Goal: Task Accomplishment & Management: Manage account settings

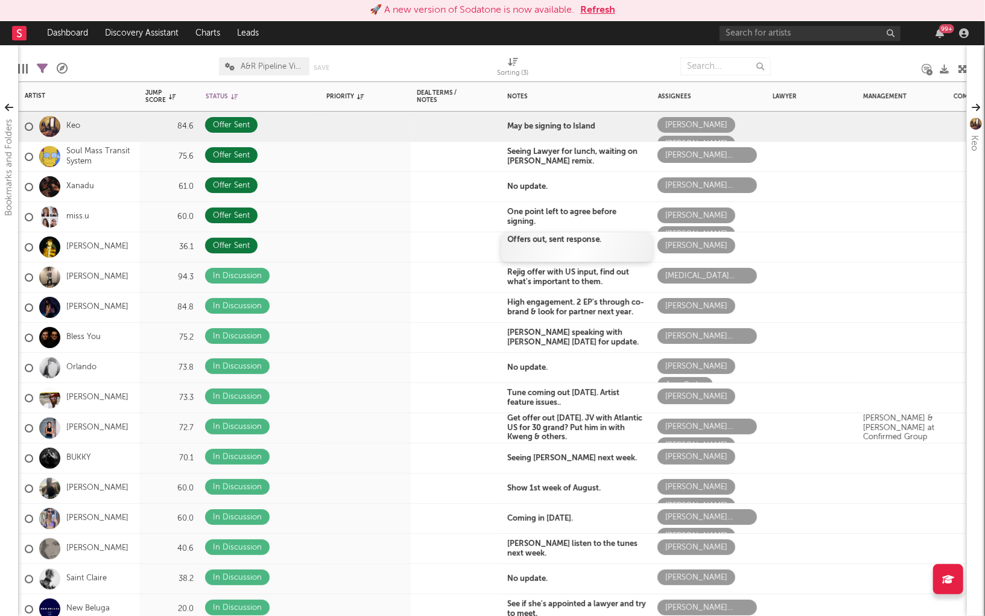
click at [521, 240] on b "Offers out, sent response." at bounding box center [554, 240] width 94 height 8
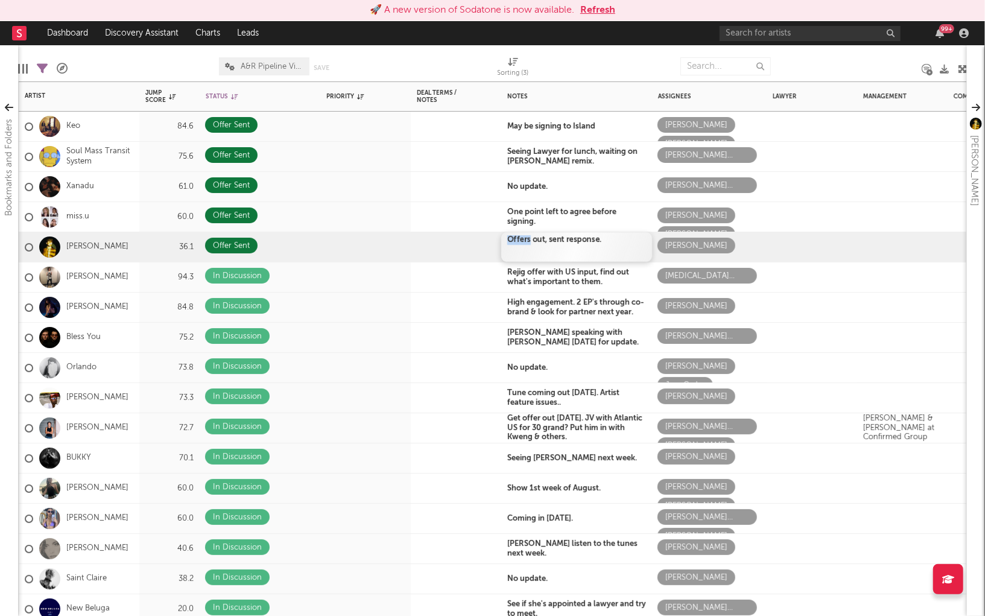
click at [521, 240] on b "Offers out, sent response." at bounding box center [554, 240] width 94 height 8
click at [512, 240] on b "Offers out, sent response." at bounding box center [554, 240] width 94 height 8
drag, startPoint x: 508, startPoint y: 240, endPoint x: 602, endPoint y: 240, distance: 94.1
click at [602, 240] on b "Offers out, sent response." at bounding box center [554, 240] width 94 height 8
click at [512, 241] on span "Paused for a week" at bounding box center [543, 241] width 73 height 10
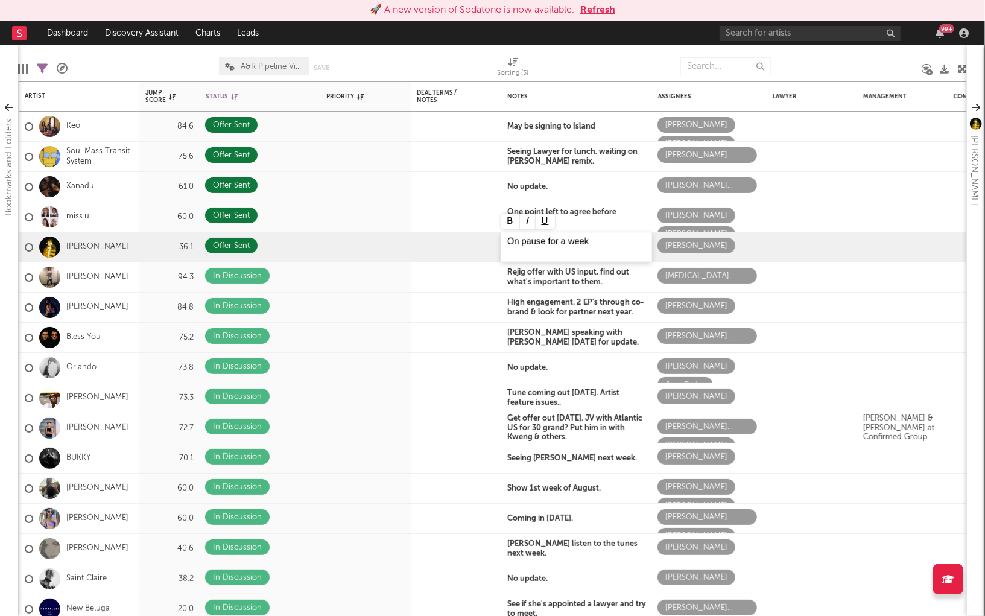
click at [592, 243] on p "On pause for a week" at bounding box center [576, 241] width 139 height 13
drag, startPoint x: 509, startPoint y: 241, endPoint x: 598, endPoint y: 240, distance: 89.9
click at [598, 240] on p "On pause for a week" at bounding box center [576, 241] width 139 height 13
click at [510, 218] on button at bounding box center [510, 222] width 19 height 16
click at [551, 308] on b "High engagement. 2 EP's through co-brand & look for partner next year." at bounding box center [575, 304] width 137 height 17
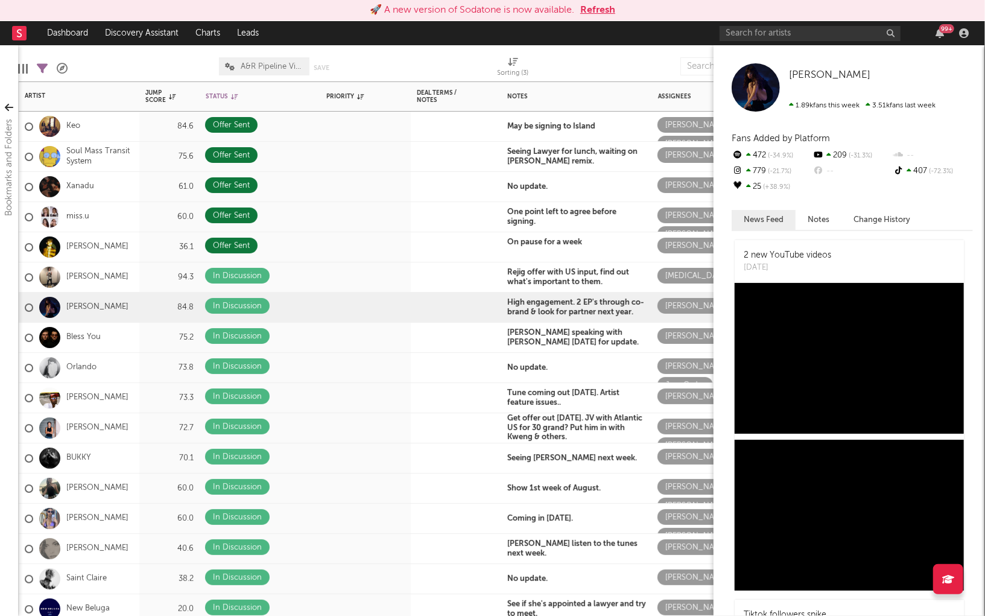
drag, startPoint x: 963, startPoint y: 171, endPoint x: 950, endPoint y: 98, distance: 74.2
click at [950, 98] on div "Bookmarks and Folders My Discovery Checklist Saved Spotify/Apple Discovery Assi…" at bounding box center [492, 330] width 985 height 571
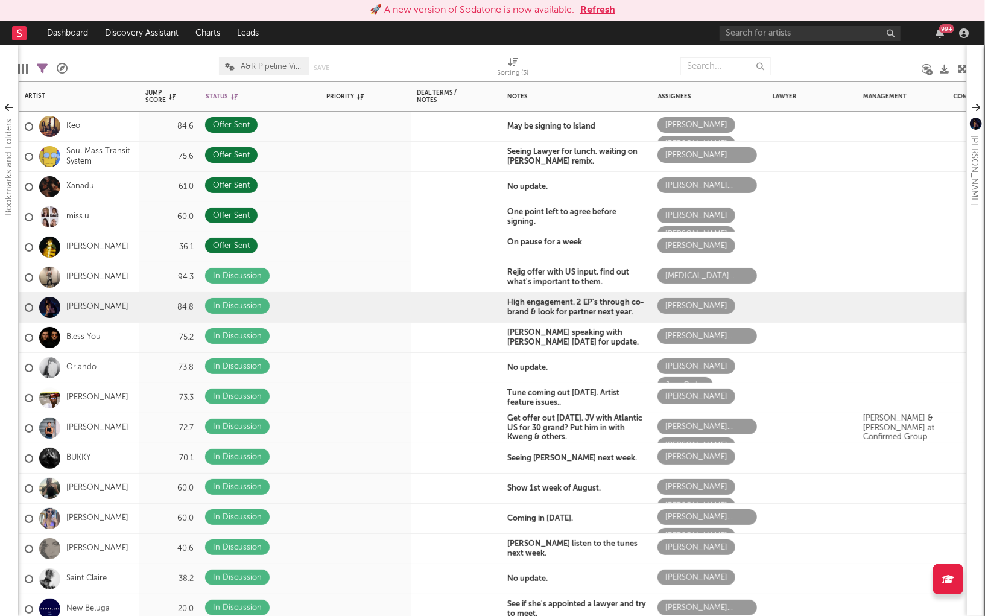
select select "doesNotInclude"
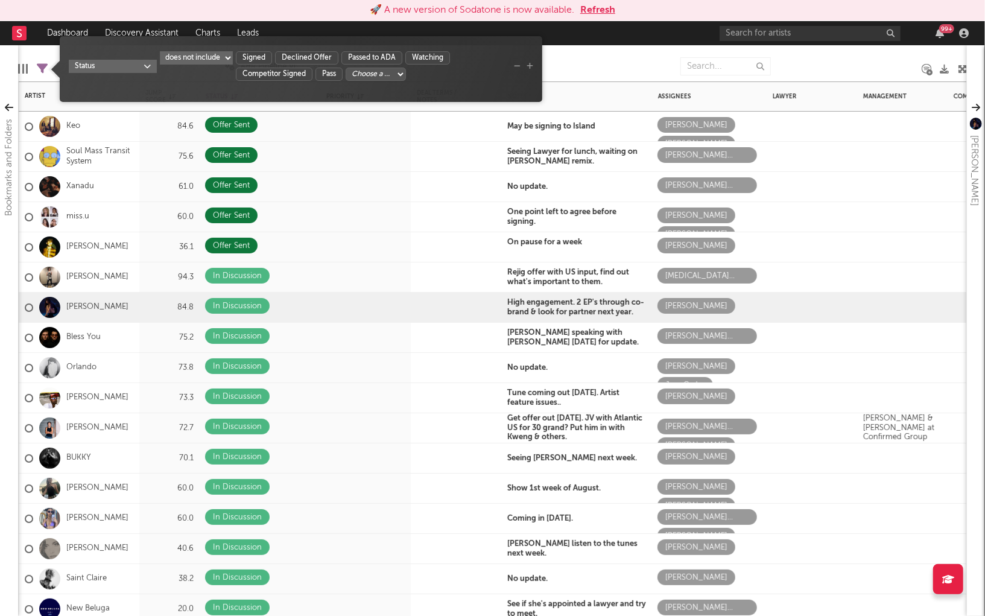
click at [42, 71] on icon at bounding box center [42, 68] width 11 height 11
click at [451, 53] on icon "button" at bounding box center [448, 52] width 7 height 7
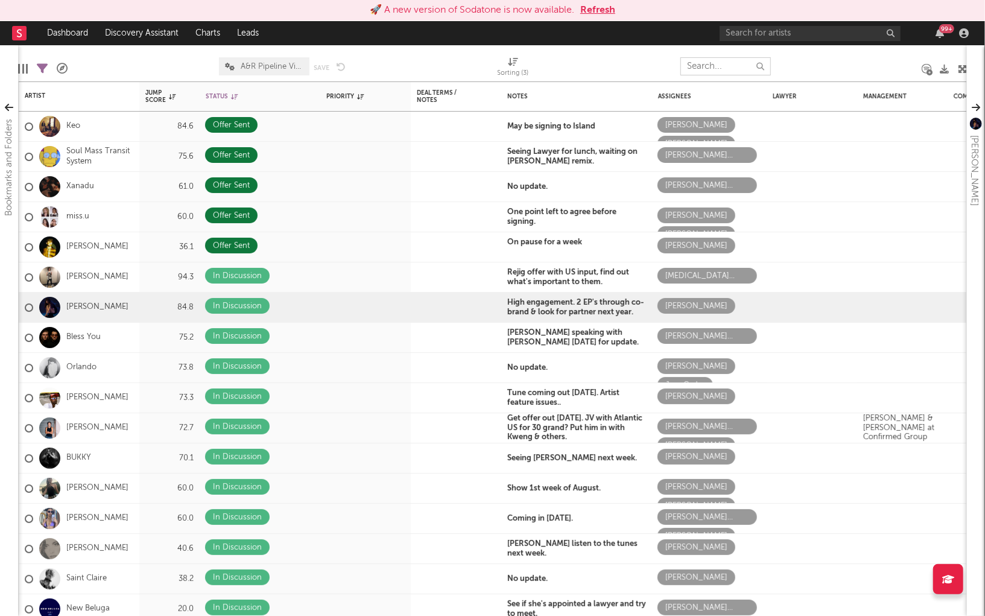
click at [722, 57] on input "text" at bounding box center [726, 66] width 90 height 18
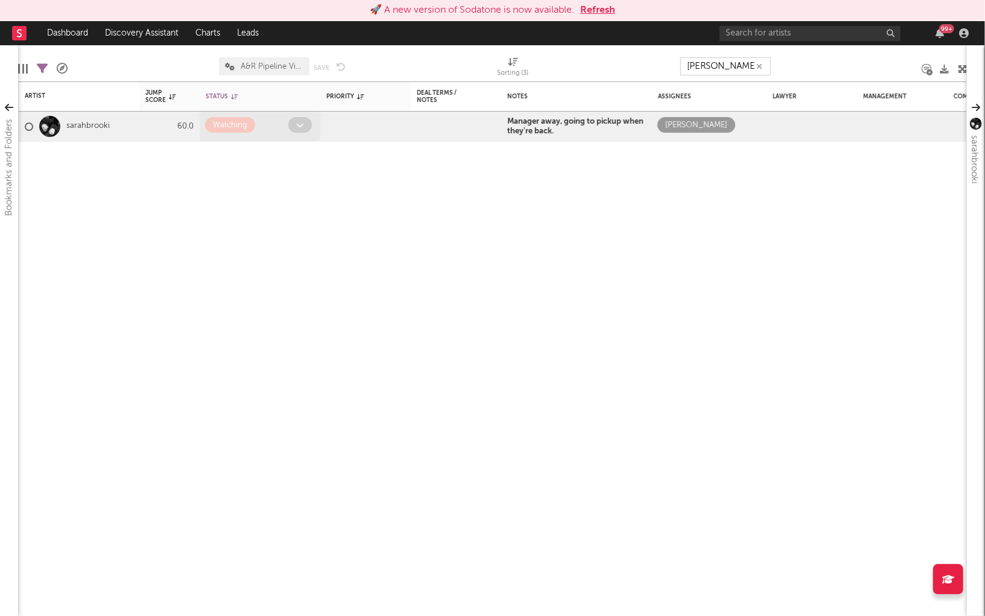
type input "sarah"
click at [305, 121] on span at bounding box center [300, 125] width 24 height 16
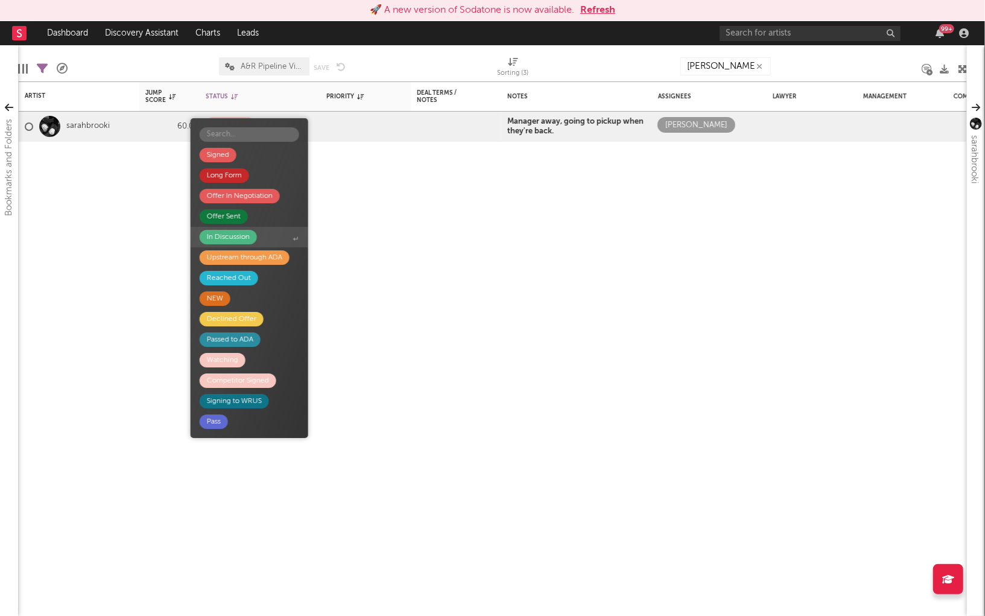
click at [230, 239] on div "In Discussion" at bounding box center [228, 237] width 43 height 14
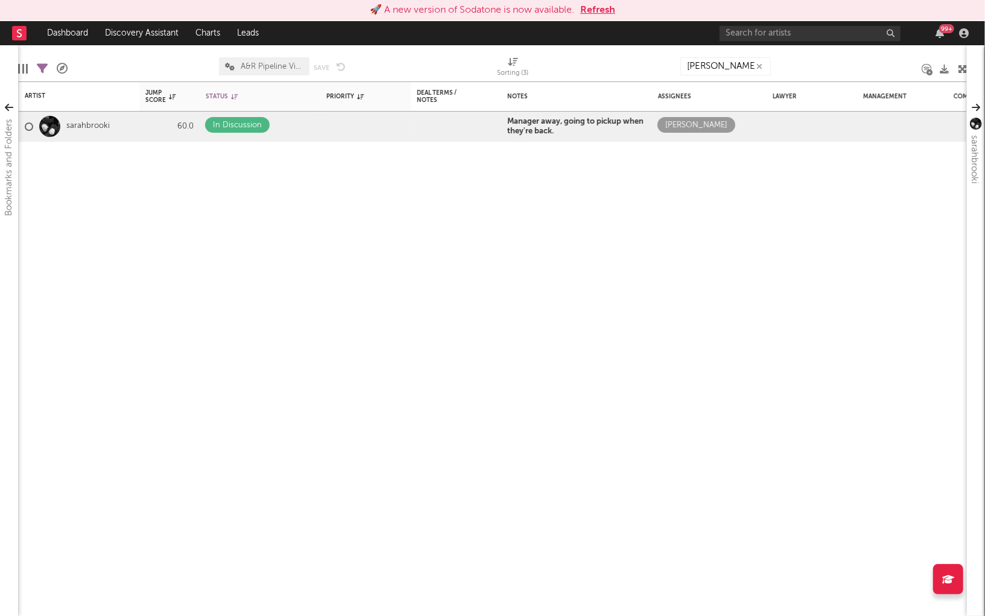
select select "doesNotInclude"
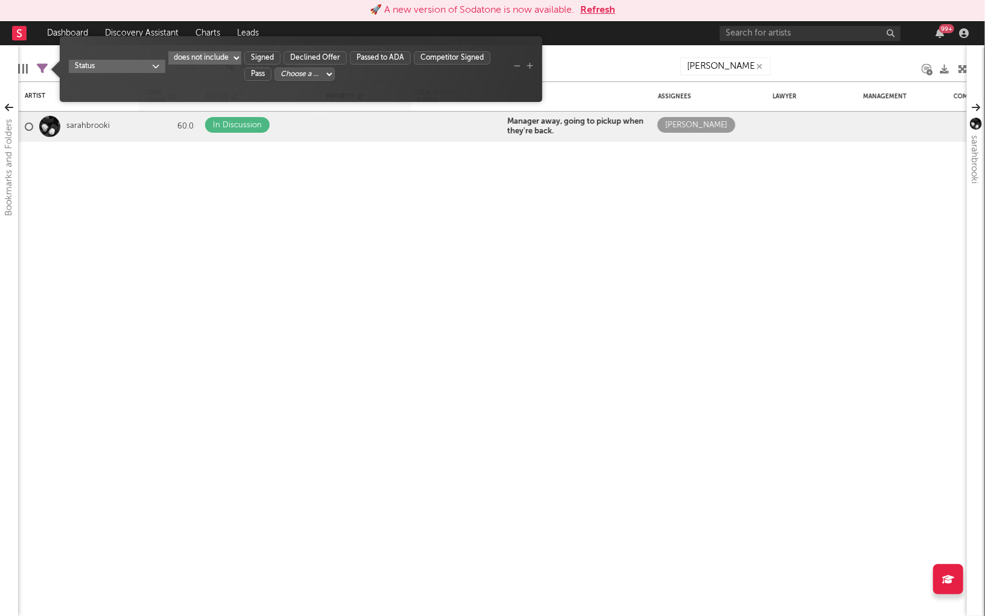
click at [41, 69] on icon at bounding box center [42, 68] width 11 height 11
click at [760, 66] on icon "button" at bounding box center [760, 67] width 6 height 8
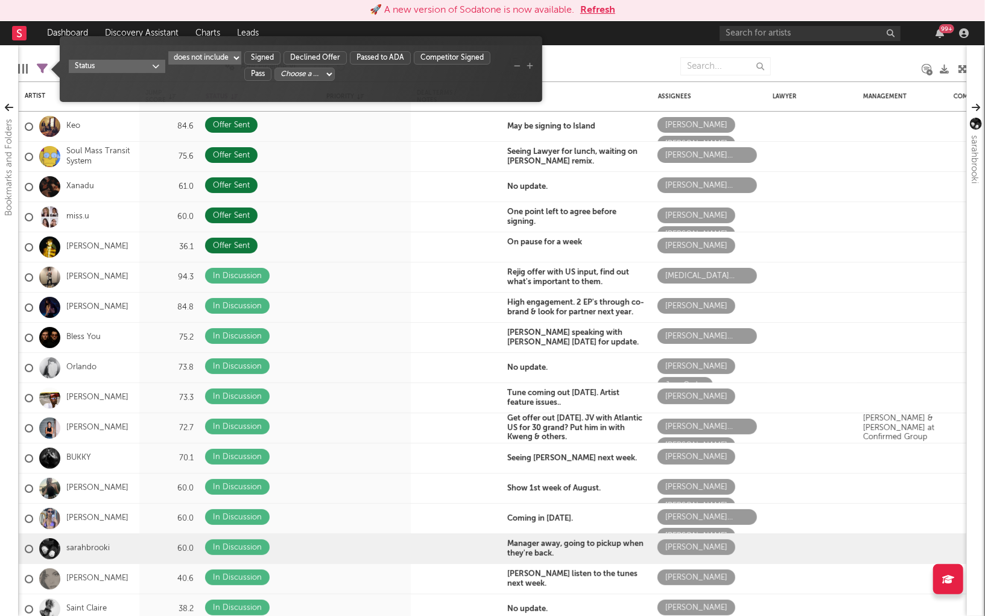
click at [296, 72] on select "Choose a column... Long Form Offer In Negotiation Offer Sent In Discussion Upst…" at bounding box center [305, 74] width 60 height 13
click at [335, 68] on select "Choose a column... Long Form Offer In Negotiation Offer Sent In Discussion Upst…" at bounding box center [305, 74] width 60 height 13
select select "___choose___"
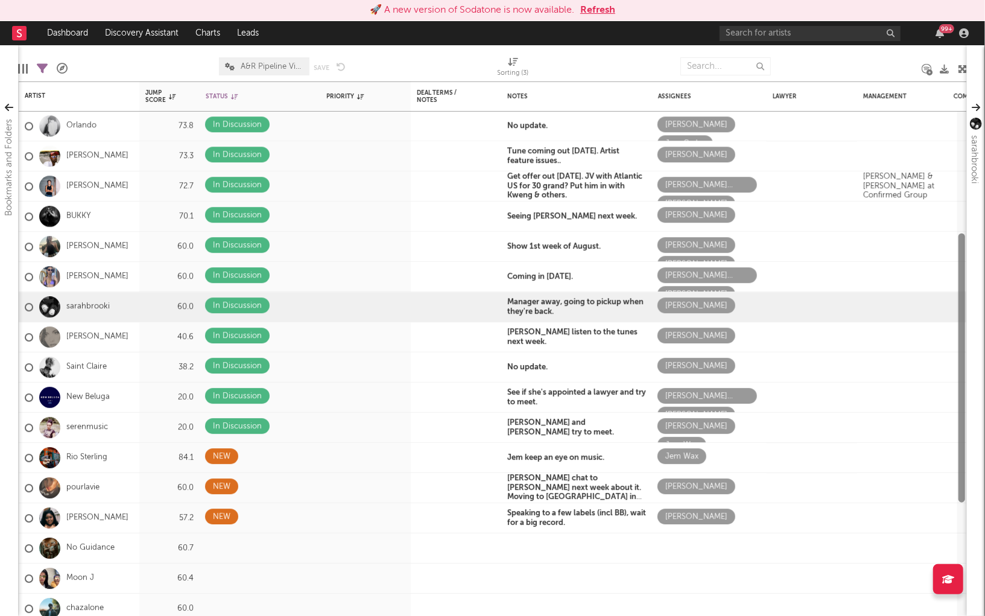
drag, startPoint x: 962, startPoint y: 198, endPoint x: 959, endPoint y: 334, distance: 135.8
click at [959, 334] on div at bounding box center [962, 367] width 7 height 269
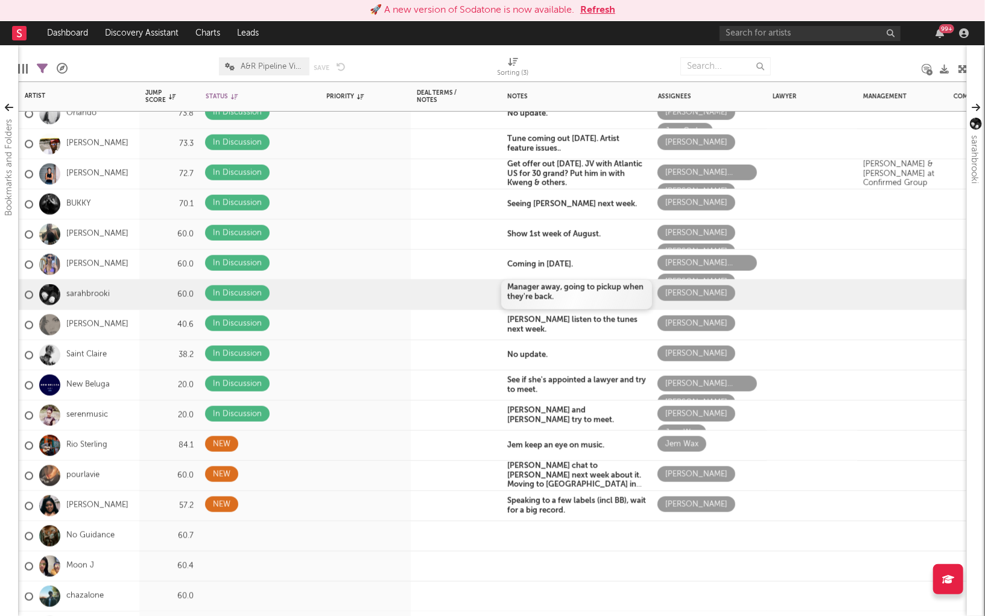
click at [525, 288] on b "Manager away, going to pickup when they're back." at bounding box center [575, 292] width 136 height 17
click at [530, 294] on b "Manager away, going to pickup when they're back." at bounding box center [575, 292] width 136 height 17
drag, startPoint x: 509, startPoint y: 287, endPoint x: 567, endPoint y: 300, distance: 59.3
click at [567, 300] on div "Manager away, going to pickup when they're back." at bounding box center [576, 295] width 151 height 30
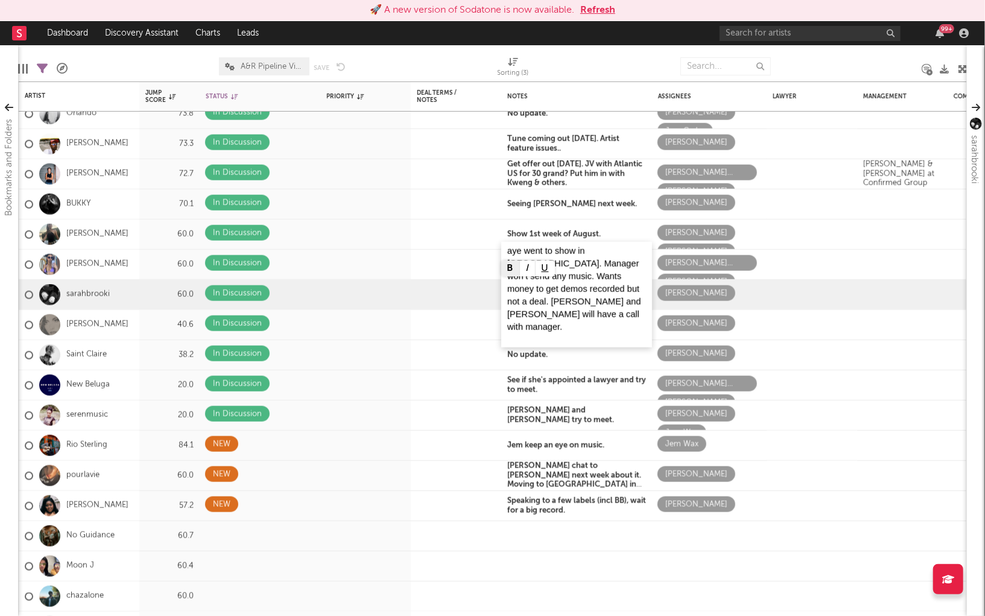
click at [512, 268] on button at bounding box center [510, 269] width 19 height 16
click at [520, 276] on span "aye went to show in Dublin. Manager won’t send any music. Wants money to get de…" at bounding box center [576, 290] width 139 height 65
click at [509, 271] on span "aye went to show in Dublin. Manager won’t send any music. Wants money to get de…" at bounding box center [576, 290] width 139 height 65
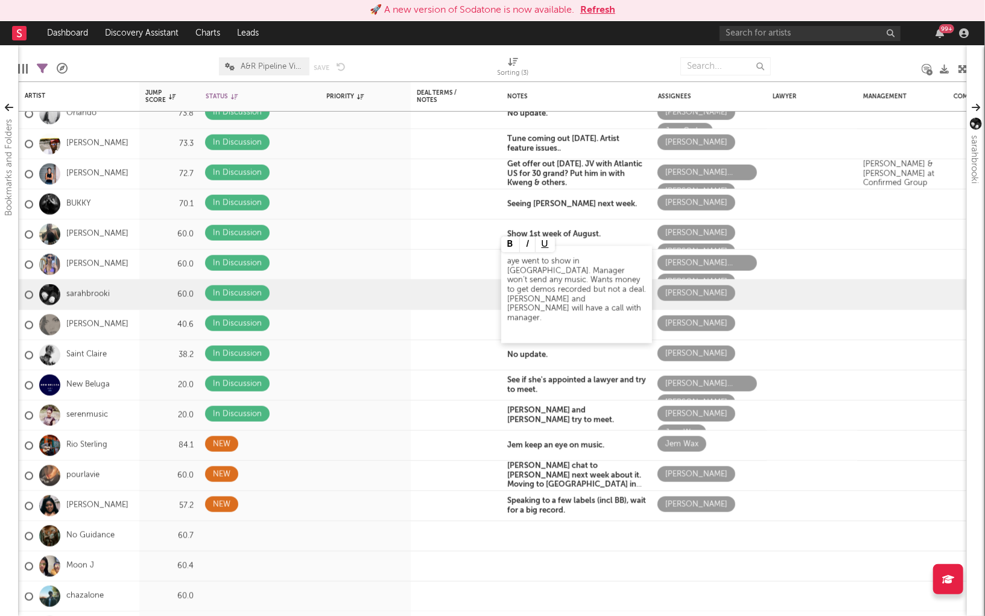
click at [509, 271] on span "aye went to show in Dublin. Manager won’t send any music. Wants money to get de…" at bounding box center [576, 290] width 139 height 65
drag, startPoint x: 507, startPoint y: 269, endPoint x: 541, endPoint y: 305, distance: 49.1
click at [541, 305] on span "Faye went to show in Dublin. Manager won’t send any music. Wants money to get d…" at bounding box center [576, 290] width 139 height 65
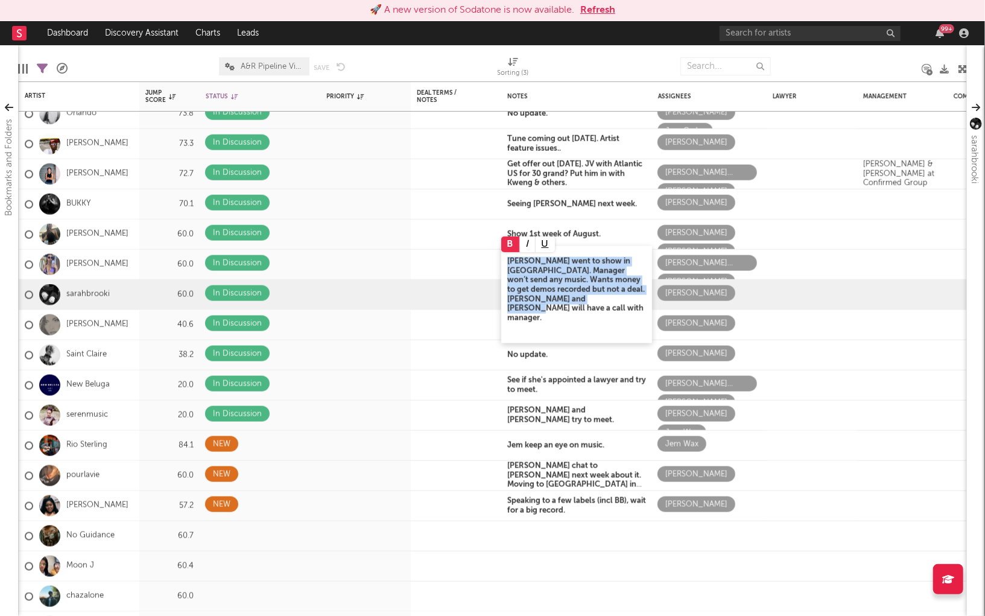
click at [513, 250] on button at bounding box center [510, 244] width 19 height 16
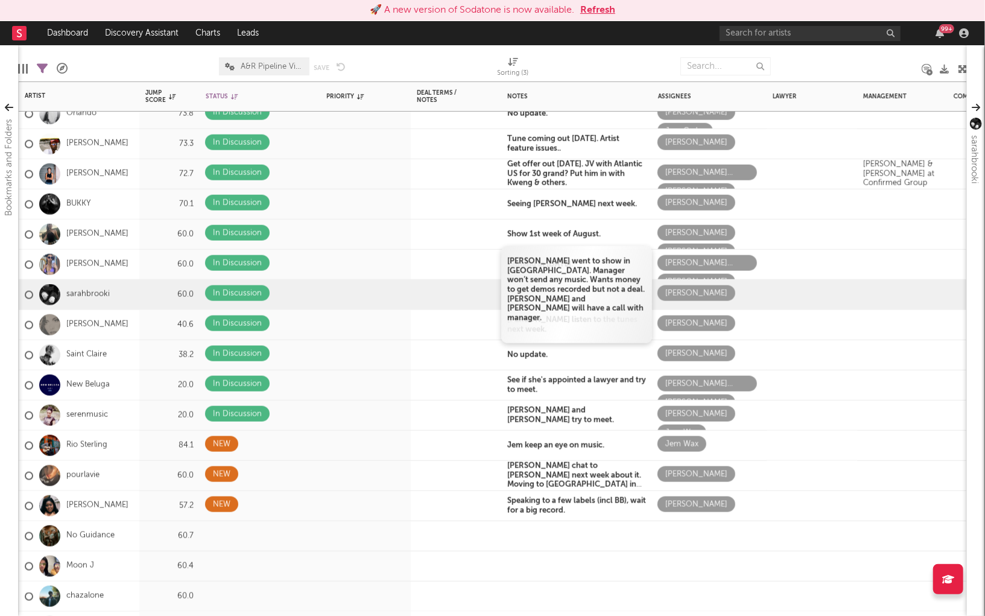
click at [623, 281] on p "Faye went to show in Dublin. Manager won’t send any music. Wants money to get d…" at bounding box center [576, 290] width 139 height 66
click at [619, 308] on p "Faye went to show in Dublin. Manager won’t send any music + wants money to get …" at bounding box center [576, 290] width 139 height 66
drag, startPoint x: 560, startPoint y: 298, endPoint x: 517, endPoint y: 297, distance: 43.4
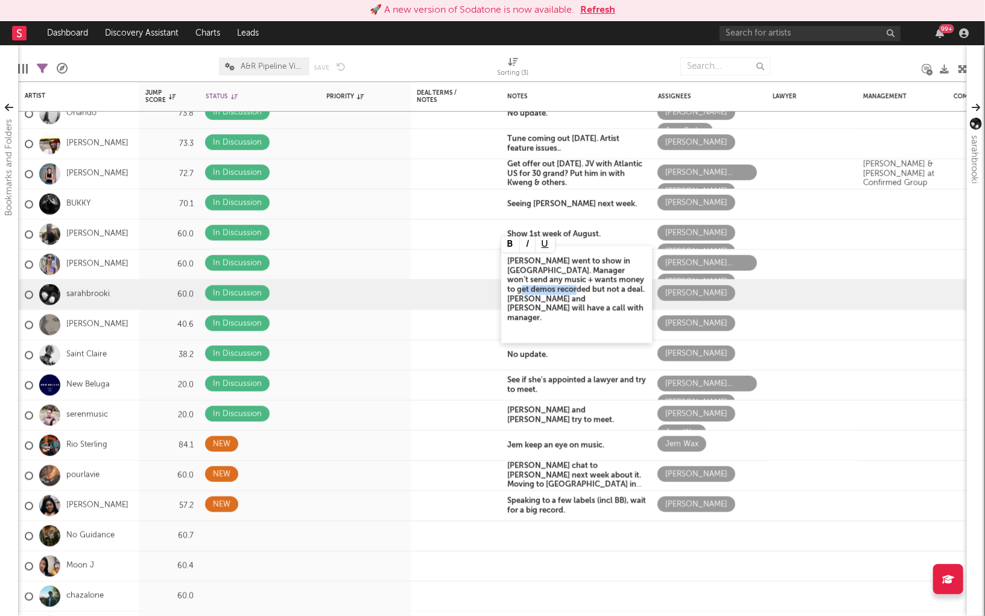
click at [517, 297] on b "Faye went to show in Dublin. Manager won’t send any music + wants money to get …" at bounding box center [576, 290] width 138 height 65
click at [549, 309] on p "Faye went to show in Dublin. Manager won’t send any music + wants money to get …" at bounding box center [576, 290] width 139 height 66
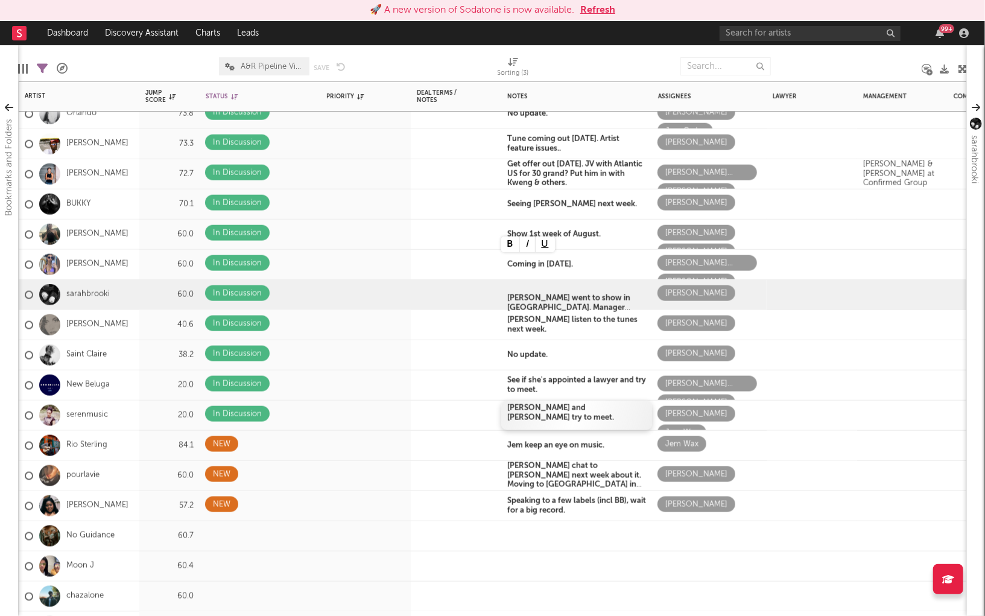
click at [570, 425] on div "Jade and Jem try to meet." at bounding box center [576, 416] width 151 height 30
click at [548, 348] on b "No update." at bounding box center [527, 345] width 40 height 8
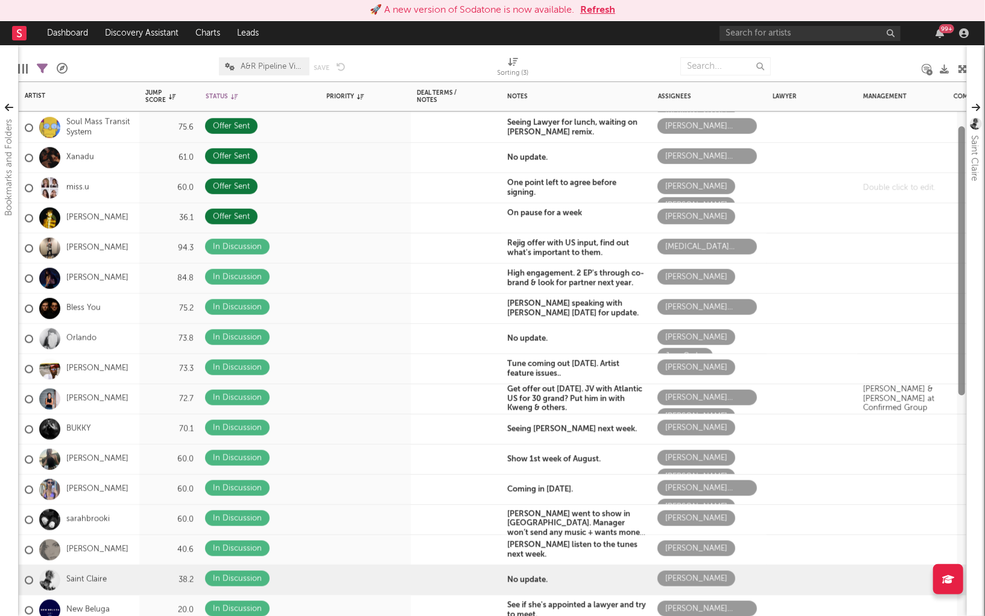
drag, startPoint x: 962, startPoint y: 317, endPoint x: 943, endPoint y: 203, distance: 115.6
click at [943, 203] on div "Keo 84.6 Offer Sent May be signing to Island Ben Durling Molly Mcnulty 1.1k -33…" at bounding box center [492, 348] width 949 height 535
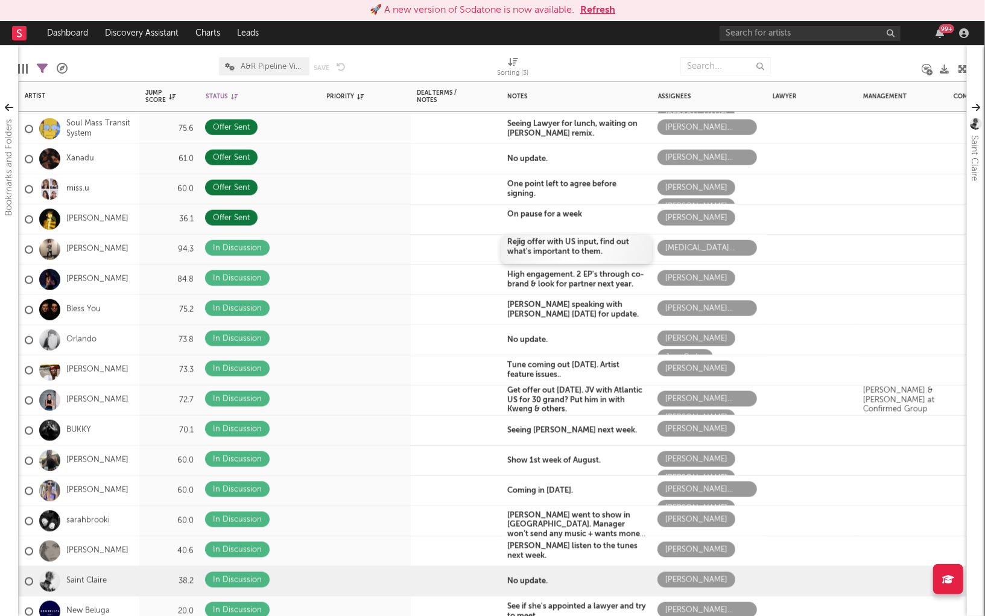
click at [527, 246] on div "Rejig offer with US input, find out what's important to them." at bounding box center [576, 250] width 151 height 30
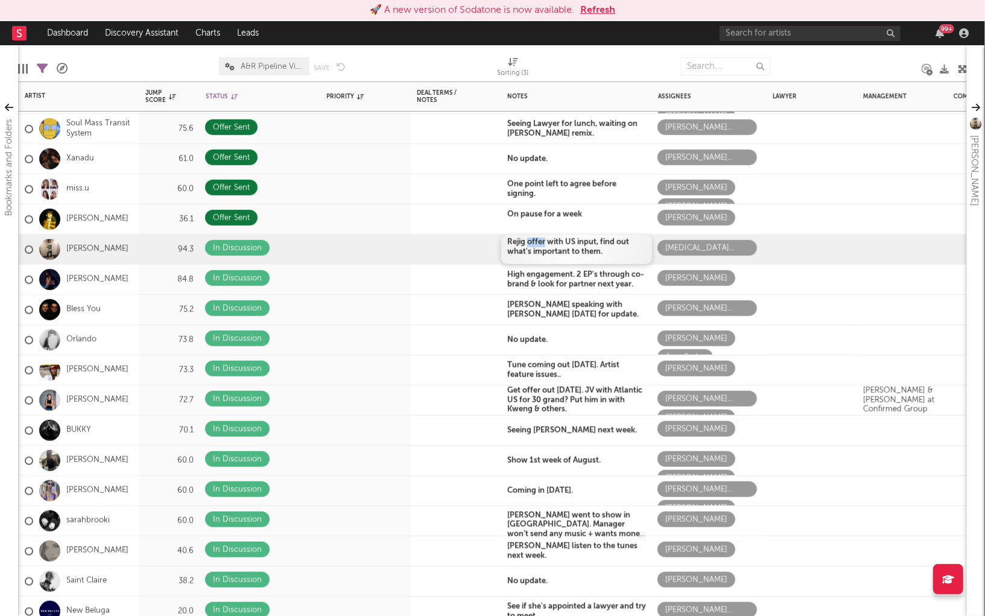
click at [527, 246] on div "Rejig offer with US input, find out what's important to them." at bounding box center [576, 250] width 151 height 30
drag, startPoint x: 508, startPoint y: 240, endPoint x: 607, endPoint y: 251, distance: 99.6
click at [607, 251] on div "Rejig offer with US input, find out what's important to them." at bounding box center [576, 250] width 151 height 30
click at [559, 287] on div "High engagement. 2 EP's through co-brand & look for partner next year." at bounding box center [576, 280] width 151 height 30
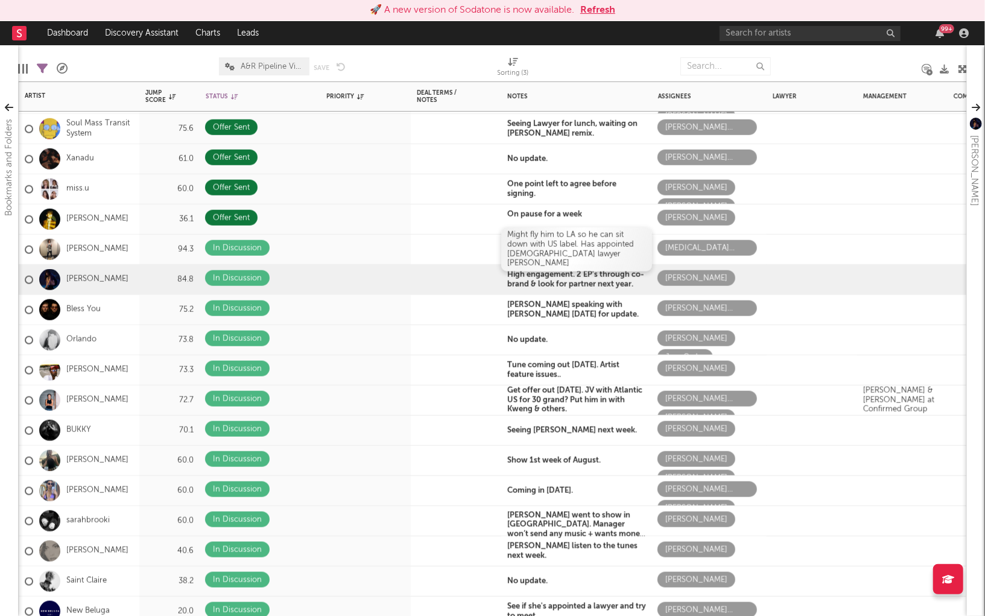
click at [530, 249] on span "Might fly him to LA so he can sit down with US label. Has appointed US lawyer L…" at bounding box center [570, 249] width 127 height 36
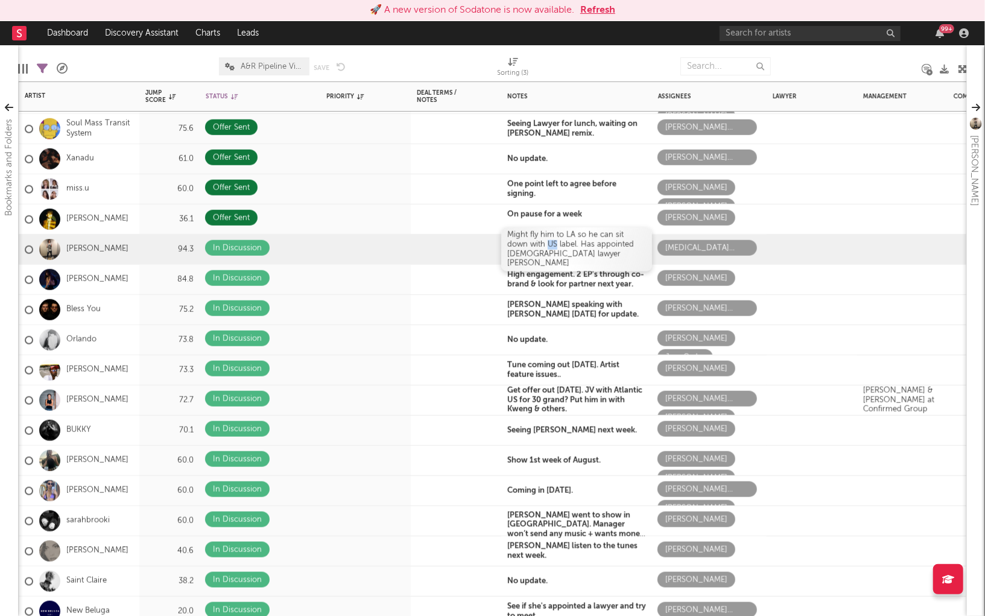
click at [530, 249] on span "Might fly him to LA so he can sit down with US label. Has appointed US lawyer L…" at bounding box center [570, 249] width 127 height 36
drag, startPoint x: 509, startPoint y: 239, endPoint x: 589, endPoint y: 255, distance: 81.9
click at [589, 255] on div "Might fly him to LA so he can sit down with US label. Has appointed US lawyer L…" at bounding box center [576, 248] width 151 height 43
click at [503, 221] on button at bounding box center [510, 222] width 19 height 16
click at [601, 260] on div "Might fly him to LA so he can sit down with US label. Has appointed US lawyer L…" at bounding box center [576, 248] width 151 height 43
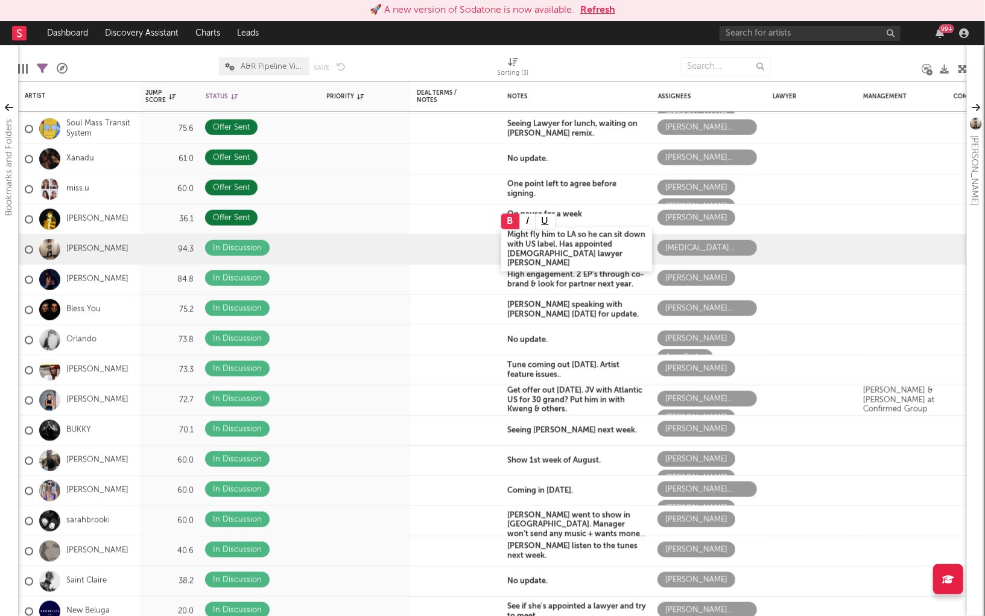
click at [592, 259] on b "Might fly him to LA so he can sit down with US label. Has appointed US lawyer L…" at bounding box center [576, 249] width 138 height 36
click at [598, 258] on div "Might fly him to LA so he can sit down with US label. Has appointed US lawyer L…" at bounding box center [576, 248] width 151 height 43
click at [580, 239] on b "Might fly him to LA so he can sit down with US label. Has appointed US lawyer L…" at bounding box center [576, 249] width 138 height 36
click at [580, 258] on b "Might fly him to LA from NY he can sit down with US label. Has appointed US law…" at bounding box center [571, 248] width 128 height 55
click at [608, 241] on b "Might fly him to LA from NY he can sit down with US label. Has appointed US law…" at bounding box center [571, 248] width 128 height 55
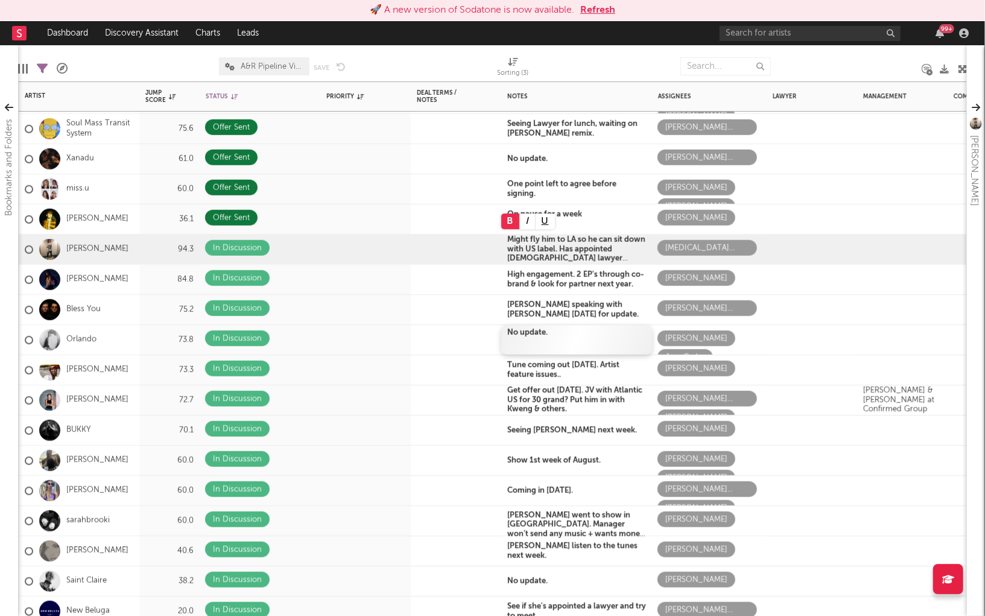
click at [586, 346] on div "No update." at bounding box center [576, 340] width 151 height 30
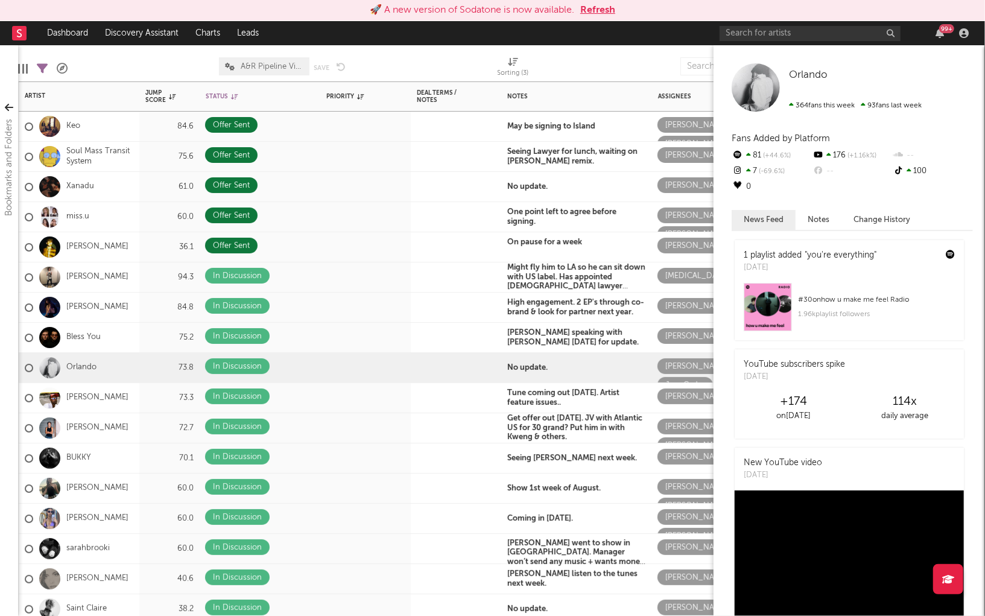
drag, startPoint x: 962, startPoint y: 194, endPoint x: 938, endPoint y: 177, distance: 29.6
click at [938, 177] on div "Bookmarks and Folders My Discovery Checklist Saved Spotify/Apple Discovery Assi…" at bounding box center [492, 330] width 985 height 571
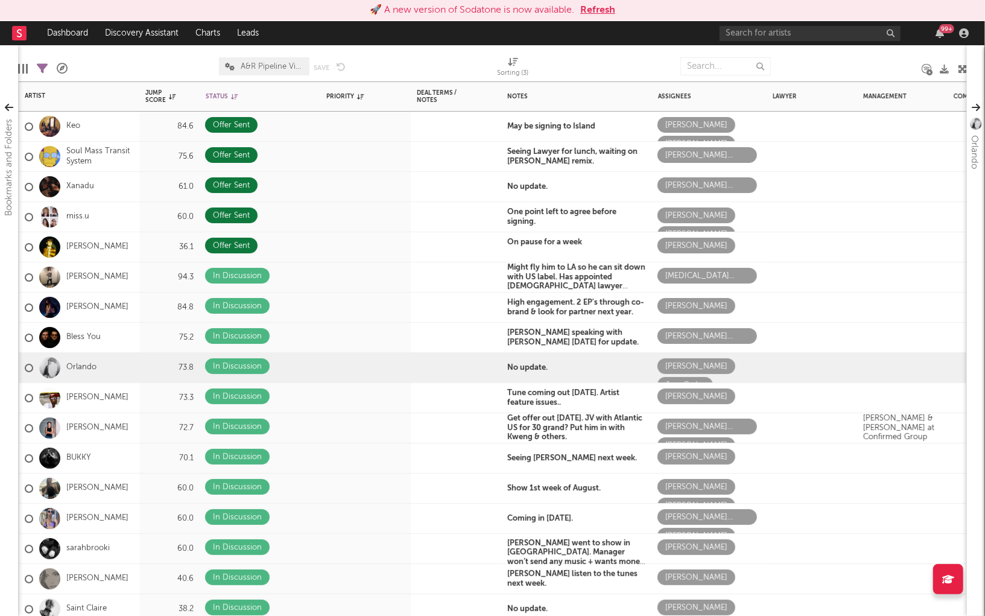
click at [45, 67] on icon at bounding box center [42, 68] width 11 height 11
select select "doesNotInclude"
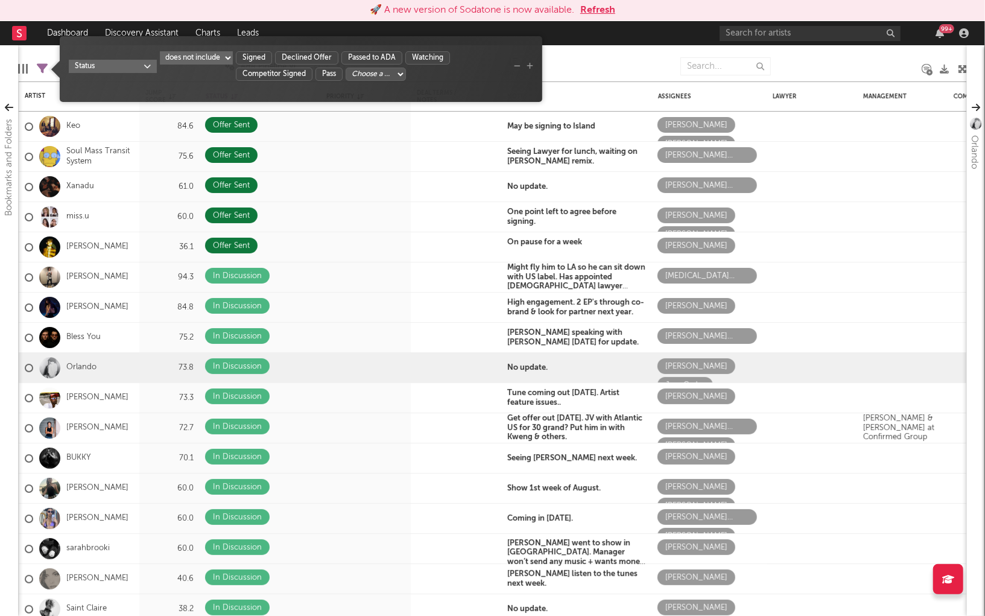
click at [378, 77] on select "Choose a column... Long Form Offer In Negotiation Offer Sent In Discussion Upst…" at bounding box center [376, 74] width 60 height 13
click at [449, 52] on icon "button" at bounding box center [448, 52] width 7 height 7
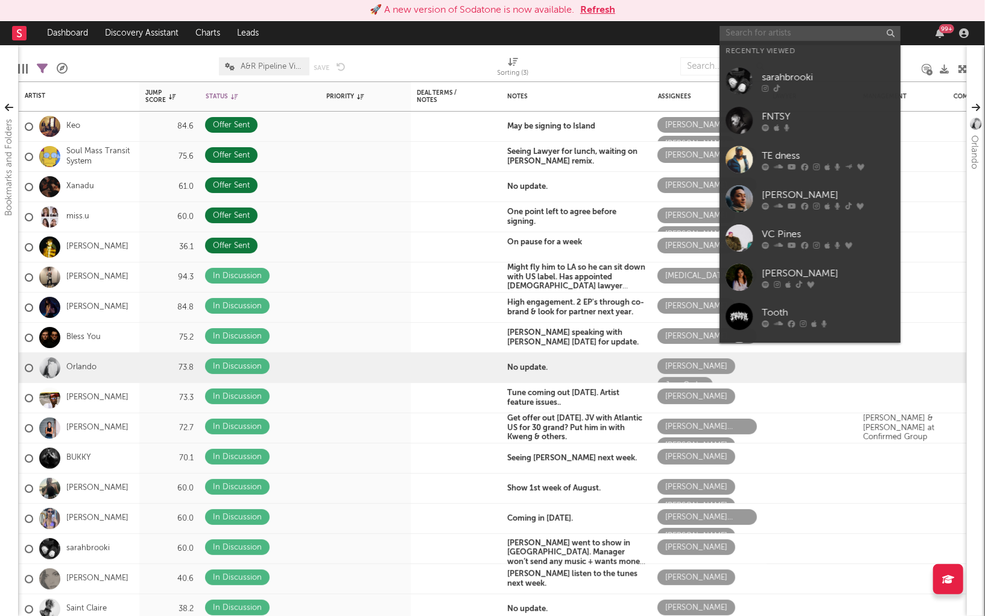
click at [751, 36] on input "text" at bounding box center [810, 33] width 181 height 15
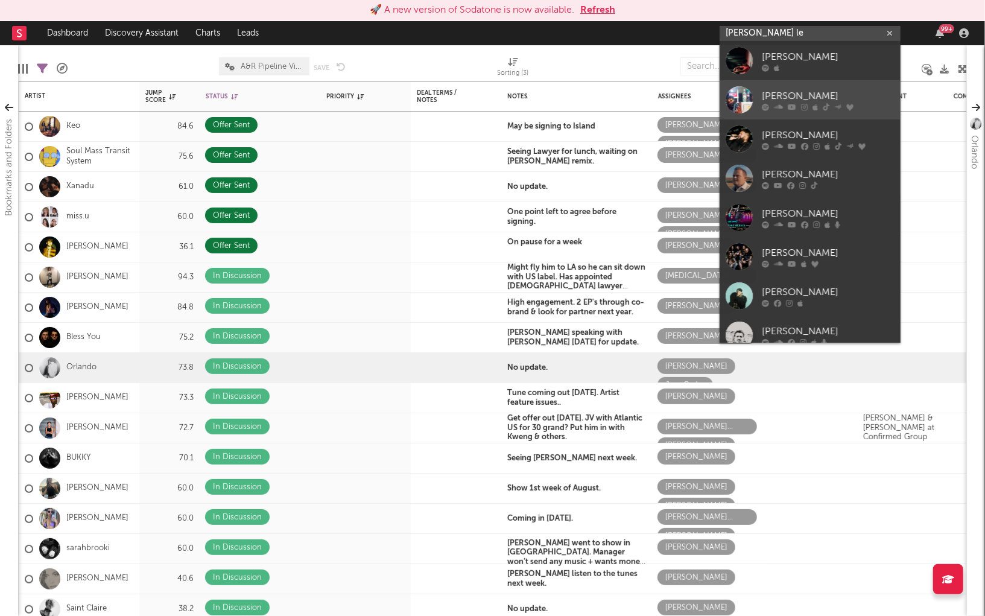
type input "jim le"
click at [765, 94] on div "Jim Legxacy" at bounding box center [828, 96] width 133 height 14
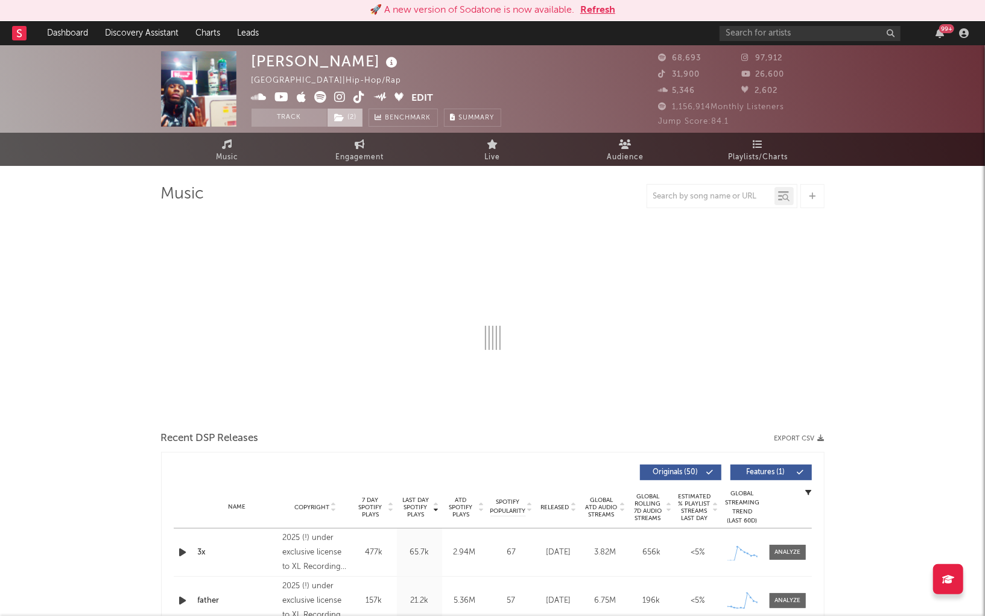
select select "6m"
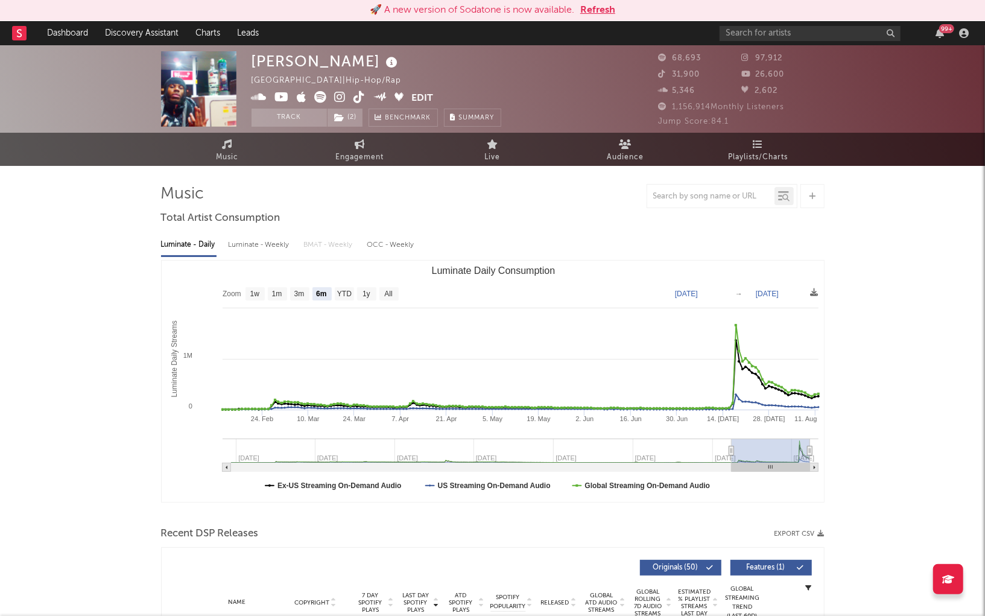
select select "6m"
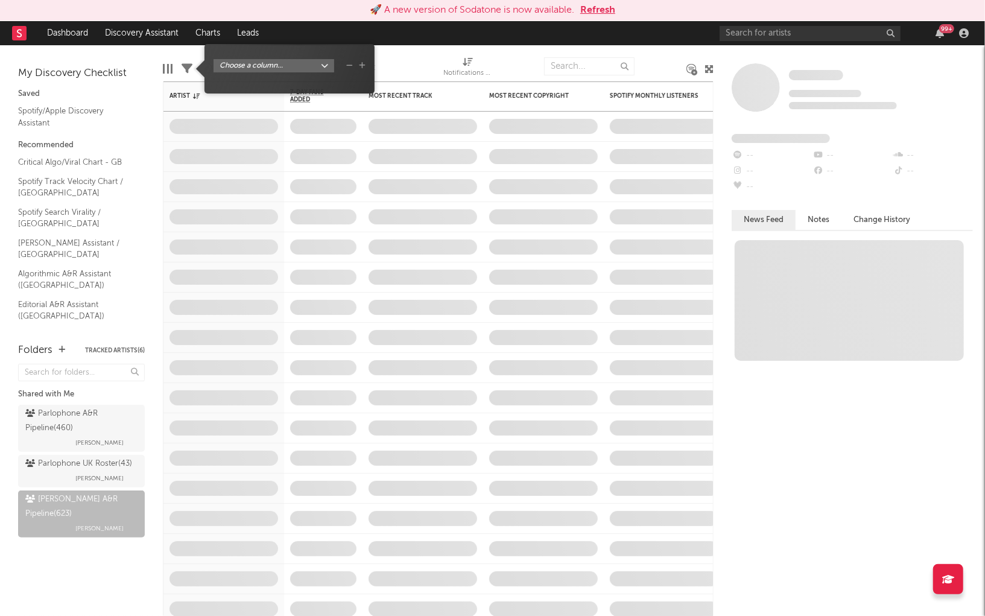
click at [186, 69] on icon at bounding box center [187, 68] width 11 height 11
click at [176, 52] on div "Edit Columns Filters A&R Pipeline Save Save as Notifications (Artist)" at bounding box center [438, 63] width 551 height 36
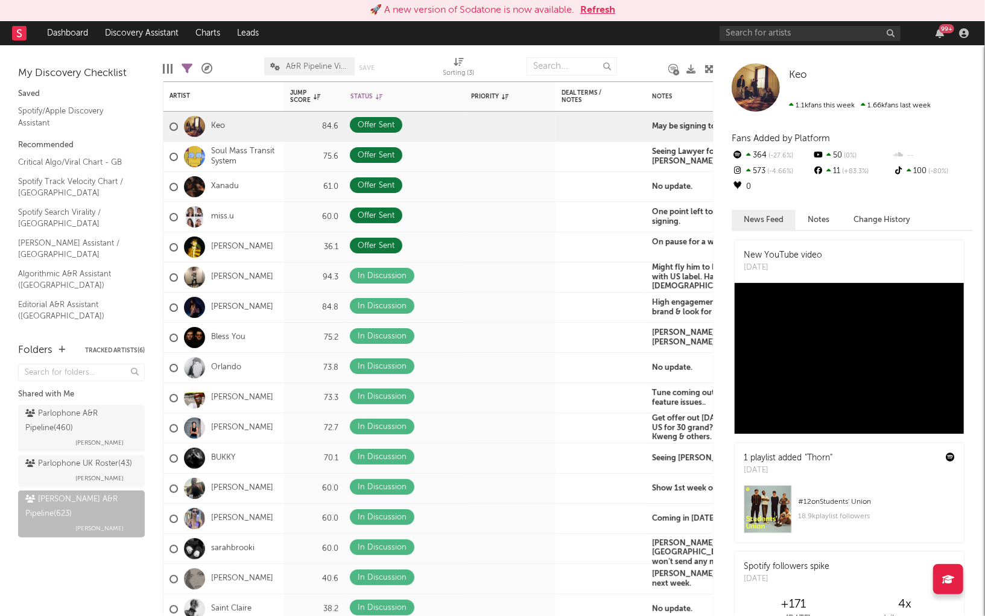
select select "doesNotInclude"
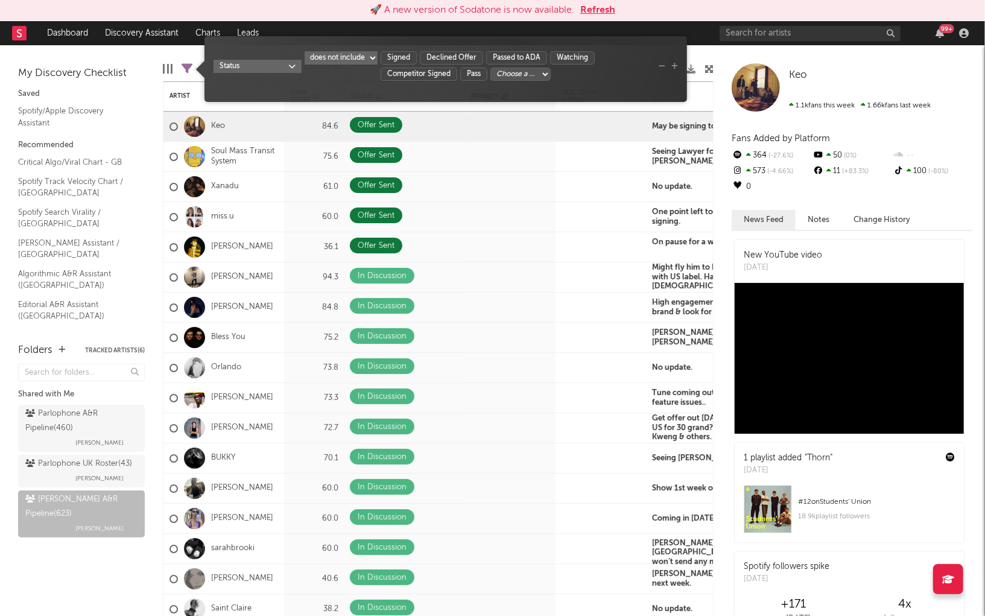
click at [185, 71] on icon at bounding box center [187, 68] width 11 height 11
click at [515, 71] on select "Choose a column... Long Form Offer In Negotiation Offer Sent In Discussion Upst…" at bounding box center [520, 74] width 60 height 13
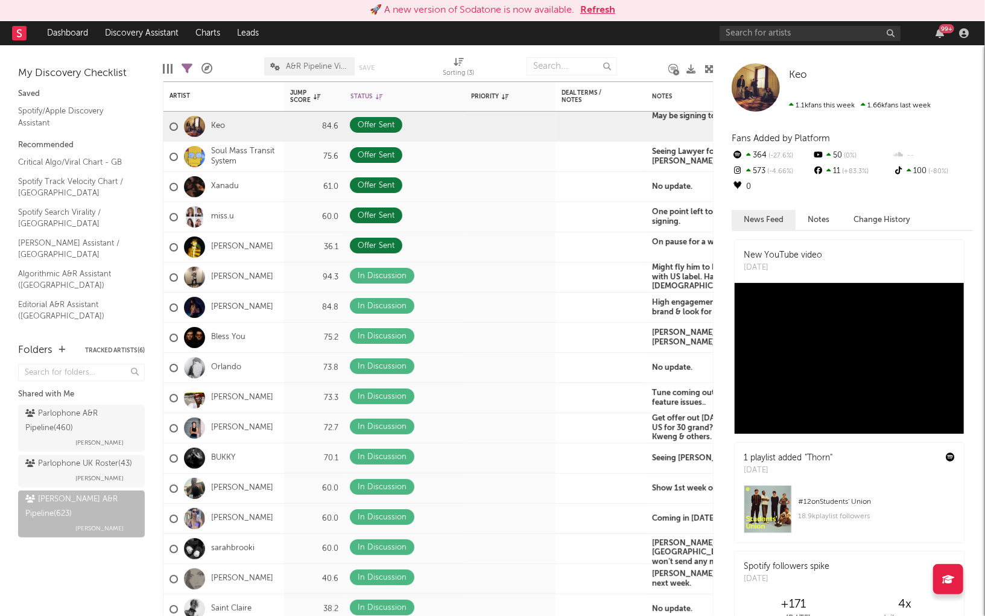
click at [760, 48] on div "Keo Keo 1.1k fans this week 1.66k fans last week Fans Added by Platform 364 -27…" at bounding box center [849, 330] width 271 height 571
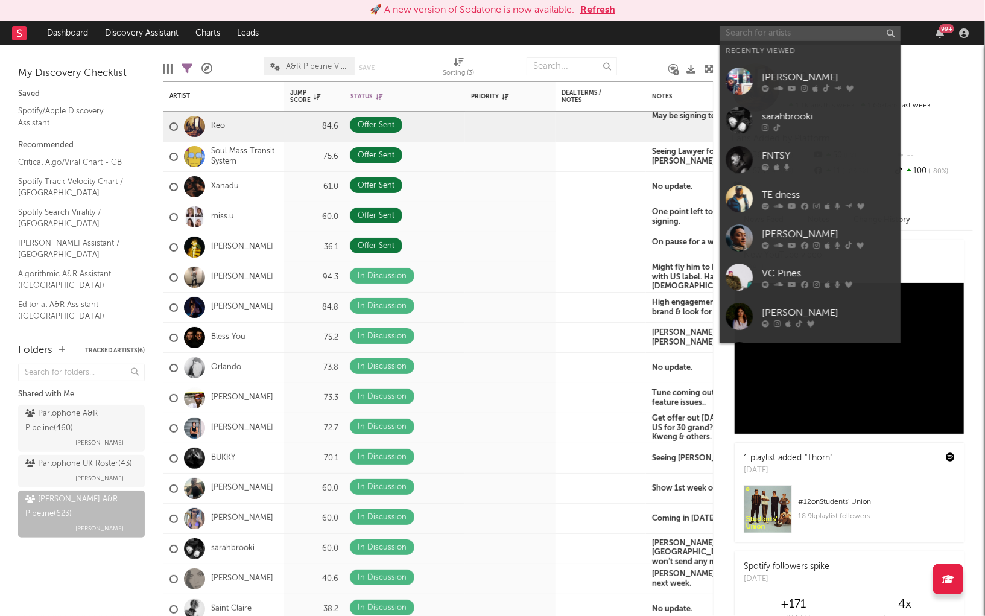
click at [750, 35] on input "text" at bounding box center [810, 33] width 181 height 15
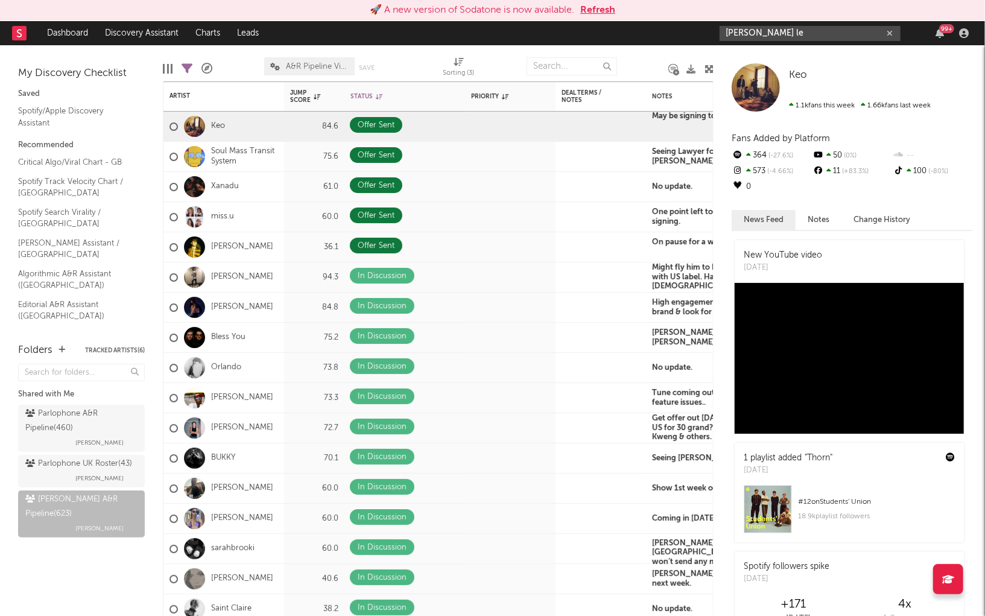
type input "jim le"
click at [695, 42] on nav "Dashboard Discovery Assistant Charts Leads jim le 99 +" at bounding box center [492, 33] width 985 height 24
click at [657, 69] on div at bounding box center [643, 66] width 34 height 30
click at [636, 57] on div at bounding box center [643, 66] width 34 height 30
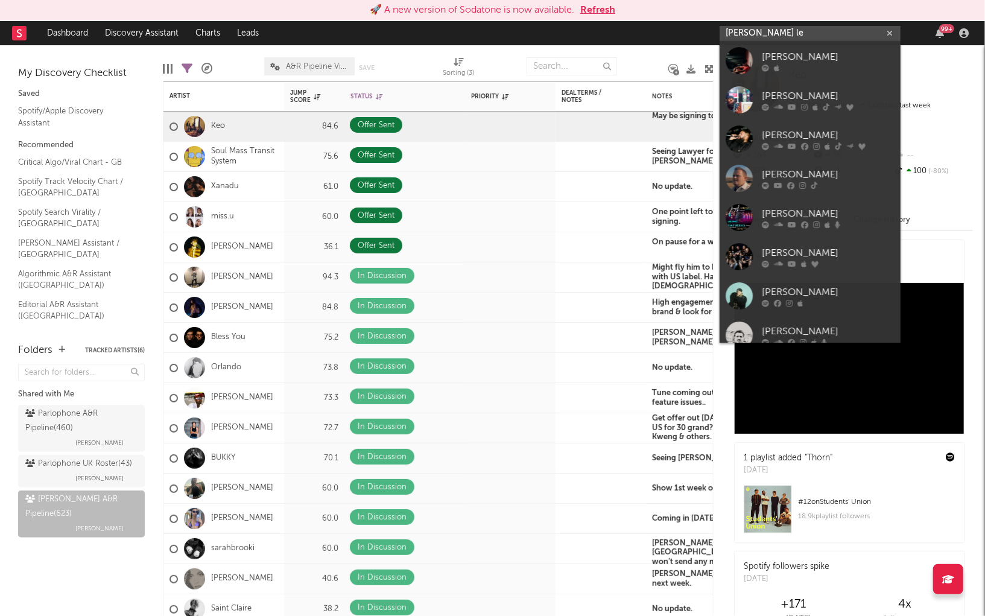
click at [748, 40] on input "jim le" at bounding box center [810, 33] width 181 height 15
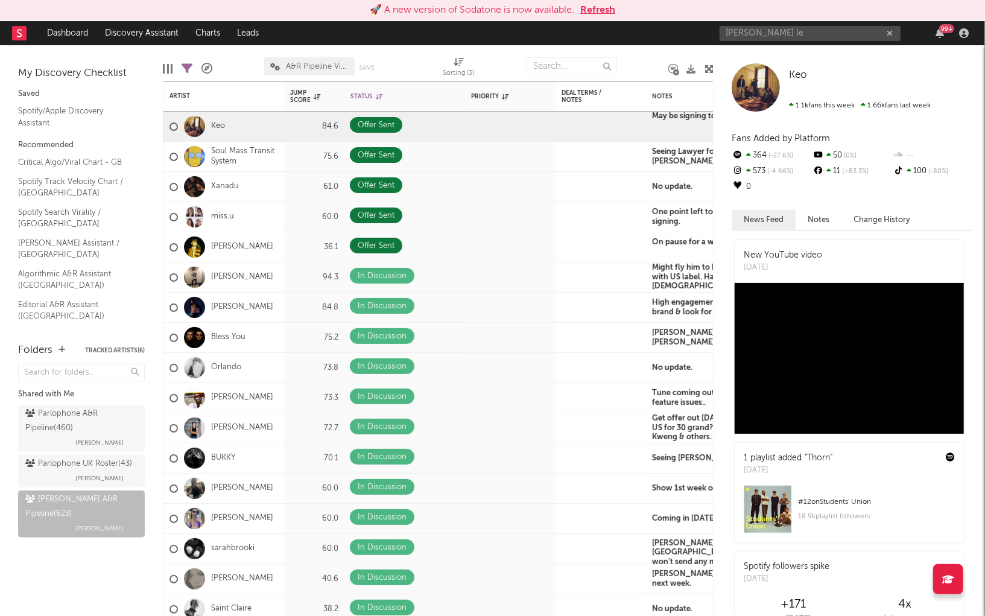
click at [656, 27] on nav "Dashboard Discovery Assistant Charts Leads jim le 99 +" at bounding box center [492, 33] width 985 height 24
click at [565, 71] on input "text" at bounding box center [572, 66] width 90 height 18
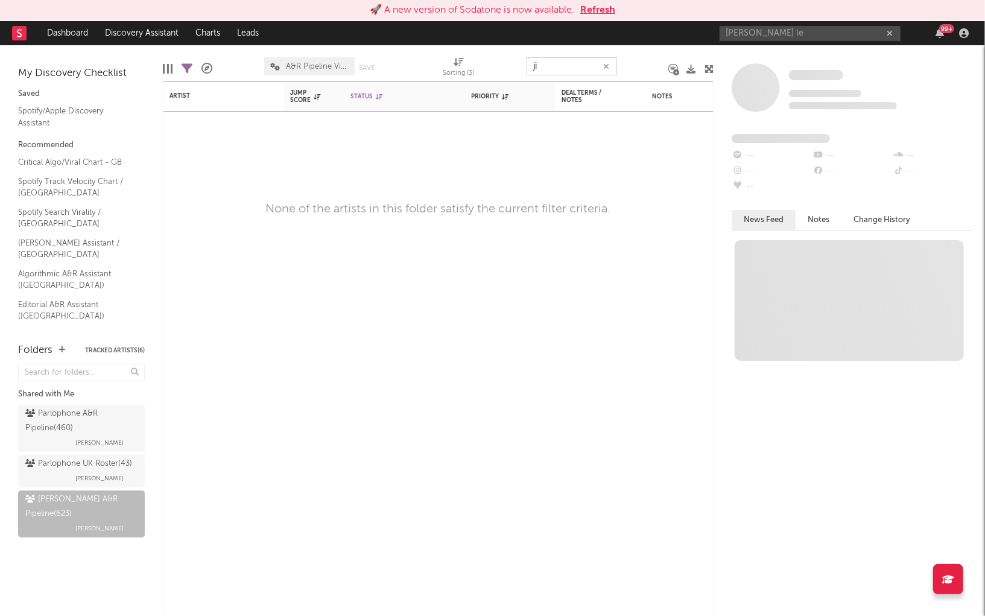
type input "j"
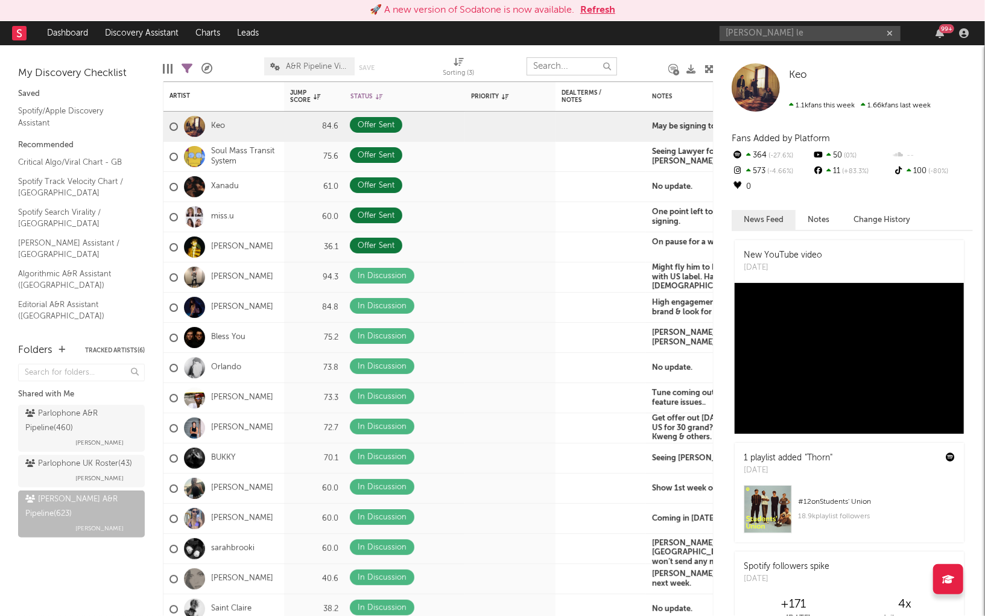
select select "doesNotInclude"
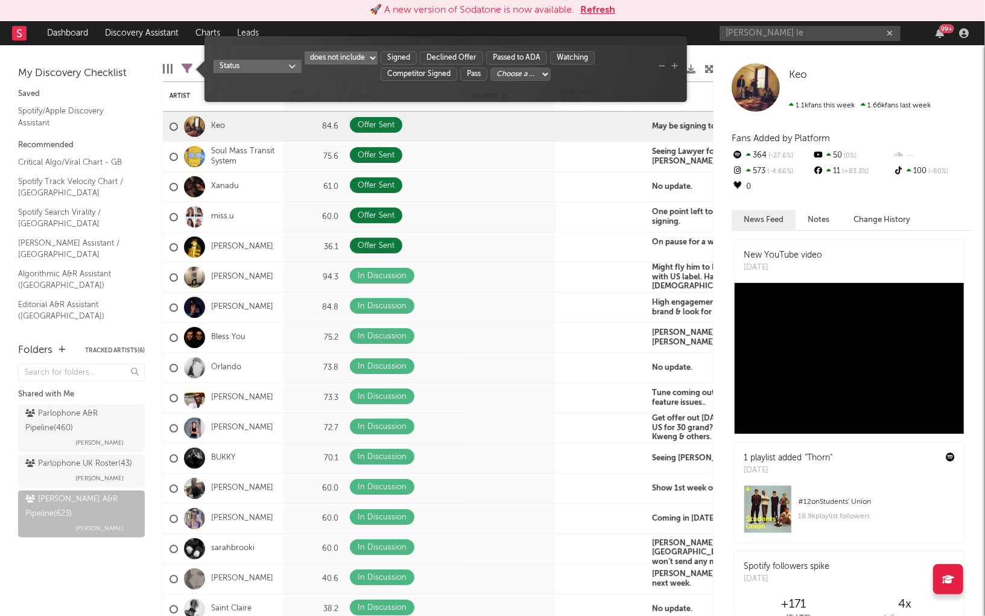
click at [189, 66] on icon at bounding box center [187, 68] width 11 height 11
click at [595, 53] on icon "button" at bounding box center [592, 52] width 7 height 7
click at [695, 51] on div at bounding box center [691, 68] width 9 height 35
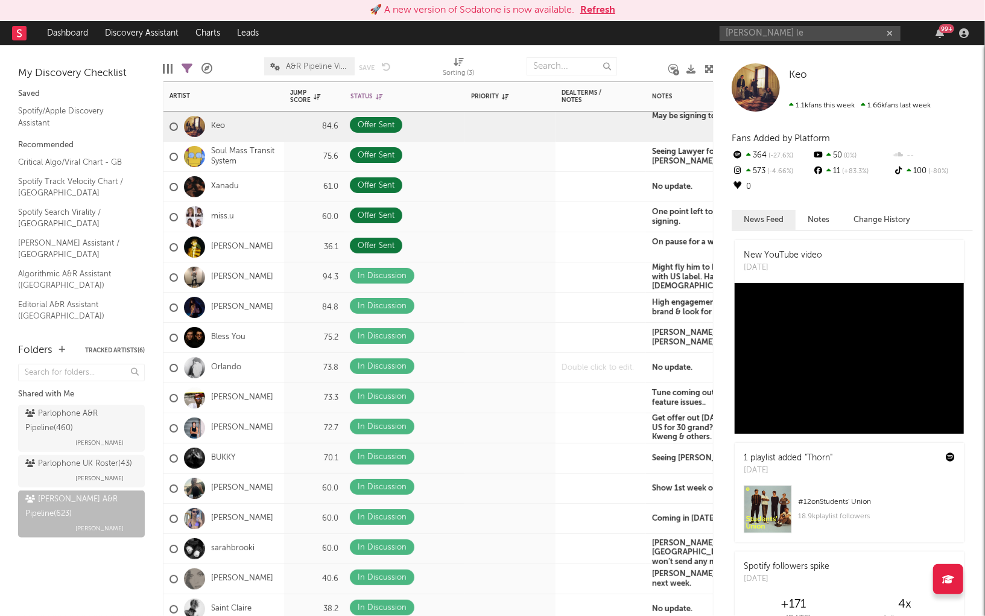
click at [585, 373] on div at bounding box center [601, 368] width 90 height 30
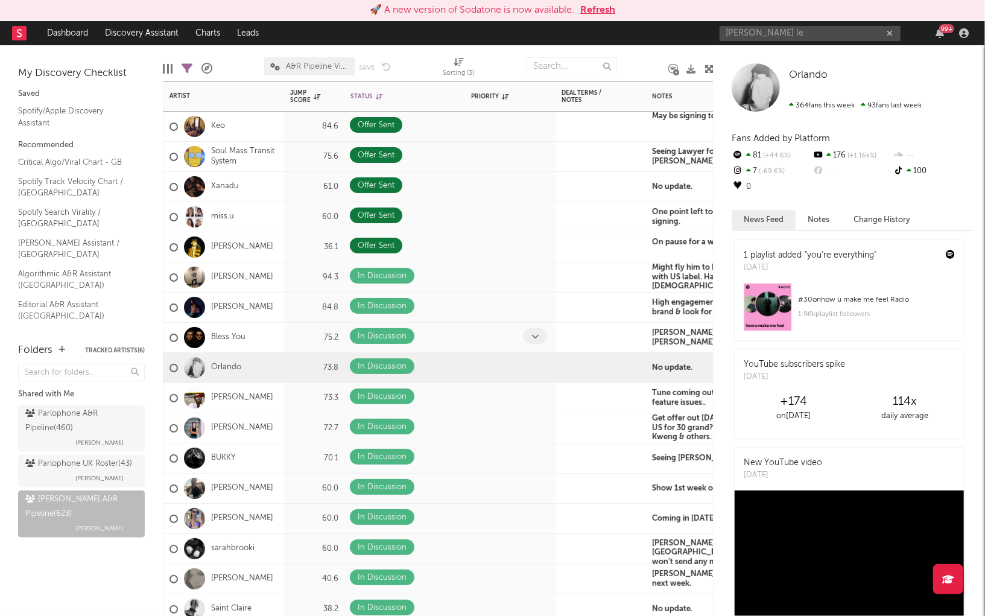
click at [481, 348] on div at bounding box center [510, 338] width 90 height 30
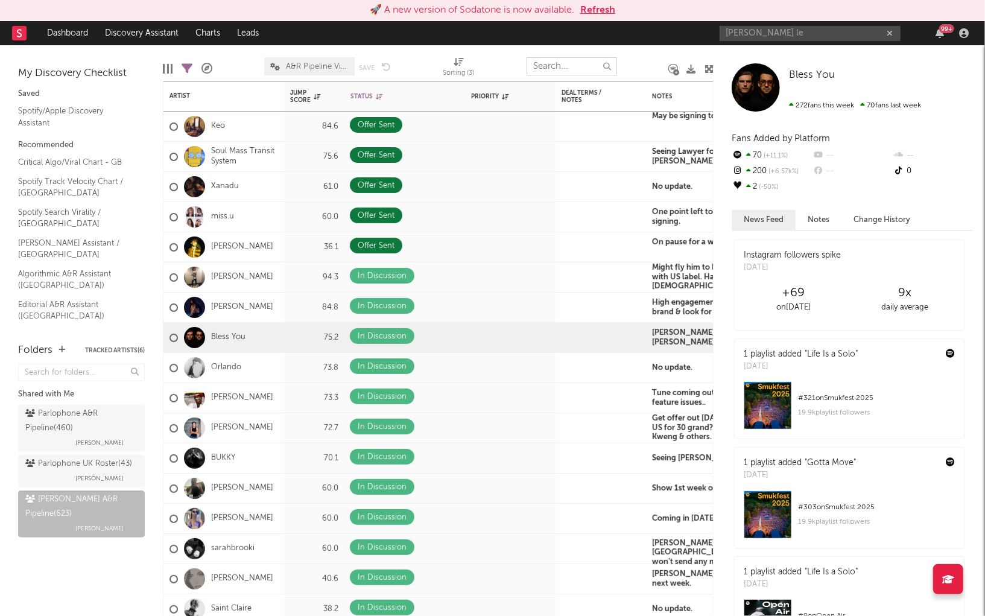
click at [557, 64] on input "text" at bounding box center [572, 66] width 90 height 18
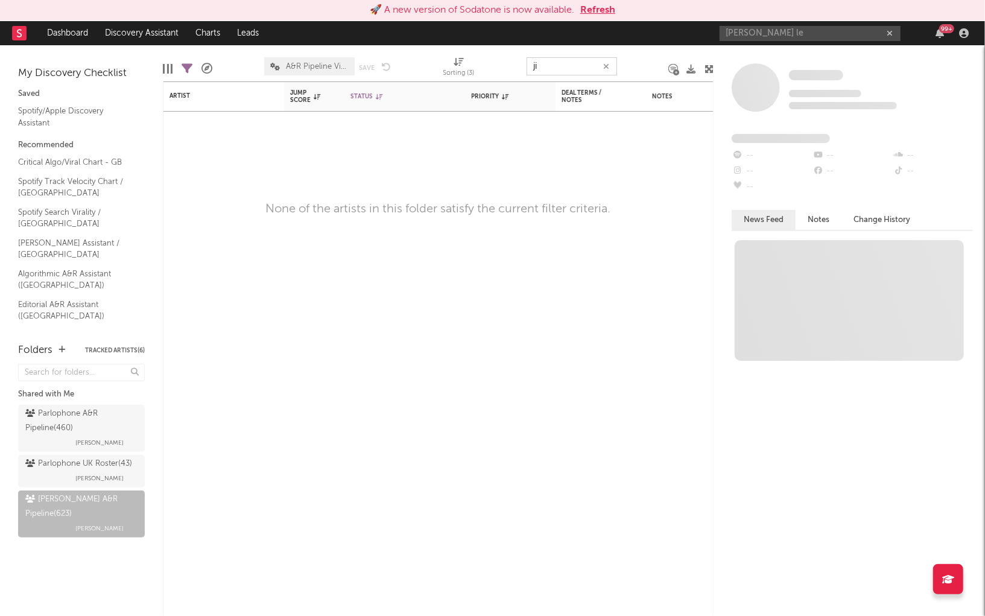
type input "j"
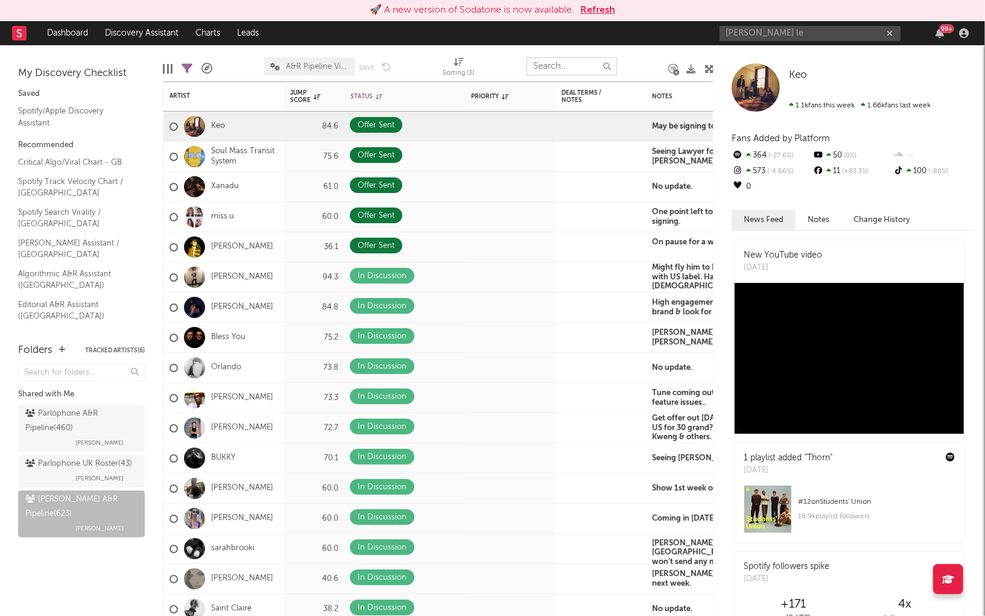
select select "doesNotInclude"
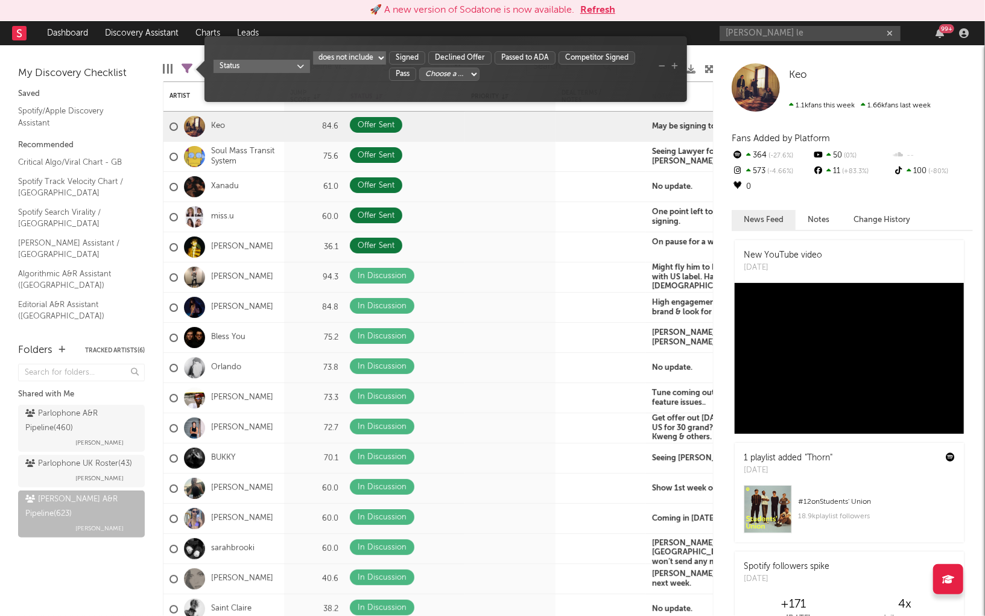
click at [184, 72] on icon at bounding box center [187, 68] width 11 height 11
click at [456, 75] on select "Choose a column... Long Form Offer In Negotiation Offer Sent In Discussion Upst…" at bounding box center [449, 74] width 60 height 13
click at [480, 68] on select "Choose a column... Long Form Offer In Negotiation Offer Sent In Discussion Upst…" at bounding box center [449, 74] width 60 height 13
select select "___choose___"
click at [542, 225] on div at bounding box center [537, 217] width 27 height 19
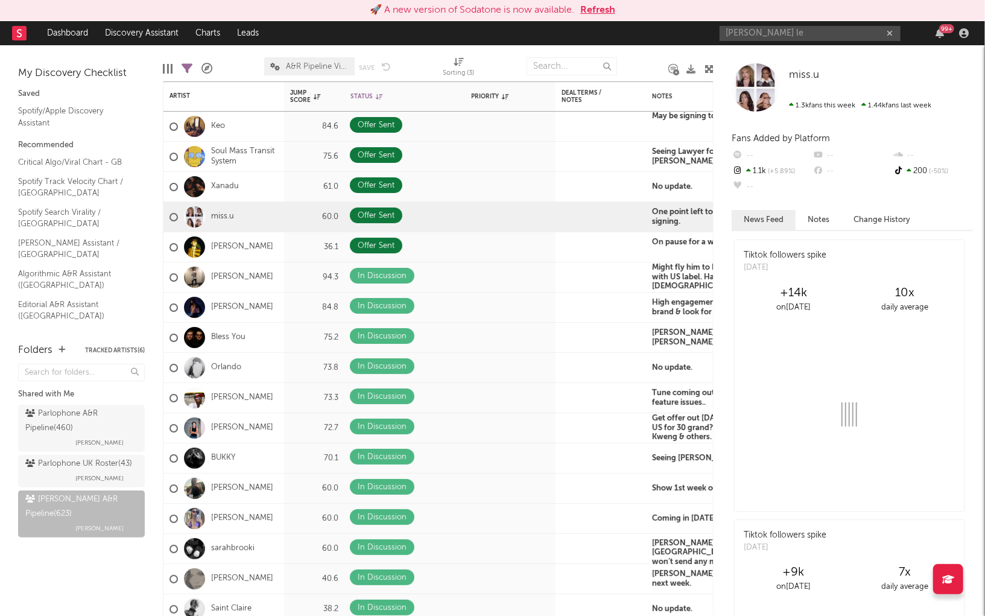
click at [709, 65] on icon at bounding box center [709, 69] width 9 height 9
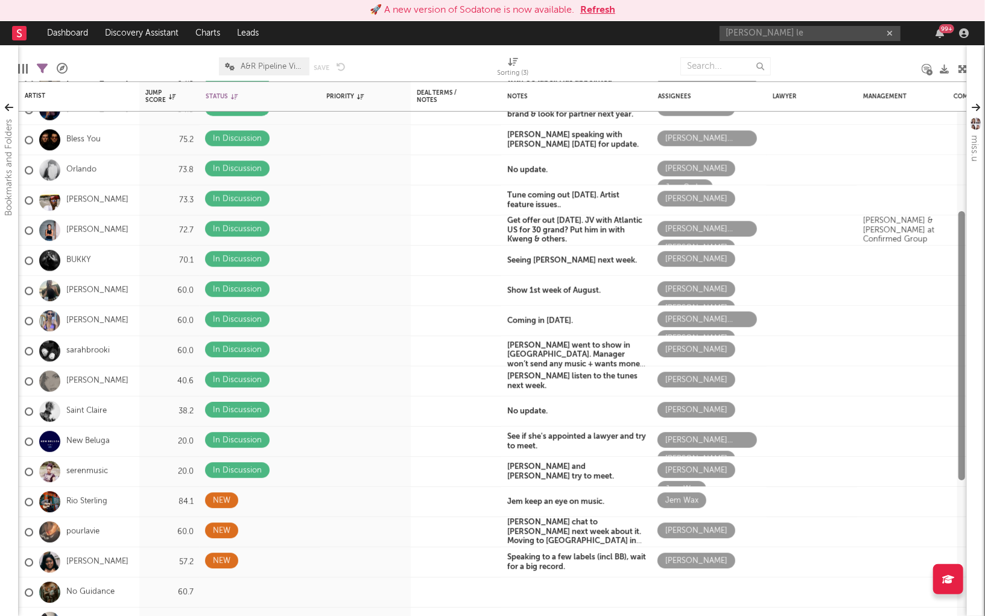
click at [928, 159] on div "miss.u 60.0 Offer Sent One point left to agree before signing. Faye Fullerton K…" at bounding box center [492, 348] width 949 height 535
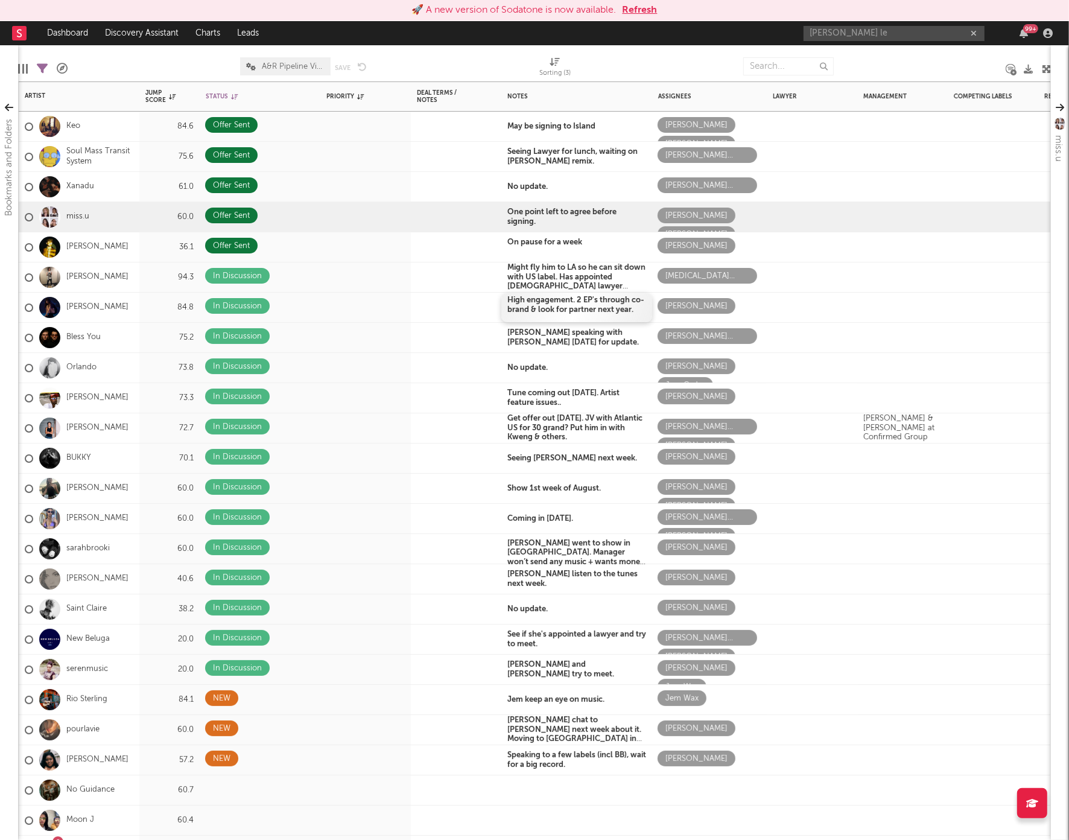
click at [527, 310] on b "High engagement. 2 EP's through co-brand & look for partner next year." at bounding box center [575, 304] width 137 height 17
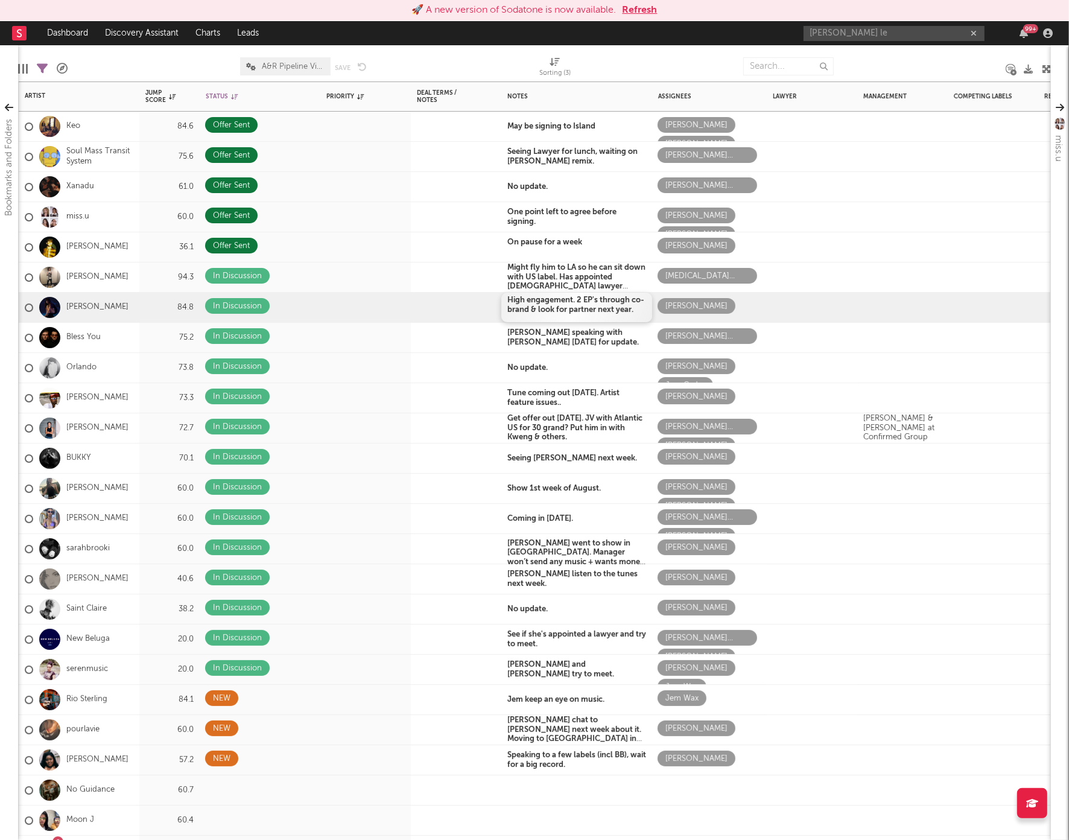
click at [527, 310] on b "High engagement. 2 EP's through co-brand & look for partner next year." at bounding box center [575, 304] width 137 height 17
drag, startPoint x: 508, startPoint y: 300, endPoint x: 635, endPoint y: 314, distance: 128.0
click at [635, 314] on b "High engagement. 2 EP's through co-brand & look for partner next year." at bounding box center [575, 304] width 137 height 17
click at [509, 304] on span "EP not ready yet" at bounding box center [536, 303] width 59 height 8
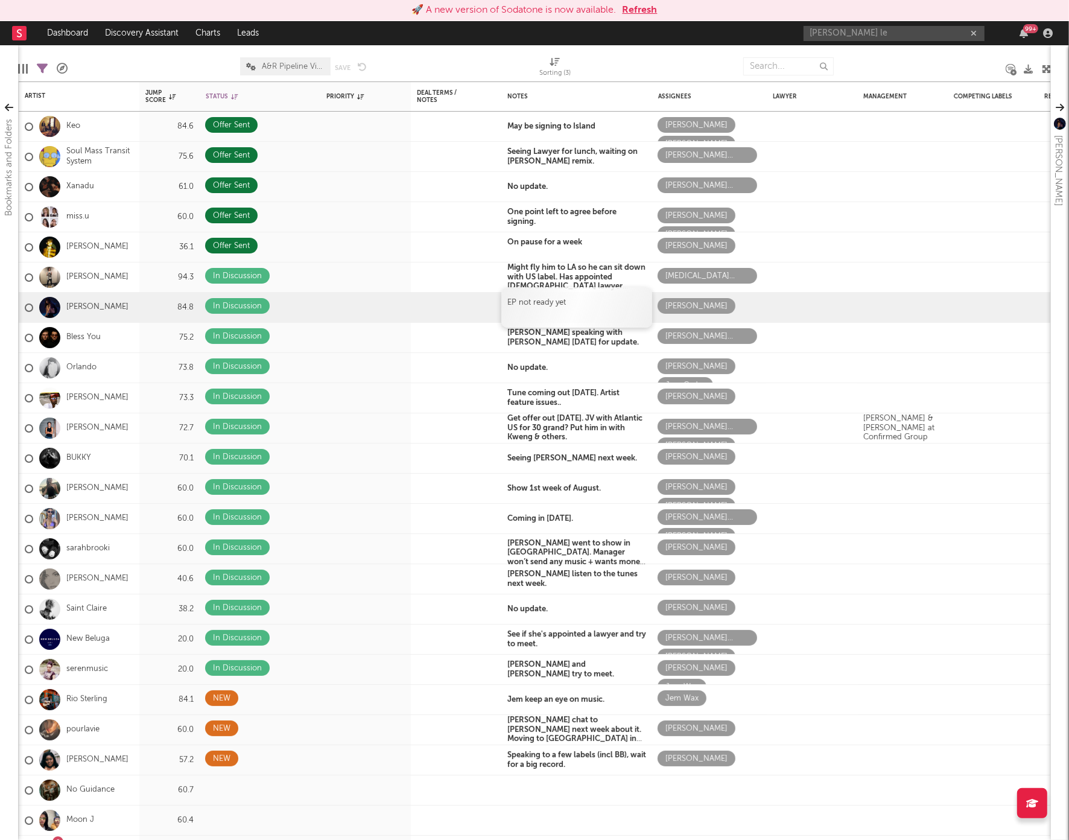
drag, startPoint x: 509, startPoint y: 301, endPoint x: 587, endPoint y: 303, distance: 77.8
click at [530, 303] on span "EP not ready yet" at bounding box center [536, 303] width 59 height 8
click at [532, 306] on span "EP not ready yet" at bounding box center [536, 303] width 59 height 8
click at [535, 303] on span "EP not ready yet" at bounding box center [536, 303] width 59 height 8
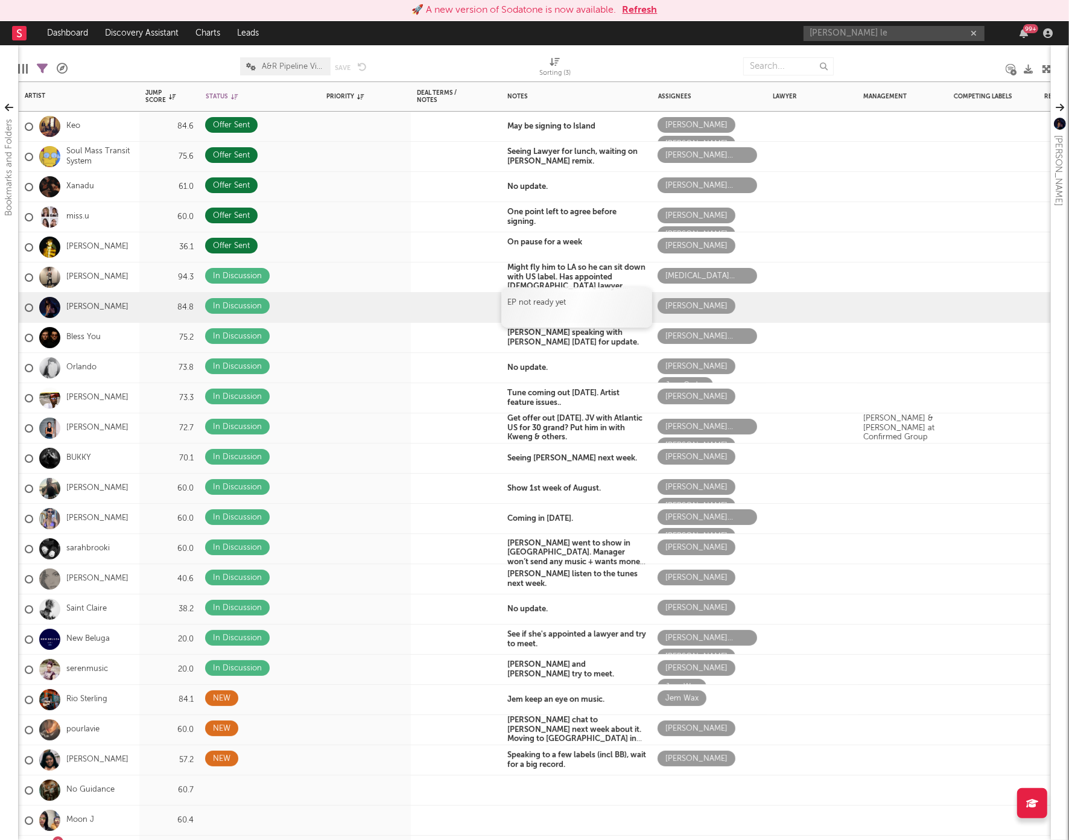
click at [535, 303] on span "EP not ready yet" at bounding box center [536, 303] width 59 height 8
click at [512, 275] on button at bounding box center [510, 276] width 19 height 16
click at [591, 385] on div "Tune coming out on Friday. Artist feature issues.." at bounding box center [576, 398] width 151 height 30
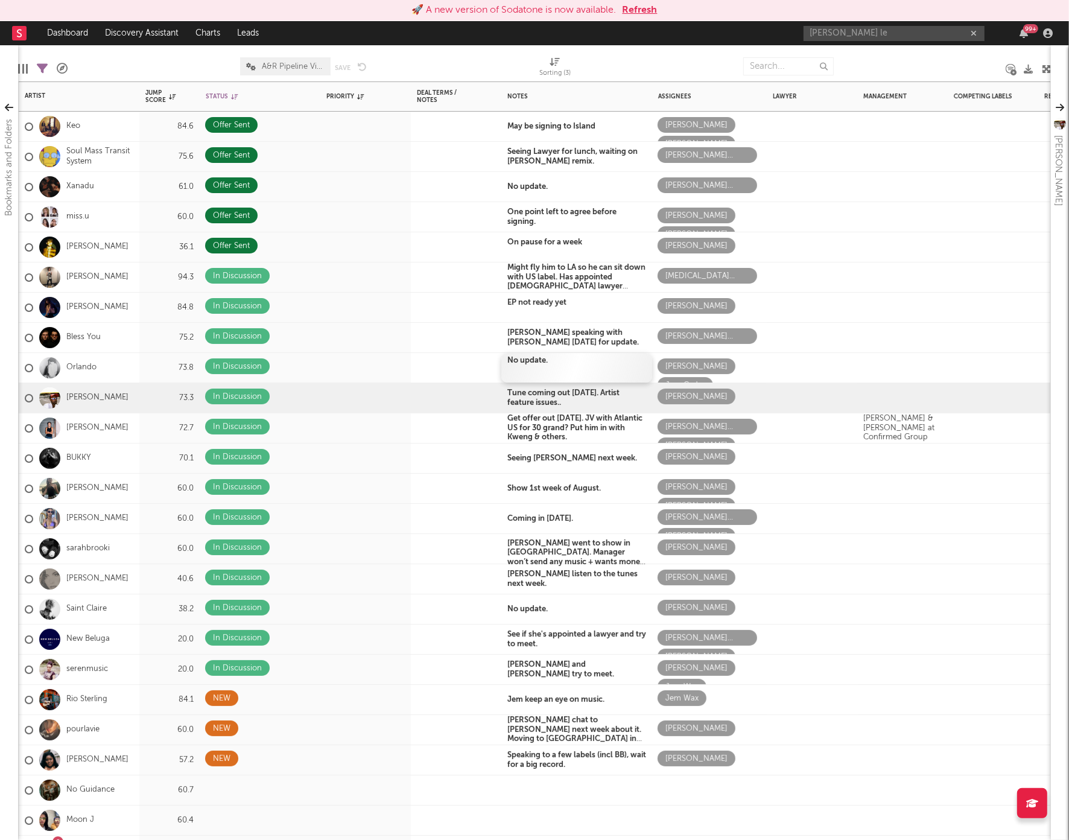
click at [539, 364] on b "No update." at bounding box center [527, 361] width 40 height 8
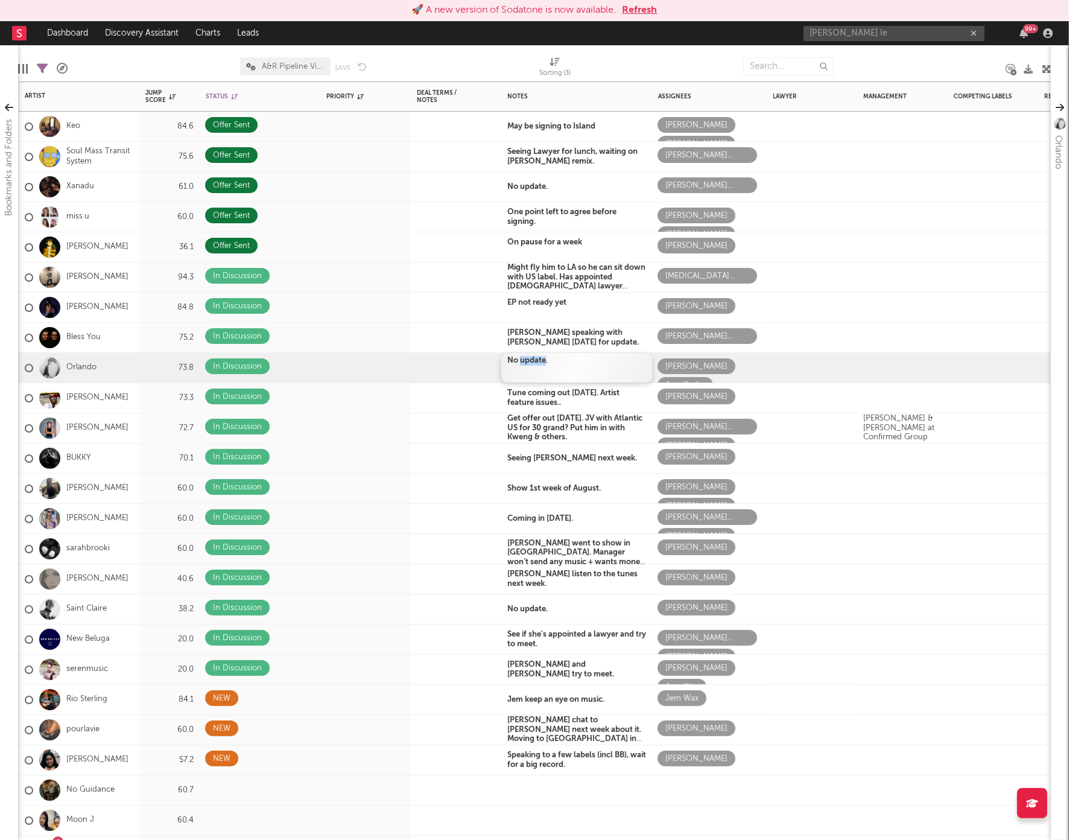
click at [539, 364] on b "No update." at bounding box center [527, 361] width 40 height 8
click at [551, 372] on div "No update." at bounding box center [576, 368] width 151 height 30
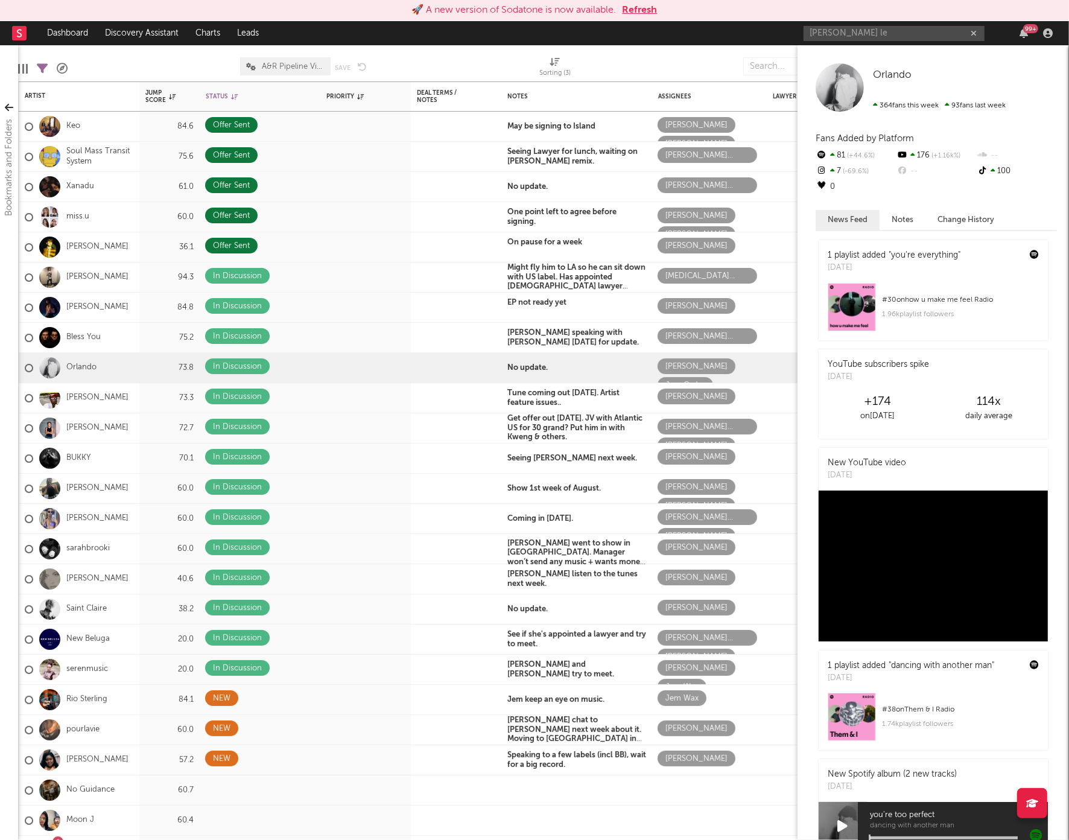
drag, startPoint x: 1046, startPoint y: 233, endPoint x: 1014, endPoint y: 209, distance: 40.0
click at [985, 209] on div "Bookmarks and Folders My Discovery Checklist Saved Spotify/Apple Discovery Assi…" at bounding box center [534, 442] width 1069 height 795
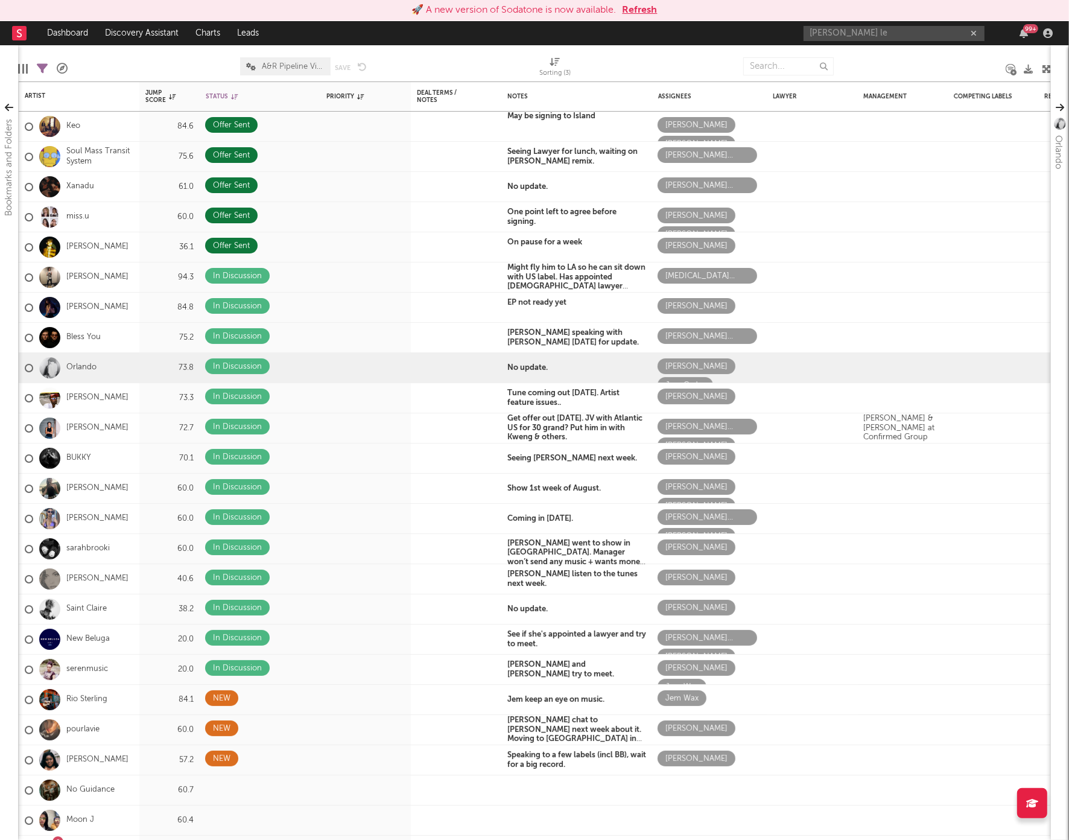
click at [309, 66] on span "A&R Pipeline View" at bounding box center [293, 67] width 63 height 8
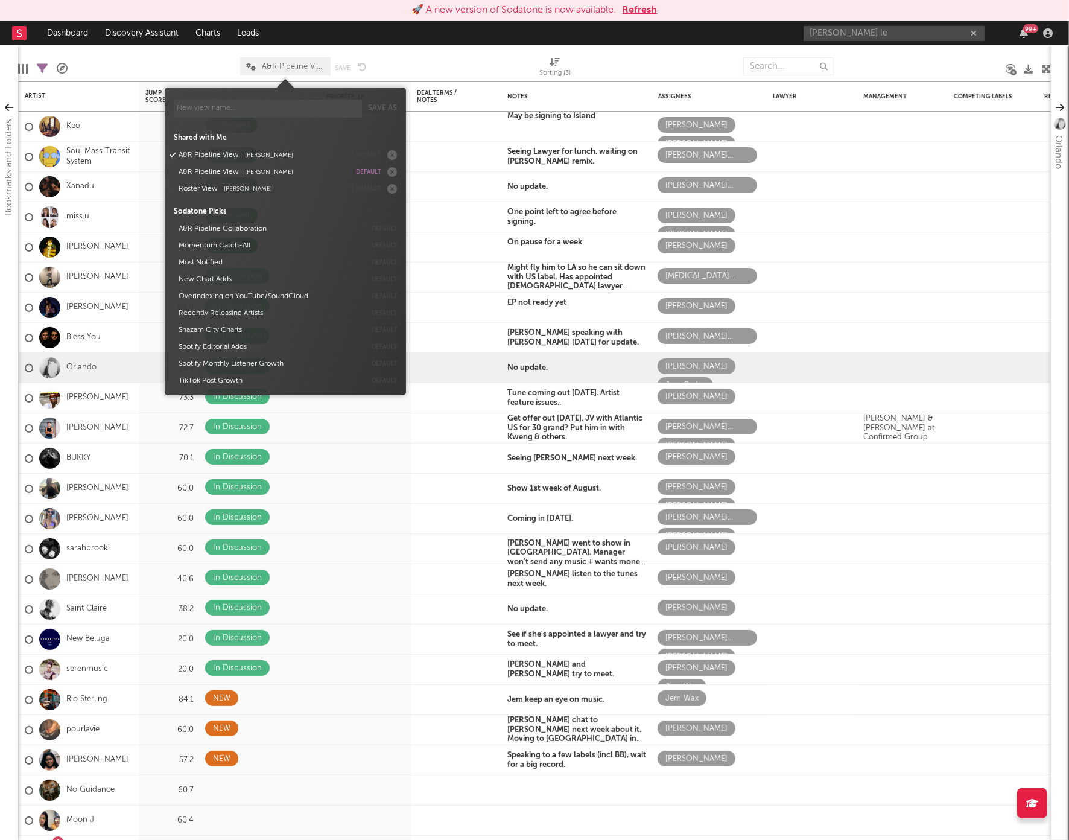
select select "doesNotInclude"
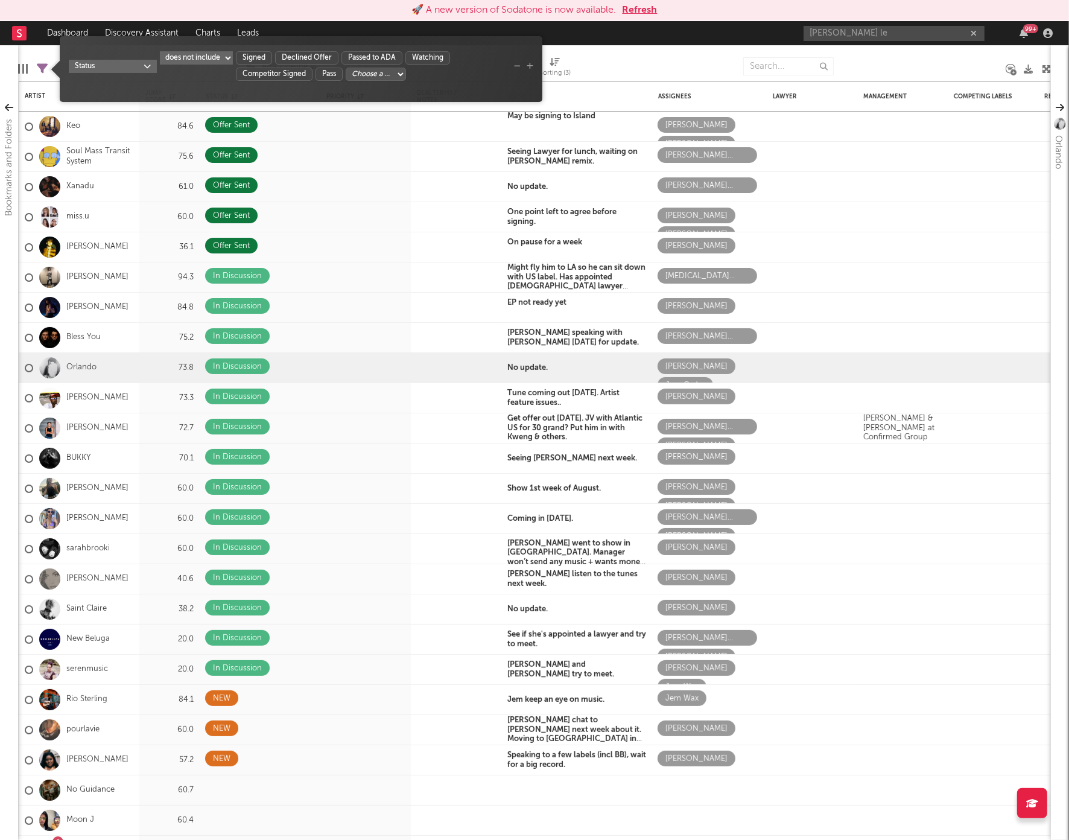
click at [46, 71] on icon at bounding box center [42, 68] width 11 height 11
click at [367, 79] on select "Choose a column... Long Form Offer In Negotiation Offer Sent In Discussion Upst…" at bounding box center [376, 74] width 60 height 13
click at [450, 54] on icon "button" at bounding box center [448, 52] width 7 height 7
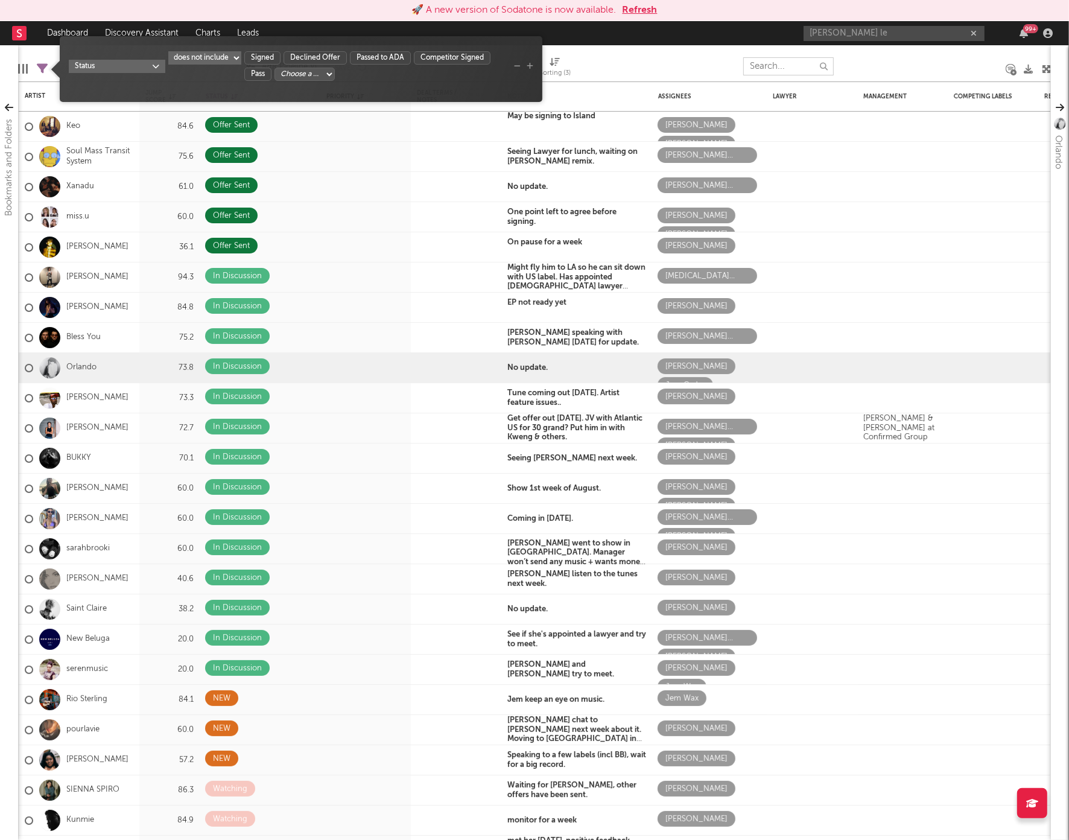
click at [759, 68] on input "text" at bounding box center [788, 66] width 90 height 18
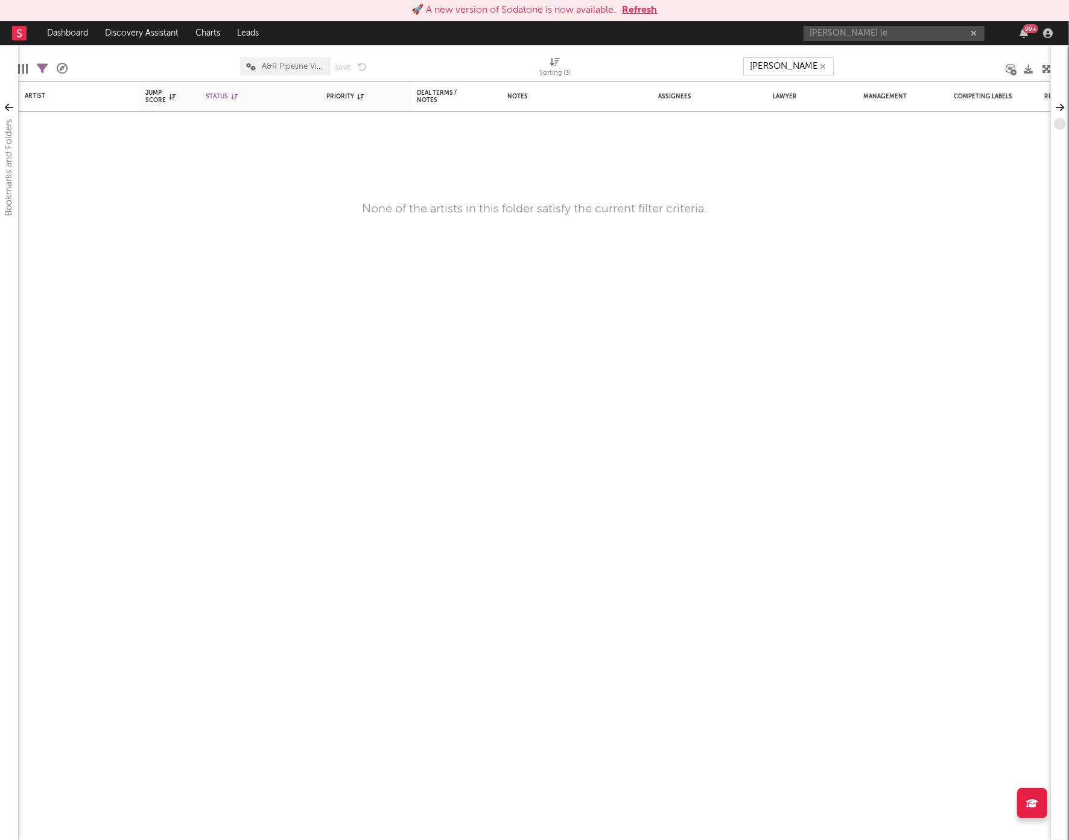
type input "flis"
click at [824, 65] on icon "button" at bounding box center [823, 67] width 6 height 8
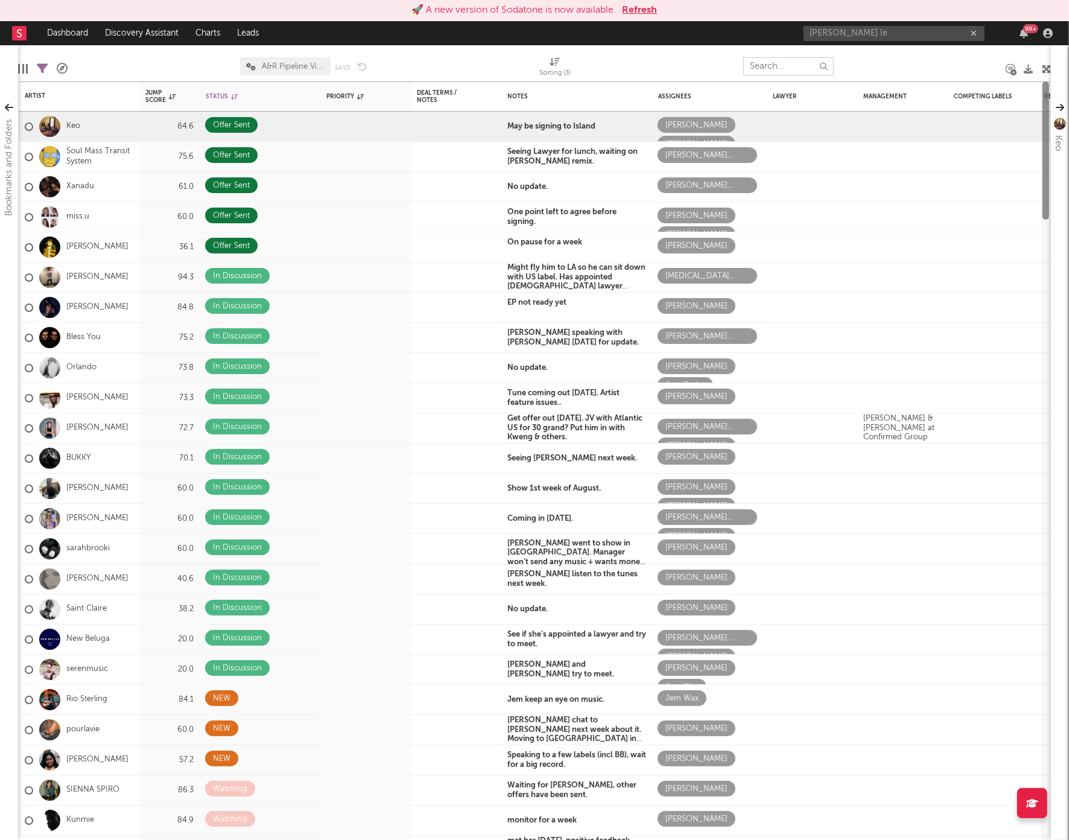
drag, startPoint x: 1047, startPoint y: 203, endPoint x: 968, endPoint y: -19, distance: 235.7
click at [968, 0] on html "🚀 A new version of Sodatone is now available. Refresh Dashboard Discovery Assis…" at bounding box center [534, 420] width 1069 height 840
click at [760, 68] on input "text" at bounding box center [788, 66] width 90 height 18
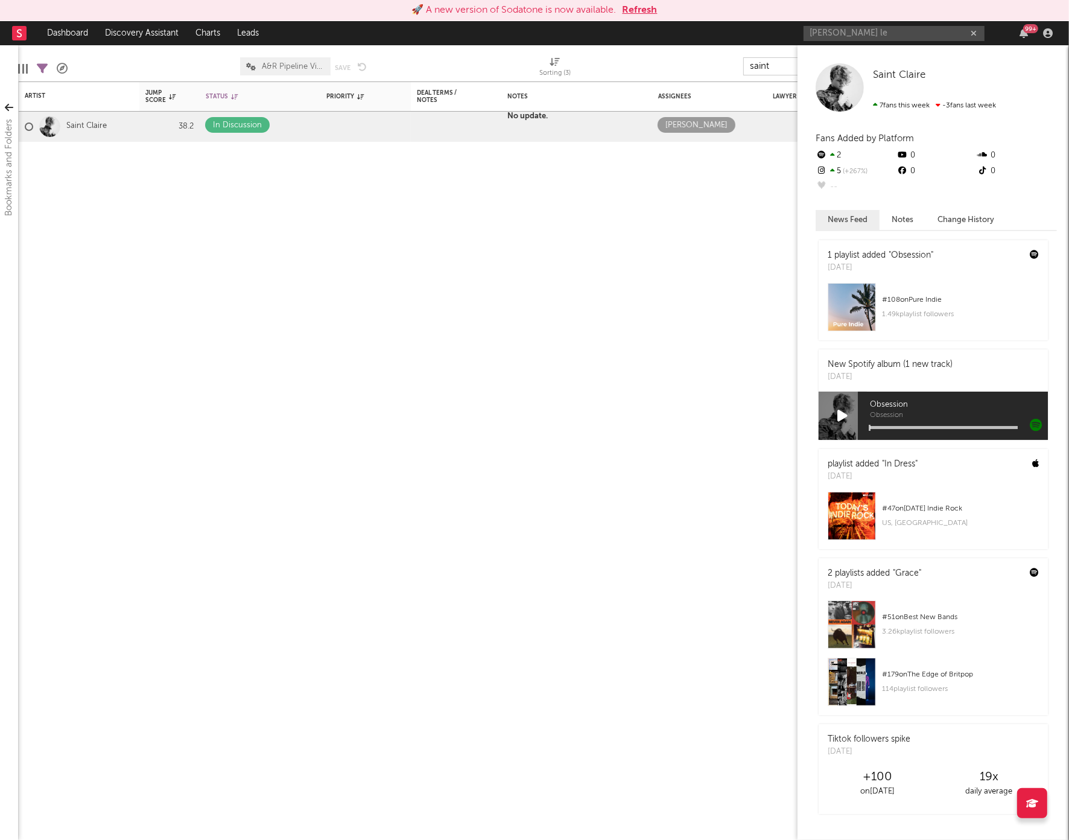
type input "saint"
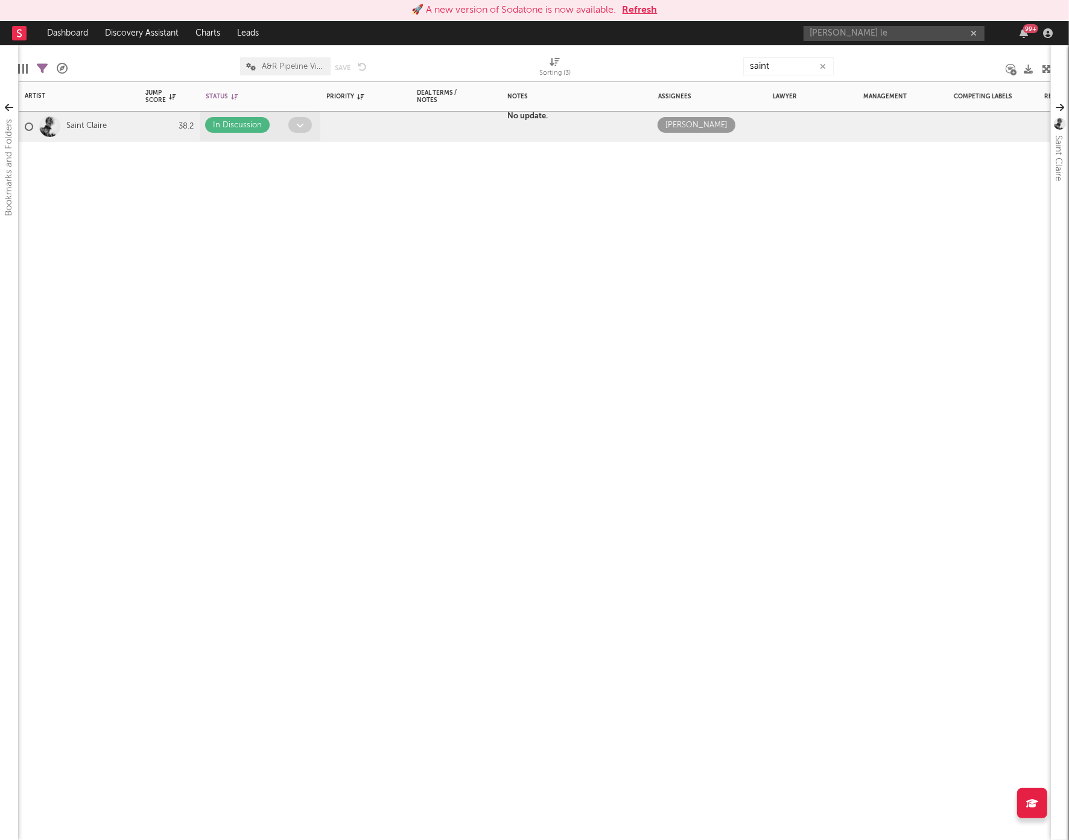
click at [301, 122] on icon at bounding box center [300, 125] width 8 height 8
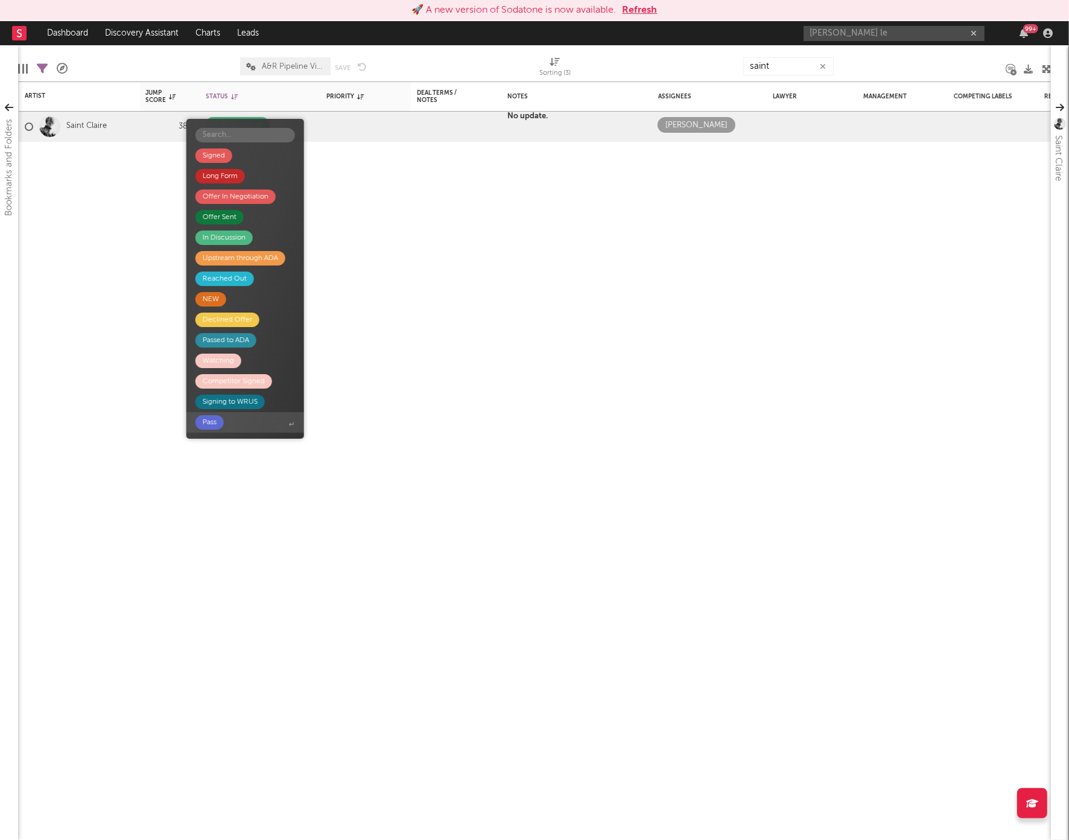
click at [211, 419] on div "Pass" at bounding box center [210, 422] width 14 height 14
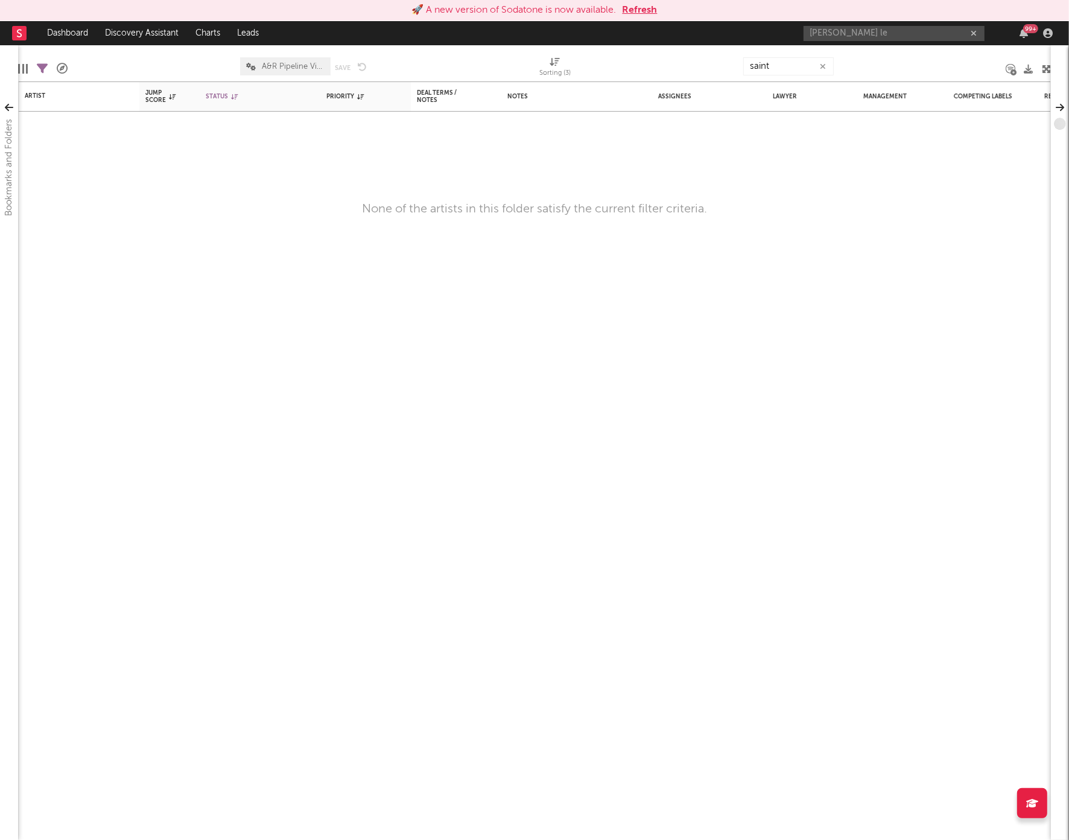
click at [822, 65] on icon "button" at bounding box center [823, 67] width 6 height 8
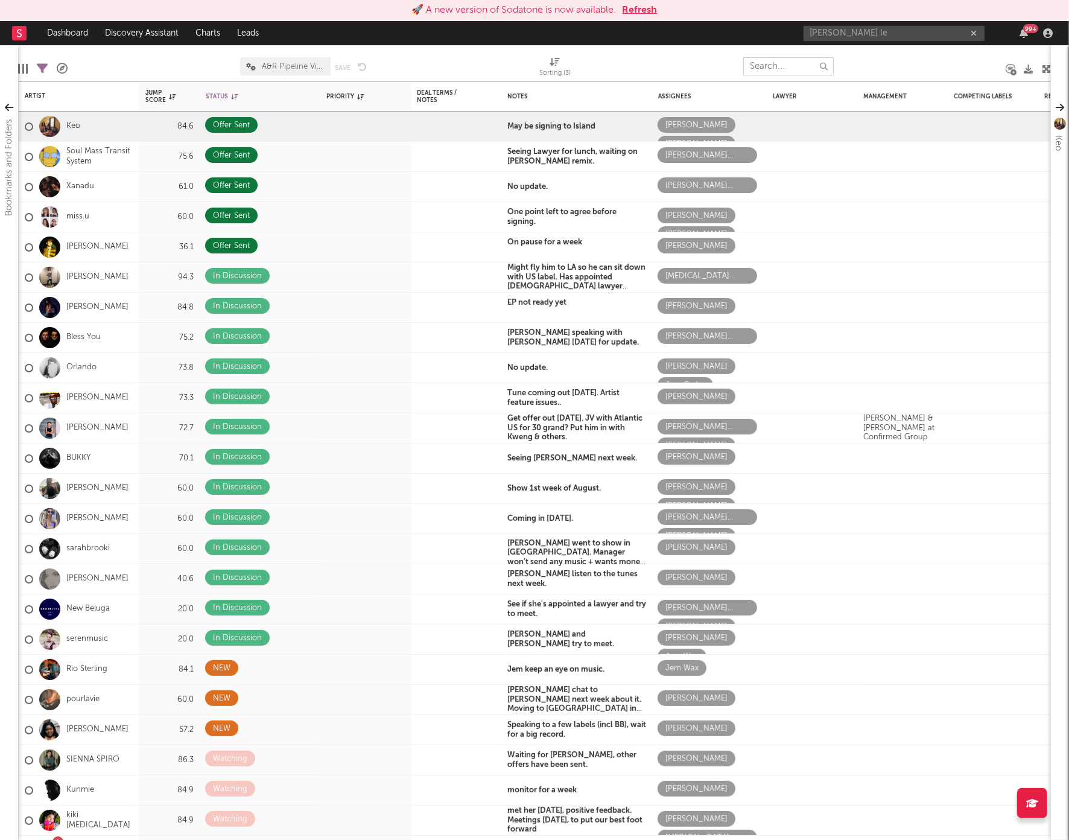
click at [749, 69] on input "text" at bounding box center [788, 66] width 90 height 18
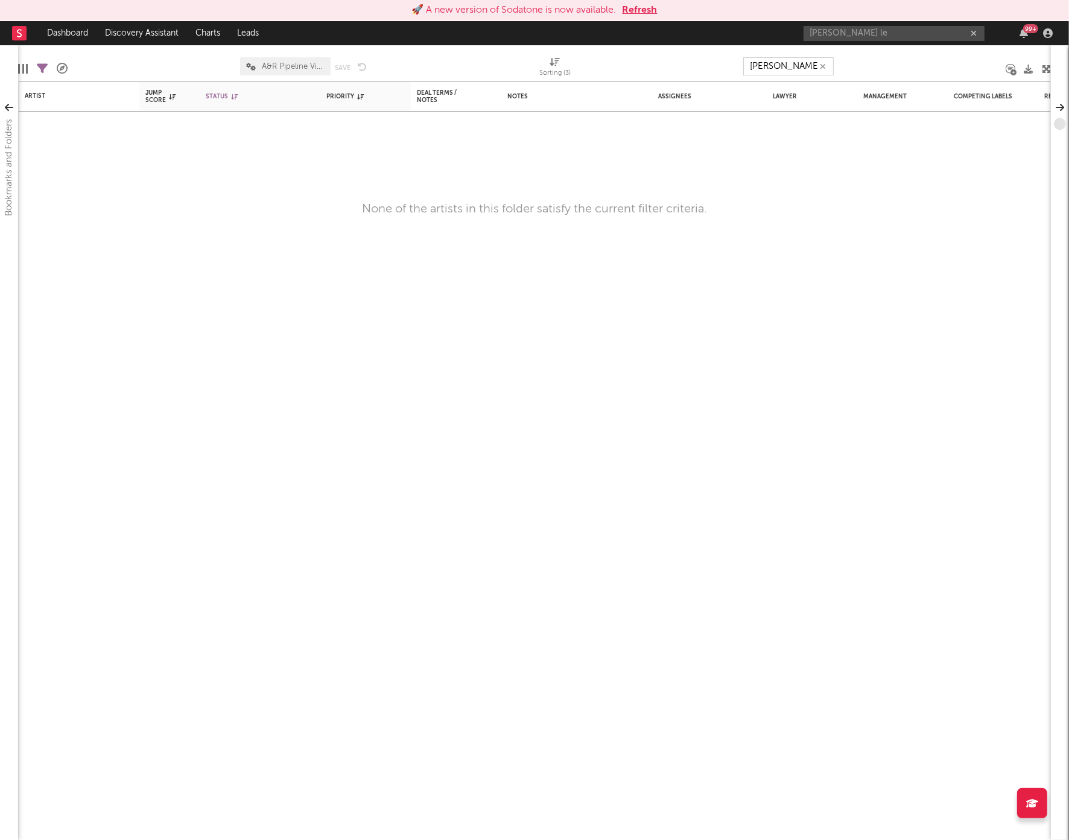
type input "rudy roberts"
click at [826, 65] on icon "button" at bounding box center [823, 67] width 6 height 8
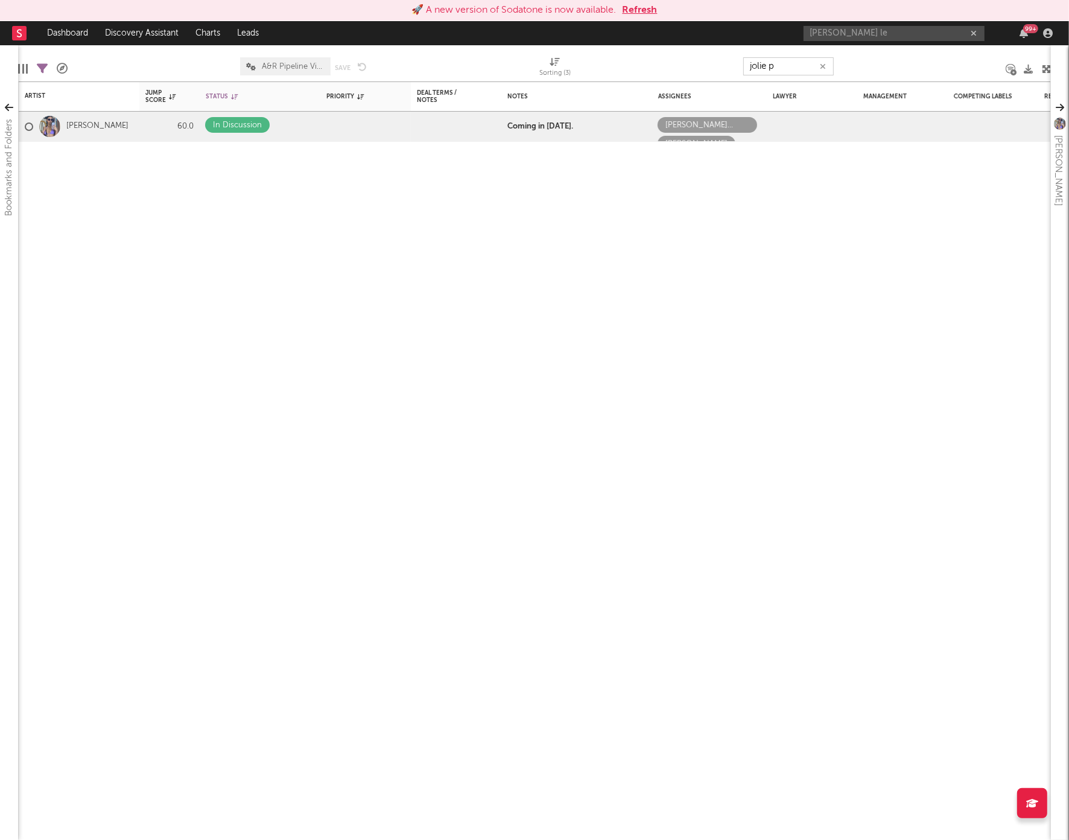
type input "jolie p"
click at [538, 119] on b "Coming in on Monday." at bounding box center [540, 116] width 66 height 8
drag, startPoint x: 508, startPoint y: 119, endPoint x: 602, endPoint y: 119, distance: 94.1
click at [602, 119] on div "Coming in on Monday." at bounding box center [576, 127] width 151 height 30
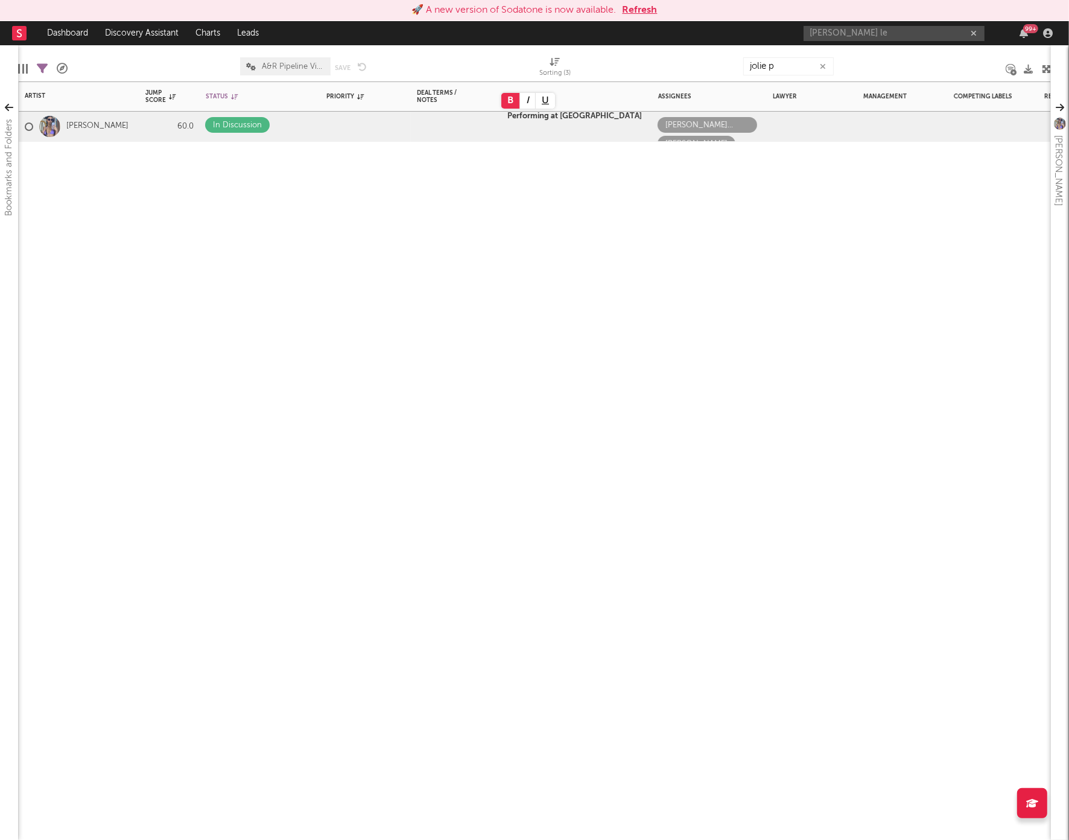
click at [638, 250] on div "Artist Notifications Jump Score Status Edit settings for Status Priority Edit s…" at bounding box center [534, 460] width 1033 height 758
click at [821, 70] on icon "button" at bounding box center [823, 67] width 6 height 8
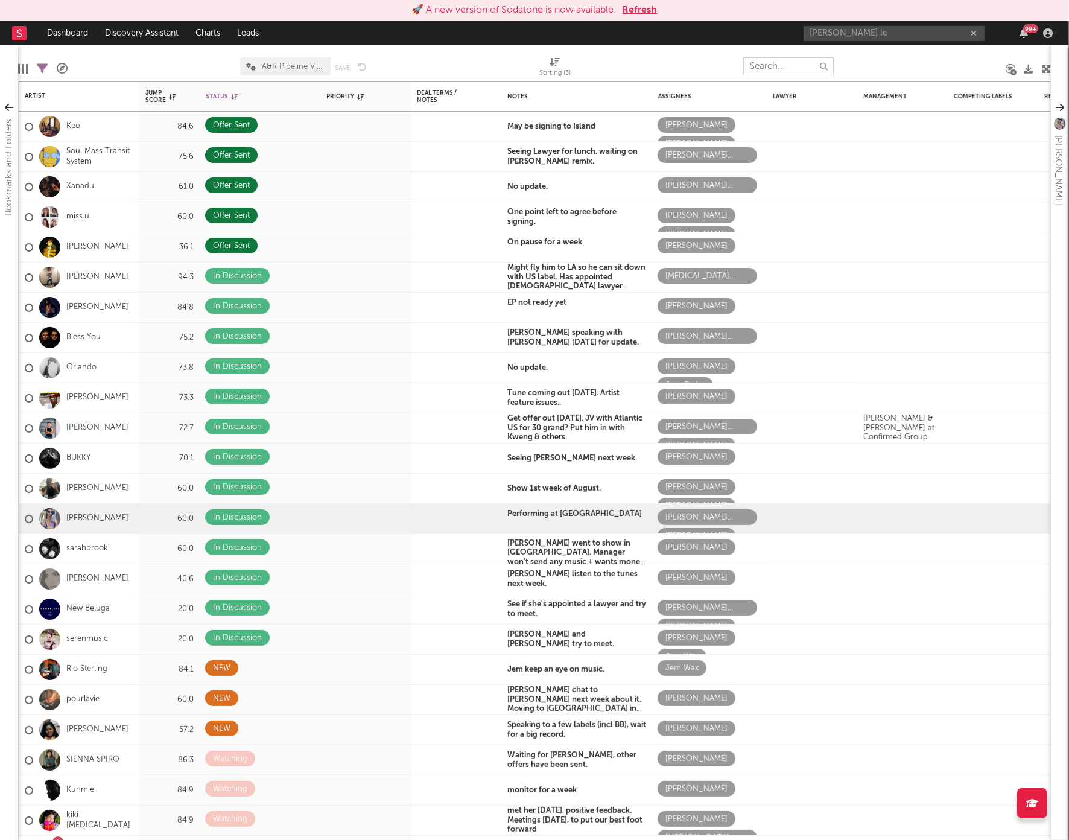
click at [804, 68] on input "text" at bounding box center [788, 66] width 90 height 18
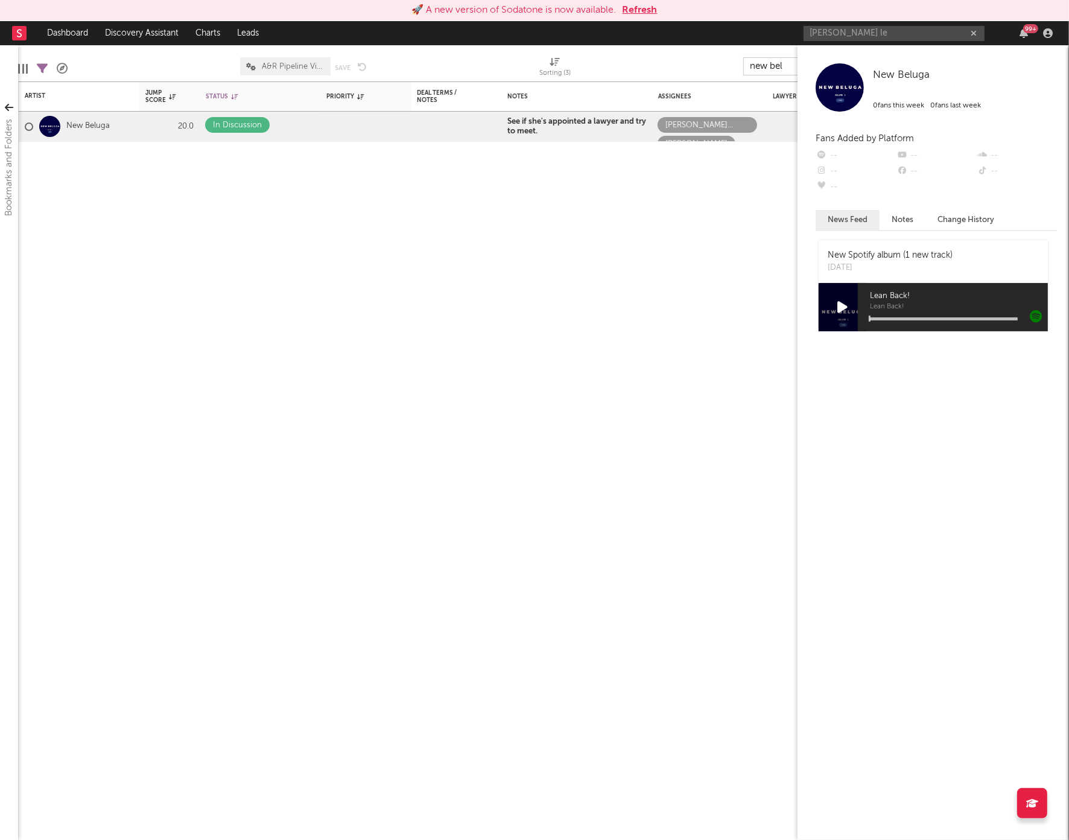
type input "new bel"
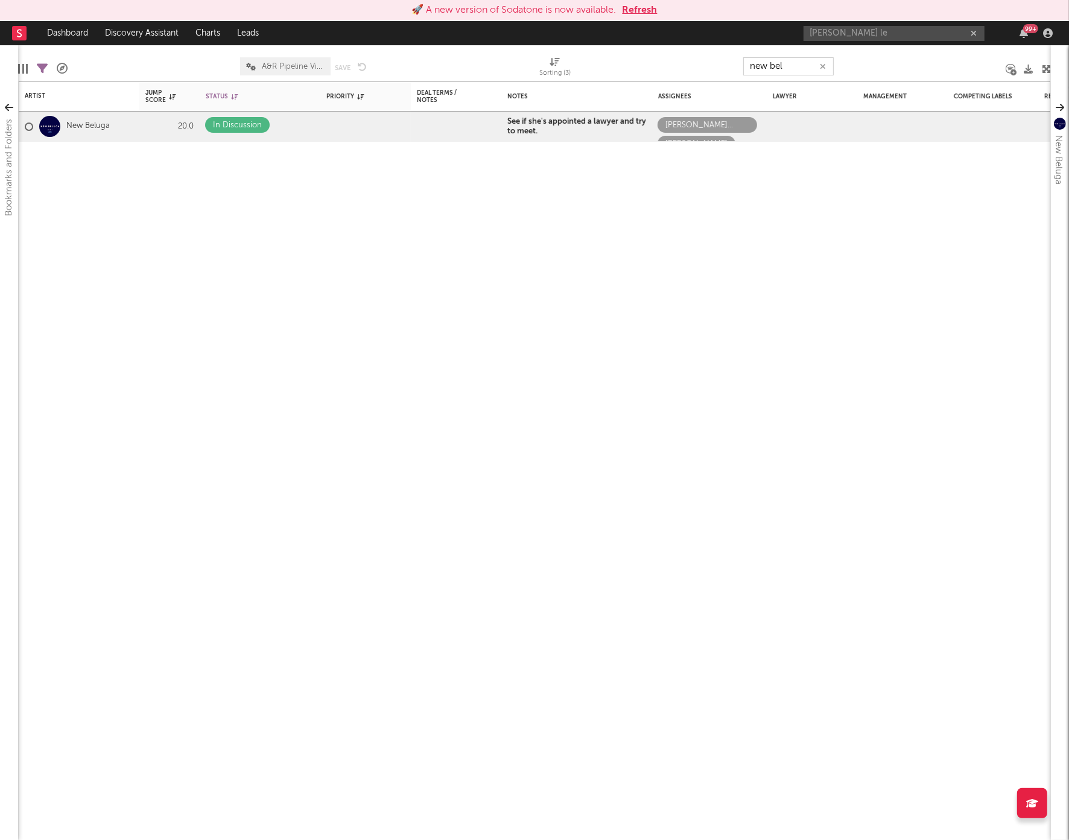
click at [824, 63] on icon "button" at bounding box center [823, 67] width 6 height 8
type input "rosier"
click at [541, 129] on b "Tune coming out on Friday. Artist feature issues.." at bounding box center [563, 123] width 112 height 17
drag, startPoint x: 509, startPoint y: 117, endPoint x: 579, endPoint y: 130, distance: 71.2
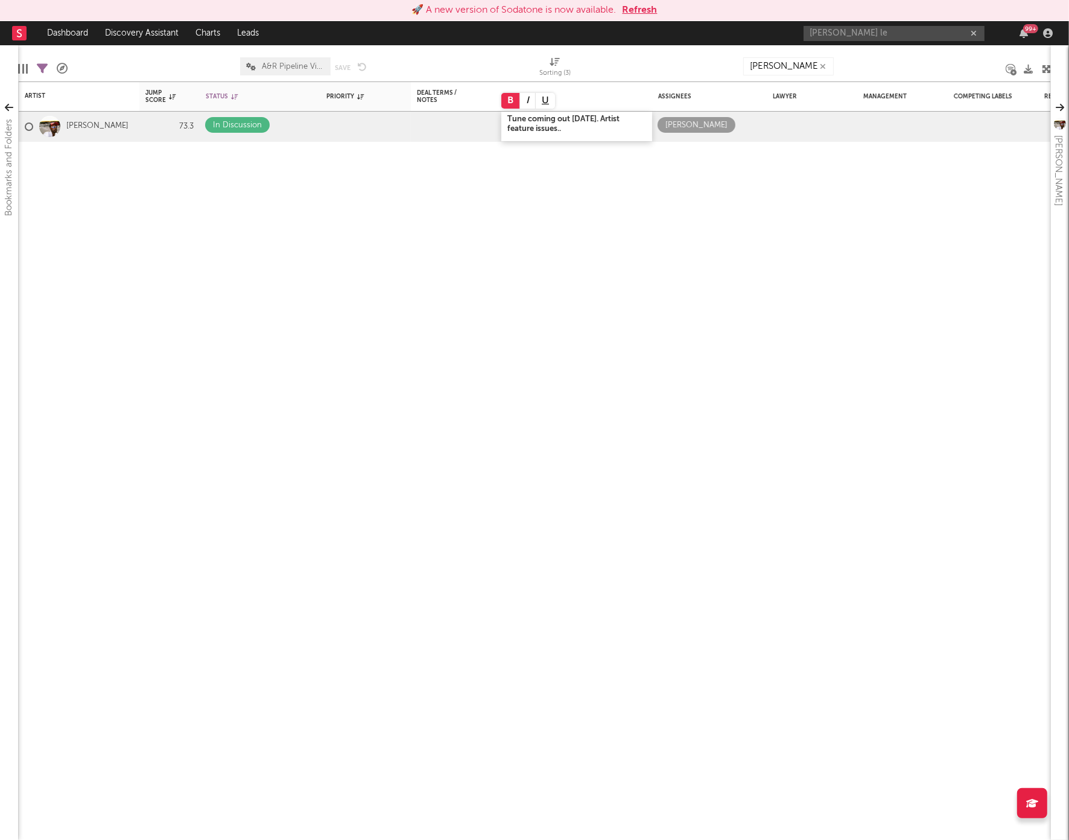
click at [579, 131] on div "Tune coming out on Friday. Artist feature issues.." at bounding box center [576, 127] width 151 height 30
click at [569, 135] on span "In Japan for next 2 weeks. Kill asked us to make an offer this week." at bounding box center [574, 136] width 134 height 27
click at [509, 104] on button at bounding box center [510, 101] width 19 height 16
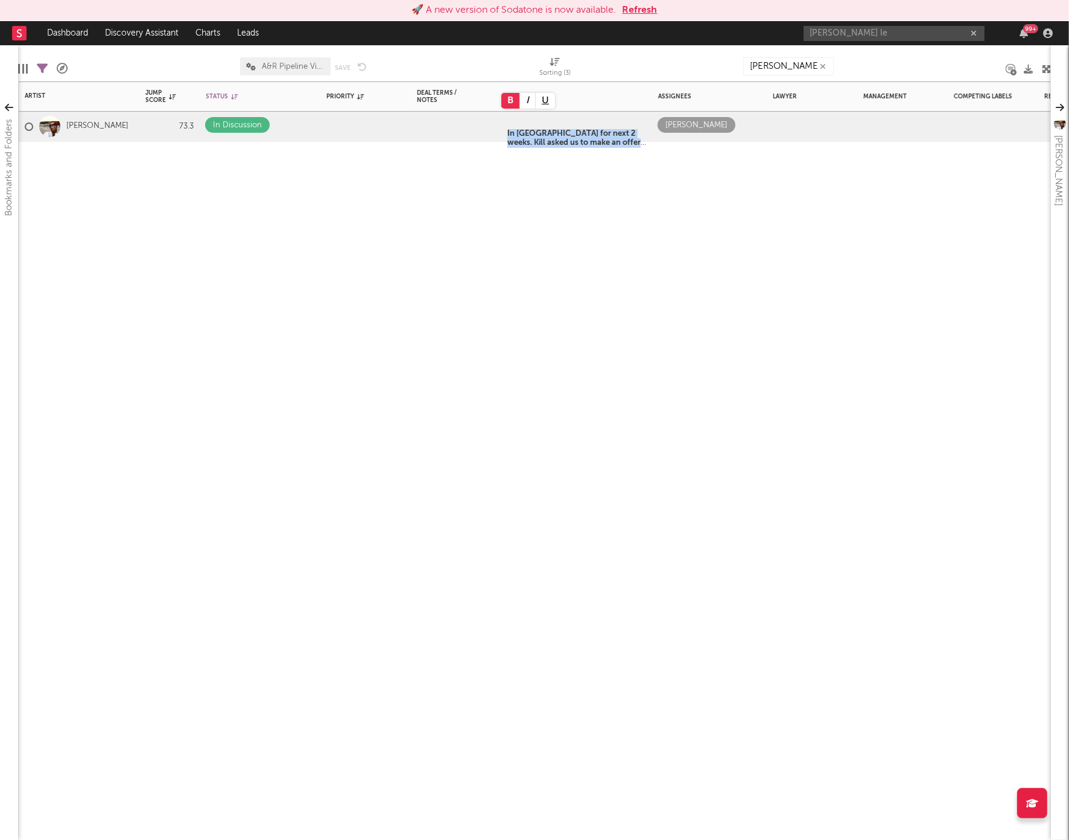
click at [661, 287] on div "Artist Notifications Jump Score Status Edit settings for Status Priority Edit s…" at bounding box center [534, 460] width 1033 height 758
click at [822, 63] on icon "button" at bounding box center [823, 67] width 6 height 8
click at [822, 63] on input "text" at bounding box center [788, 66] width 90 height 18
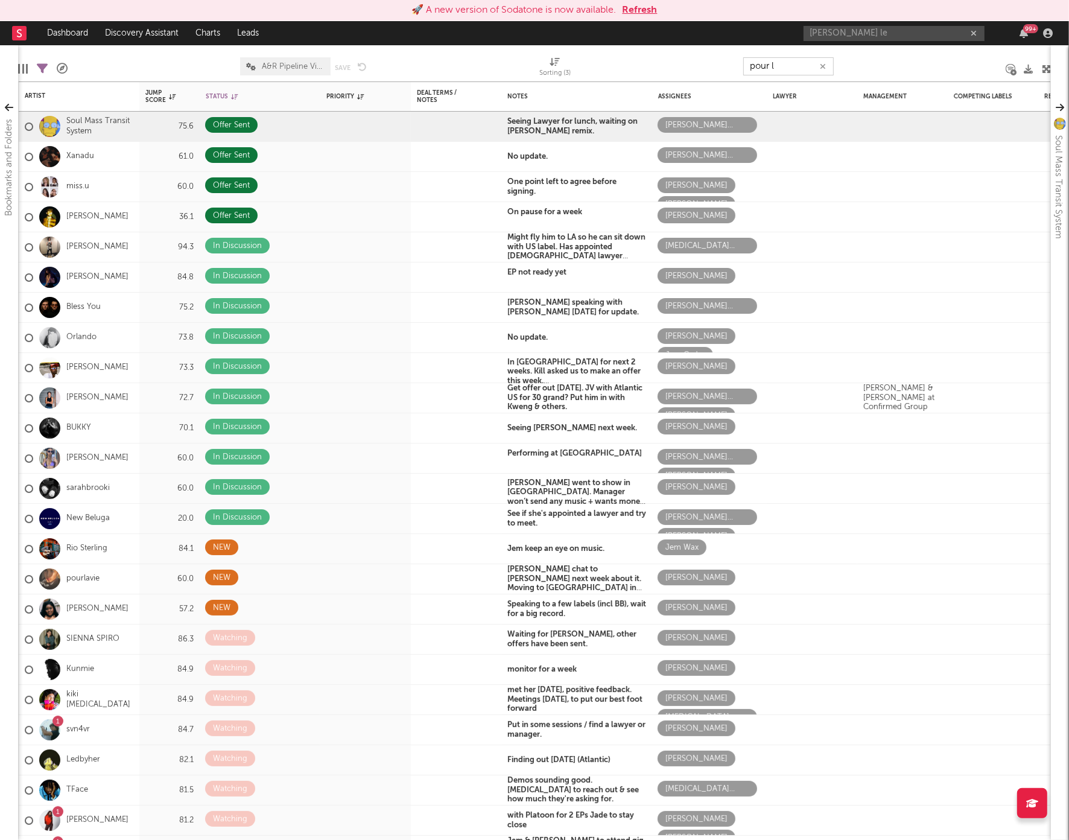
type input "pour la"
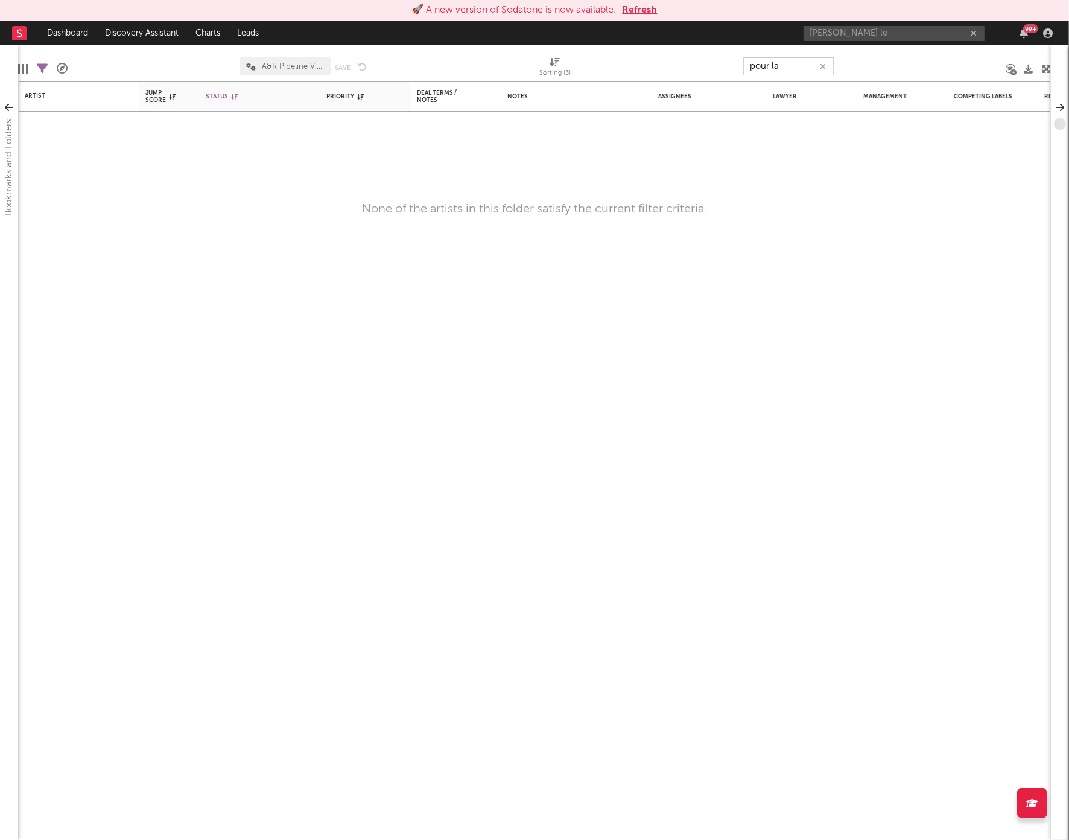
click at [822, 65] on icon "button" at bounding box center [823, 67] width 6 height 8
click at [801, 68] on input "spirit blue" at bounding box center [788, 66] width 90 height 18
drag, startPoint x: 801, startPoint y: 68, endPoint x: 779, endPoint y: 66, distance: 21.8
click at [779, 66] on input "spirit blue" at bounding box center [788, 66] width 90 height 18
type input "spirit"
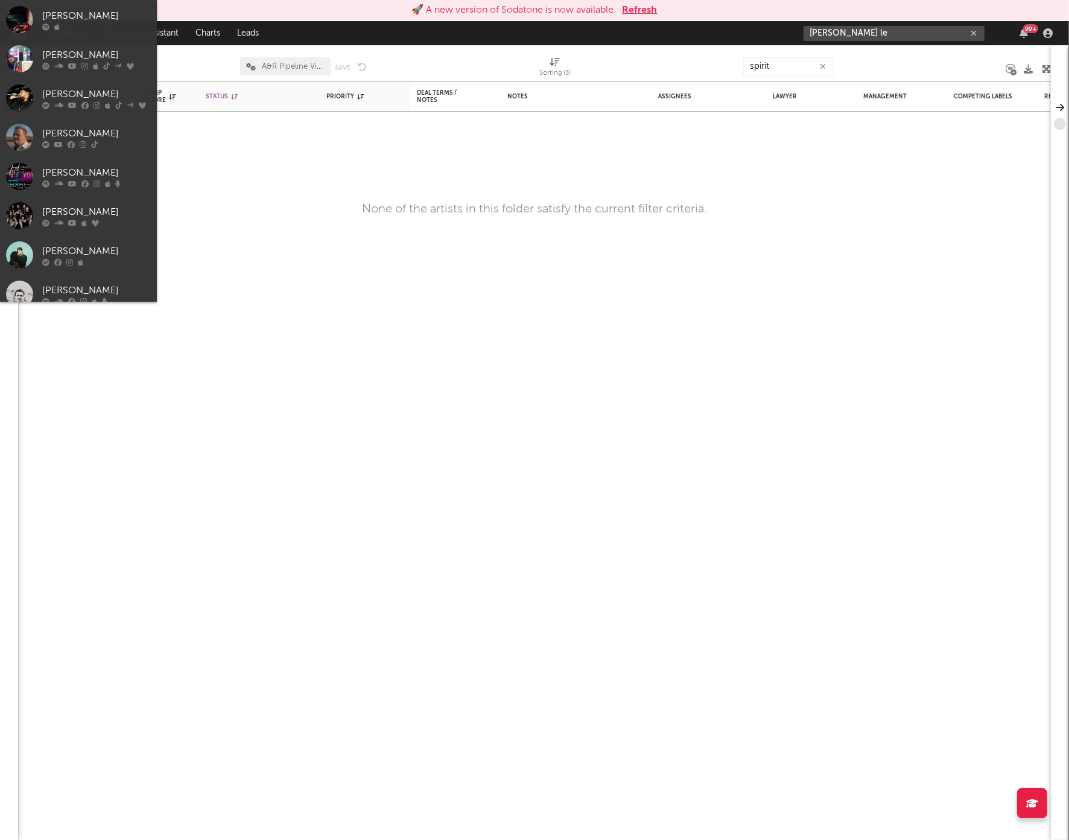
click at [858, 26] on input "jim le" at bounding box center [894, 33] width 181 height 15
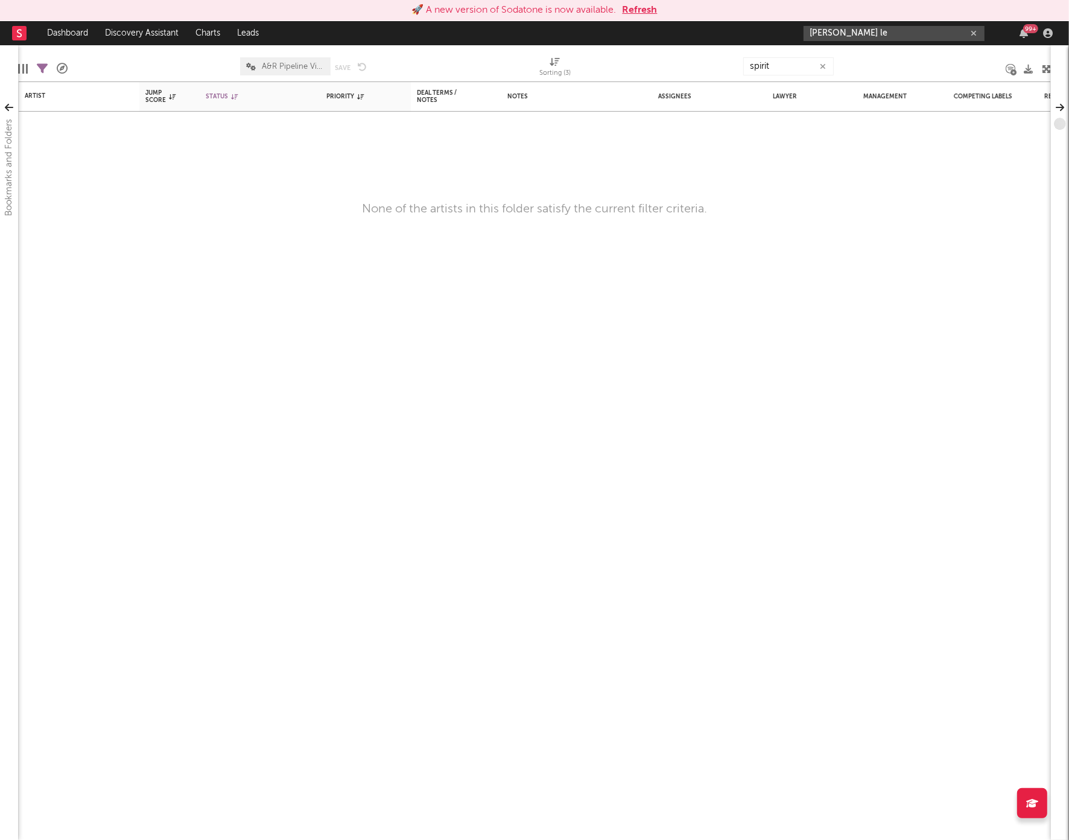
drag, startPoint x: 856, startPoint y: 28, endPoint x: 783, endPoint y: 28, distance: 73.0
click at [783, 28] on nav "Dashboard Discovery Assistant Charts Leads jim le 99 +" at bounding box center [534, 33] width 1069 height 24
drag, startPoint x: 836, startPoint y: 36, endPoint x: 744, endPoint y: 33, distance: 91.1
click at [744, 33] on nav "Dashboard Discovery Assistant Charts Leads jim le 99 +" at bounding box center [534, 33] width 1069 height 24
type input "s"
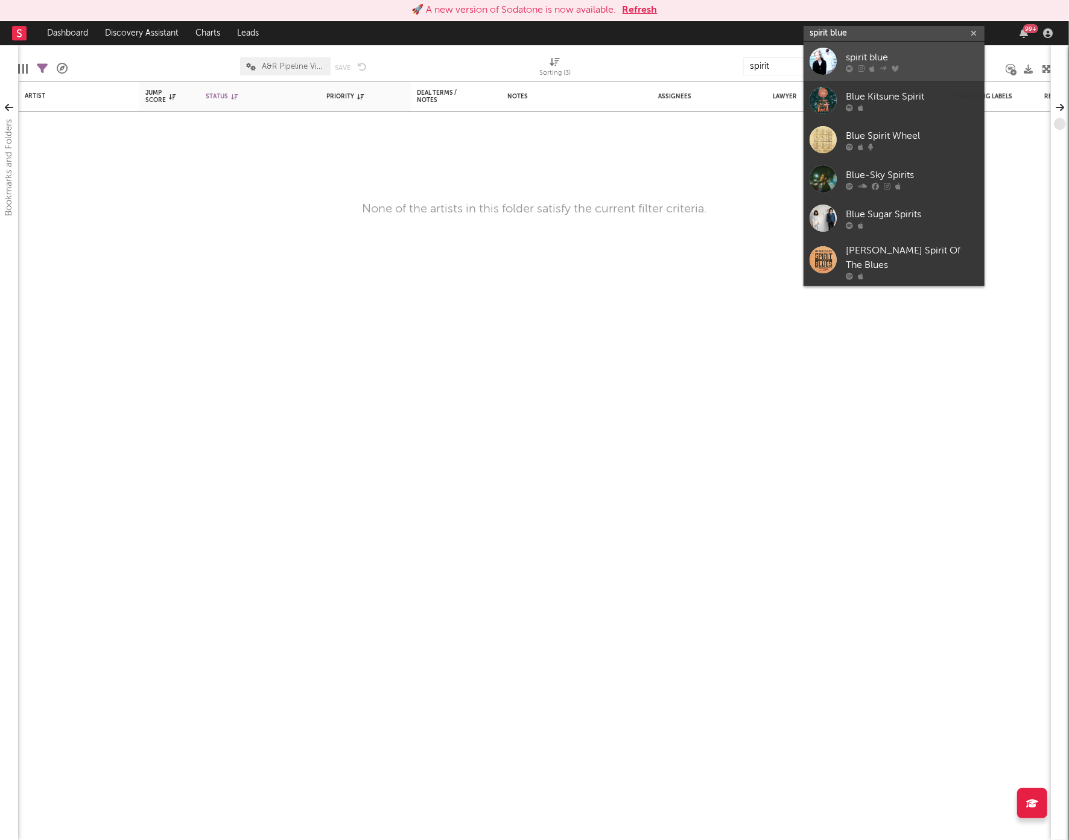
type input "spirit blue"
click at [827, 61] on div at bounding box center [823, 61] width 27 height 27
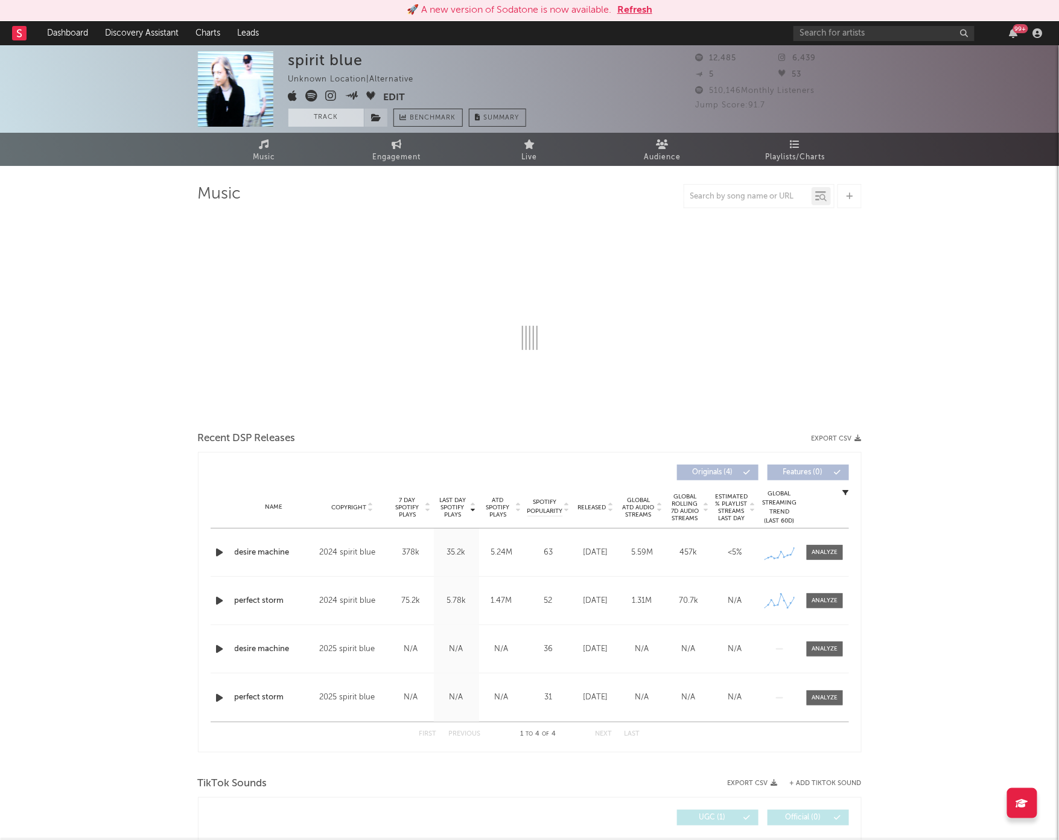
select select "6m"
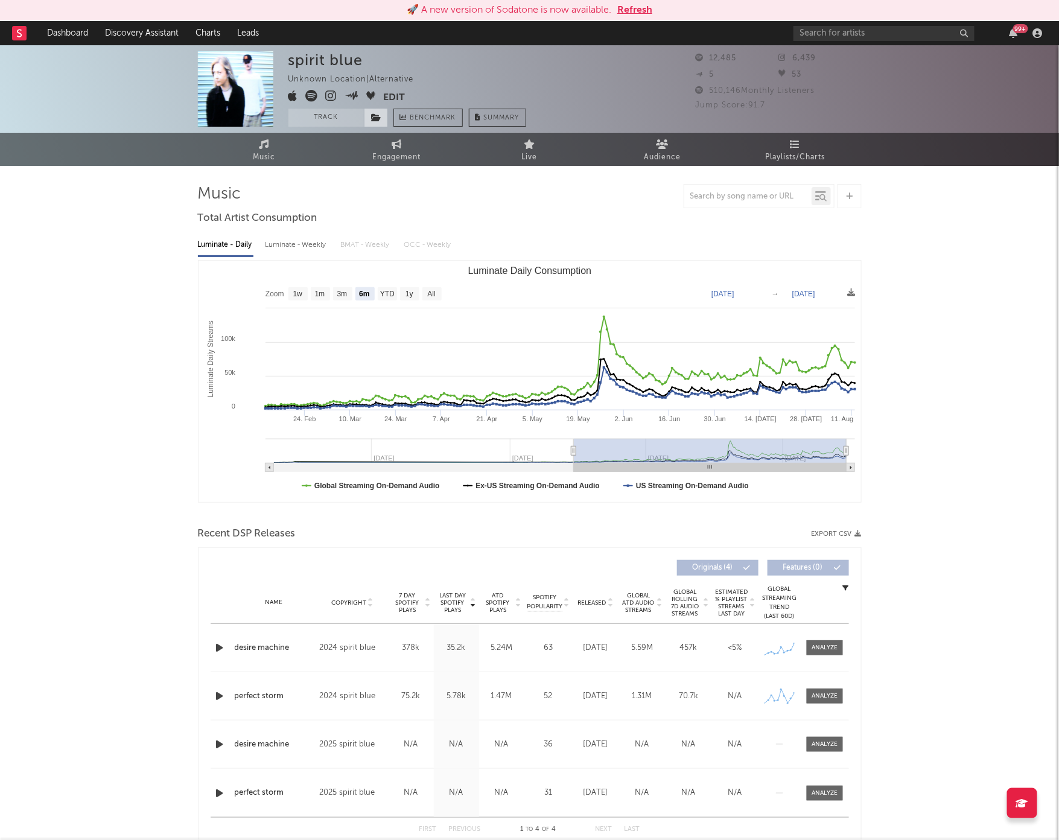
click at [375, 119] on icon at bounding box center [377, 117] width 10 height 8
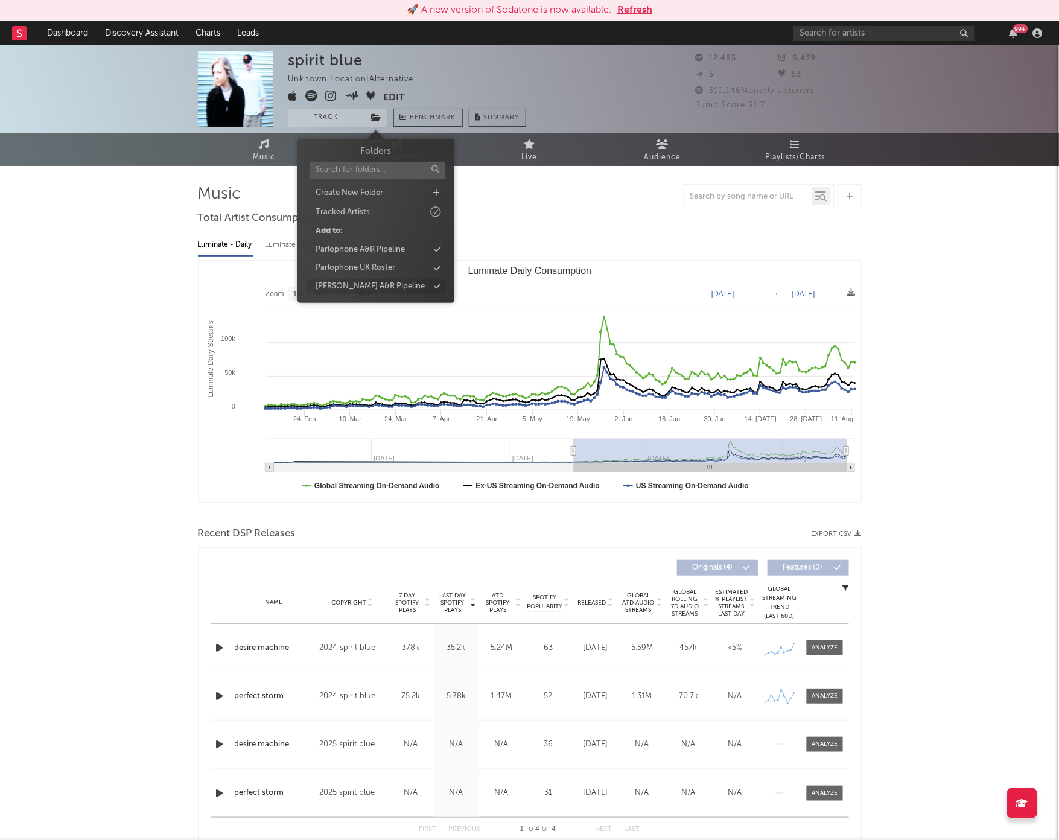
click at [358, 282] on div "[PERSON_NAME] A&R Pipeline" at bounding box center [370, 287] width 109 height 12
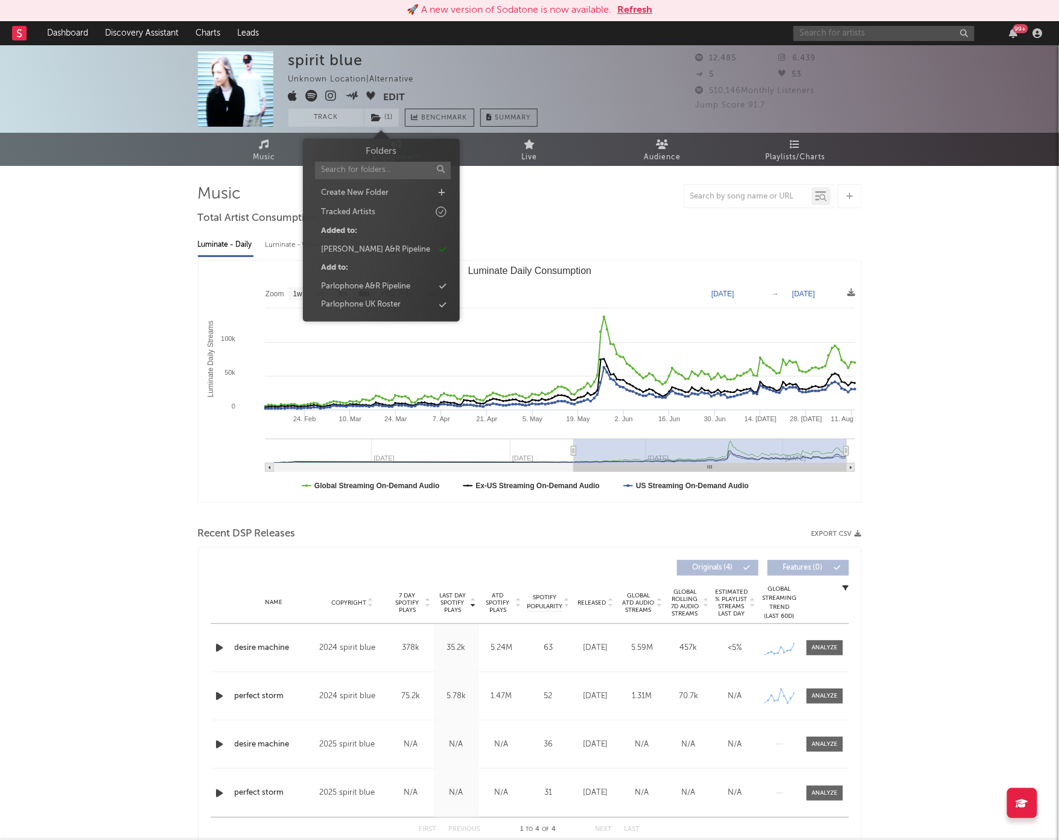
click at [866, 30] on input "text" at bounding box center [883, 33] width 181 height 15
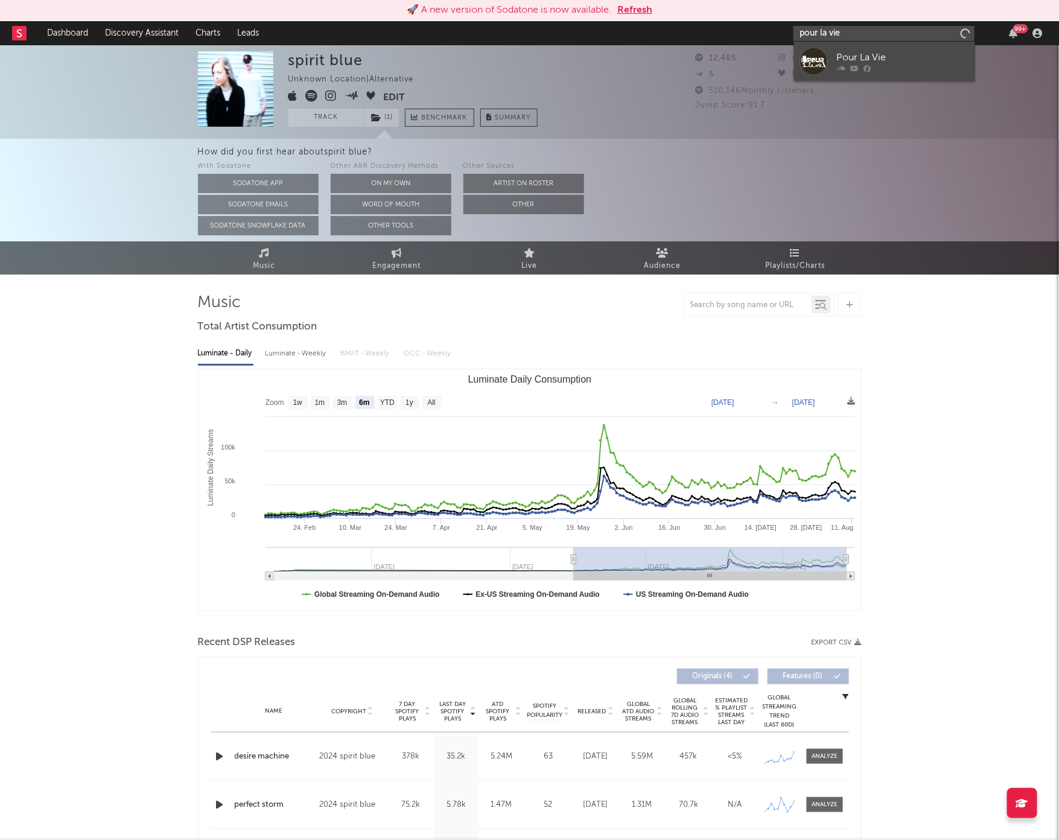
type input "pour la vie"
click at [877, 63] on div "Pour La Vie" at bounding box center [902, 57] width 133 height 14
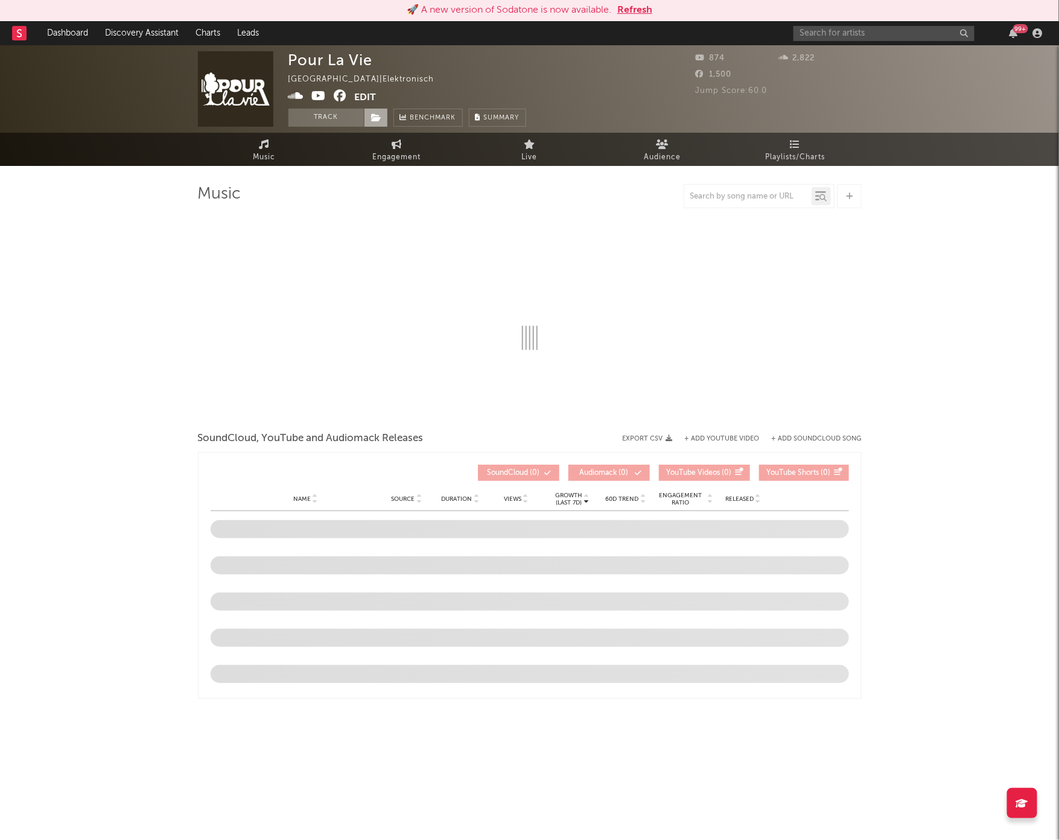
select select "1w"
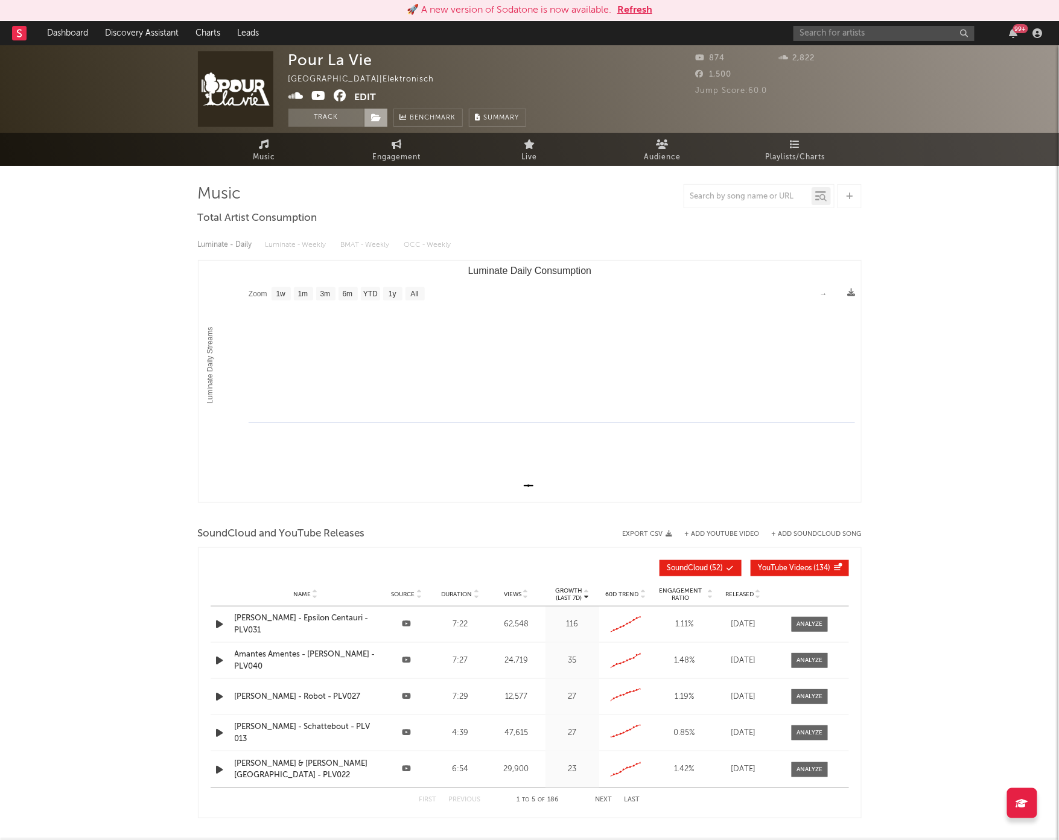
click at [383, 120] on span at bounding box center [376, 118] width 24 height 18
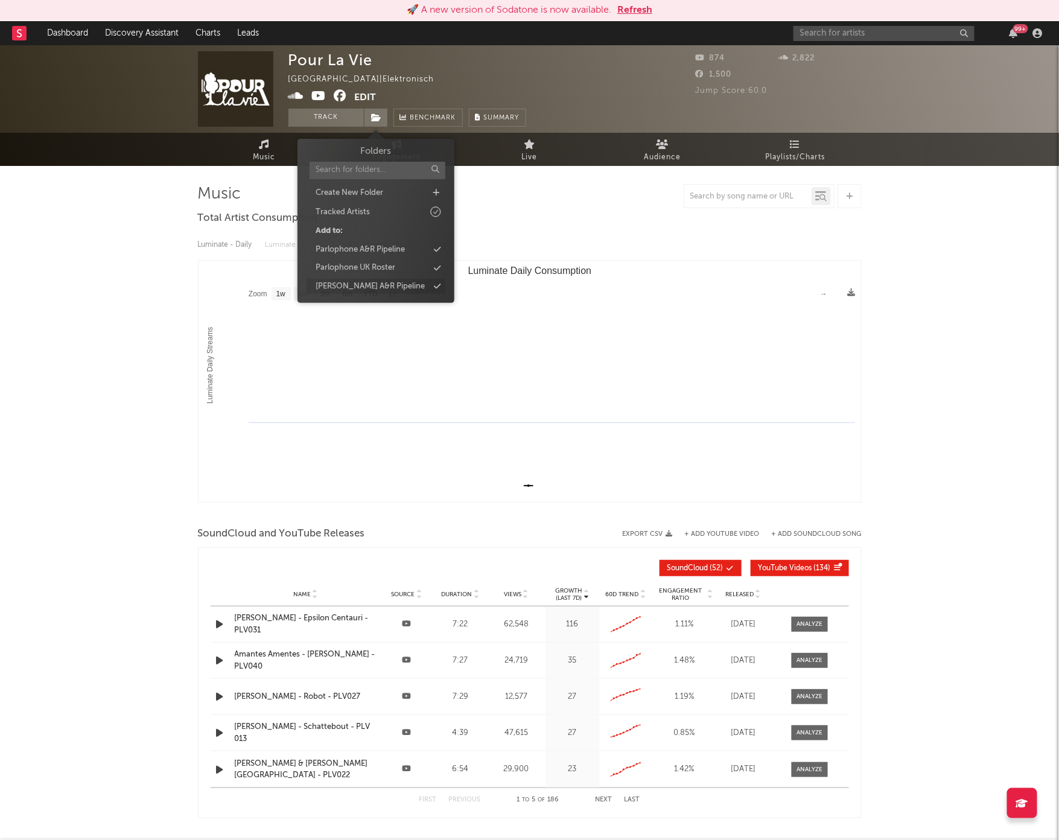
click at [367, 281] on div "[PERSON_NAME] A&R Pipeline" at bounding box center [370, 287] width 109 height 12
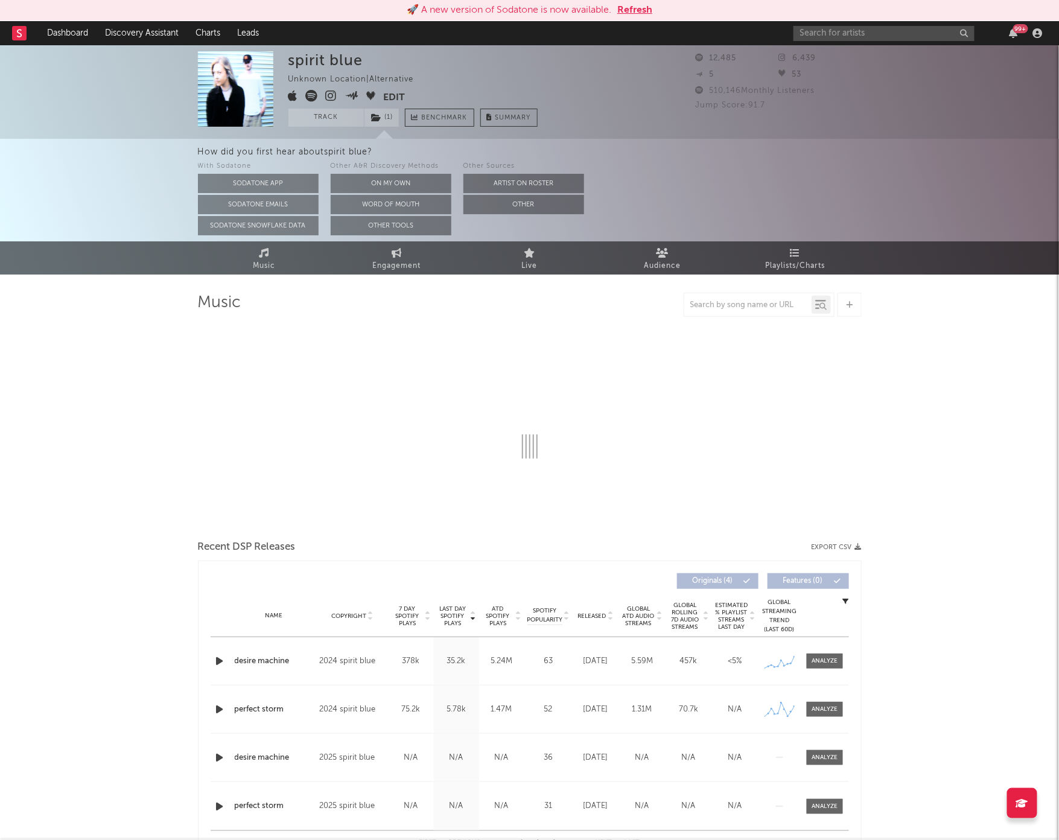
select select "6m"
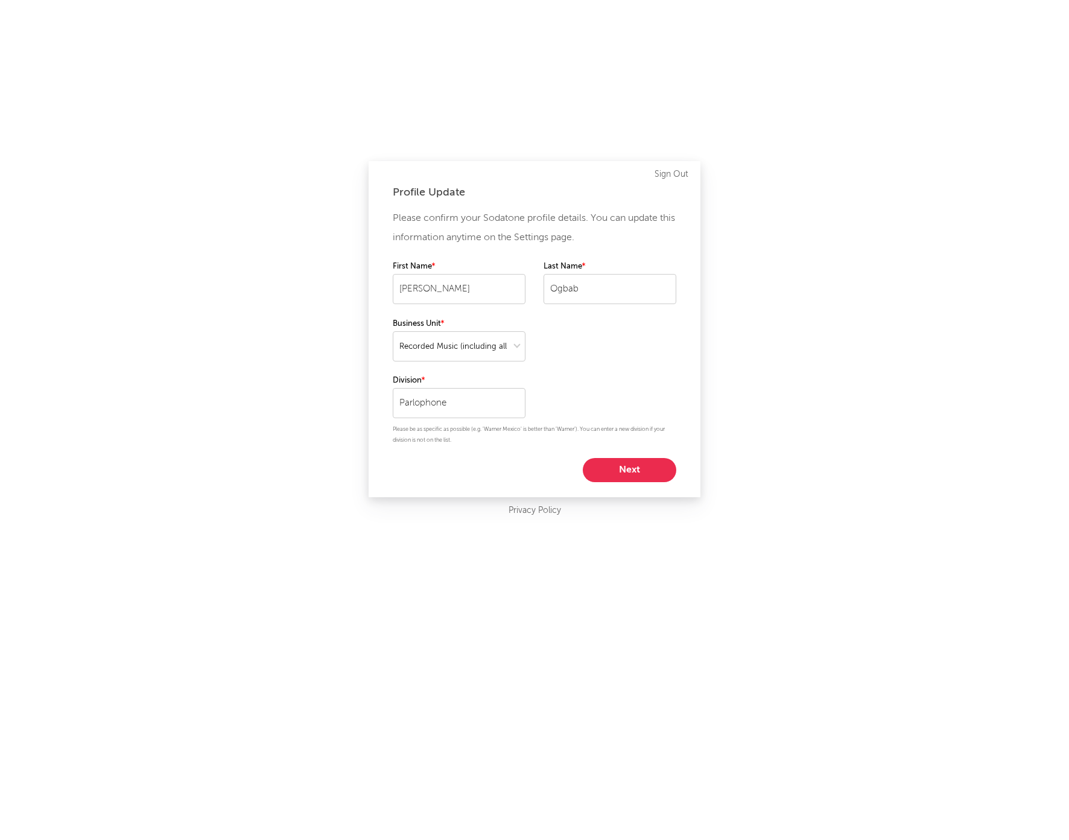
select select "recorded_music"
click at [641, 473] on button "Next" at bounding box center [630, 470] width 94 height 24
select select "assistant_coordinator"
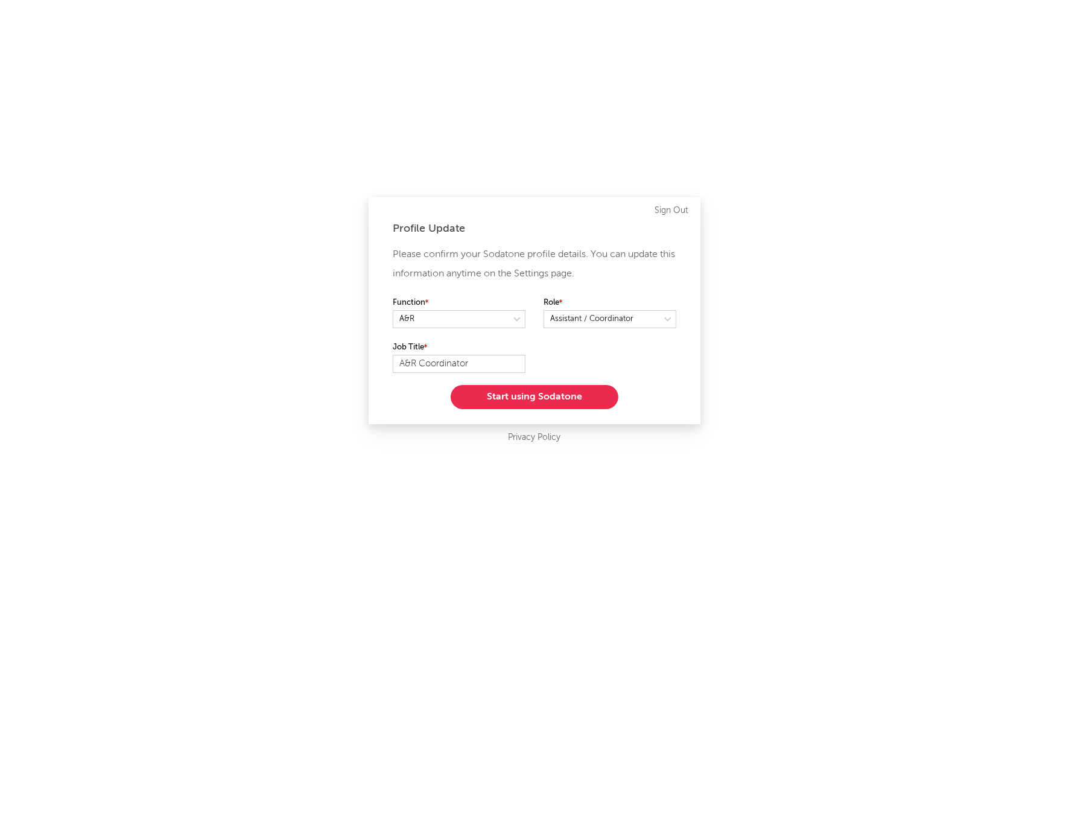
click at [552, 405] on button "Start using Sodatone" at bounding box center [535, 397] width 168 height 24
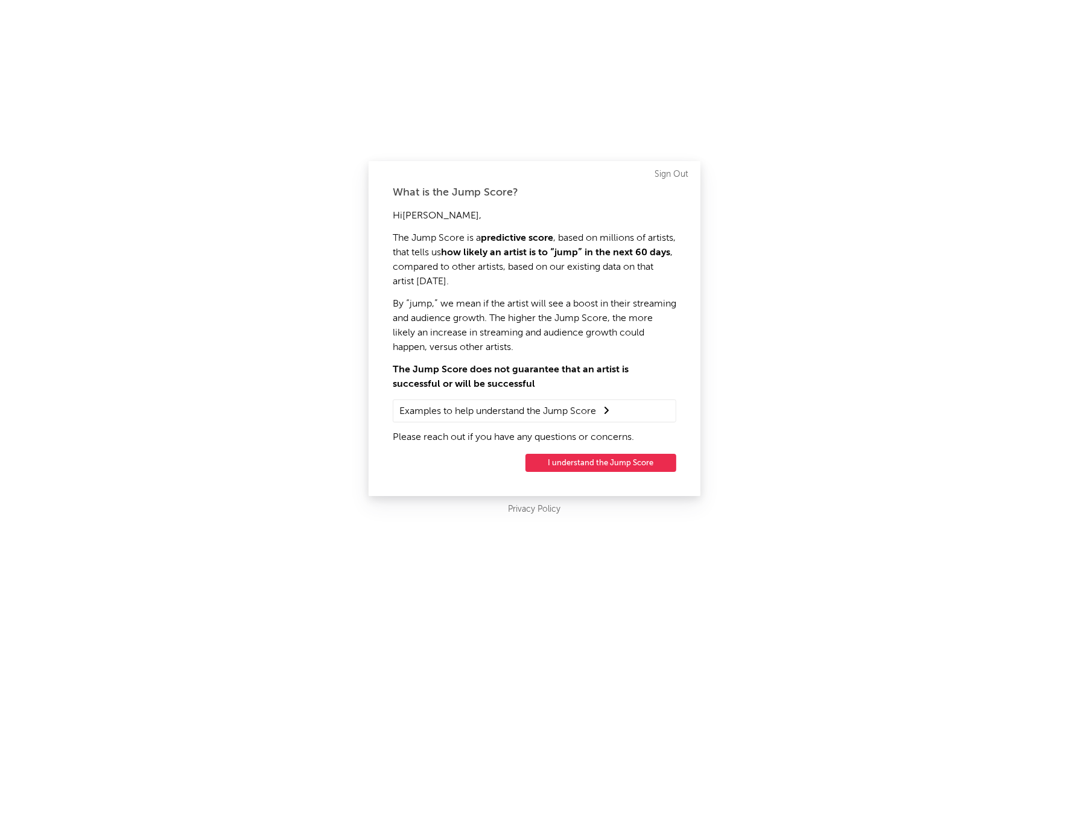
click at [589, 462] on button "I understand the Jump Score" at bounding box center [600, 463] width 151 height 18
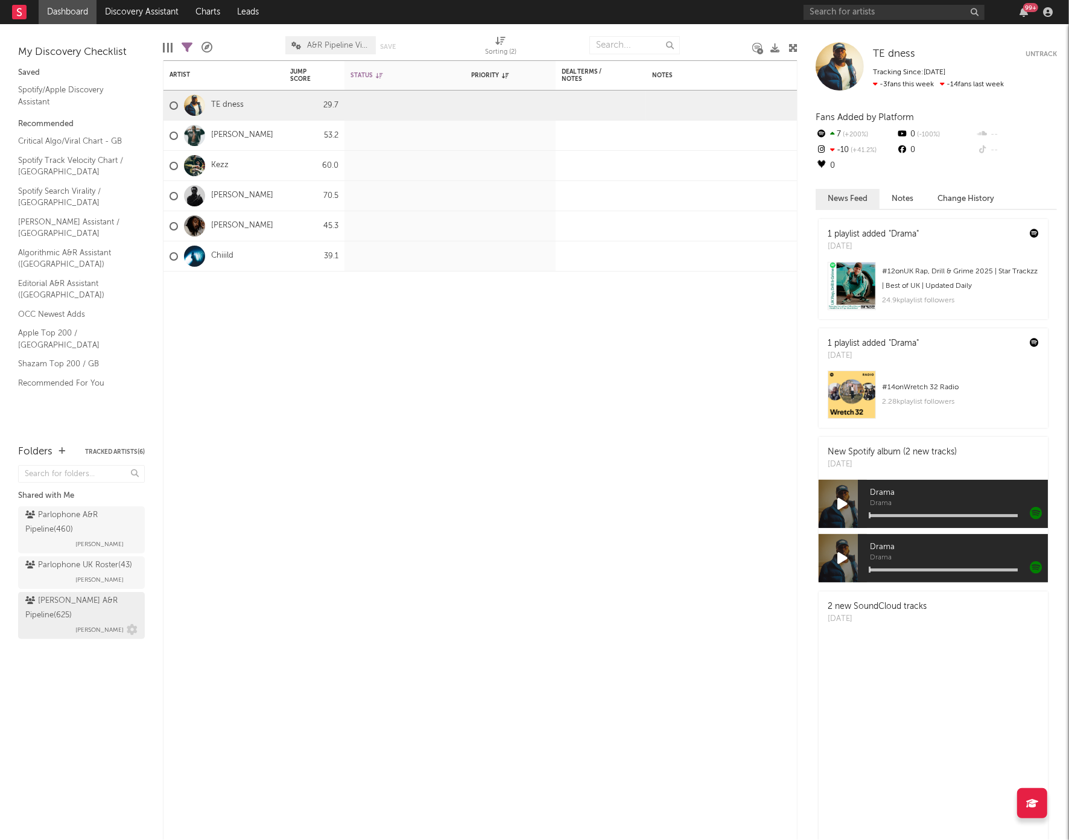
click at [69, 597] on div "WRUK A&R Pipeline ( 625 )" at bounding box center [79, 608] width 109 height 29
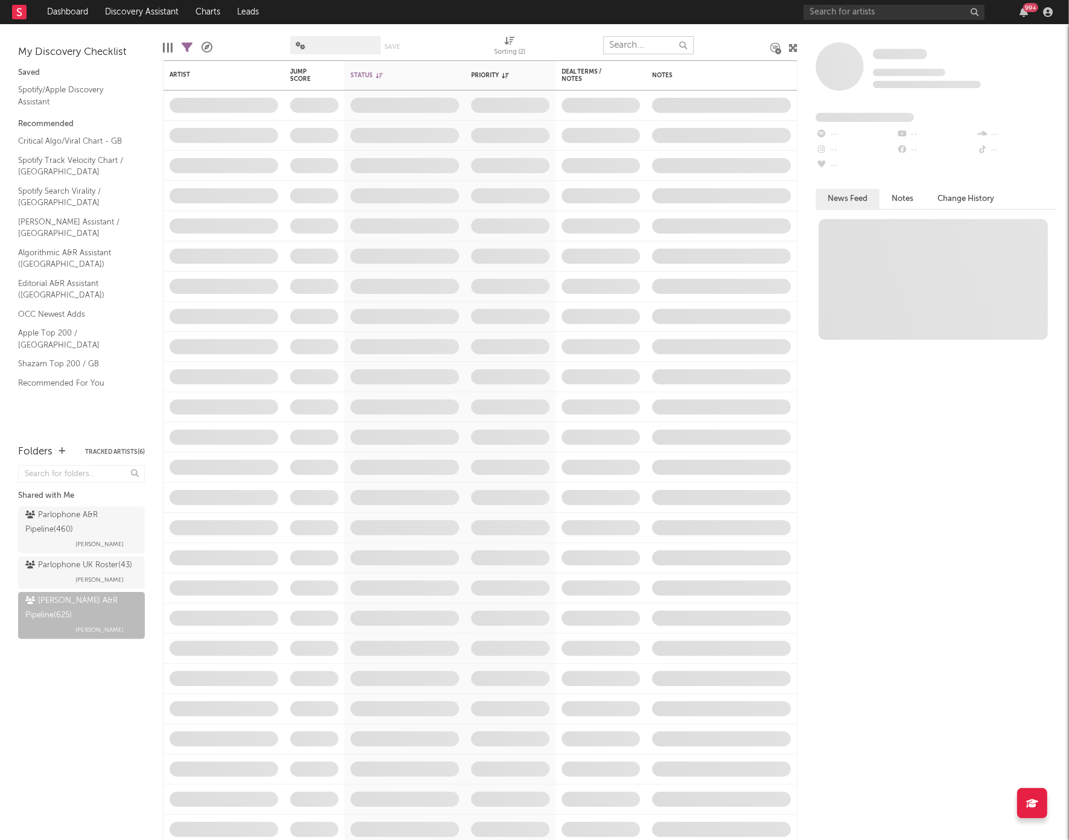
click at [666, 52] on input "text" at bounding box center [648, 45] width 90 height 18
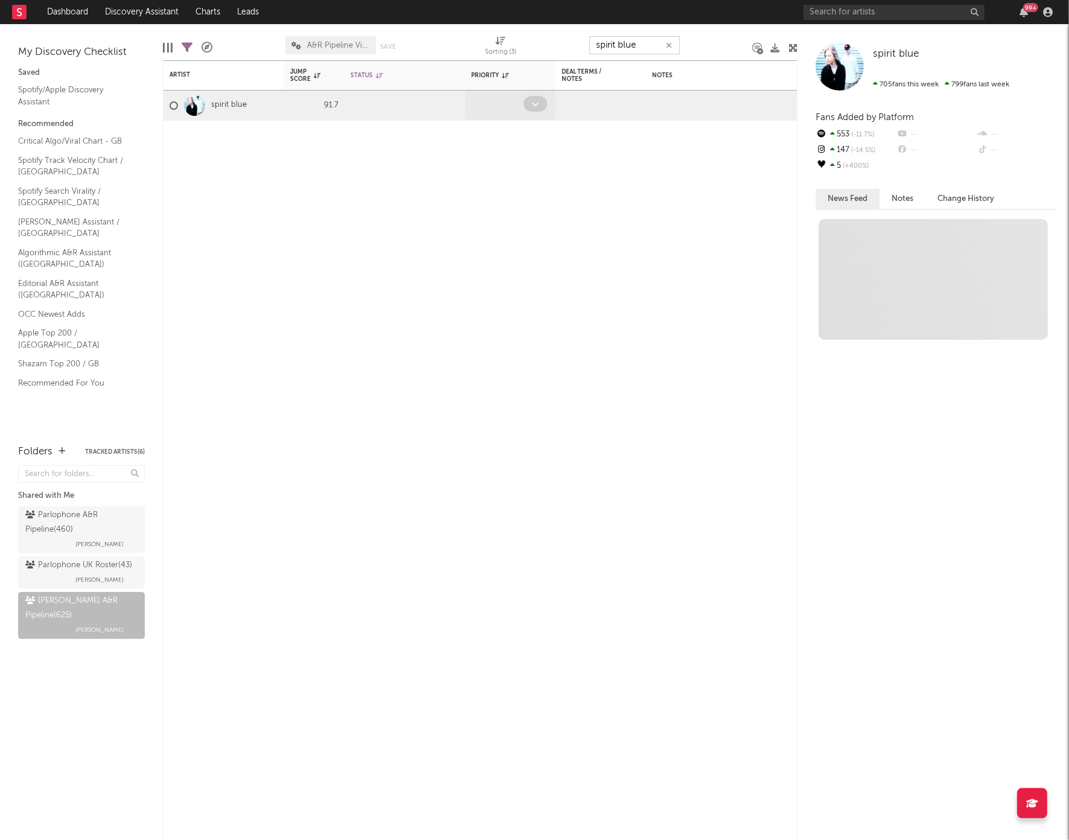
type input "spirit blue"
click at [533, 102] on icon at bounding box center [536, 104] width 8 height 8
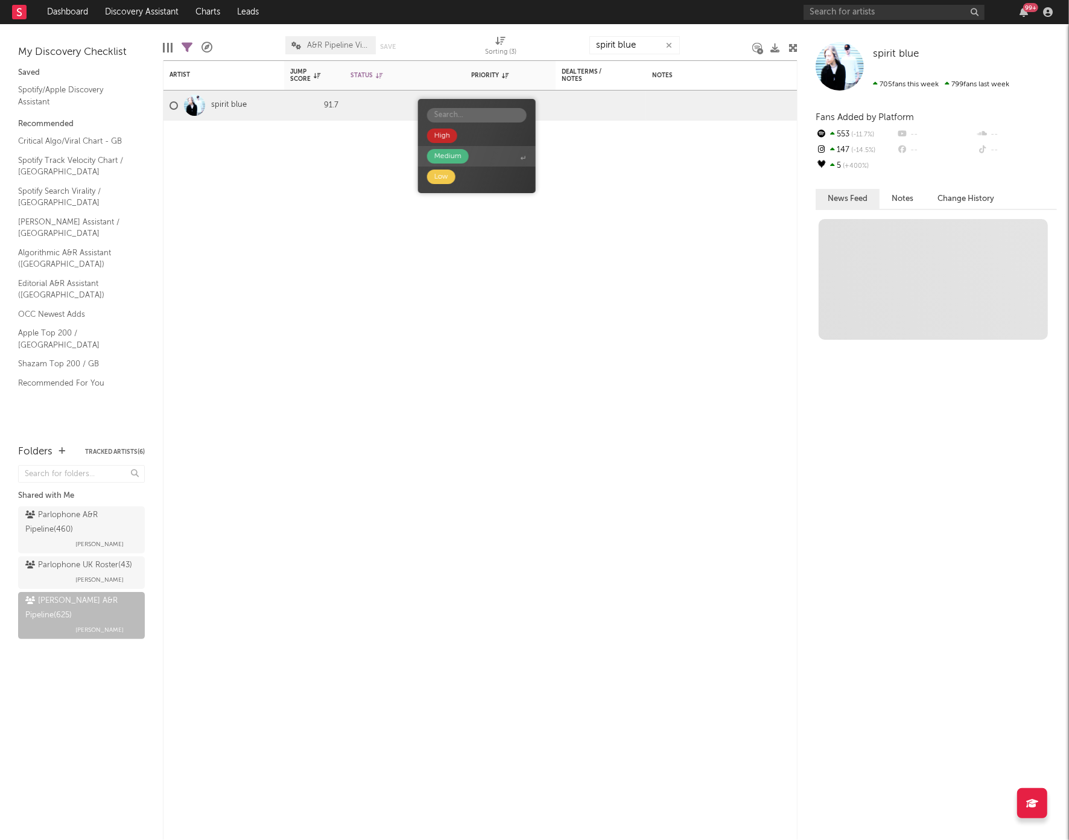
click at [448, 158] on div "Medium" at bounding box center [447, 156] width 27 height 14
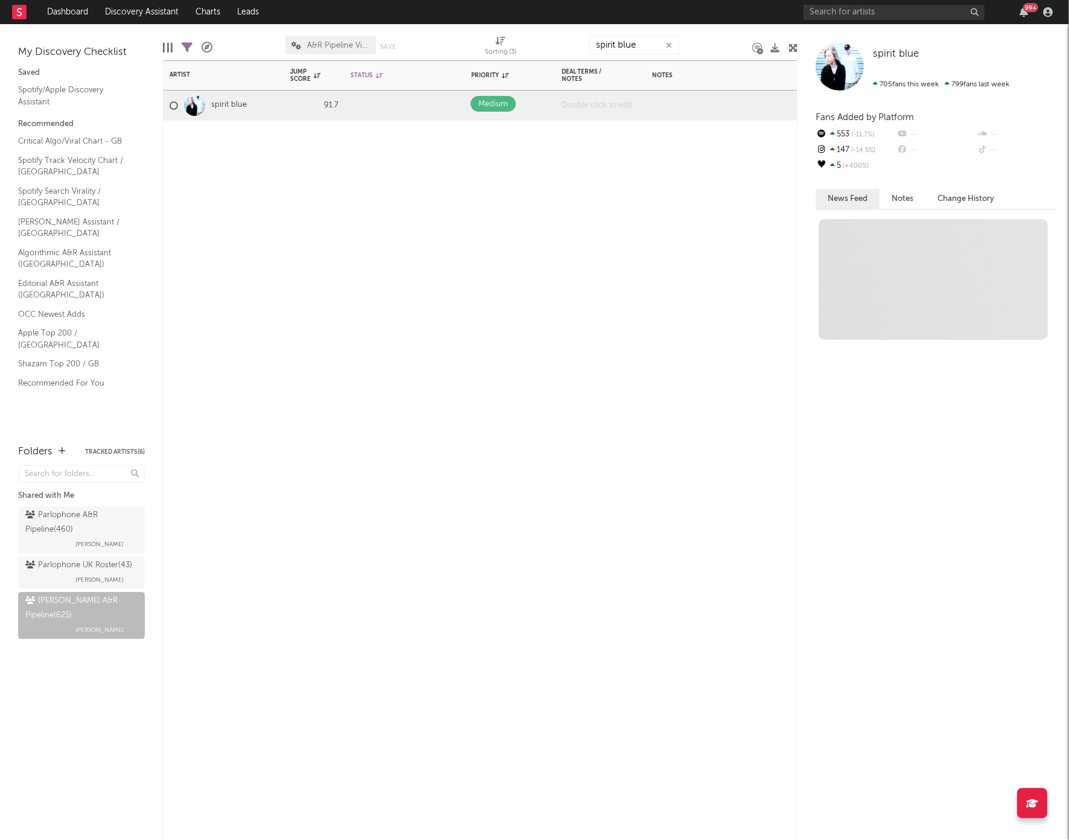
click at [597, 100] on div at bounding box center [601, 105] width 90 height 30
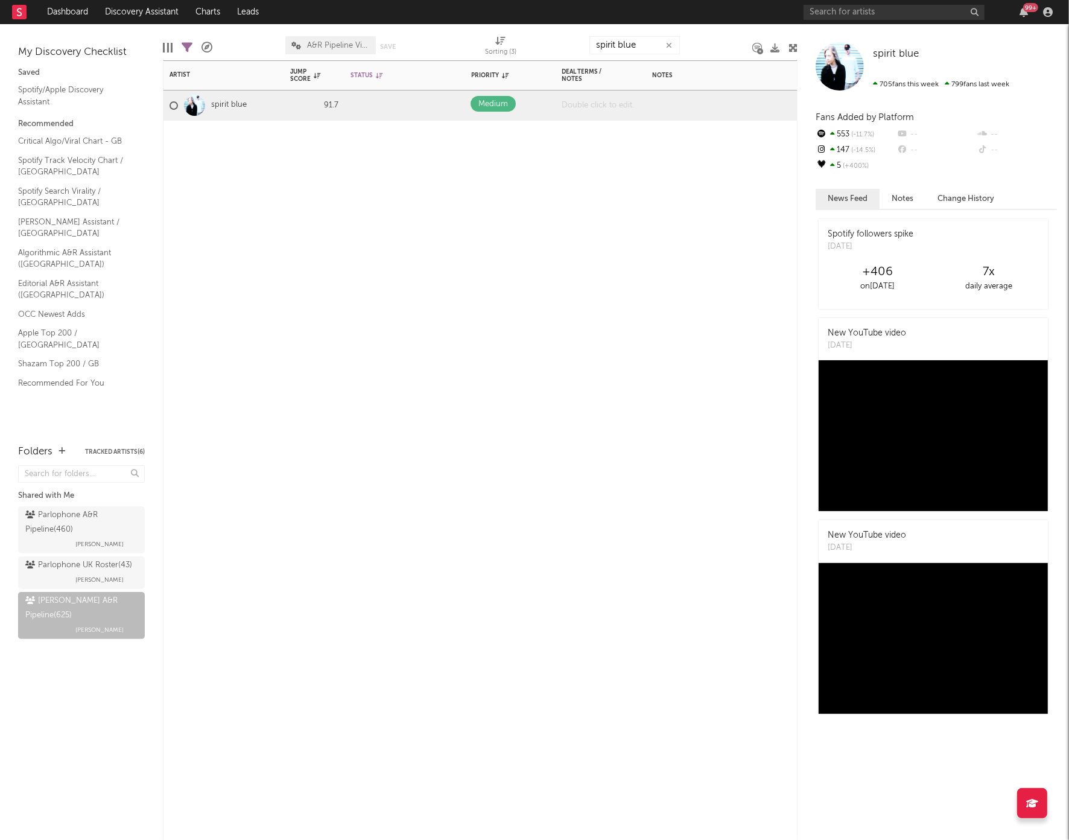
click at [586, 106] on div at bounding box center [601, 105] width 90 height 30
paste div
click at [679, 277] on div "Artist Notifications Jump Score Status Edit settings for Status Priority Edit s…" at bounding box center [480, 449] width 635 height 779
click at [583, 115] on span "Producer from the UK. May be a Regal deal" at bounding box center [603, 115] width 83 height 27
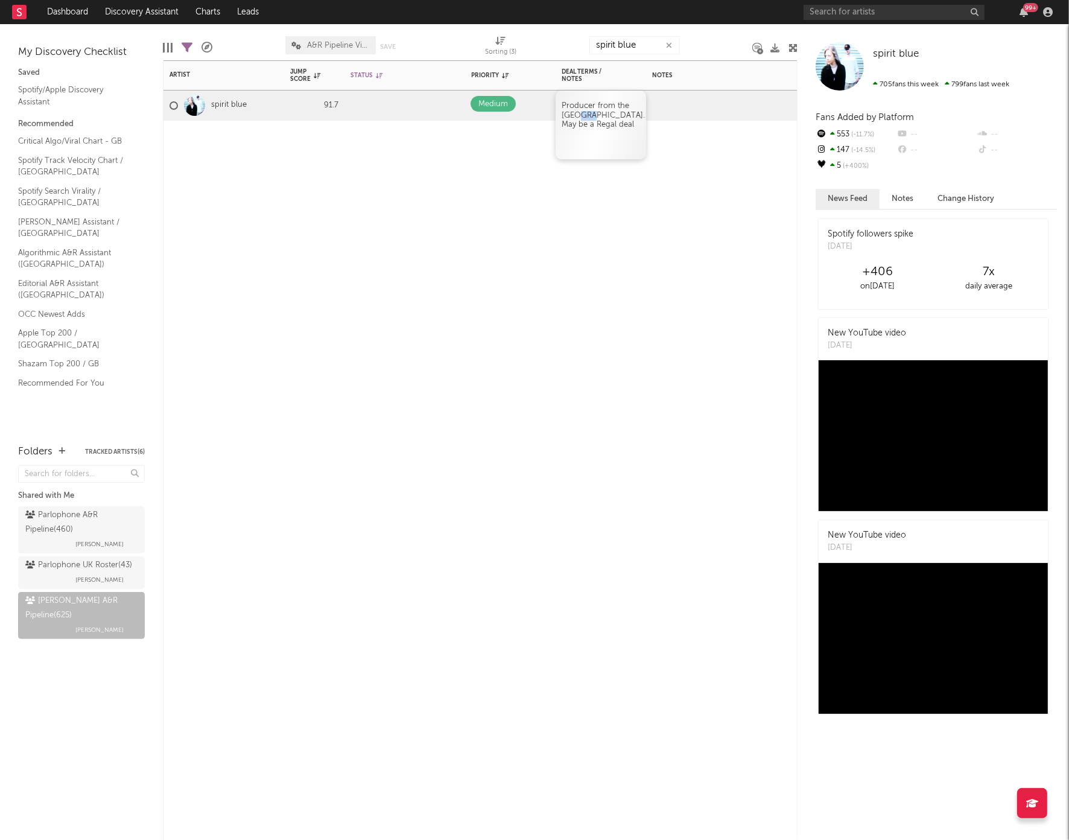
click at [583, 115] on span "Producer from the UK. May be a Regal deal" at bounding box center [603, 115] width 83 height 27
drag, startPoint x: 563, startPoint y: 107, endPoint x: 574, endPoint y: 123, distance: 19.9
click at [574, 124] on span "Producer from the UK. May be a Regal deal" at bounding box center [599, 120] width 74 height 36
click at [565, 80] on button at bounding box center [565, 80] width 19 height 16
click at [671, 43] on icon "button" at bounding box center [669, 46] width 6 height 8
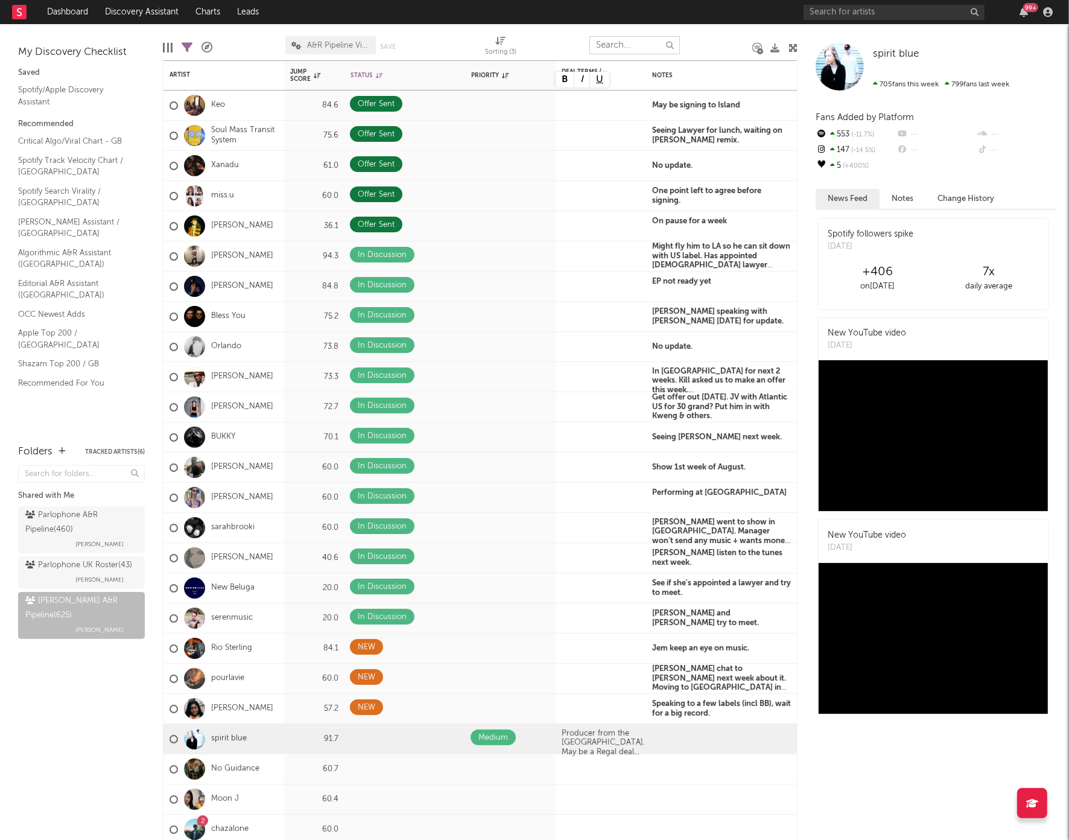
click at [634, 47] on input "text" at bounding box center [634, 45] width 90 height 18
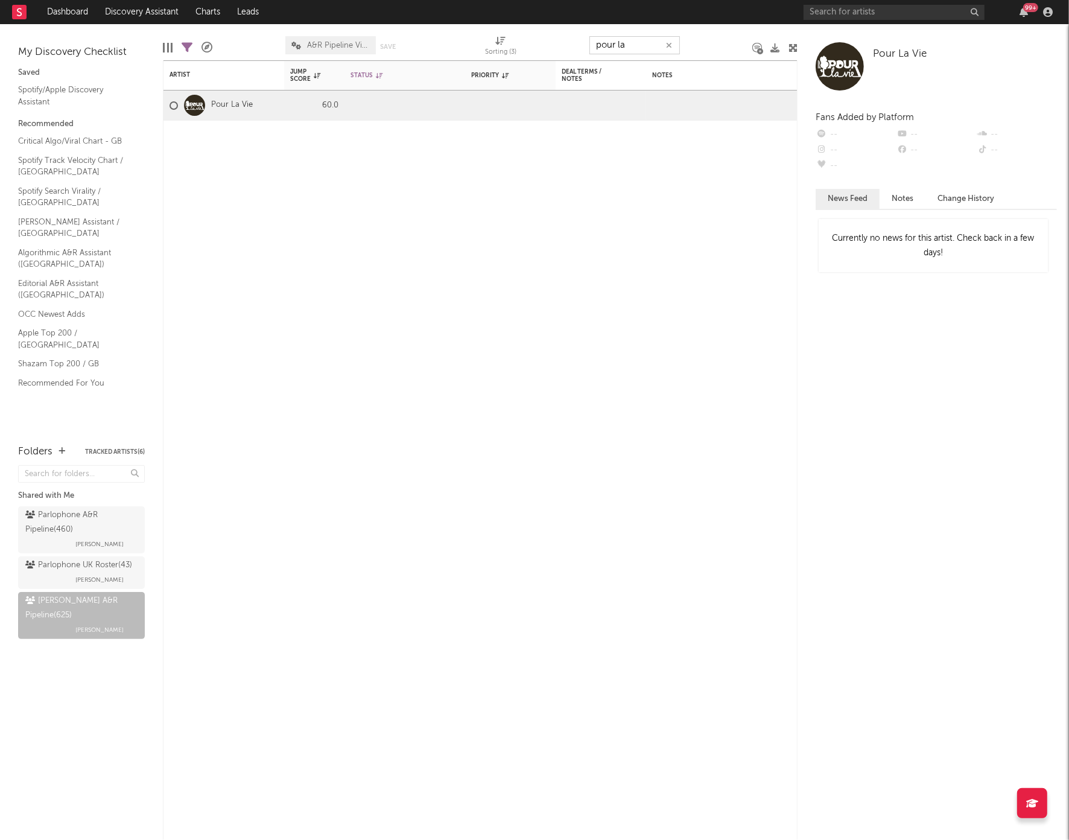
type input "pour la"
click at [600, 106] on div at bounding box center [601, 105] width 90 height 30
click at [501, 107] on div at bounding box center [497, 105] width 53 height 19
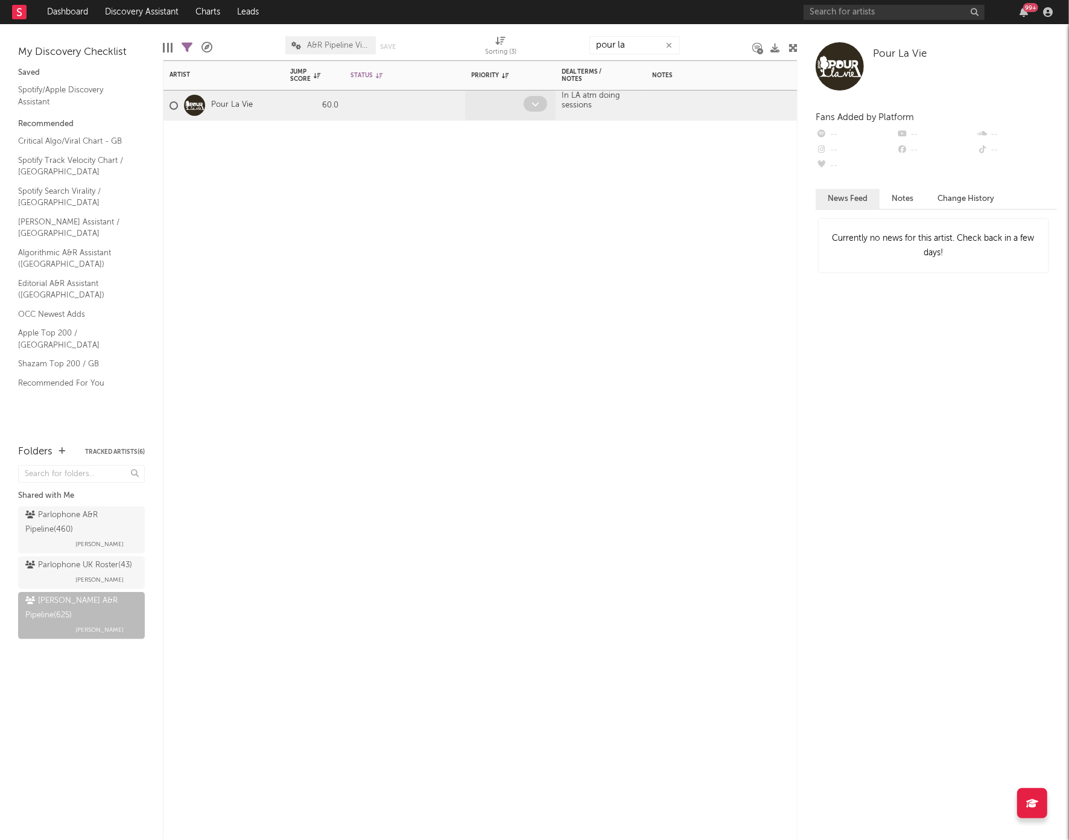
click at [529, 104] on span at bounding box center [536, 104] width 24 height 16
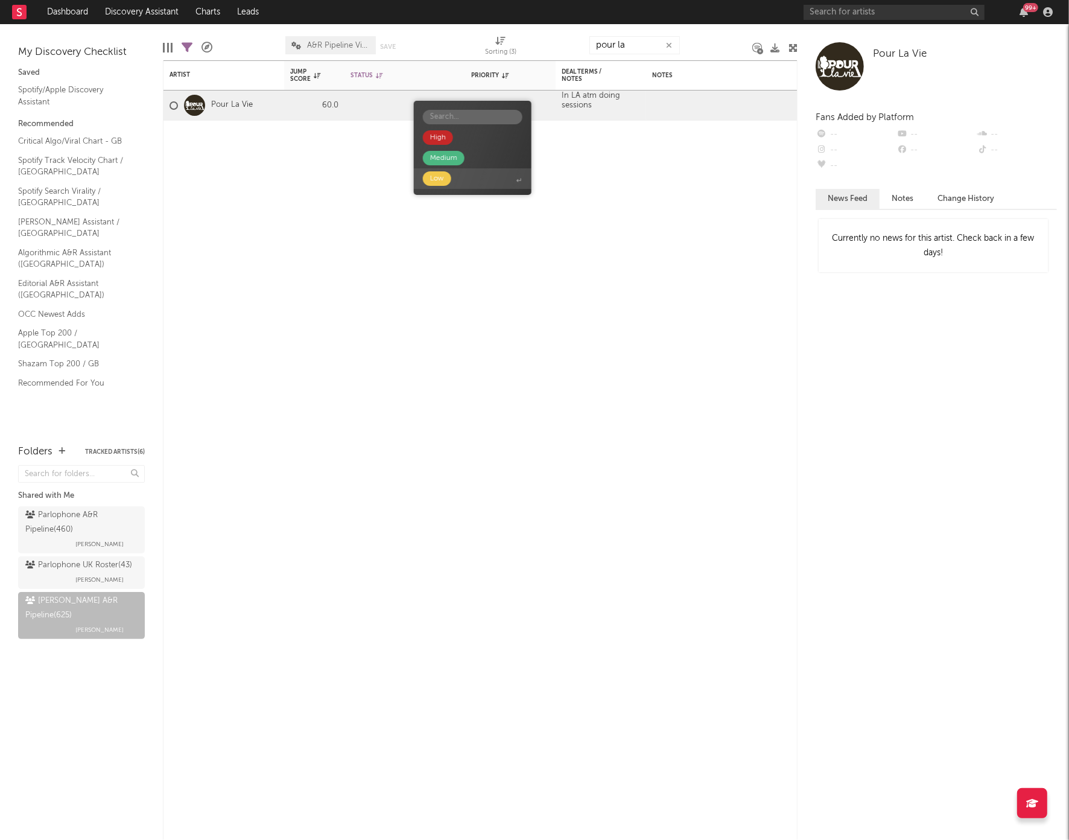
click at [443, 180] on div "Low" at bounding box center [437, 178] width 28 height 14
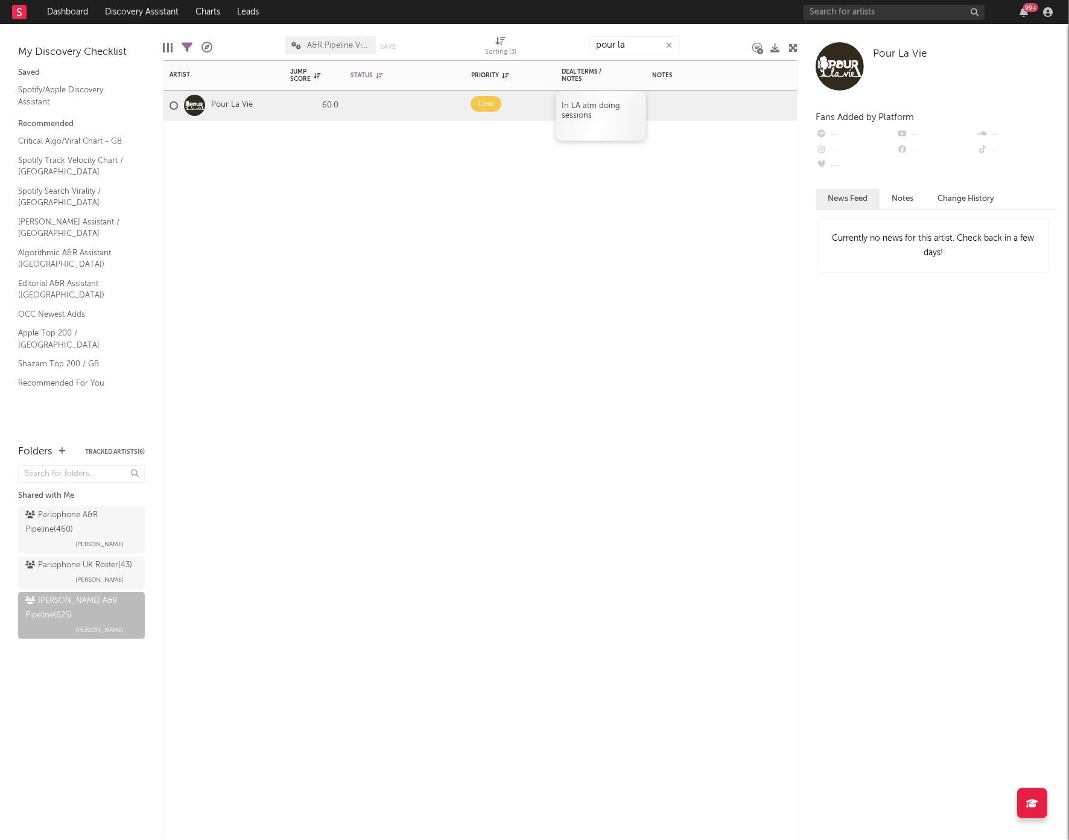
click at [586, 103] on span "In LA atm doing sessions" at bounding box center [591, 110] width 59 height 17
click at [570, 103] on span "In LA atm doing sessions" at bounding box center [591, 110] width 59 height 17
click at [583, 111] on span "In LA atm doing sessions" at bounding box center [591, 110] width 59 height 17
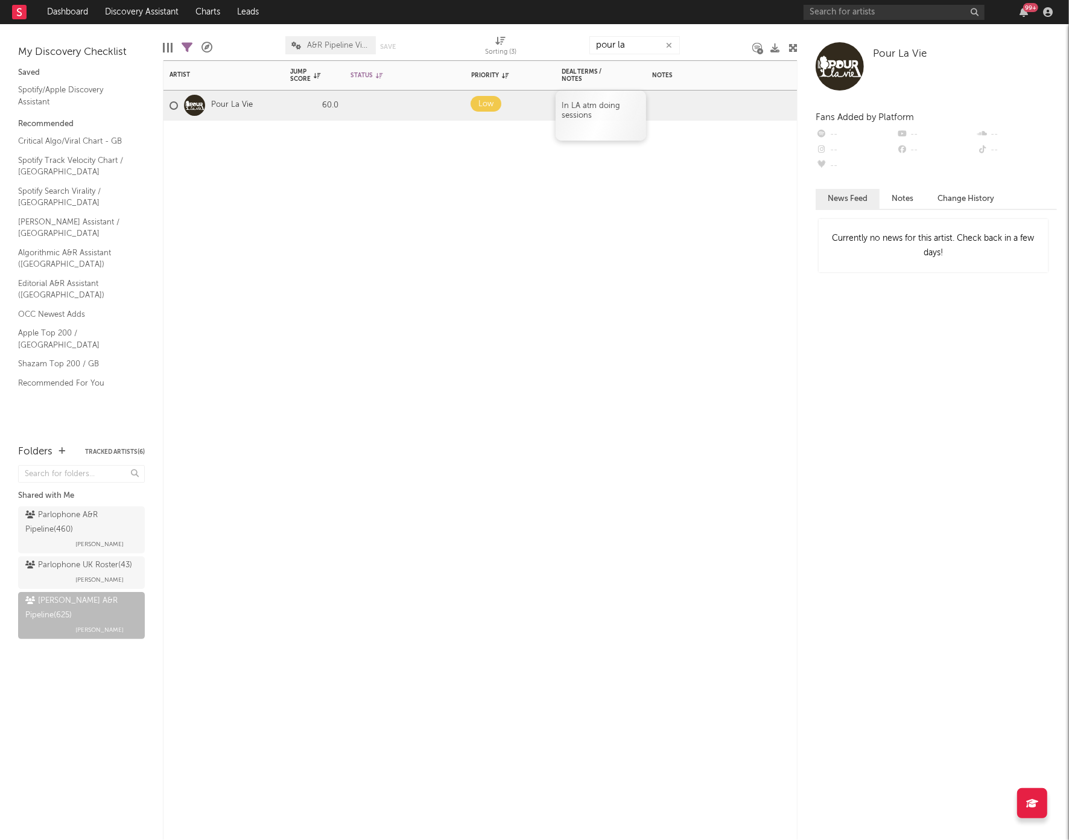
click at [583, 111] on span "In LA atm doing sessions" at bounding box center [591, 110] width 59 height 17
click at [565, 78] on button at bounding box center [565, 80] width 19 height 16
click at [652, 165] on div "Artist Notifications Jump Score Status Edit settings for Status Priority Edit s…" at bounding box center [480, 449] width 635 height 779
click at [666, 45] on icon "button" at bounding box center [669, 46] width 6 height 8
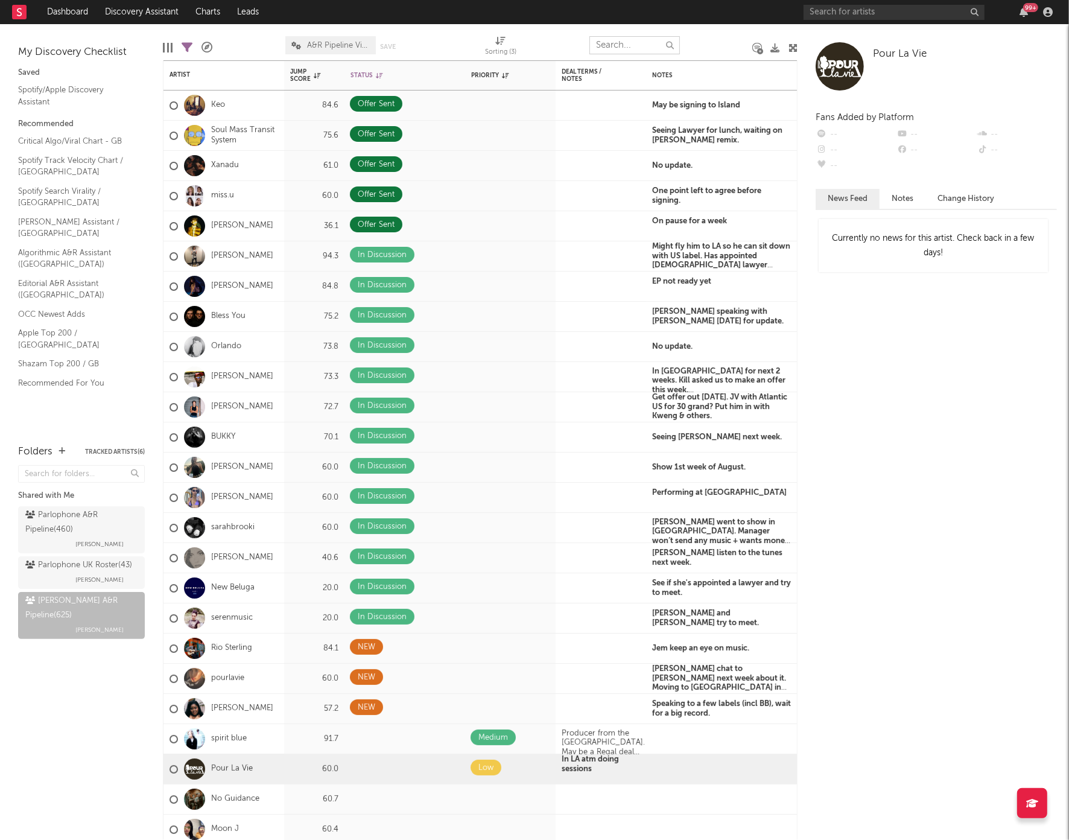
click at [645, 45] on input "text" at bounding box center [634, 45] width 90 height 18
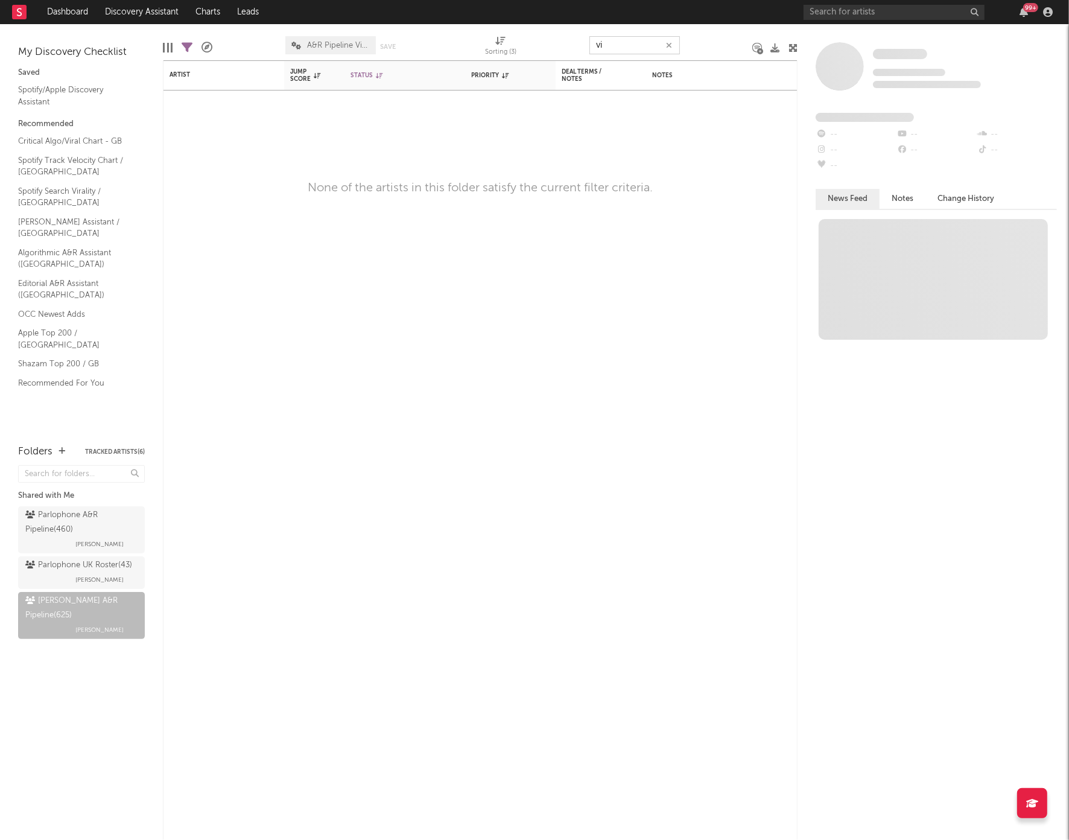
type input "v"
type input "m"
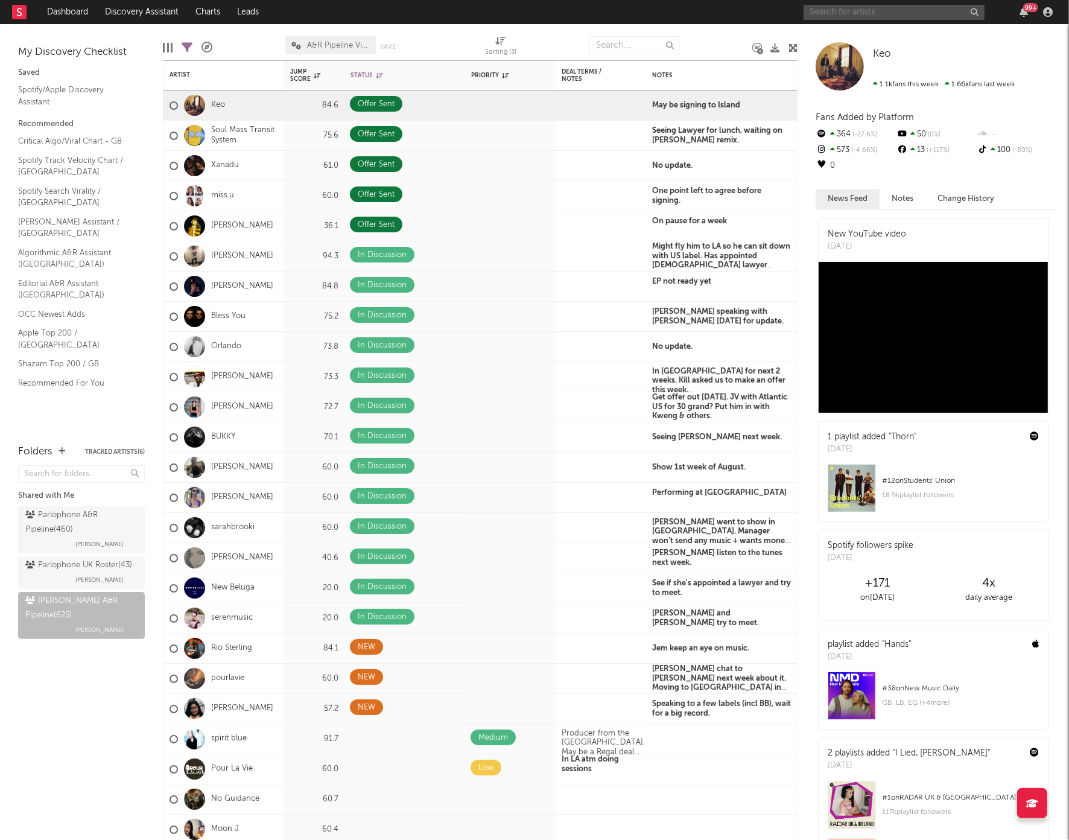
click at [830, 9] on input "text" at bounding box center [894, 12] width 181 height 15
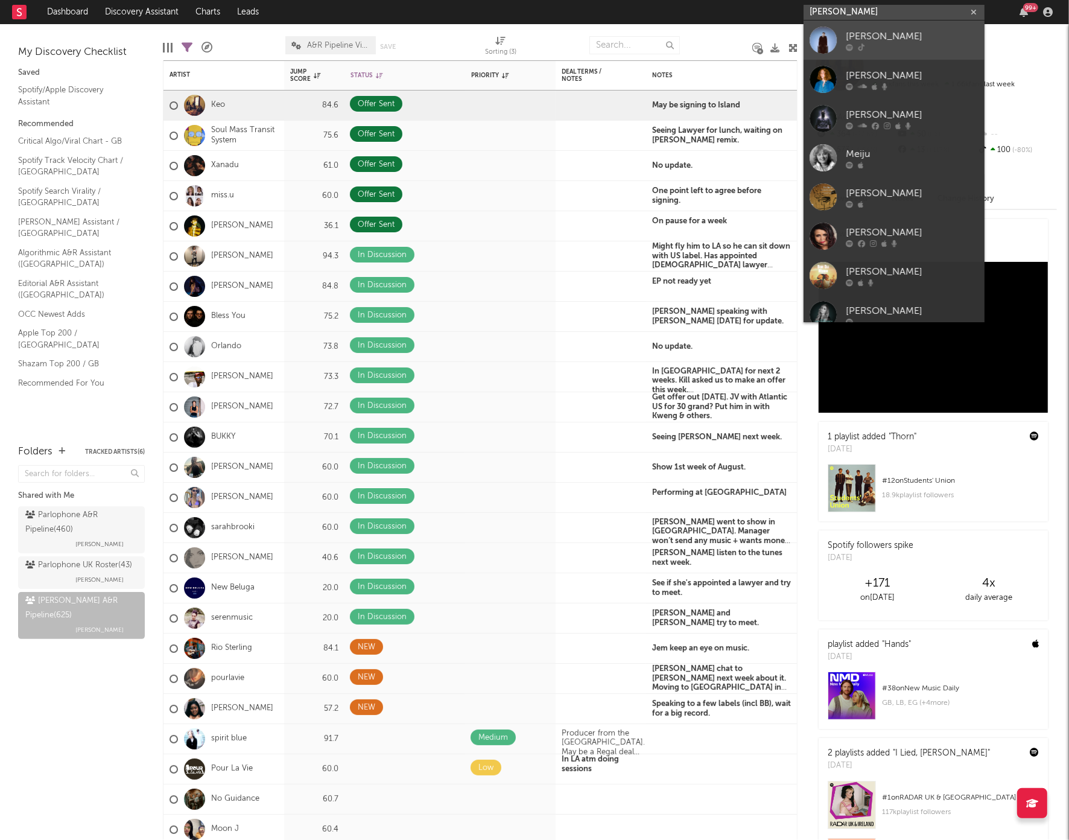
type input "mei jun"
click at [828, 33] on div at bounding box center [823, 40] width 27 height 27
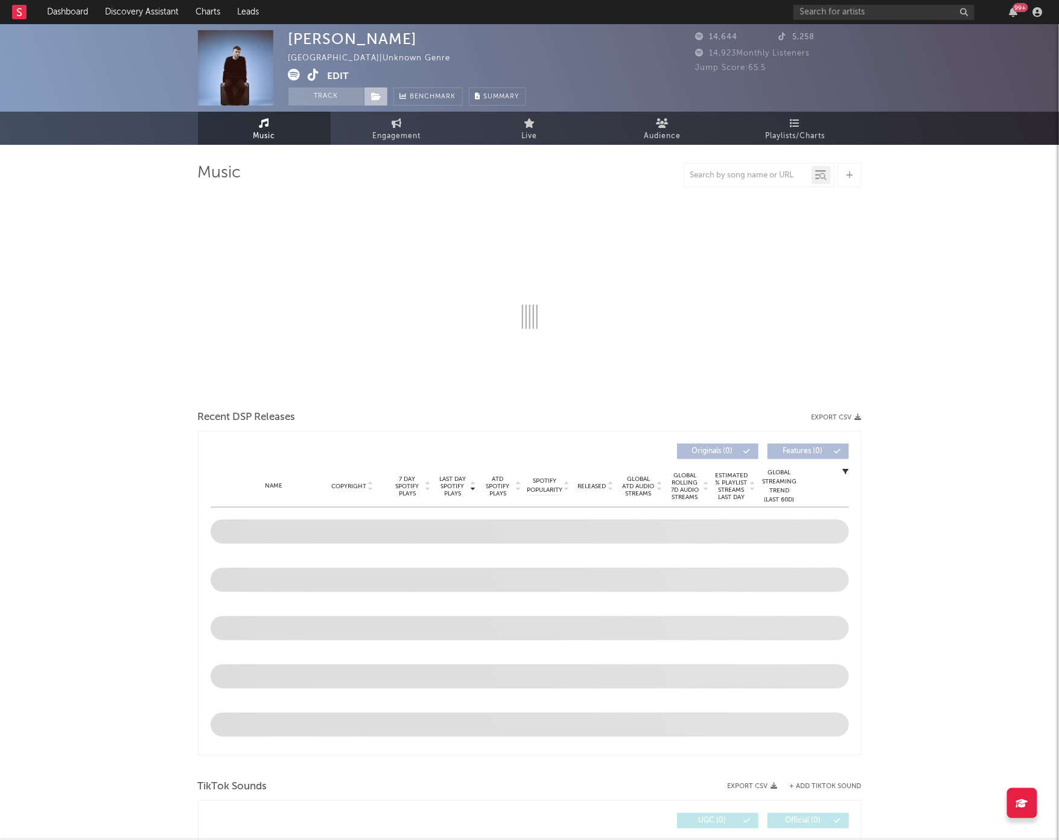
click at [375, 94] on icon at bounding box center [377, 96] width 10 height 8
select select "6m"
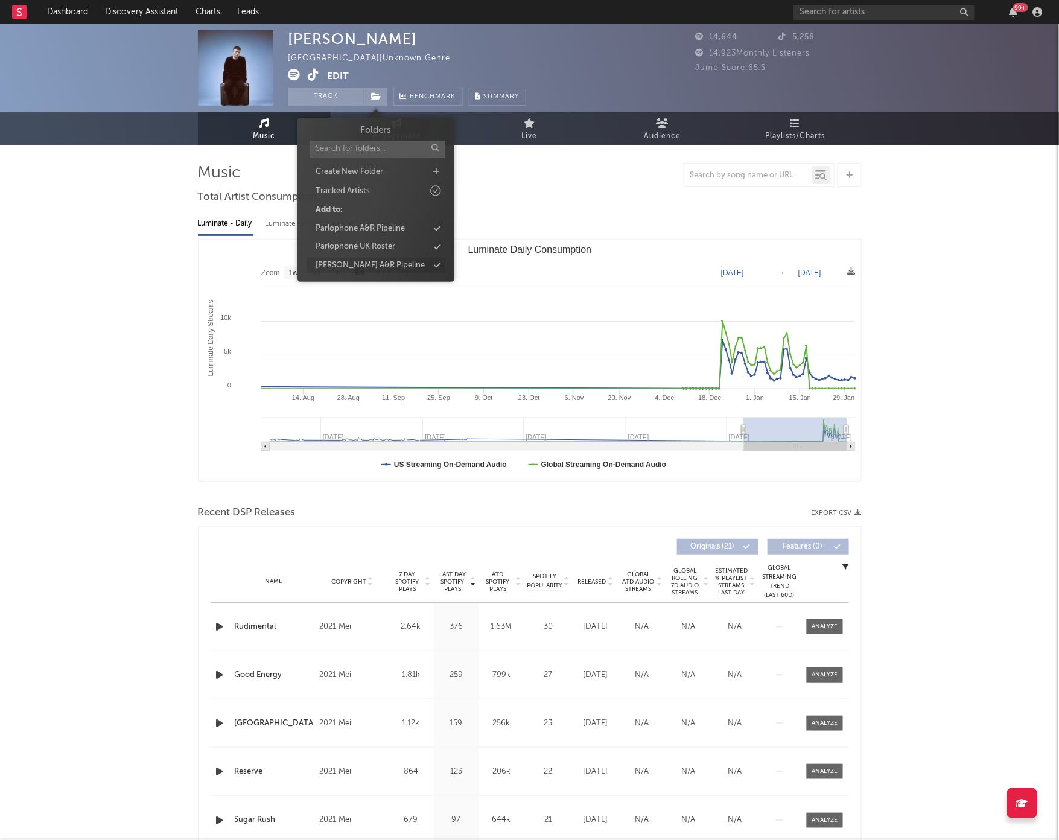
click at [332, 264] on div "[PERSON_NAME] A&R Pipeline" at bounding box center [370, 265] width 109 height 12
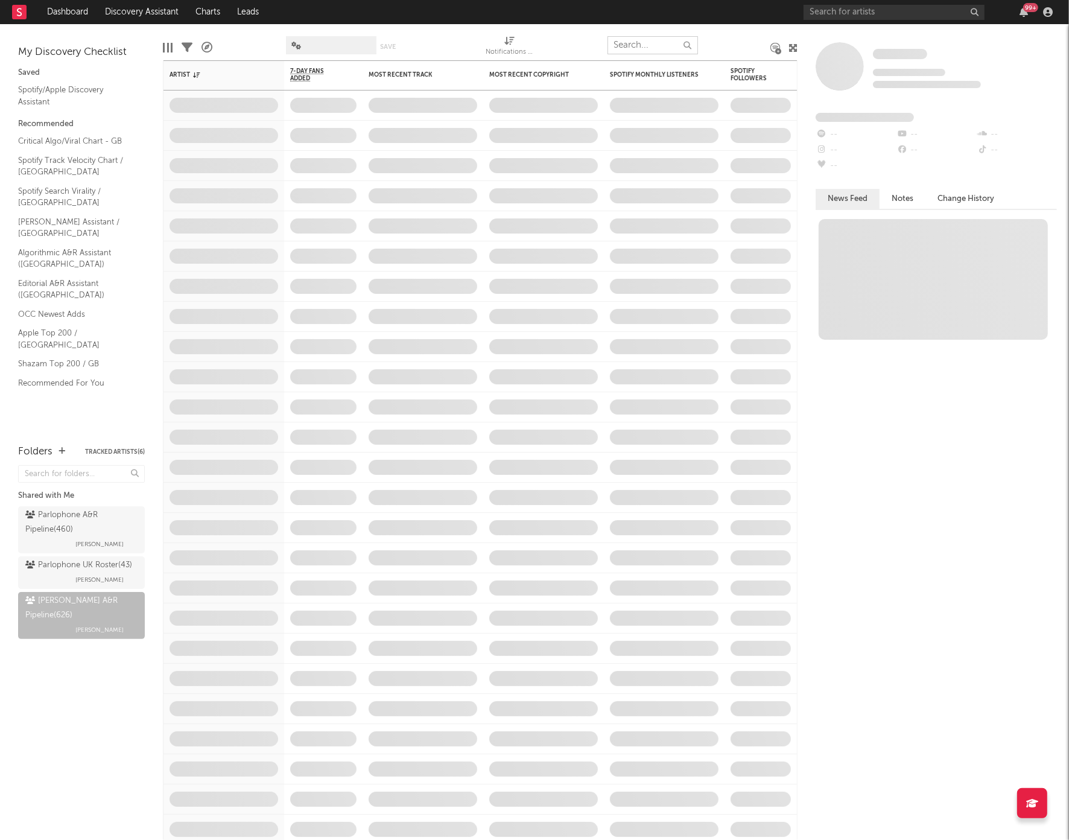
click at [651, 47] on input "text" at bounding box center [653, 45] width 90 height 18
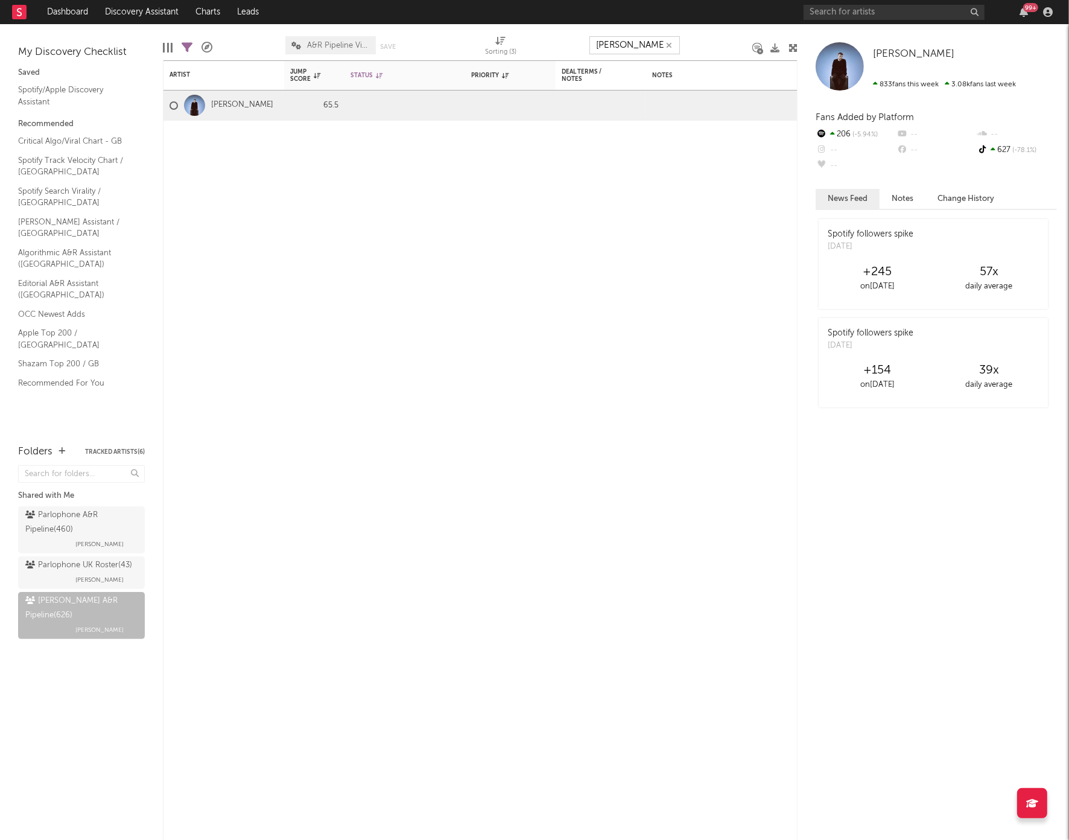
type input "mei ju"
click at [679, 100] on div at bounding box center [721, 105] width 151 height 30
click at [586, 108] on div at bounding box center [601, 105] width 90 height 30
click at [603, 103] on div at bounding box center [601, 105] width 90 height 30
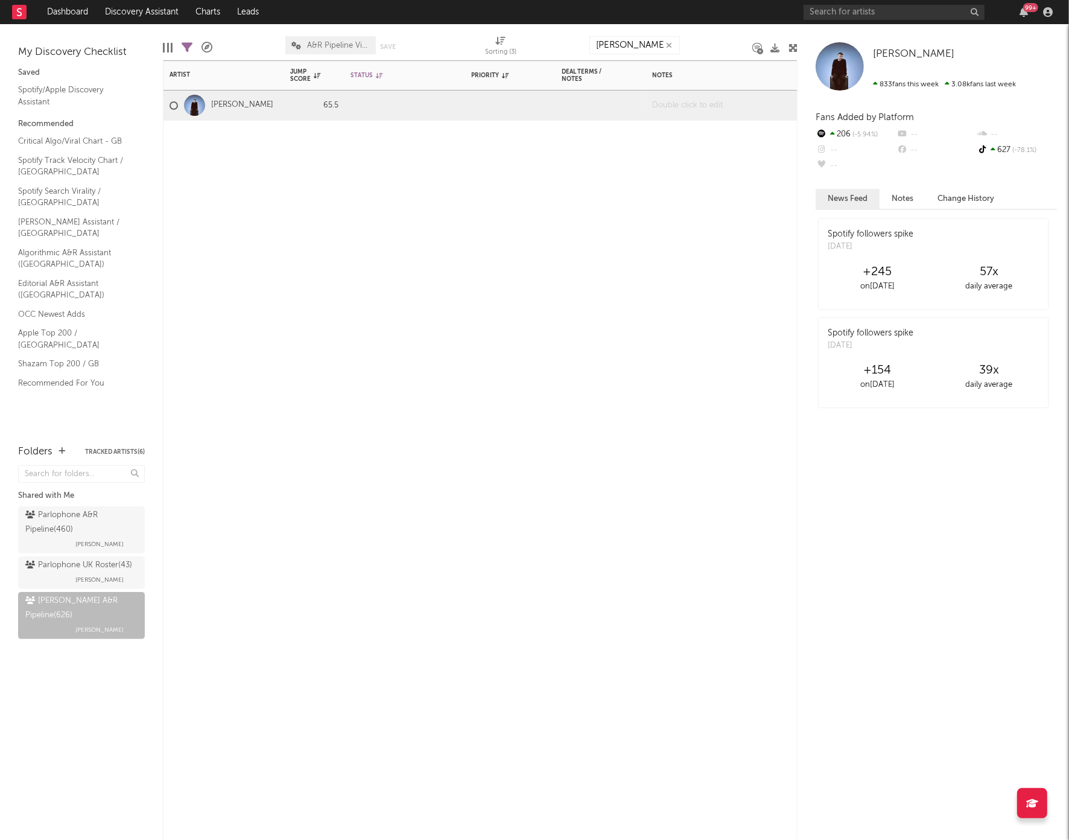
click at [699, 97] on div at bounding box center [721, 105] width 151 height 30
paste div
drag, startPoint x: 653, startPoint y: 97, endPoint x: 764, endPoint y: 119, distance: 112.5
click at [764, 119] on span "Trying to get in touch with him. Patrick will flag to US office" at bounding box center [721, 118] width 139 height 48
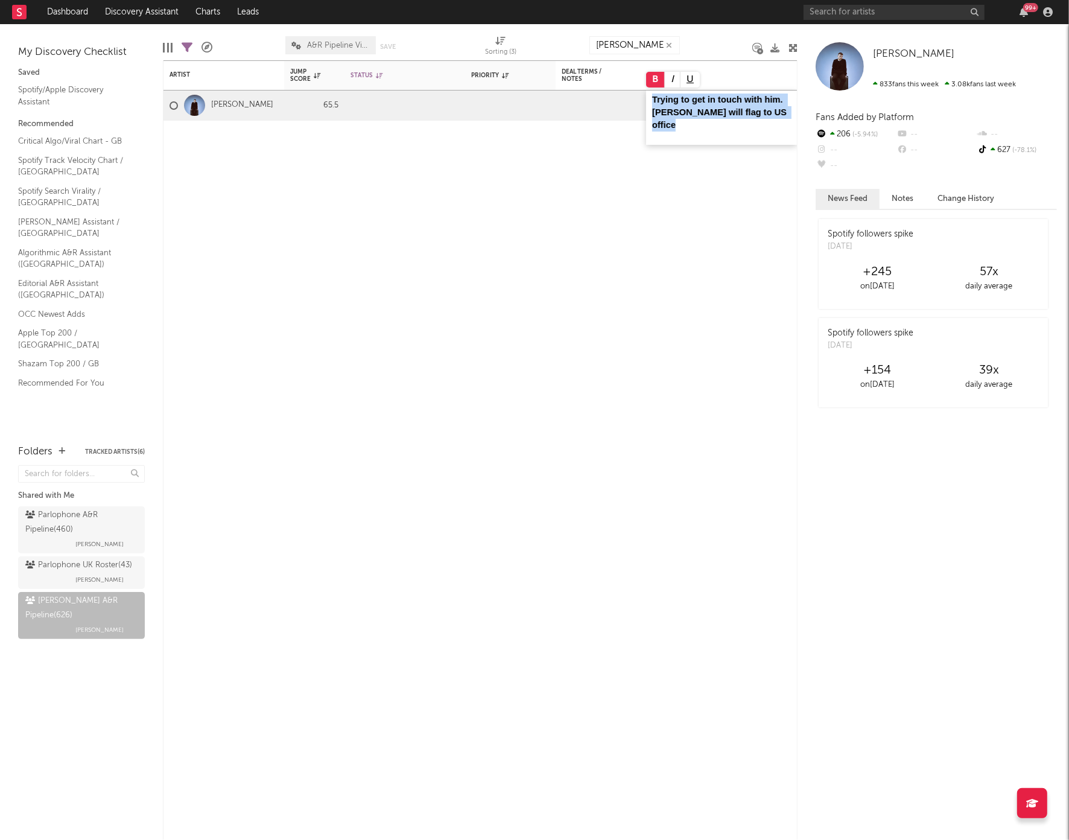
click at [660, 83] on button at bounding box center [655, 80] width 19 height 16
click at [518, 103] on div at bounding box center [497, 105] width 53 height 19
click at [532, 103] on icon at bounding box center [536, 104] width 8 height 8
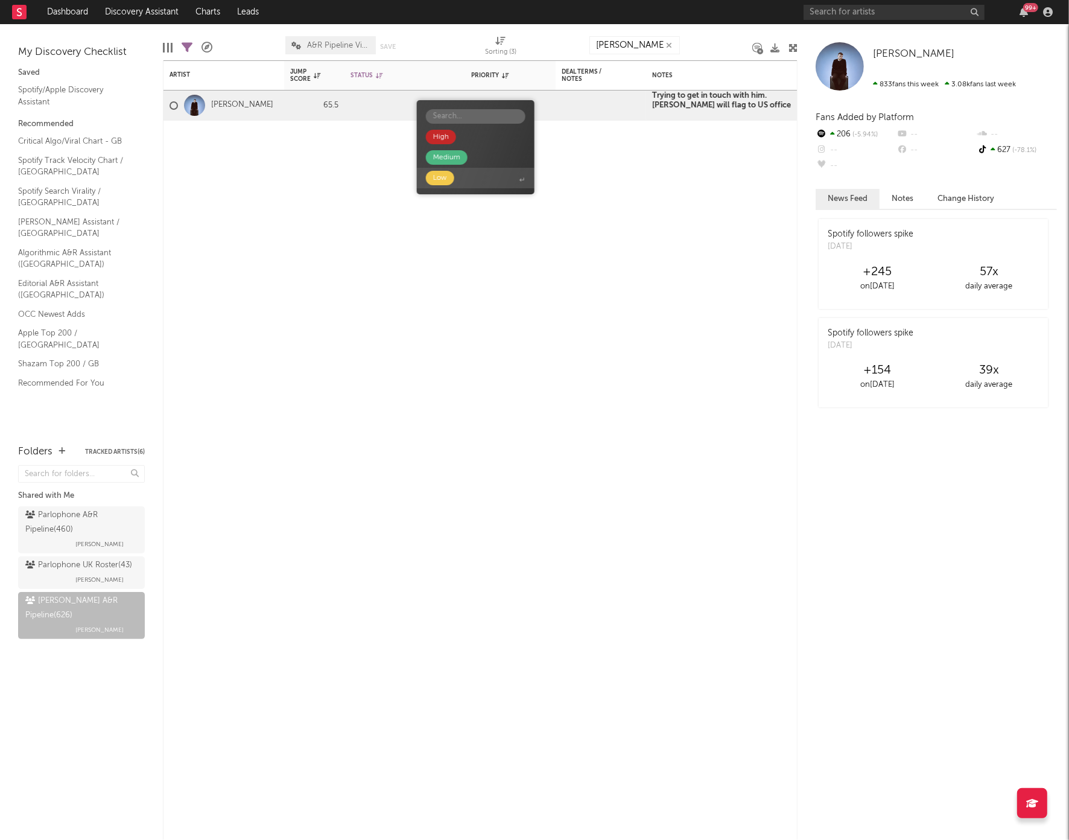
click at [438, 179] on div "Low" at bounding box center [440, 178] width 14 height 14
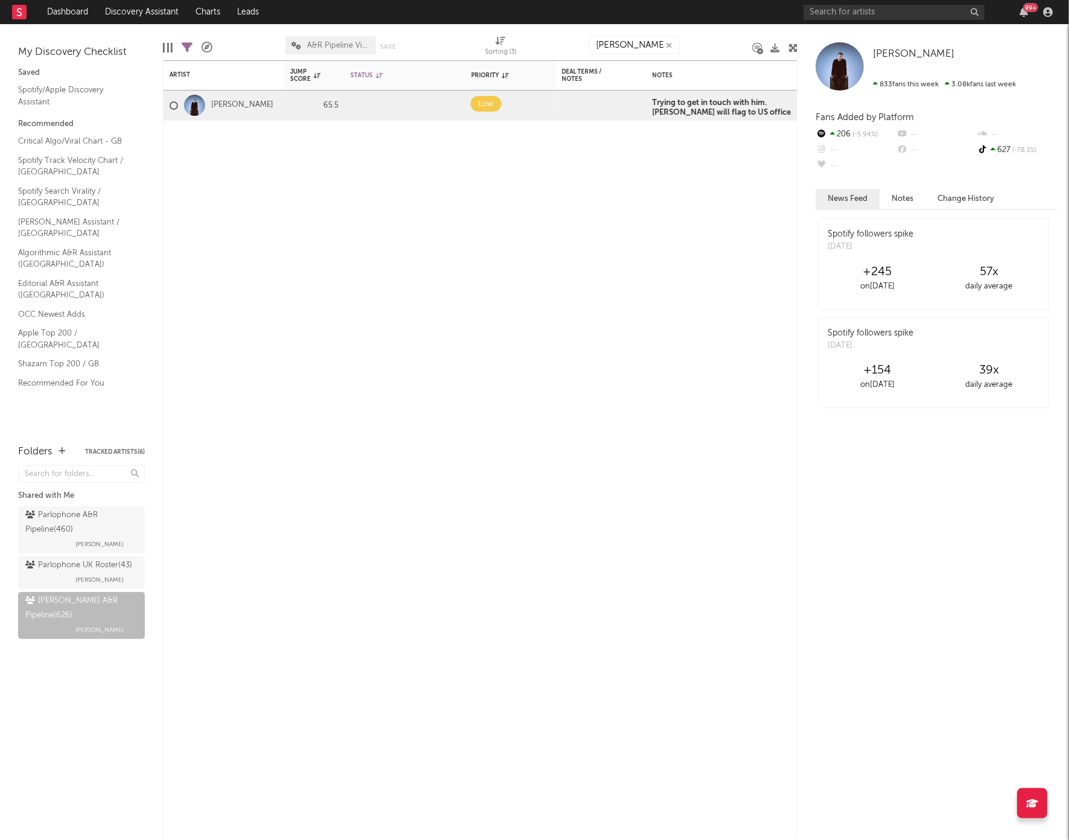
click at [668, 45] on icon "button" at bounding box center [669, 46] width 6 height 8
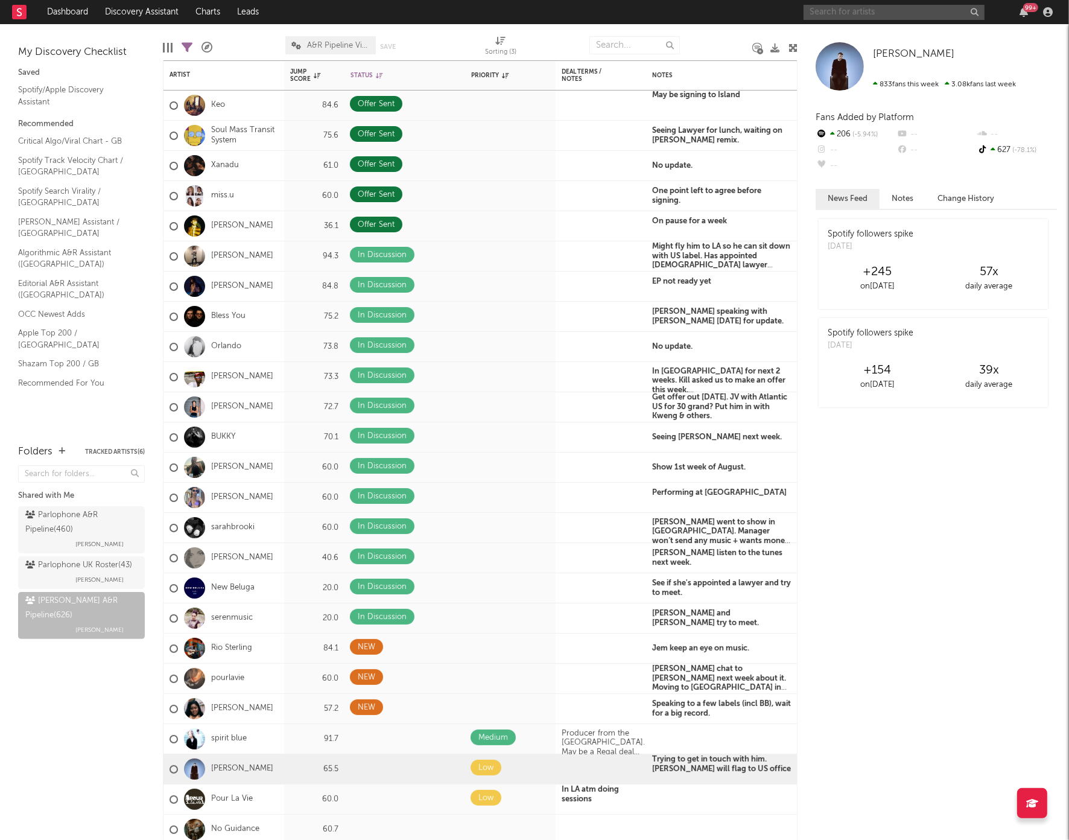
click at [862, 11] on input "text" at bounding box center [894, 12] width 181 height 15
type input "cherry holt"
click at [974, 9] on icon "button" at bounding box center [974, 12] width 6 height 8
type input "jackymoosic"
click at [693, 14] on nav "Dashboard Discovery Assistant Charts Leads jackymoosic 99 +" at bounding box center [534, 12] width 1069 height 24
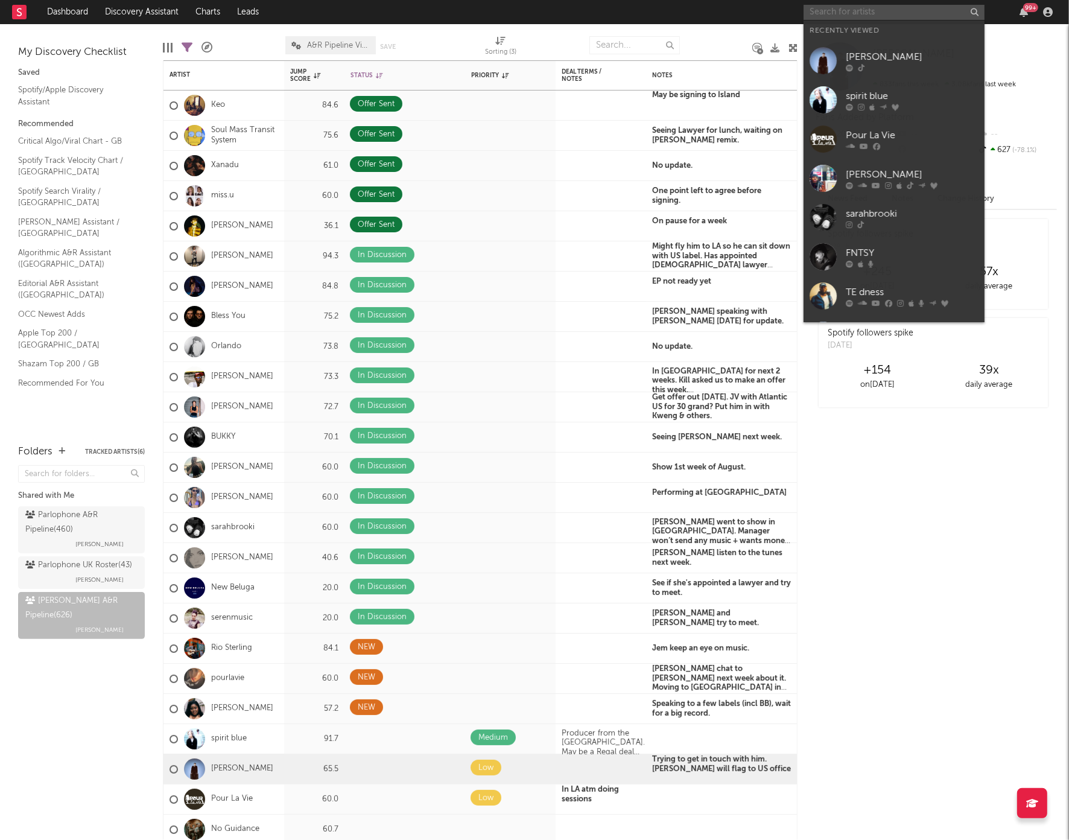
paste input "https://www.tiktok.com/@jackymoosic"
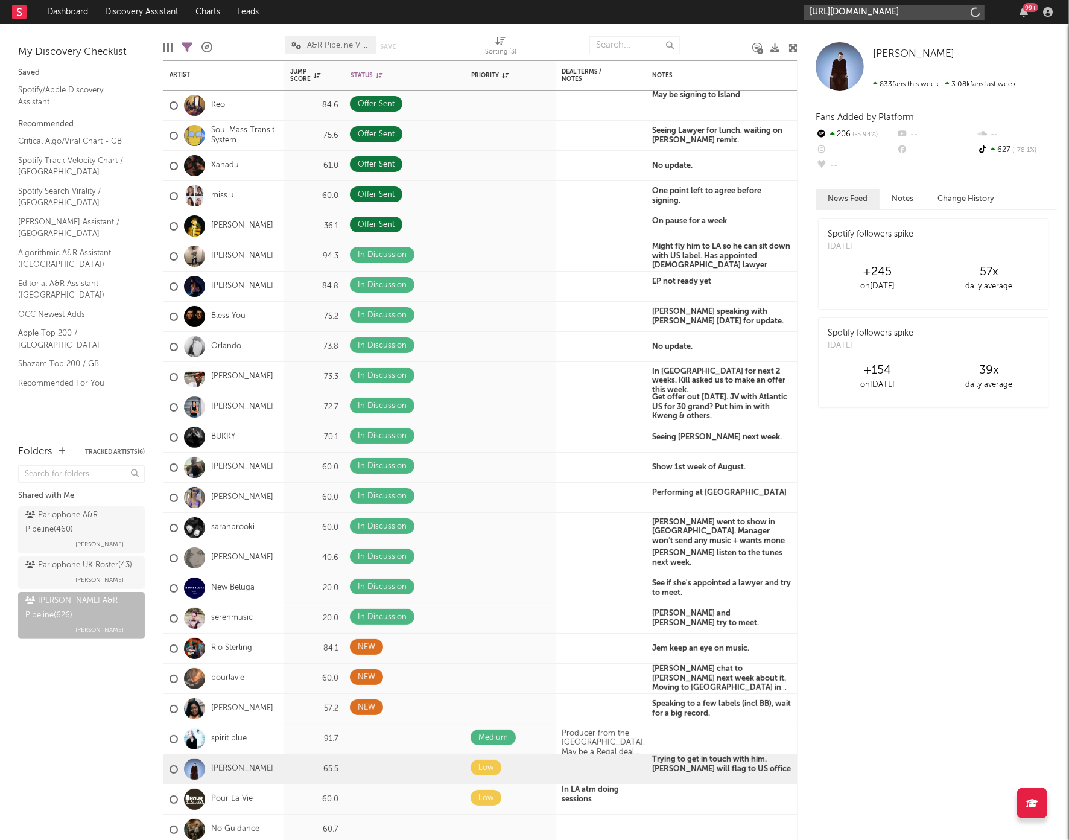
type input "https://www.tiktok.com/@jackymoosic"
click at [915, 11] on input "https://www.tiktok.com/@jackymoosic" at bounding box center [894, 12] width 181 height 15
click at [884, 28] on link "jackymoosic" at bounding box center [894, 40] width 181 height 39
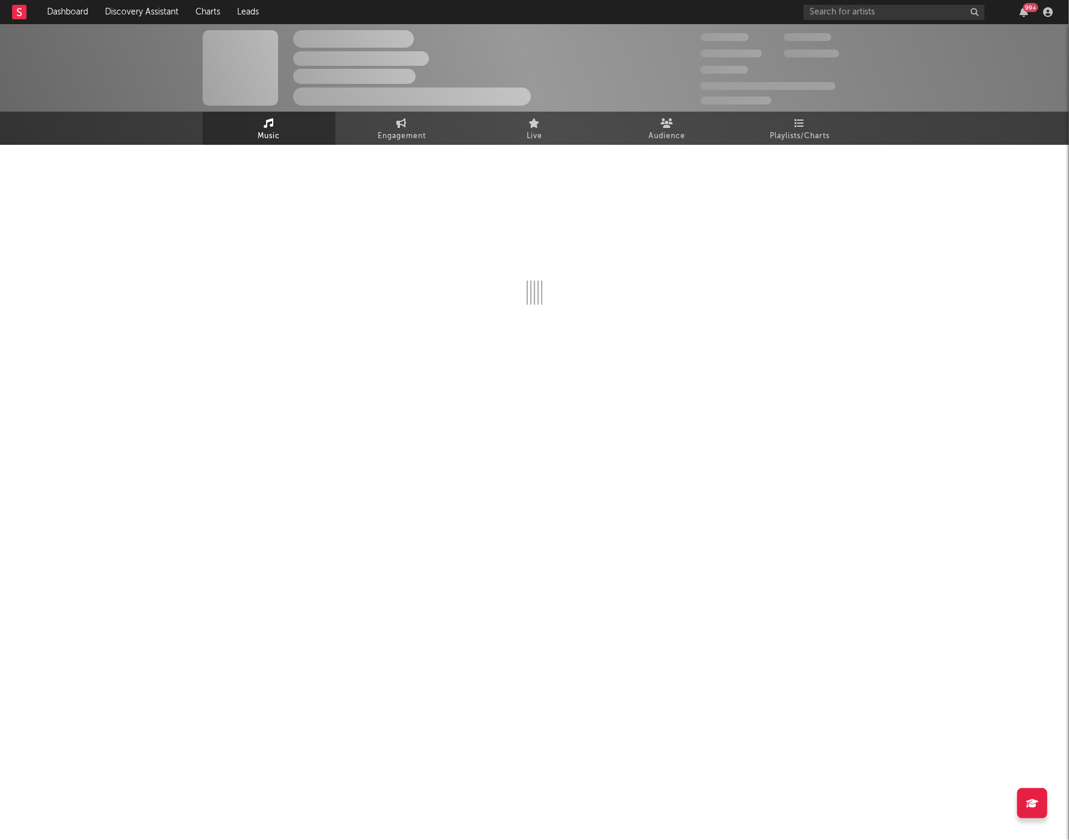
select select "1w"
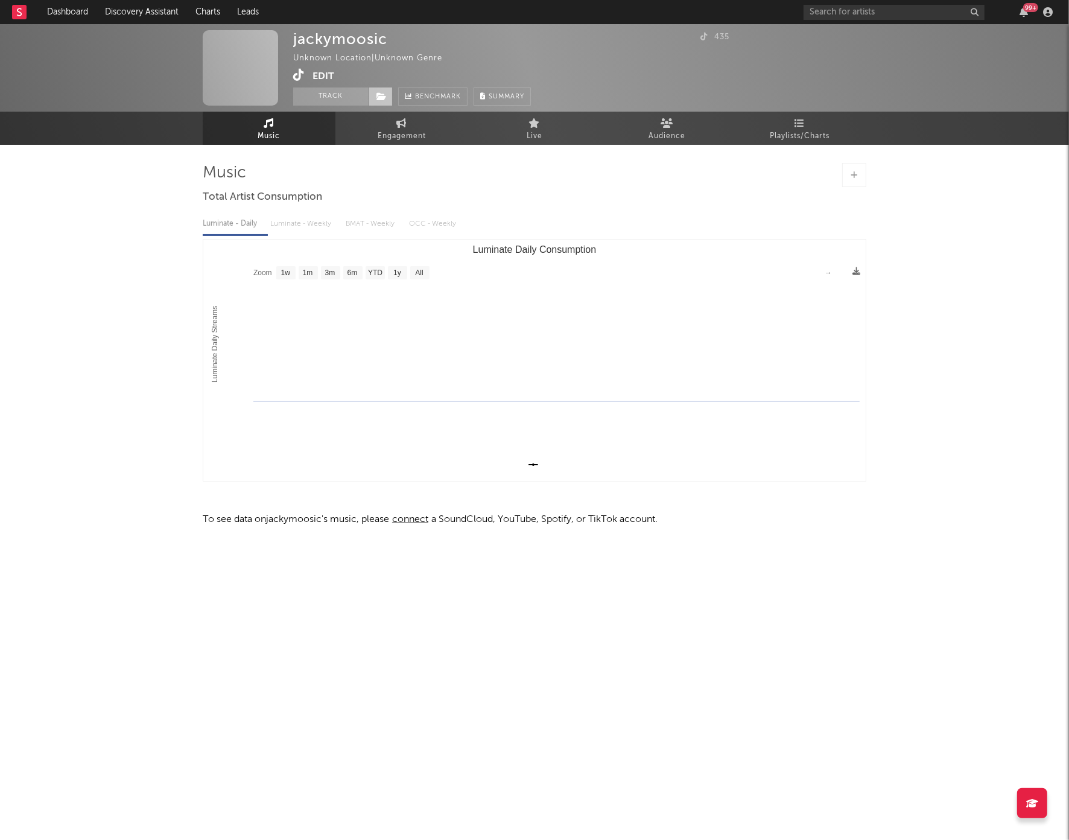
click at [373, 95] on span at bounding box center [381, 96] width 24 height 18
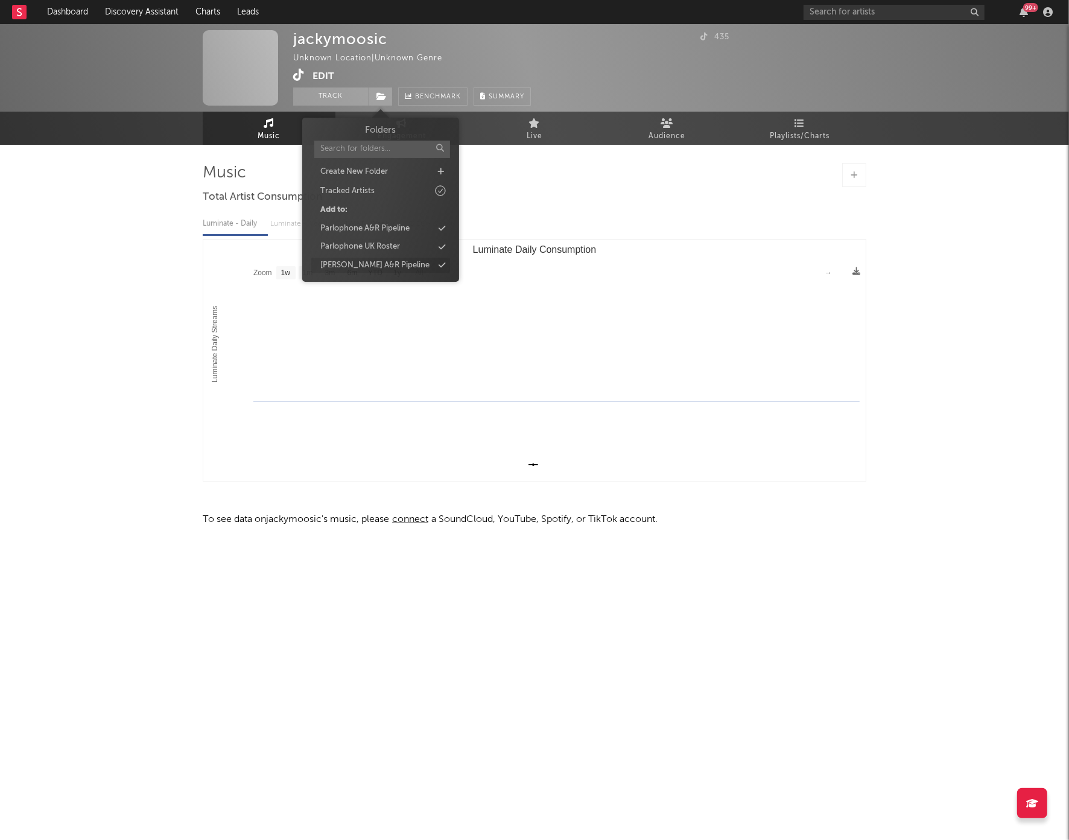
click at [360, 265] on div "[PERSON_NAME] A&R Pipeline" at bounding box center [374, 265] width 109 height 12
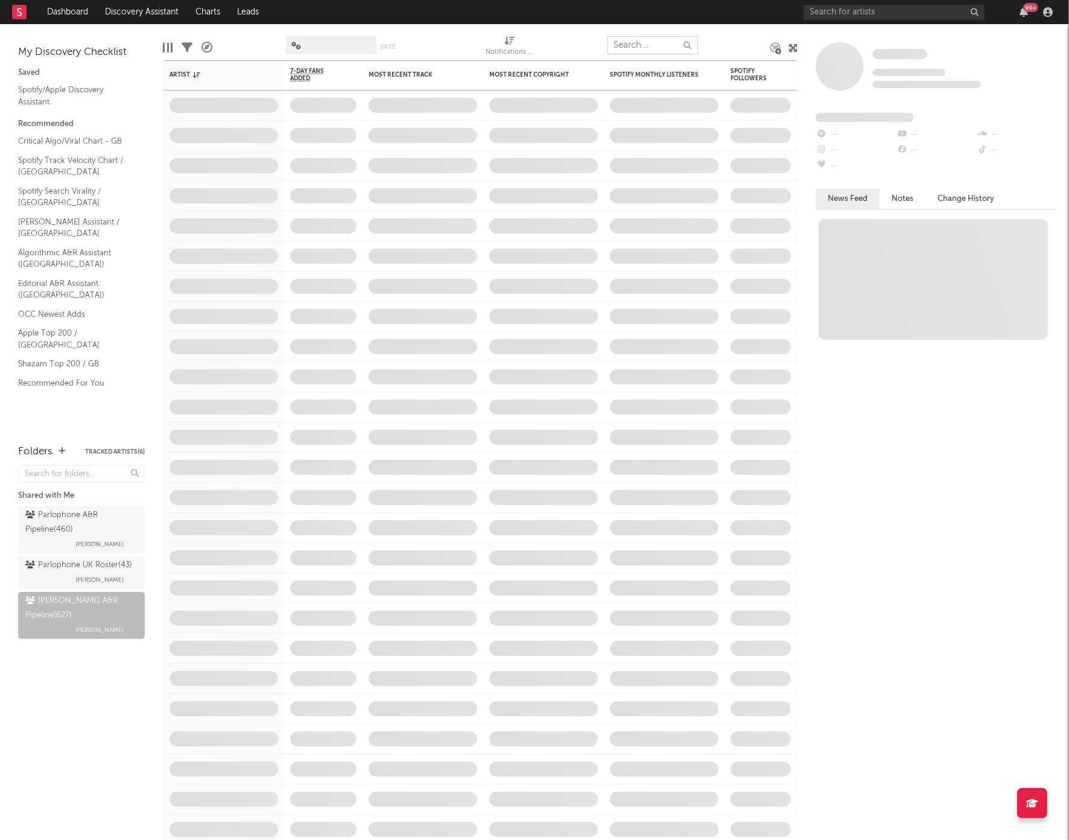
click at [638, 42] on input "text" at bounding box center [653, 45] width 90 height 18
type input "jacky"
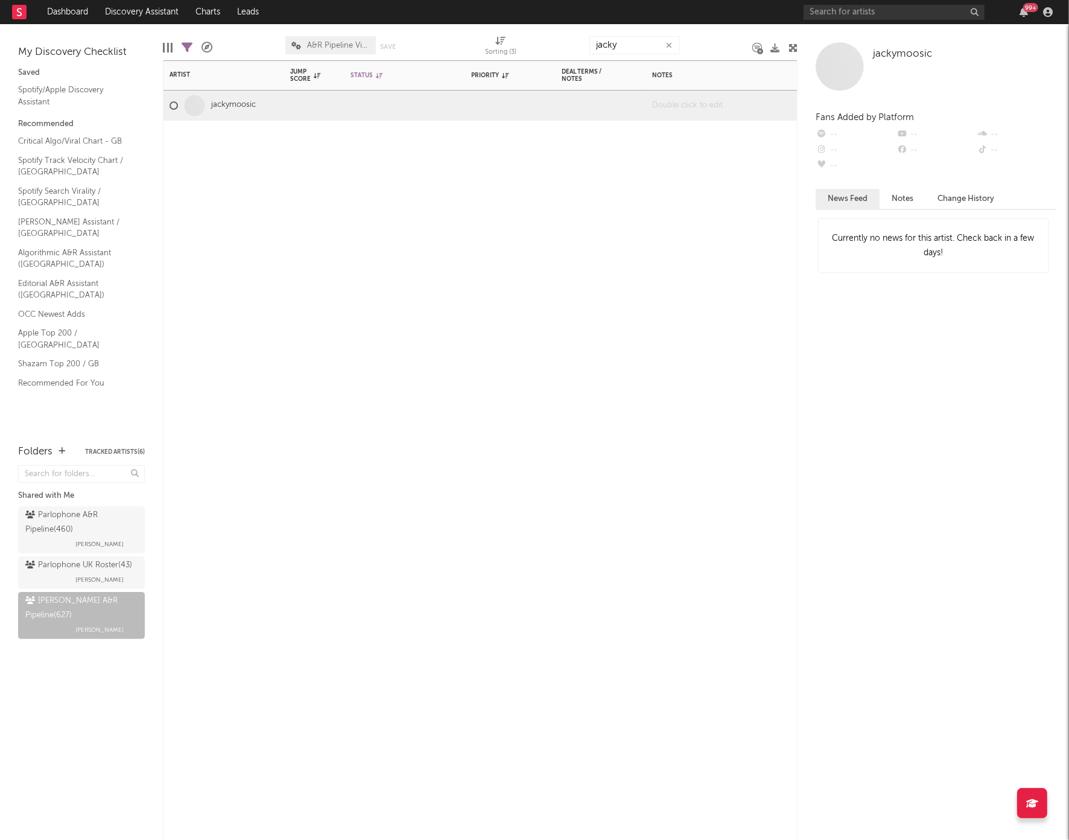
click at [697, 104] on div at bounding box center [721, 105] width 151 height 30
paste div
drag, startPoint x: 653, startPoint y: 99, endPoint x: 758, endPoint y: 111, distance: 105.7
click at [758, 112] on span "Singer/ songwriter. Faye and Harold going to gig tonight." at bounding box center [713, 119] width 123 height 48
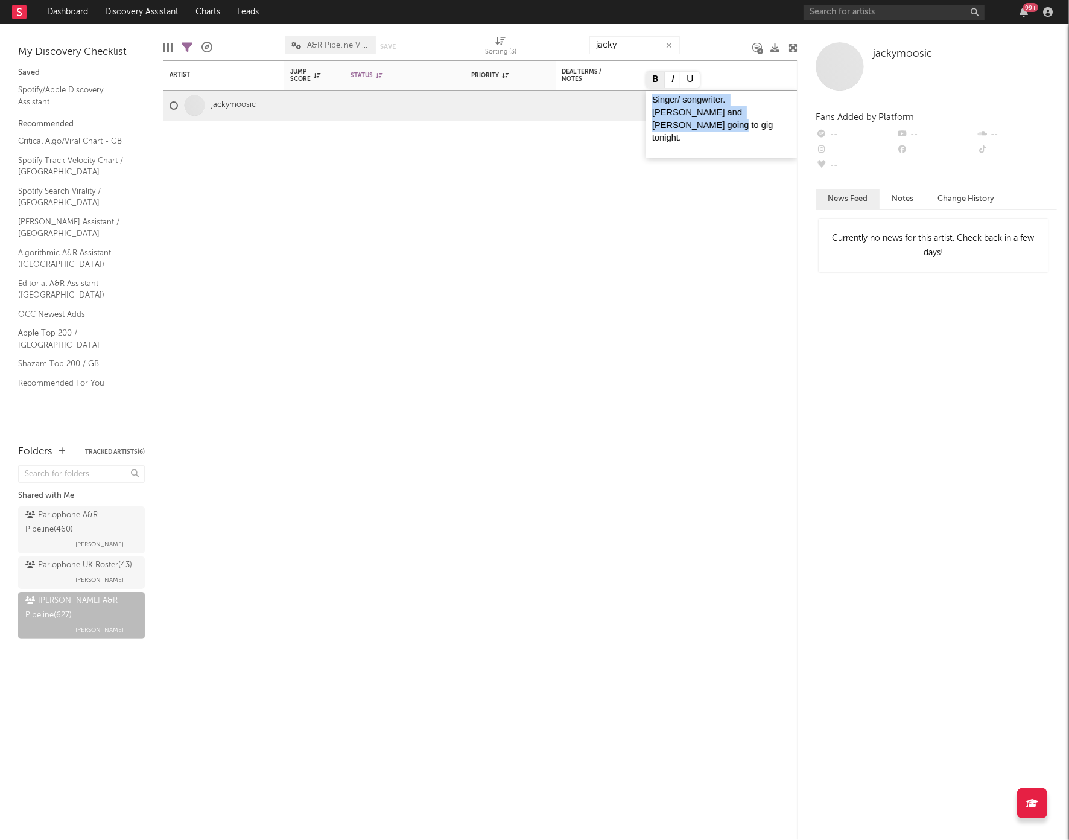
click at [653, 81] on button at bounding box center [655, 80] width 19 height 16
click at [541, 104] on span at bounding box center [536, 104] width 24 height 16
click at [389, 107] on div at bounding box center [391, 105] width 83 height 19
click at [441, 107] on icon at bounding box center [445, 104] width 8 height 8
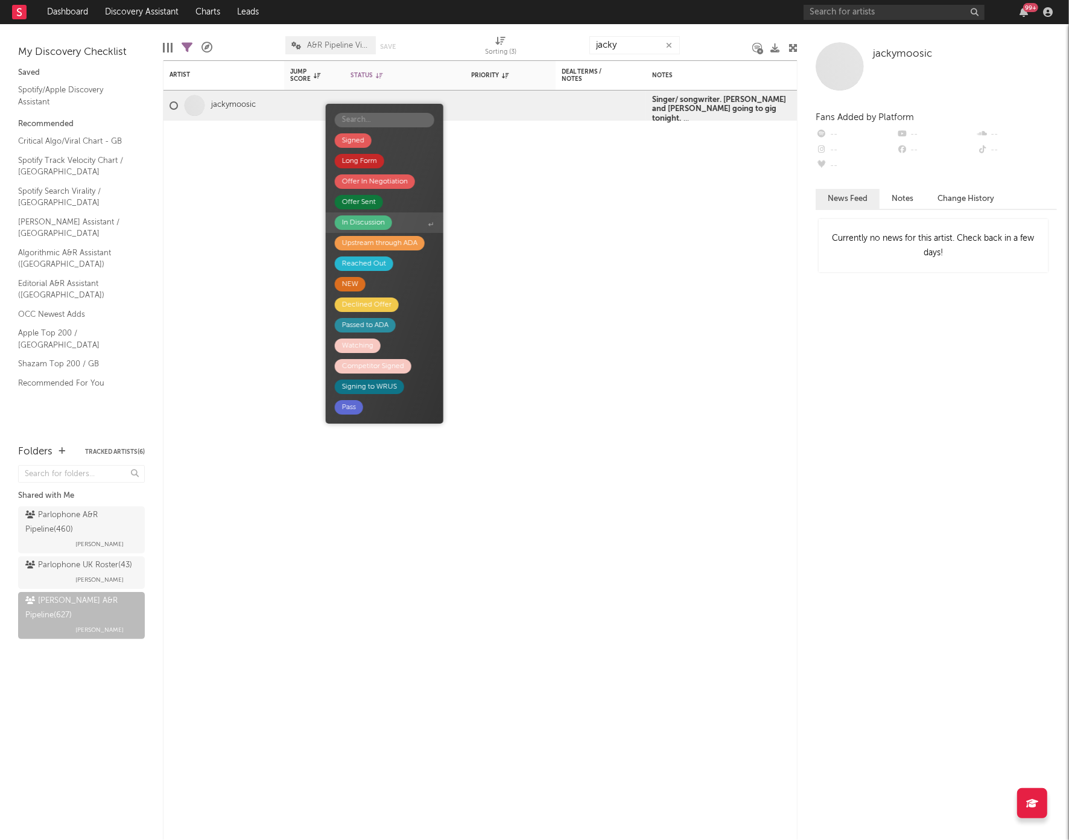
click at [367, 219] on div "In Discussion" at bounding box center [363, 222] width 43 height 14
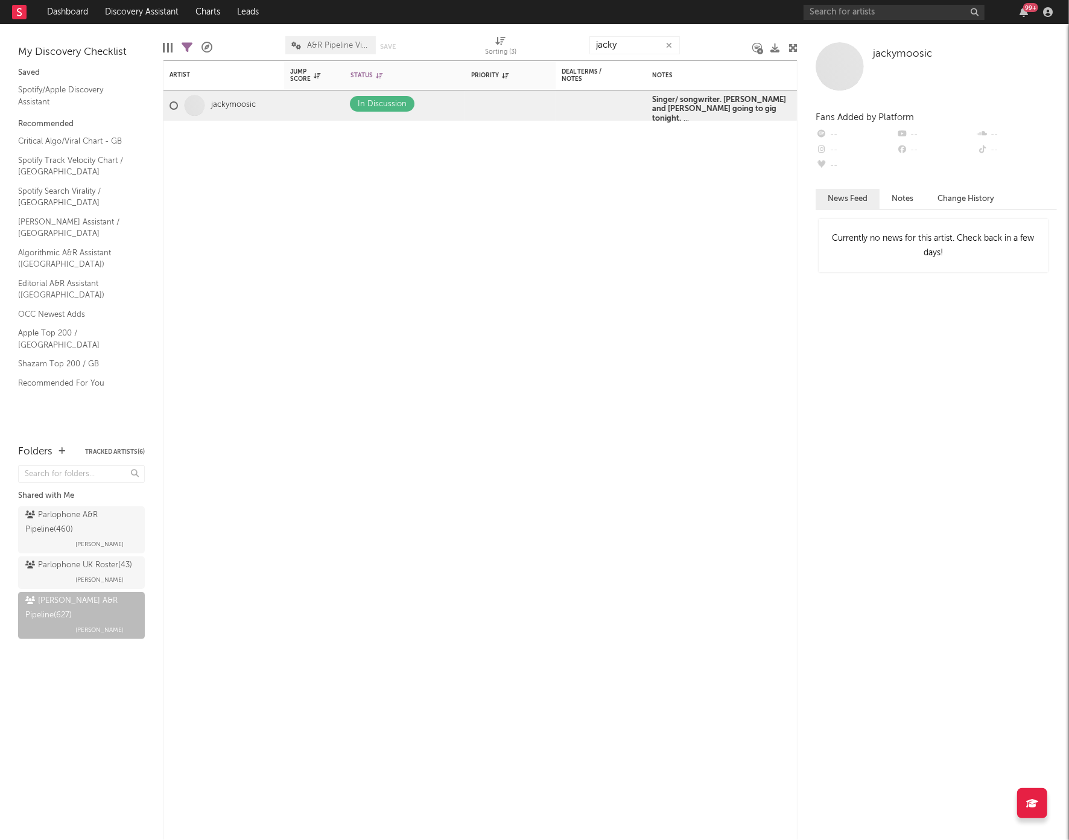
click at [673, 46] on button "button" at bounding box center [669, 45] width 10 height 11
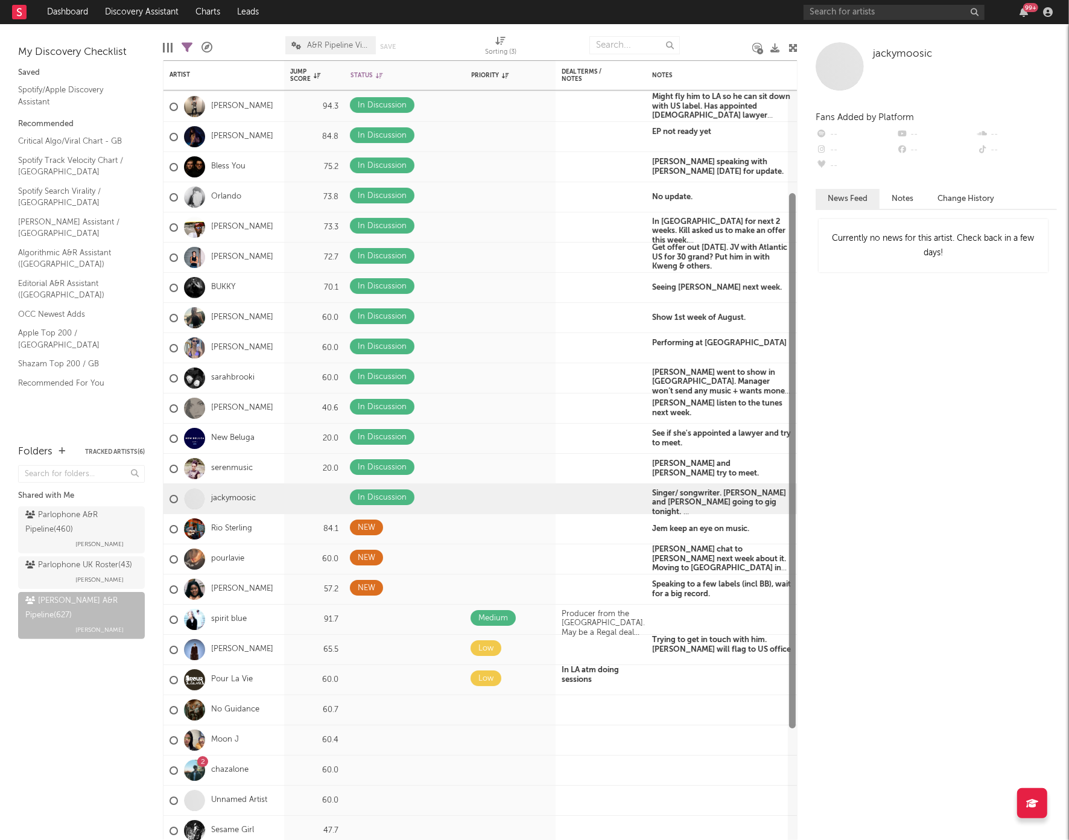
drag, startPoint x: 793, startPoint y: 337, endPoint x: 792, endPoint y: 478, distance: 141.2
click at [792, 478] on div at bounding box center [792, 460] width 7 height 535
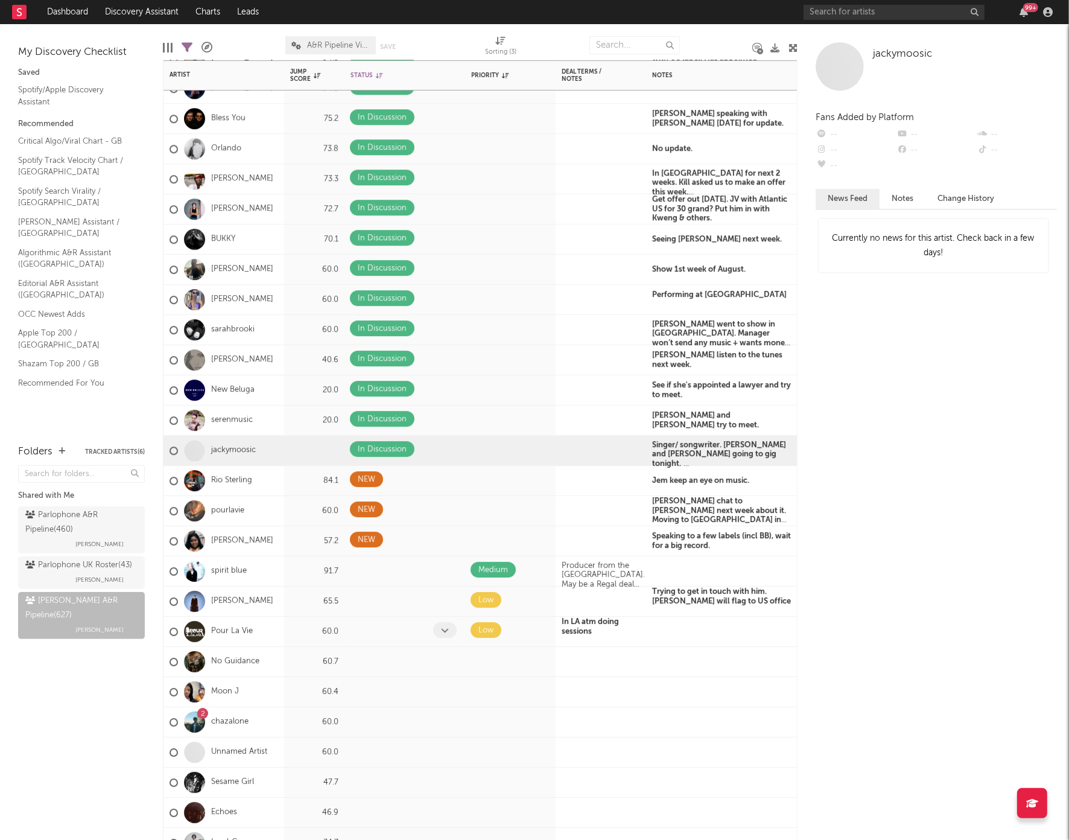
click at [442, 630] on icon at bounding box center [445, 630] width 8 height 8
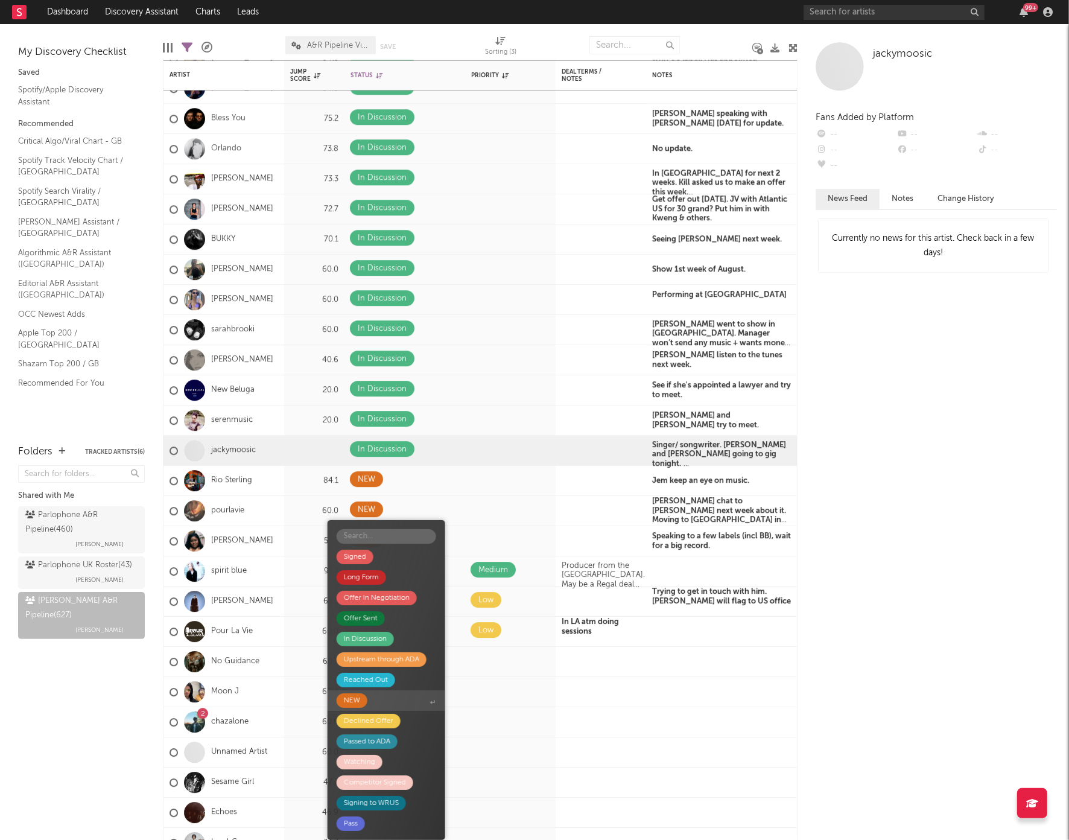
click at [353, 702] on div "NEW" at bounding box center [352, 700] width 16 height 14
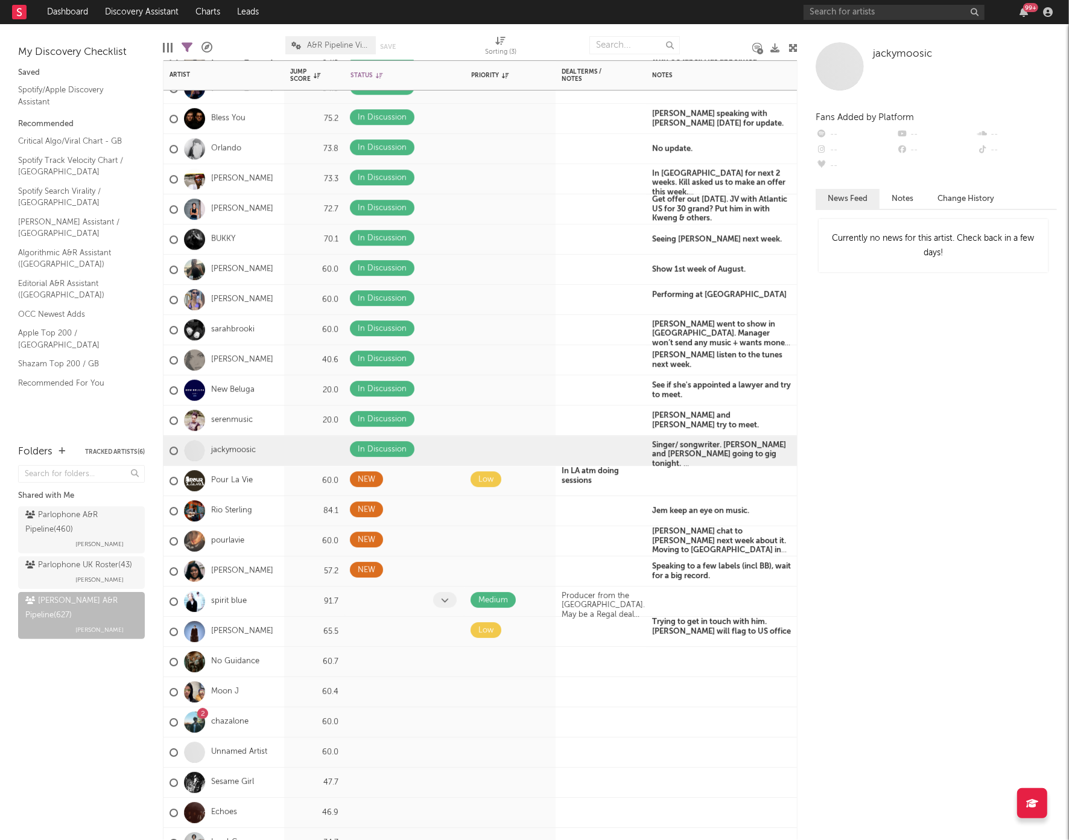
click at [447, 600] on icon at bounding box center [445, 600] width 8 height 8
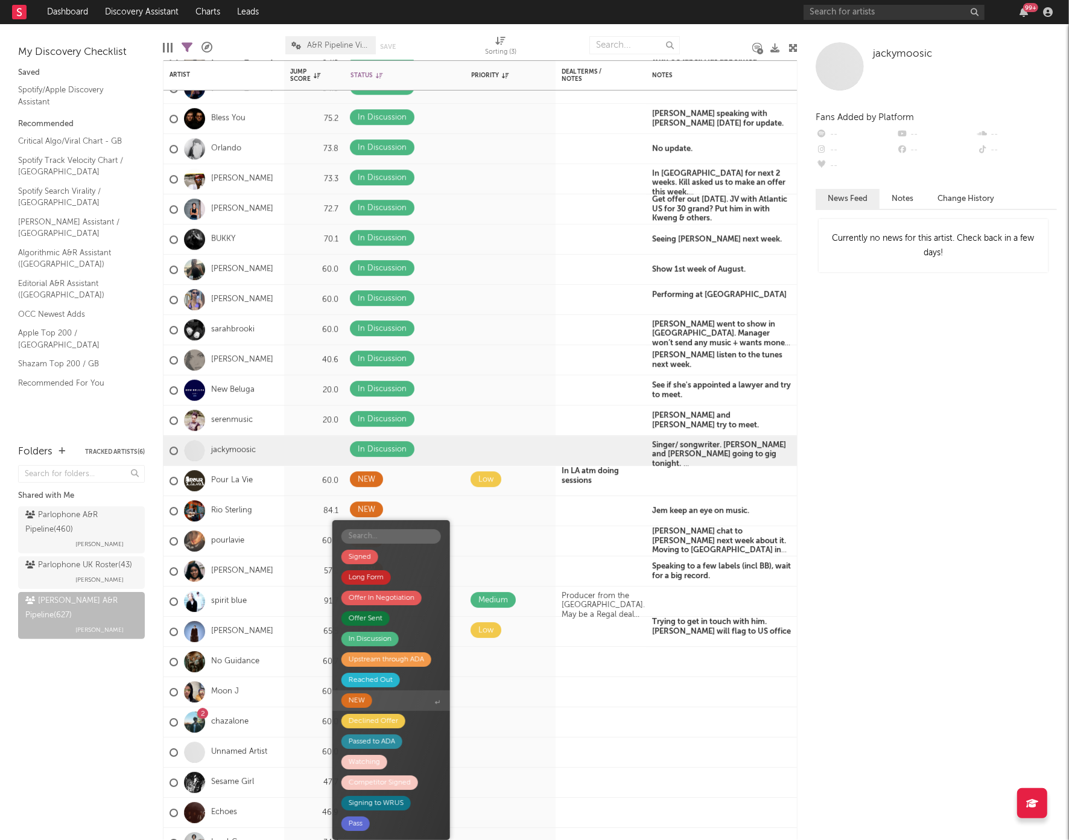
click at [354, 700] on div "NEW" at bounding box center [357, 700] width 16 height 14
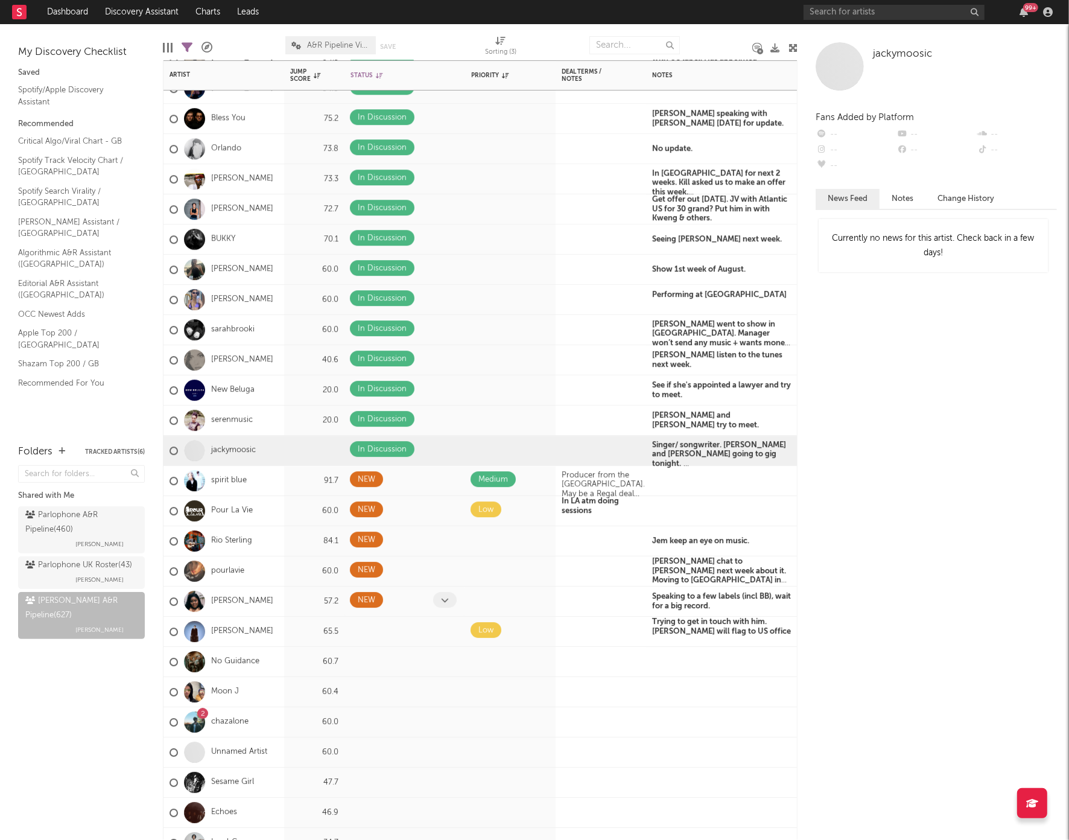
click at [442, 601] on icon at bounding box center [445, 600] width 8 height 8
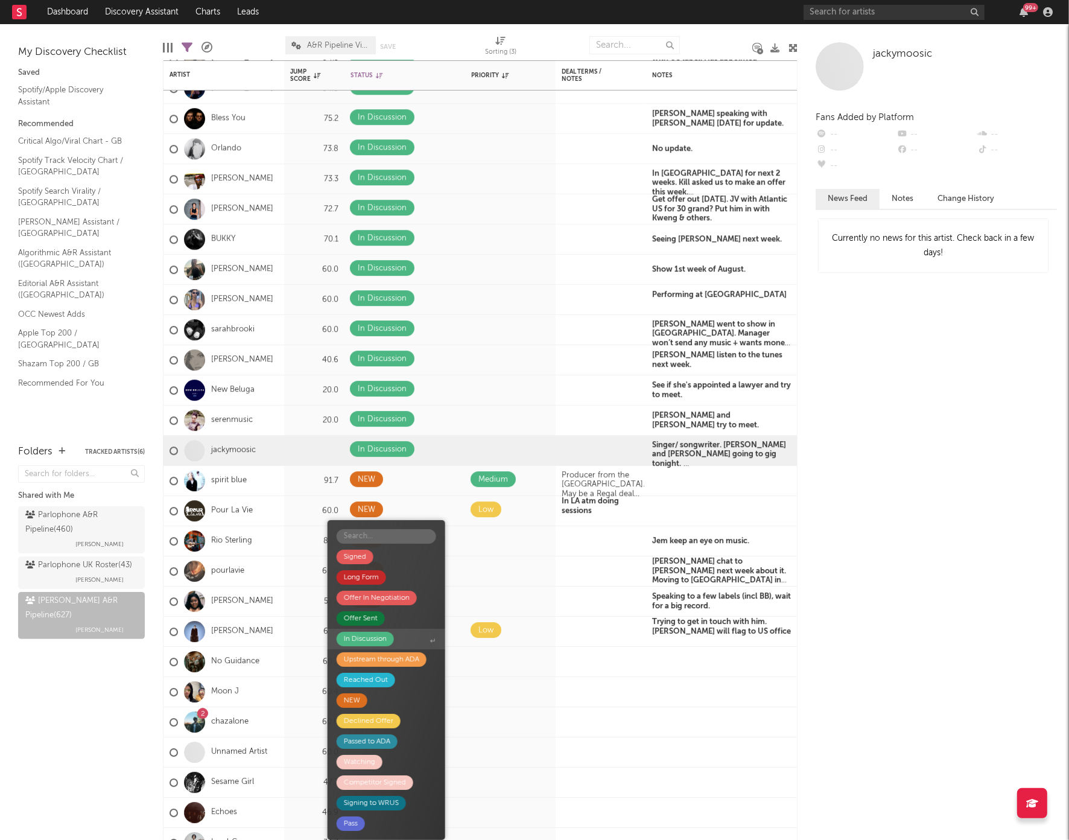
click at [365, 643] on div "In Discussion" at bounding box center [365, 639] width 43 height 14
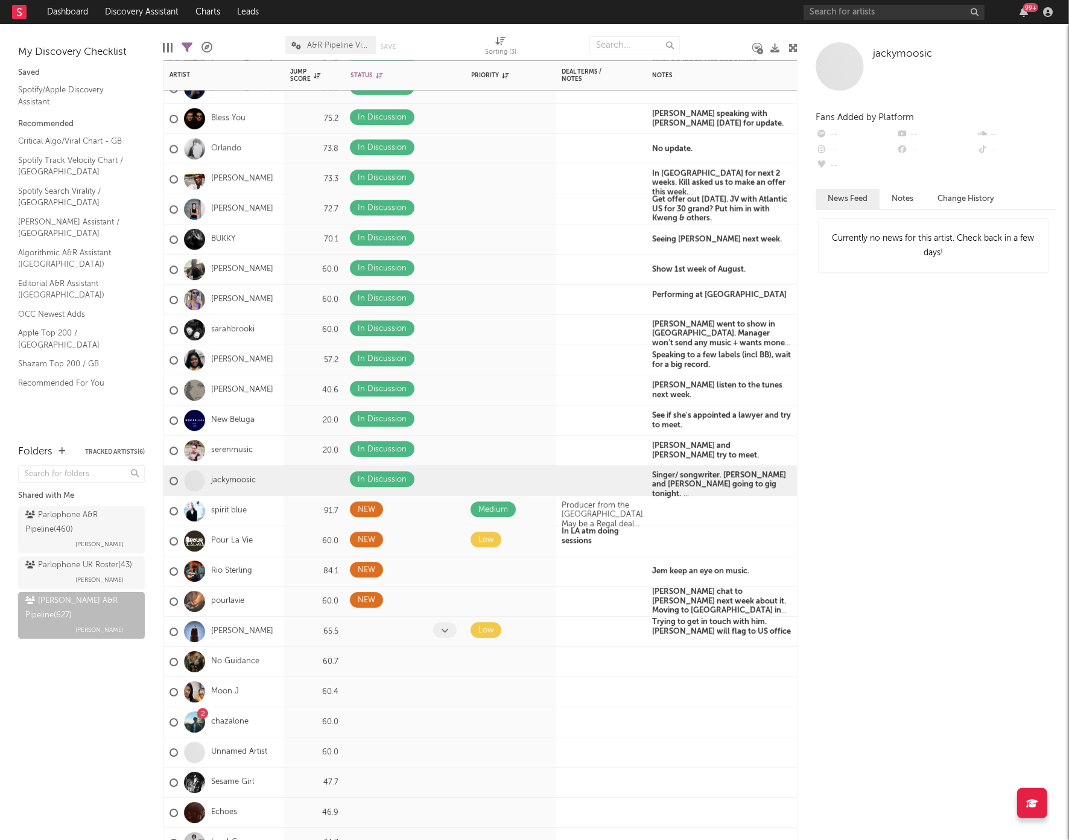
click at [449, 626] on span at bounding box center [445, 630] width 24 height 16
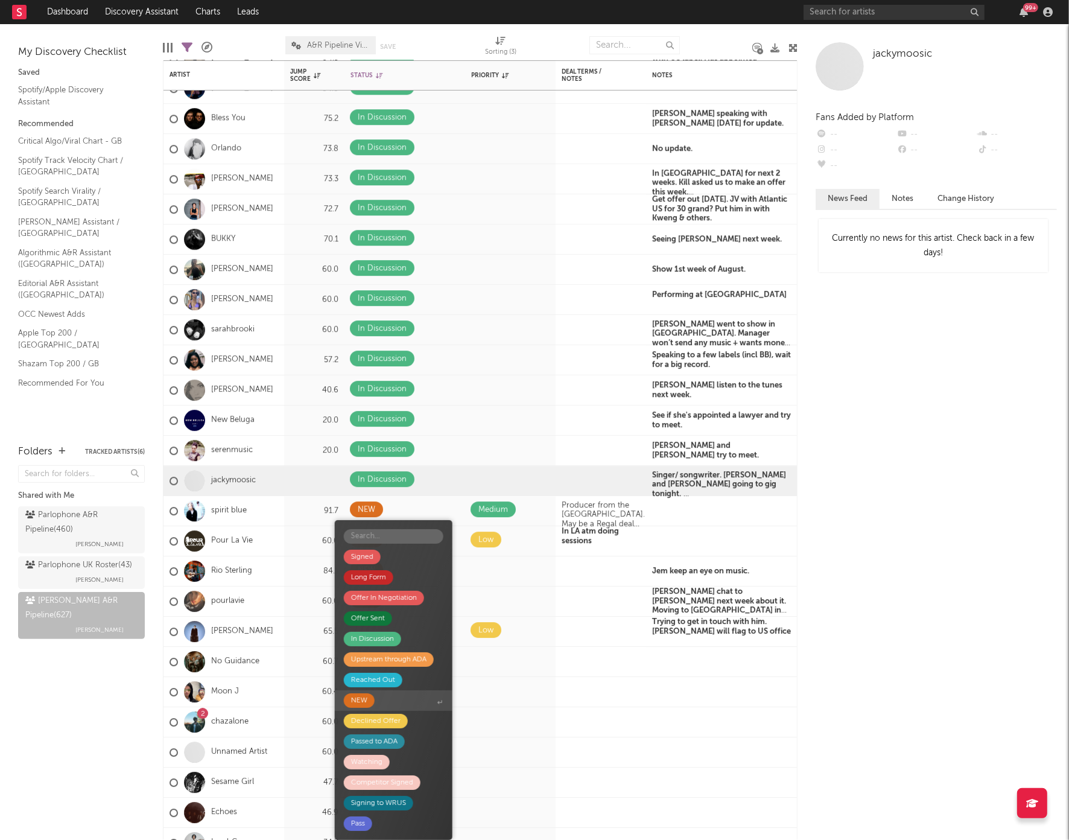
click at [358, 702] on div "NEW" at bounding box center [359, 700] width 16 height 14
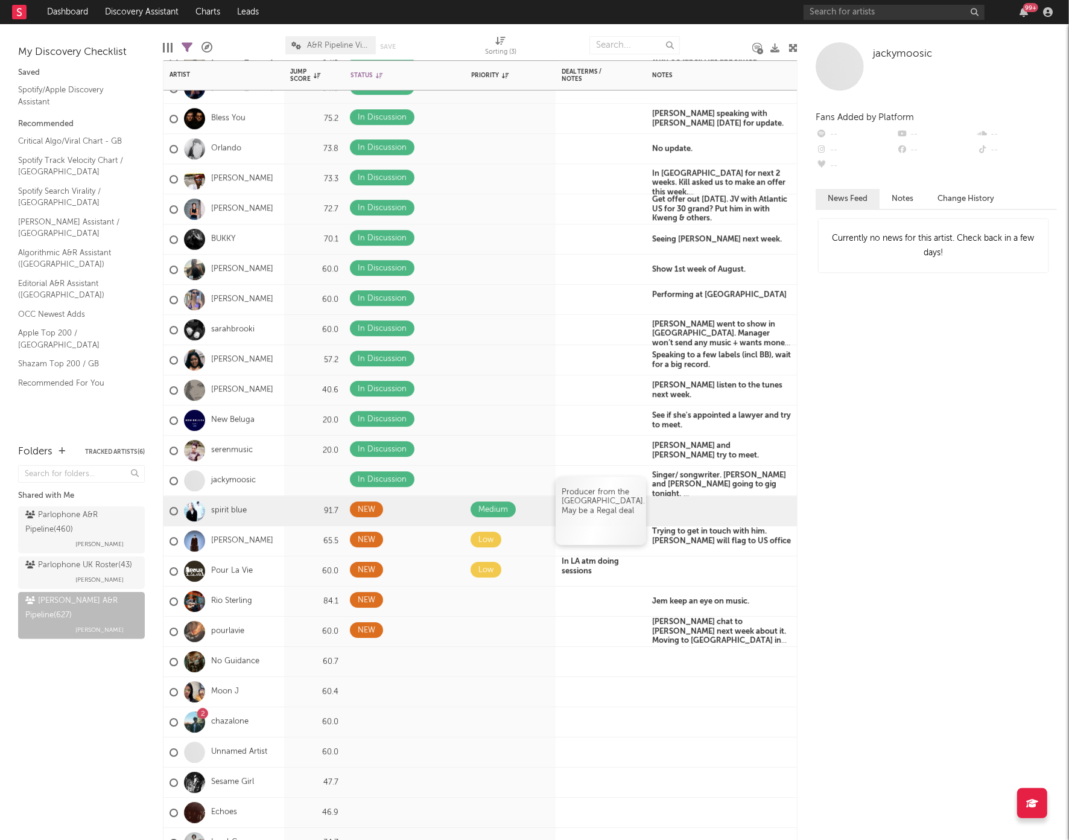
click at [588, 515] on p "Producer from the UK. May be a Regal deal" at bounding box center [601, 501] width 78 height 28
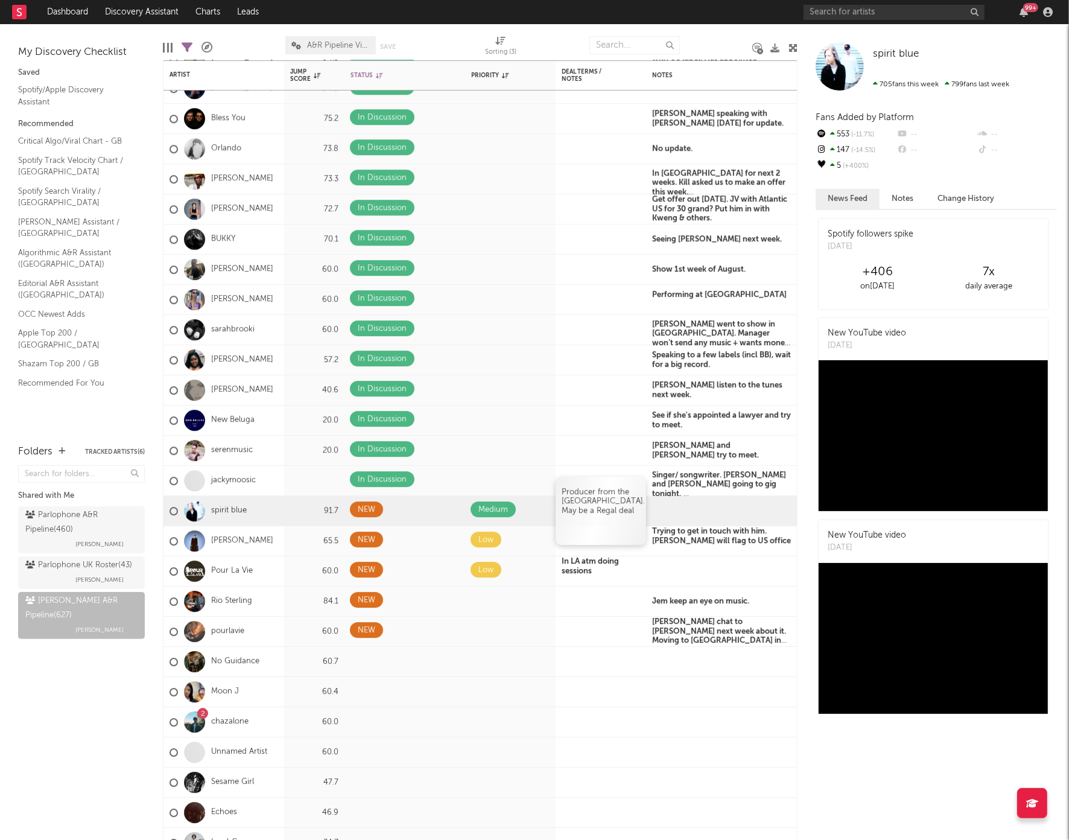
drag, startPoint x: 580, startPoint y: 511, endPoint x: 561, endPoint y: 494, distance: 25.7
click at [562, 494] on span "Producer from the UK. May be a Regal deal" at bounding box center [603, 501] width 83 height 27
click at [565, 491] on span "Producer from the UK. May be a Regal deal" at bounding box center [599, 501] width 74 height 36
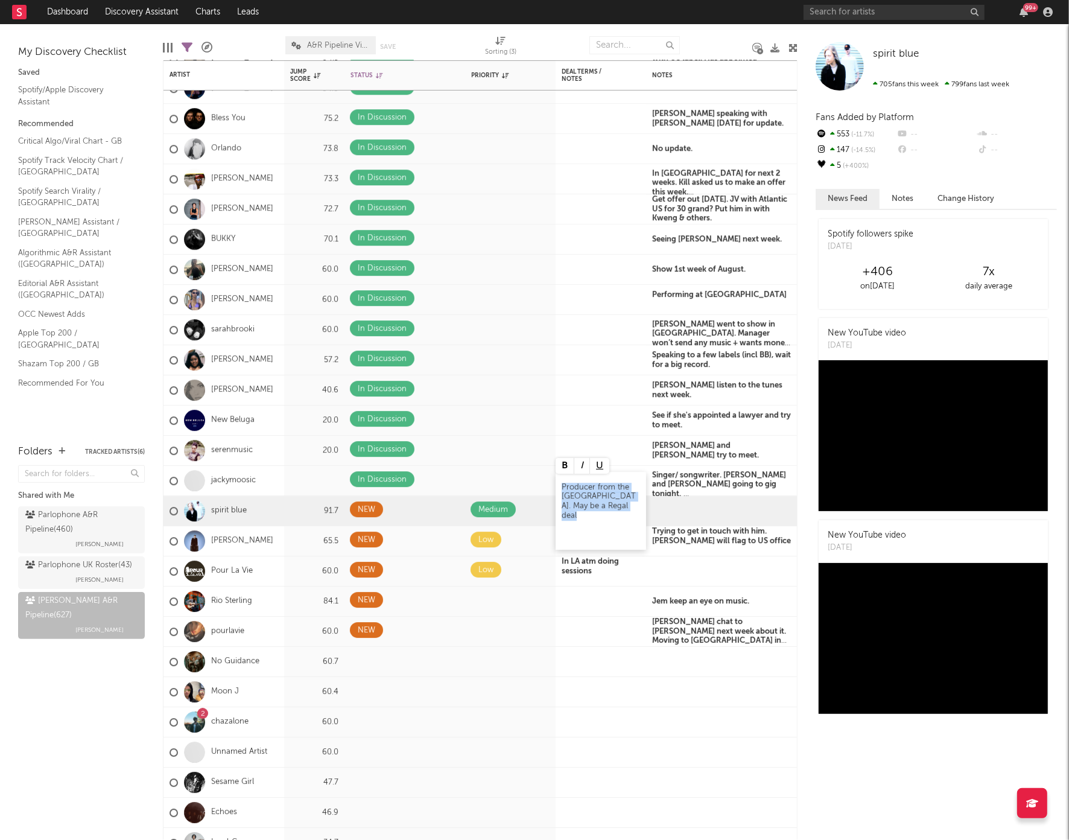
drag, startPoint x: 565, startPoint y: 490, endPoint x: 574, endPoint y: 500, distance: 13.2
click at [574, 500] on span "Producer from the UK. May be a Regal deal" at bounding box center [599, 501] width 74 height 36
copy span "Producer from the UK. May be a Regal deal"
click at [694, 505] on div at bounding box center [721, 511] width 151 height 30
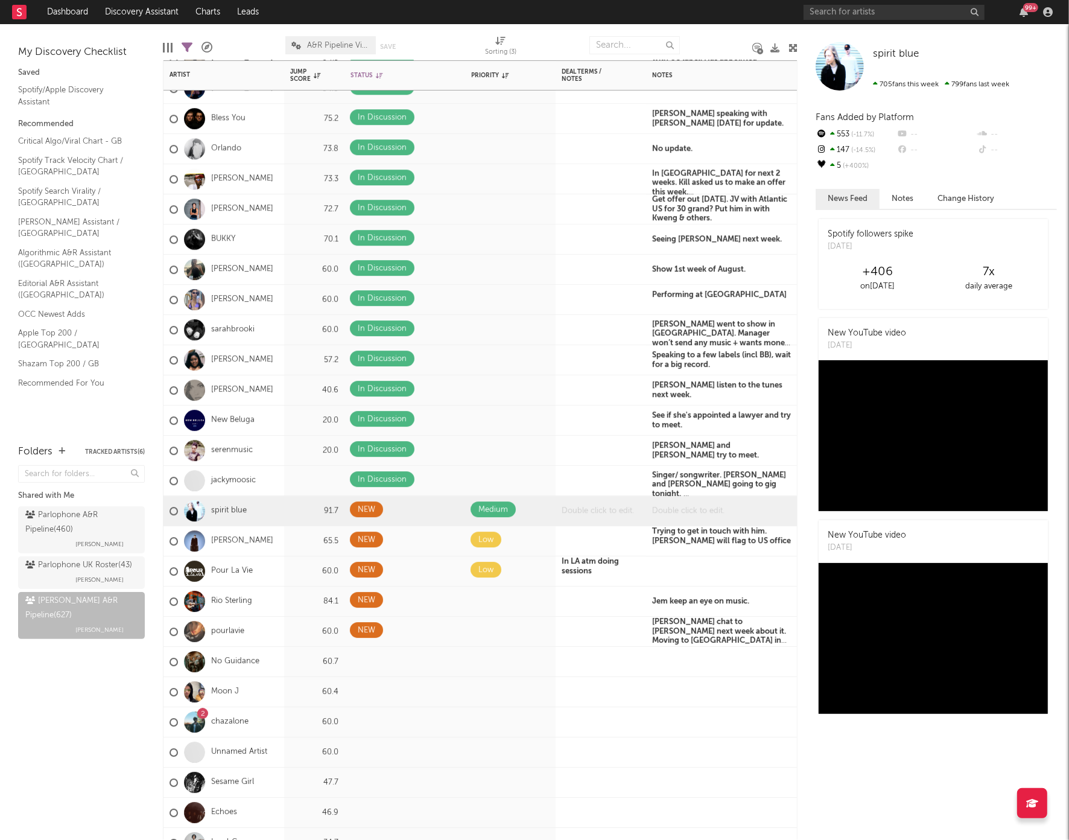
click at [694, 505] on div at bounding box center [721, 511] width 151 height 30
paste div
drag, startPoint x: 653, startPoint y: 500, endPoint x: 675, endPoint y: 518, distance: 27.8
click at [675, 518] on div "Producer from the UK. May be a Regal deal" at bounding box center [721, 510] width 151 height 59
click at [658, 485] on button at bounding box center [655, 485] width 19 height 16
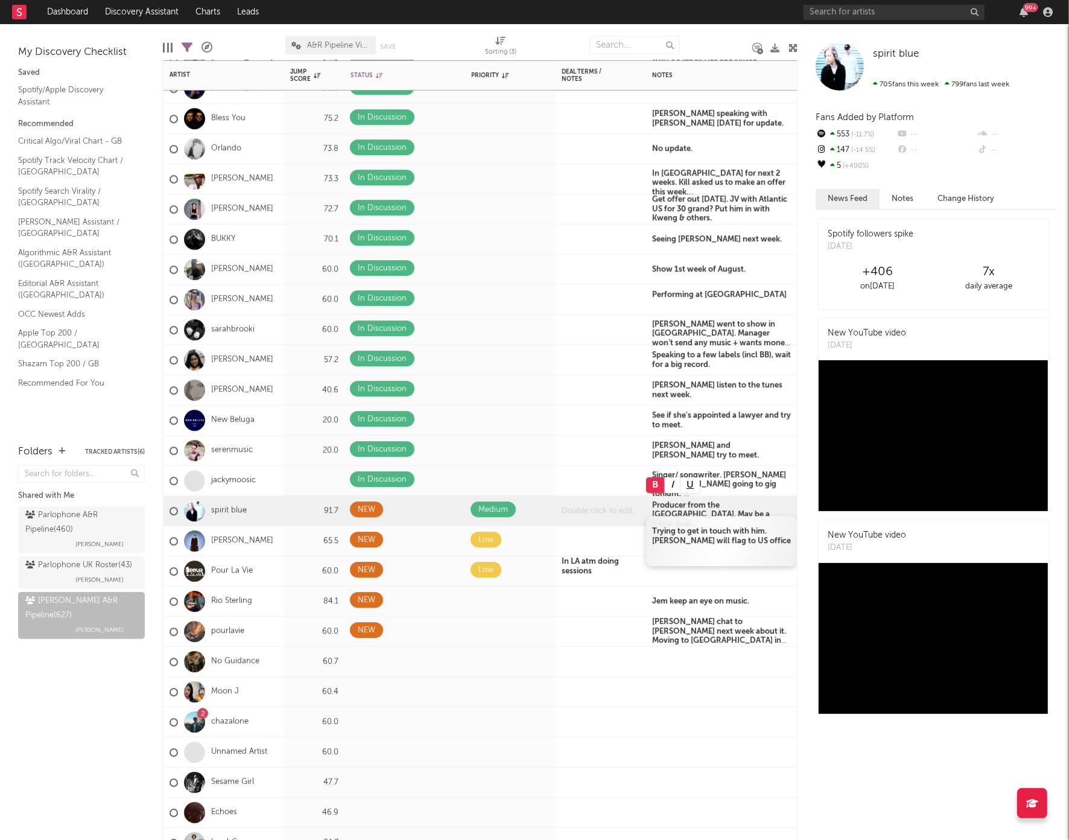
click at [664, 544] on b "Trying to get in touch with him. Patrick will flag to US office" at bounding box center [721, 535] width 139 height 17
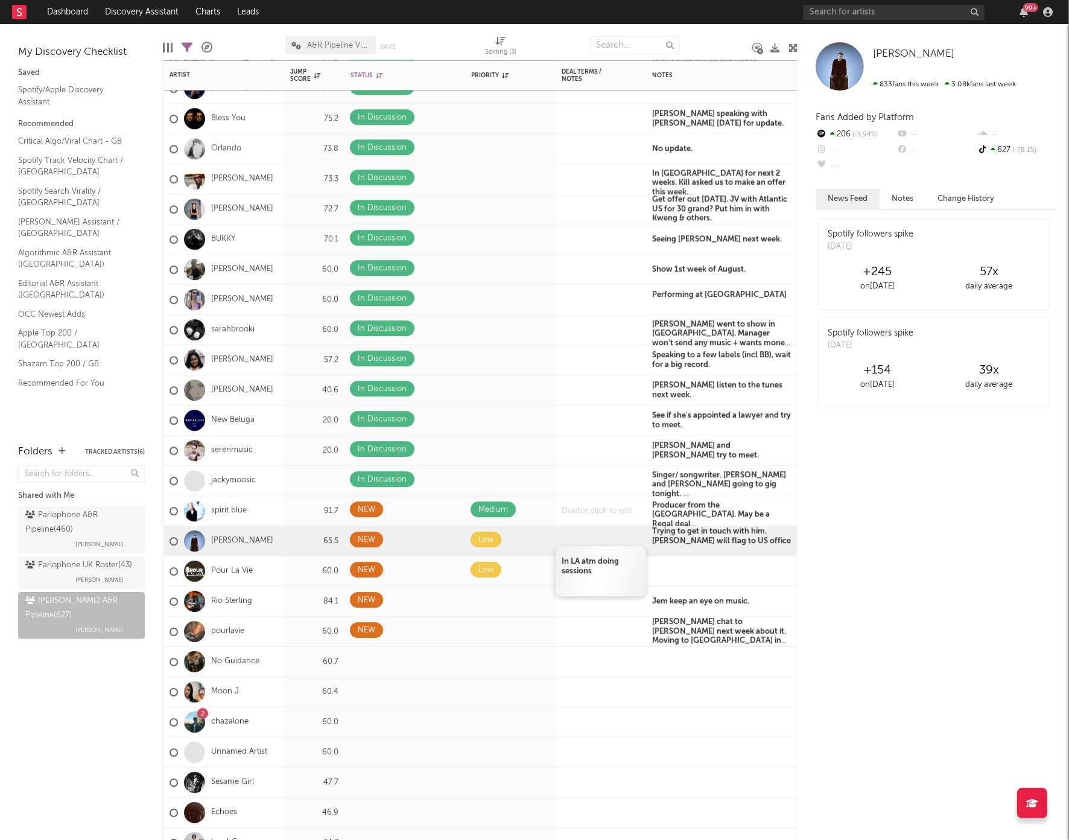
click at [579, 564] on b "In LA atm doing sessions" at bounding box center [590, 565] width 57 height 17
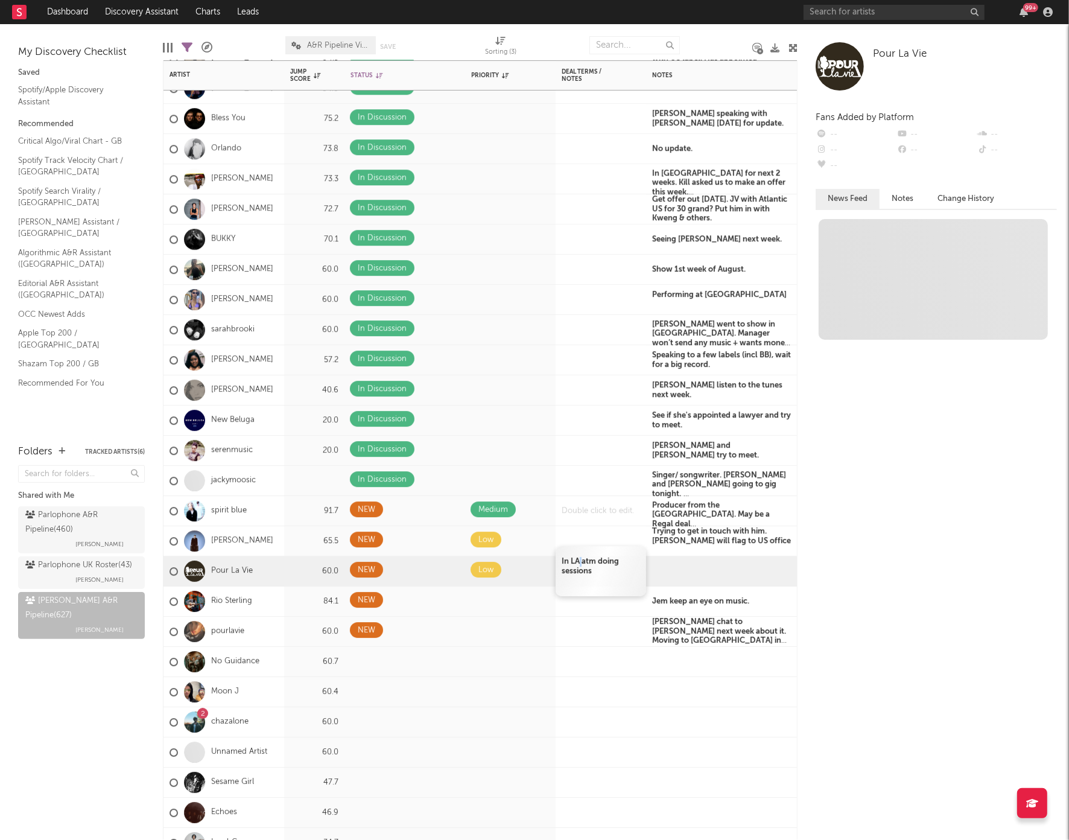
click at [579, 564] on b "In LA atm doing sessions" at bounding box center [590, 565] width 57 height 17
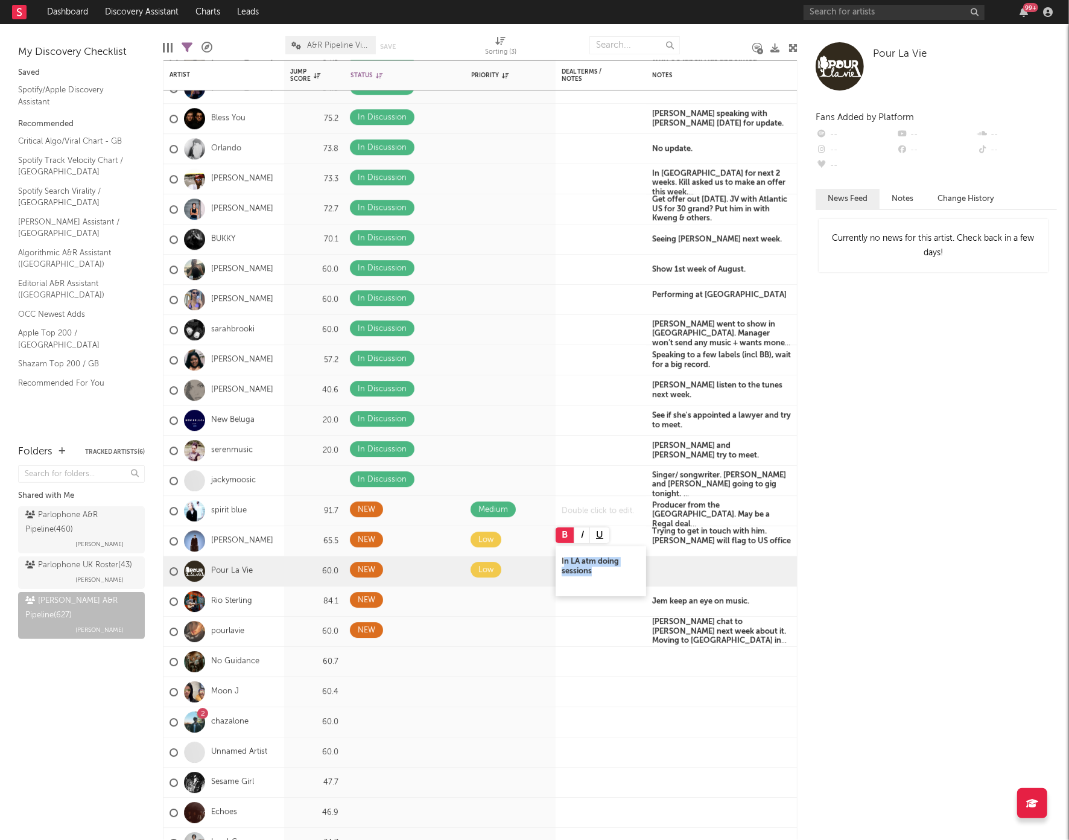
drag, startPoint x: 565, startPoint y: 563, endPoint x: 599, endPoint y: 581, distance: 38.9
click at [599, 581] on span "In LA atm doing sessions" at bounding box center [601, 575] width 78 height 36
click at [570, 562] on b "In LA atm doing sessions" at bounding box center [590, 565] width 57 height 17
click at [582, 568] on b "In LA atm doing sessions" at bounding box center [590, 565] width 57 height 17
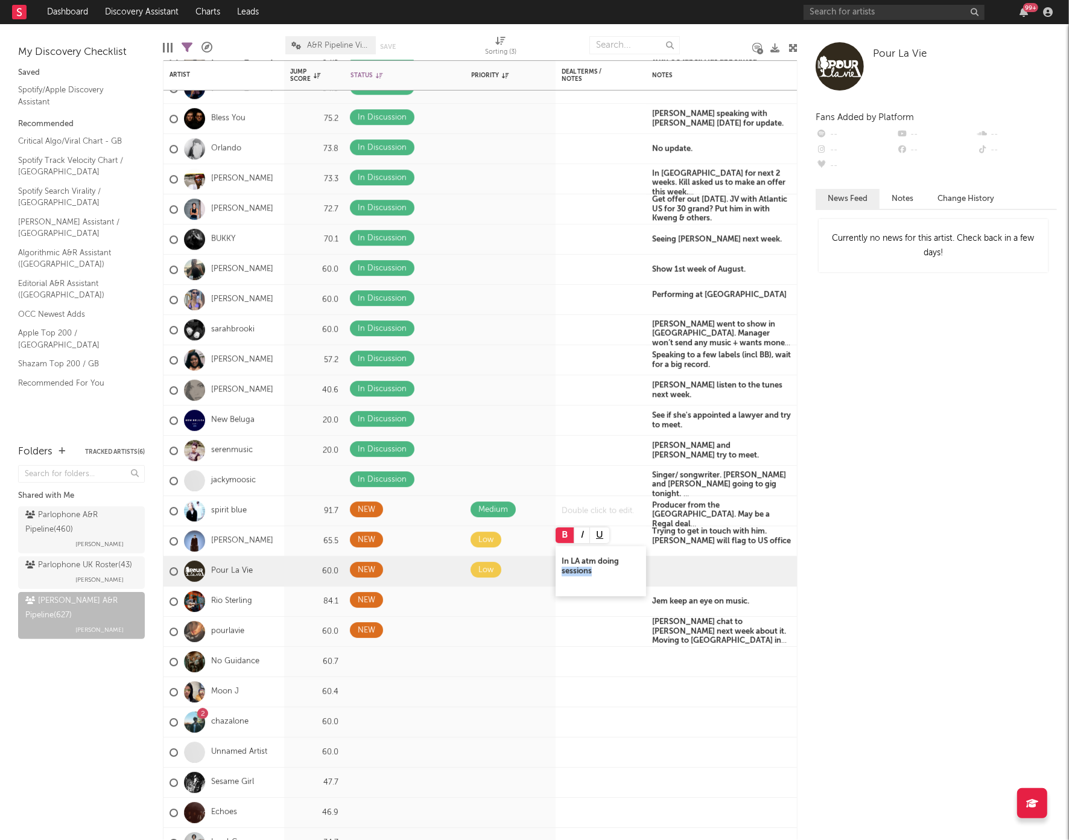
click at [594, 572] on p "In LA atm doing sessions" at bounding box center [601, 566] width 78 height 19
click at [593, 571] on p "In LA atm doing sessions" at bounding box center [601, 566] width 78 height 19
drag, startPoint x: 562, startPoint y: 560, endPoint x: 599, endPoint y: 571, distance: 39.0
click at [599, 571] on p "In LA atm doing sessions" at bounding box center [601, 566] width 78 height 19
copy b "In LA atm doing sessions"
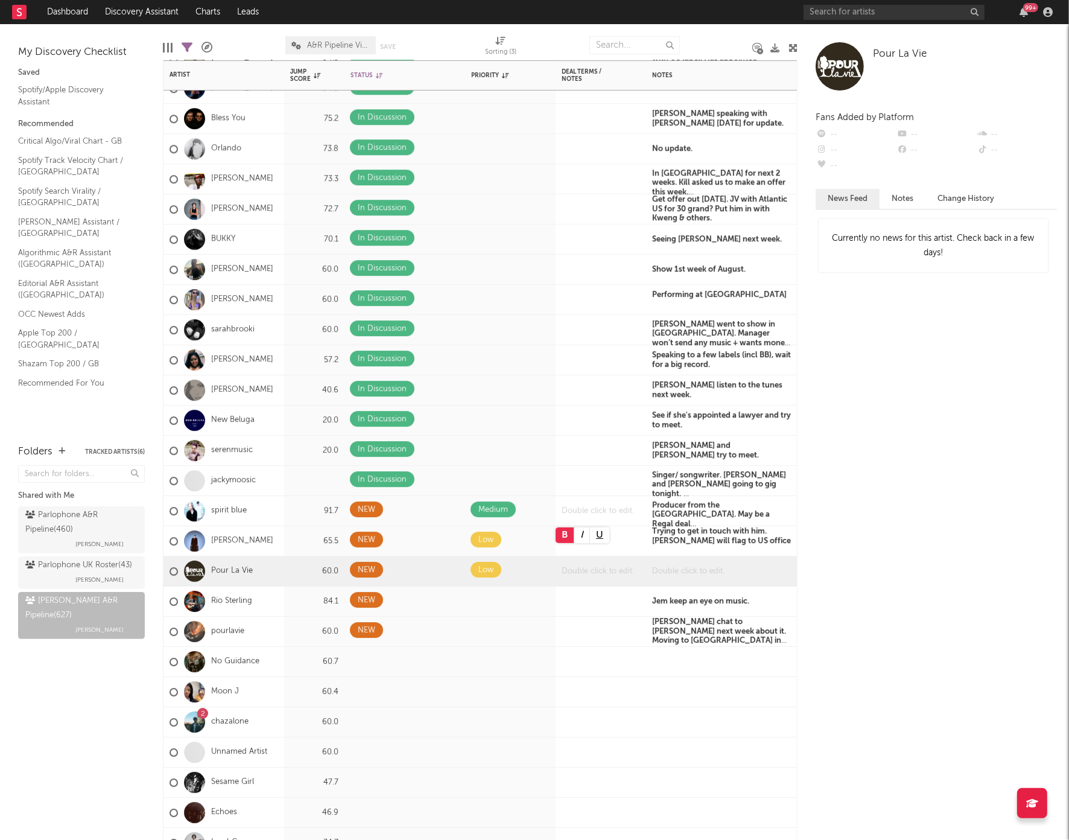
click at [697, 572] on div at bounding box center [721, 571] width 151 height 30
paste div
click at [698, 620] on b "Harold chat to Miriam next week about it. Moving to London in August." at bounding box center [719, 632] width 134 height 36
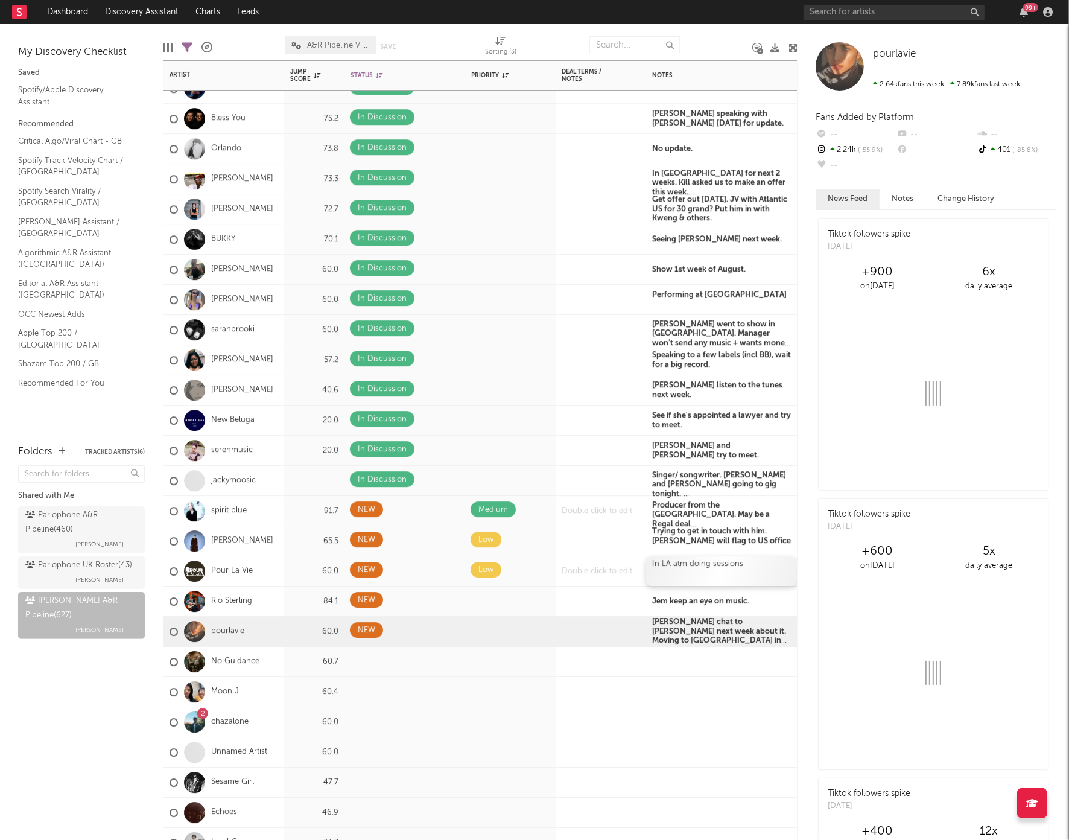
click at [693, 567] on span "In LA atm doing sessions" at bounding box center [697, 564] width 91 height 8
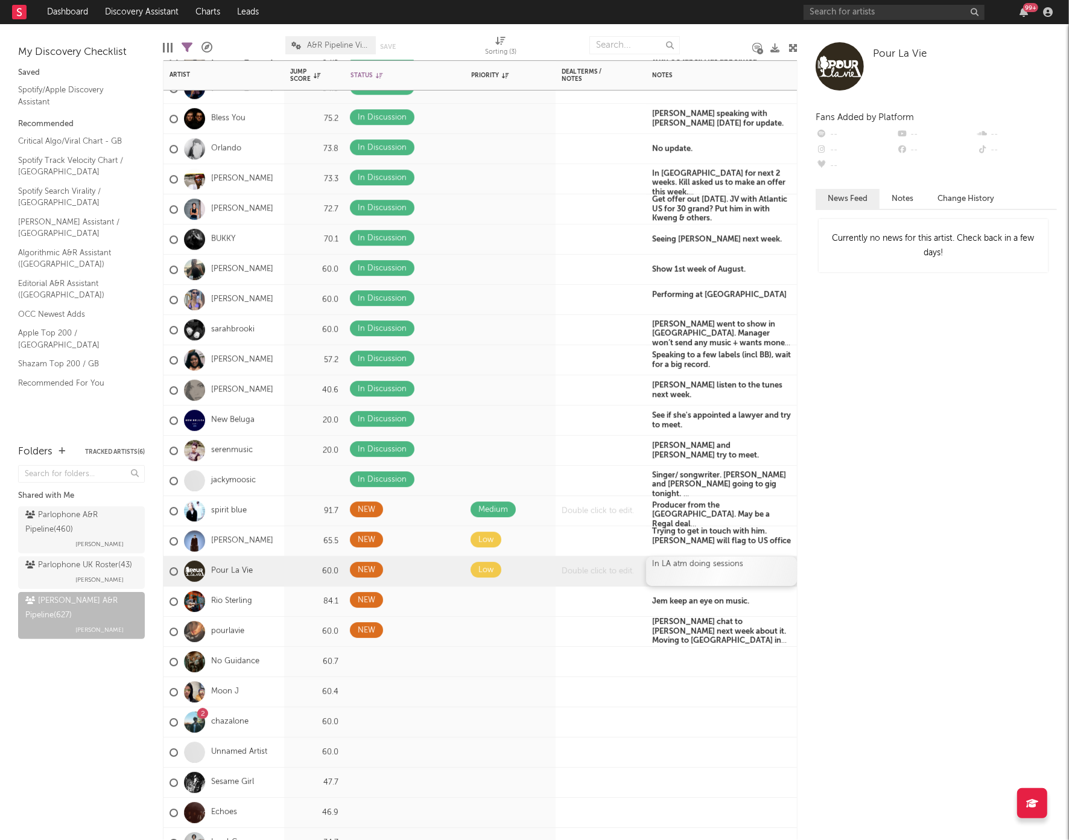
click at [693, 563] on span "In LA atm doing sessions" at bounding box center [697, 564] width 91 height 8
click at [743, 561] on div "In LA atm doing sessions" at bounding box center [721, 571] width 151 height 30
click at [740, 561] on span "In LA atm doing sessions" at bounding box center [697, 564] width 91 height 8
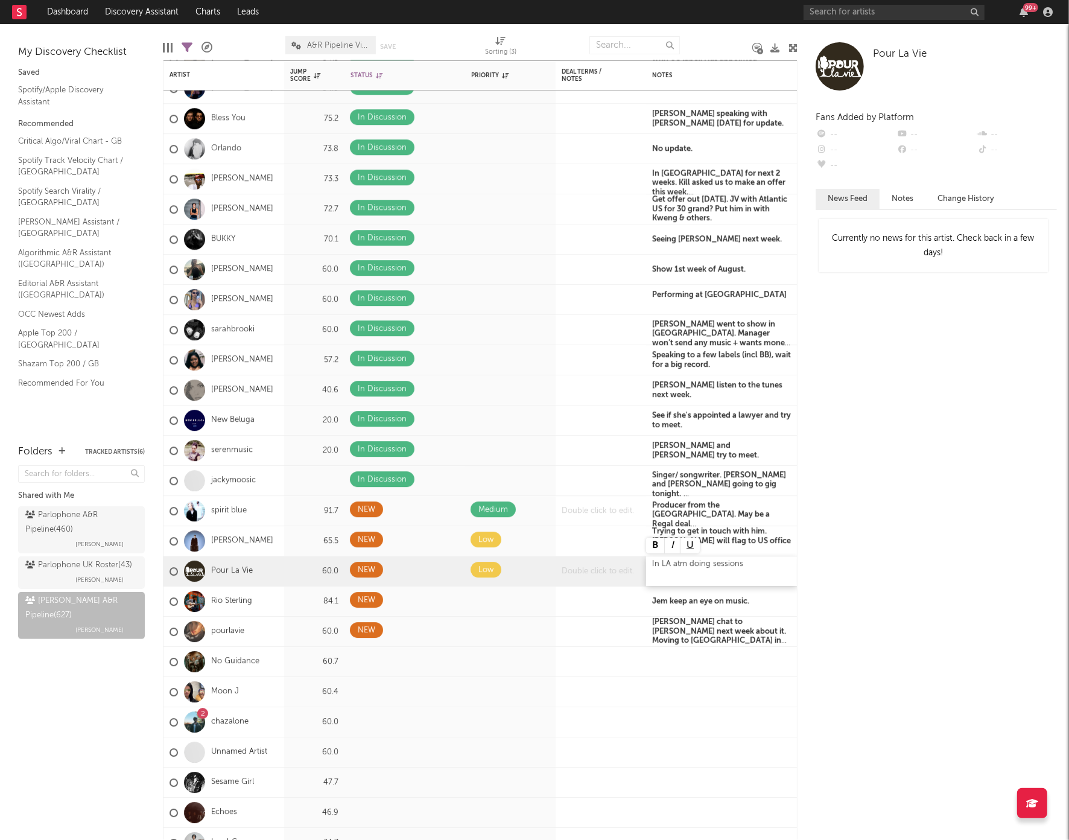
click at [740, 561] on span "In LA atm doing sessions" at bounding box center [697, 564] width 91 height 8
click at [734, 561] on span "In LA atm doing sessions" at bounding box center [697, 564] width 91 height 8
drag, startPoint x: 737, startPoint y: 562, endPoint x: 720, endPoint y: 562, distance: 16.3
click at [662, 564] on span "In LA atm doing sessions" at bounding box center [697, 564] width 91 height 8
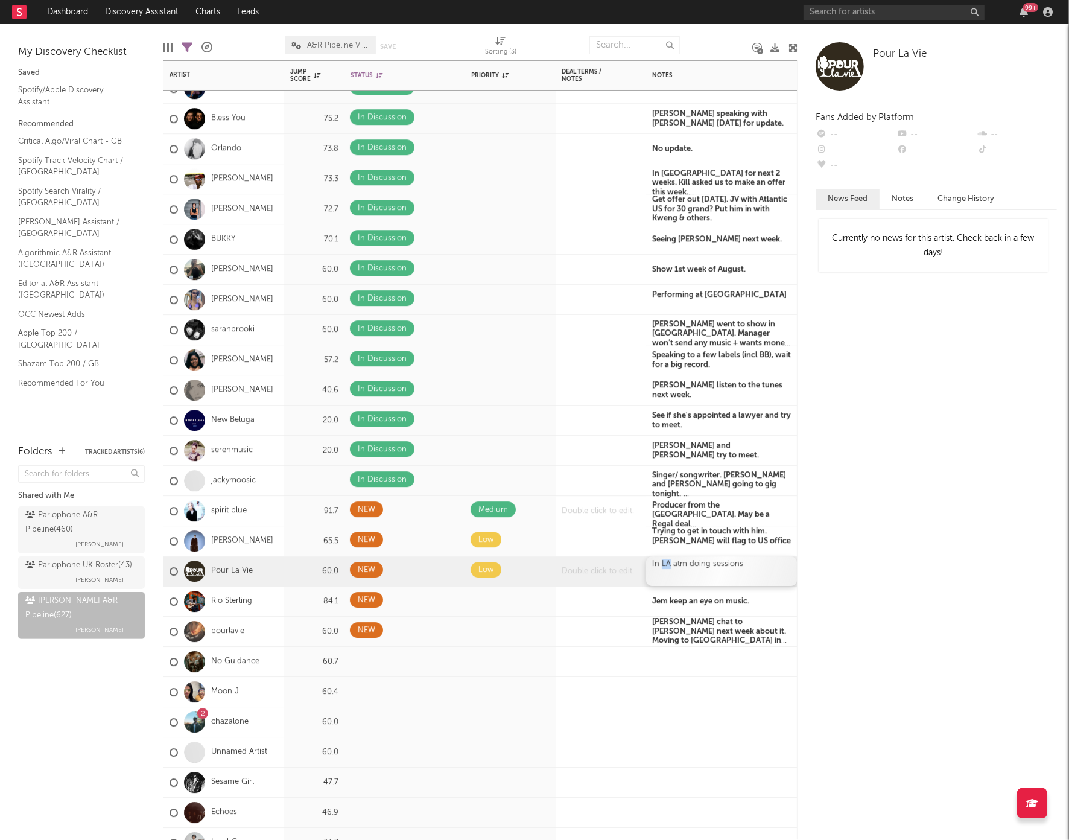
click at [662, 564] on span "In LA atm doing sessions" at bounding box center [697, 564] width 91 height 8
click at [653, 548] on button at bounding box center [655, 546] width 19 height 16
click at [687, 598] on div "Jem keep an eye on music." at bounding box center [721, 601] width 151 height 30
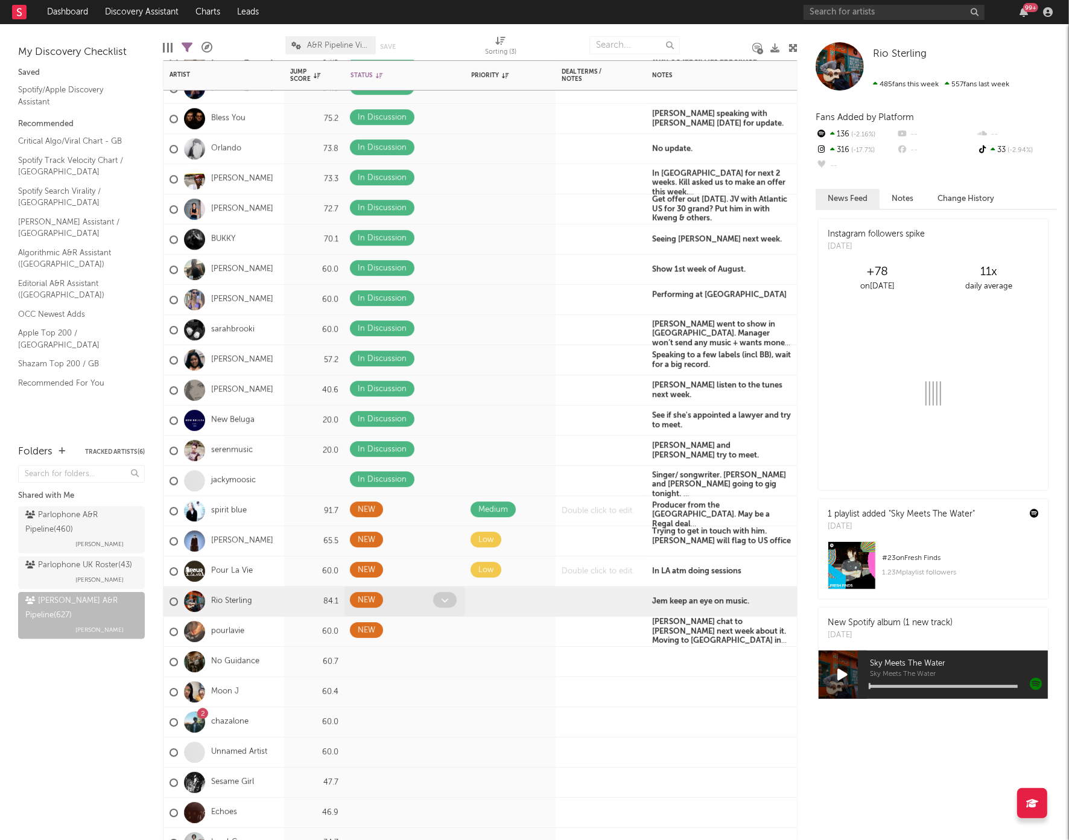
click at [444, 600] on icon at bounding box center [445, 600] width 8 height 8
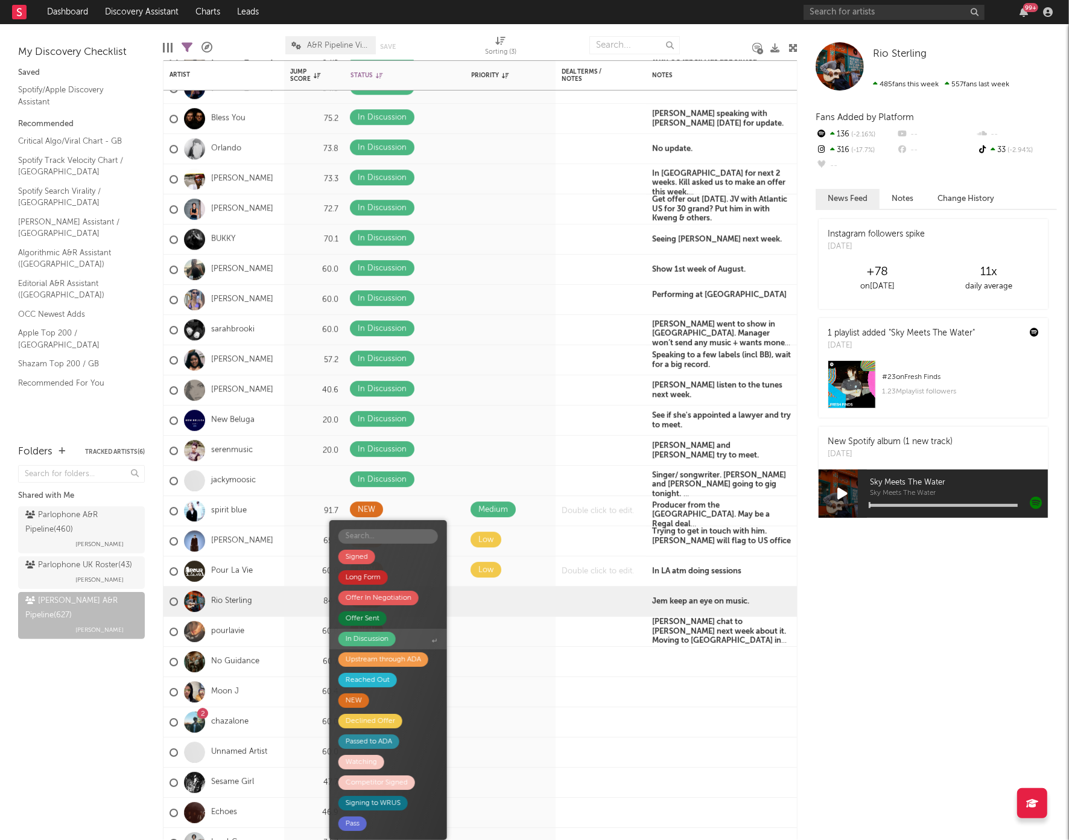
click at [364, 638] on div "In Discussion" at bounding box center [367, 639] width 43 height 14
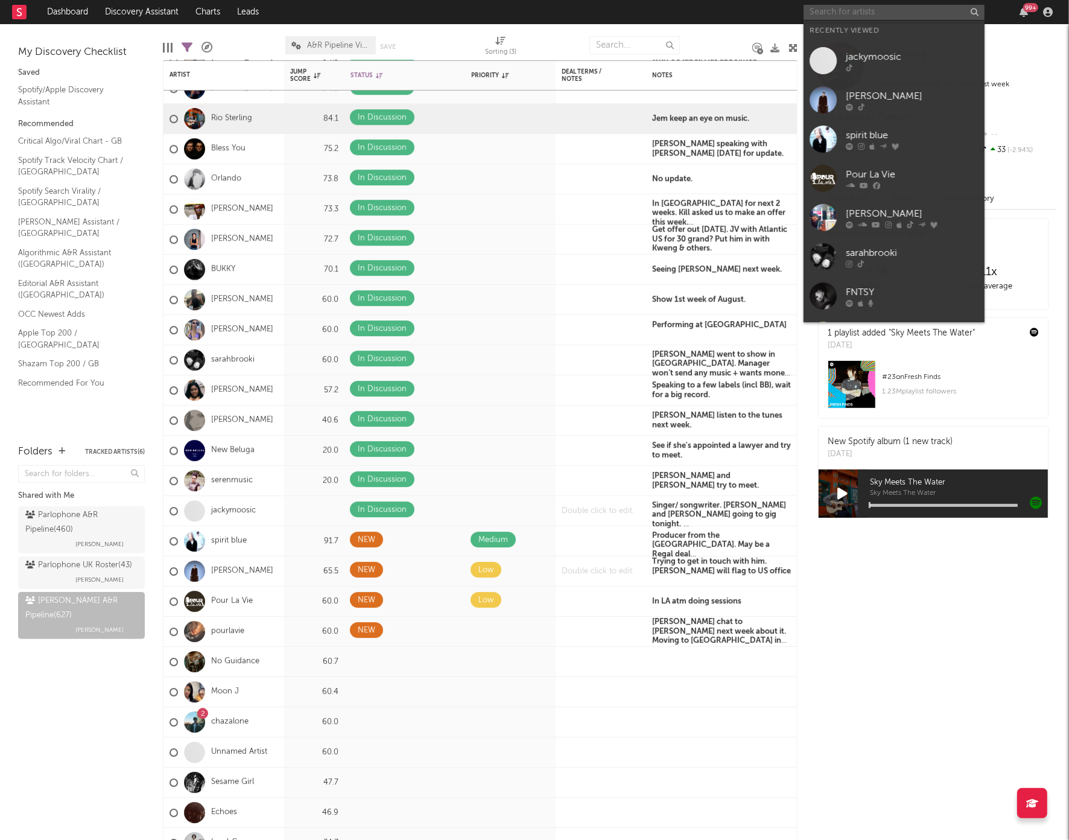
click at [890, 16] on input "text" at bounding box center [894, 12] width 181 height 15
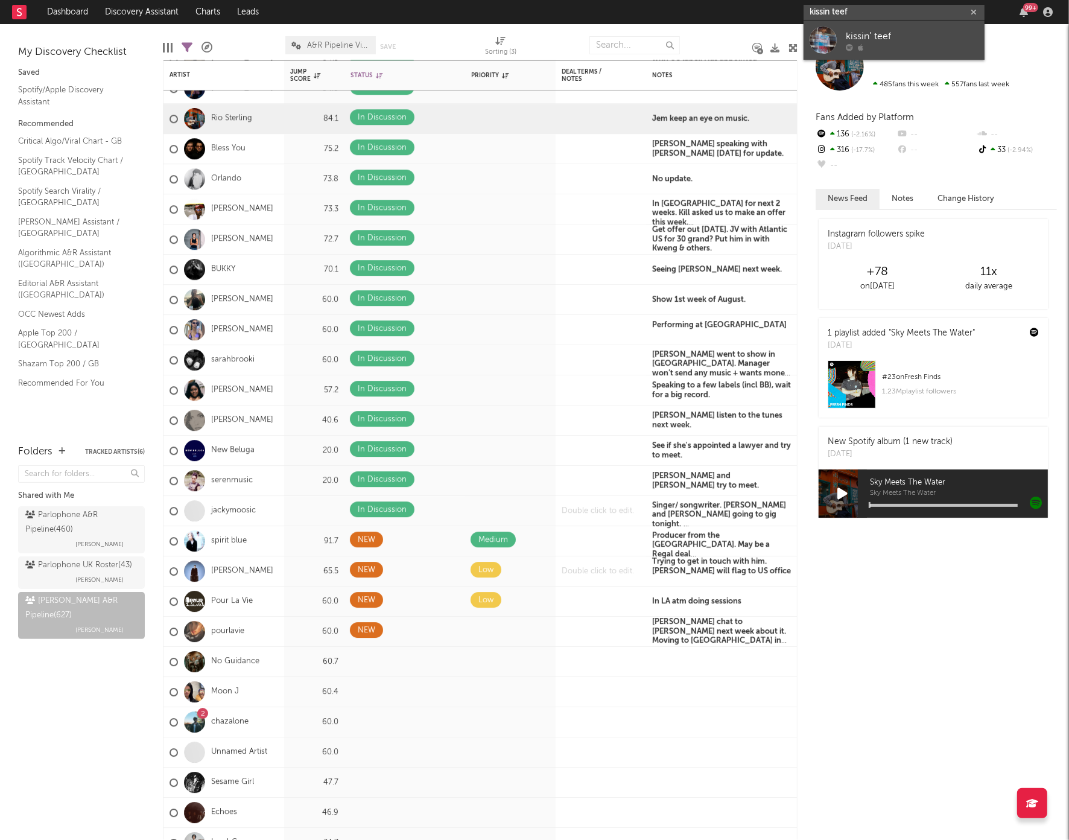
type input "kissin teef"
click at [873, 46] on div at bounding box center [912, 46] width 133 height 7
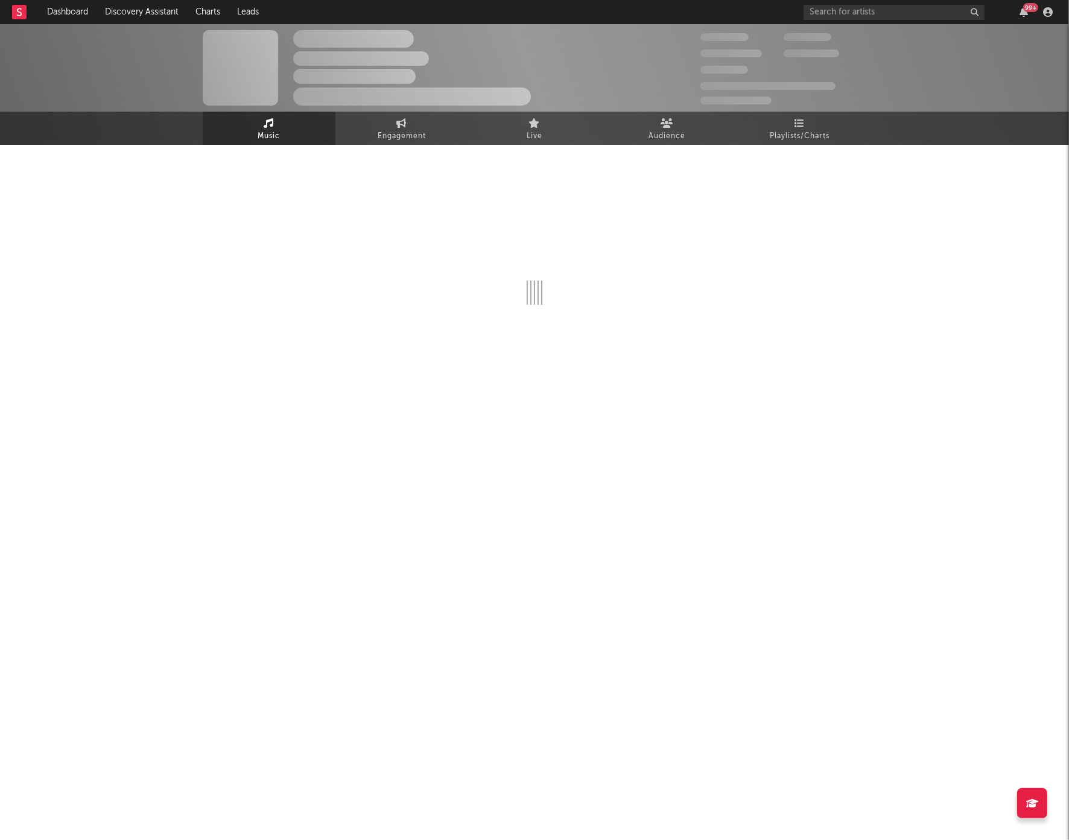
select select "1w"
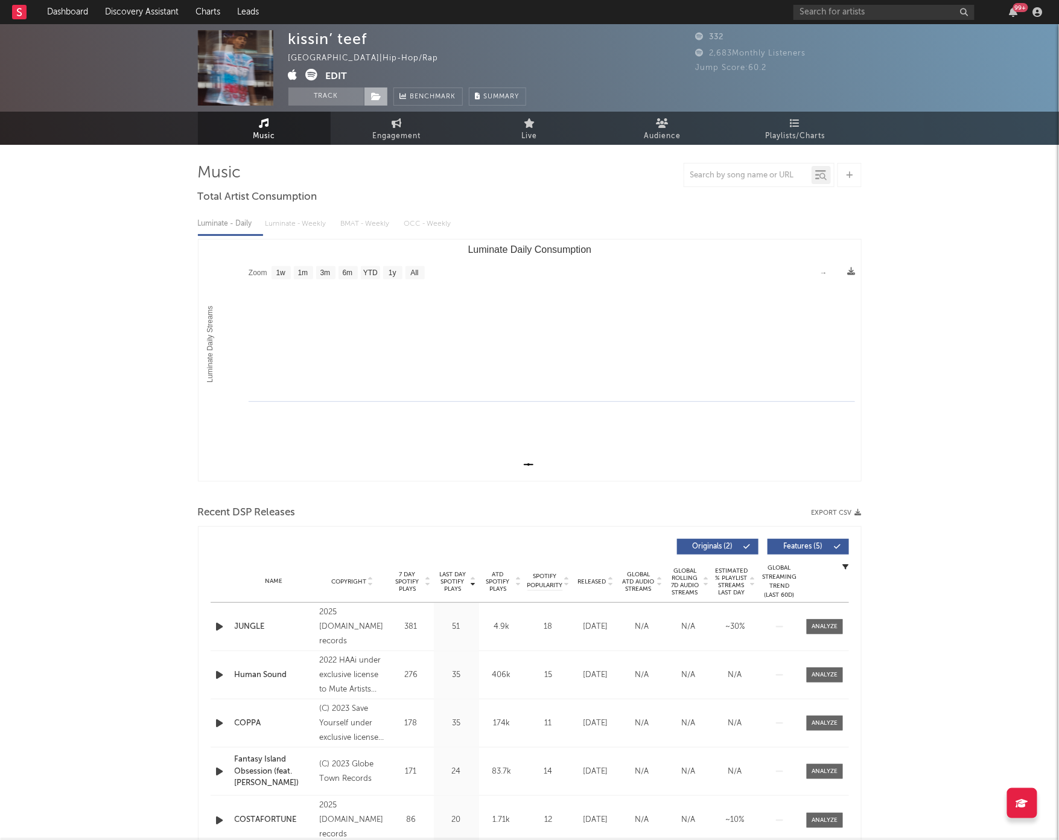
click at [376, 94] on icon at bounding box center [377, 96] width 10 height 8
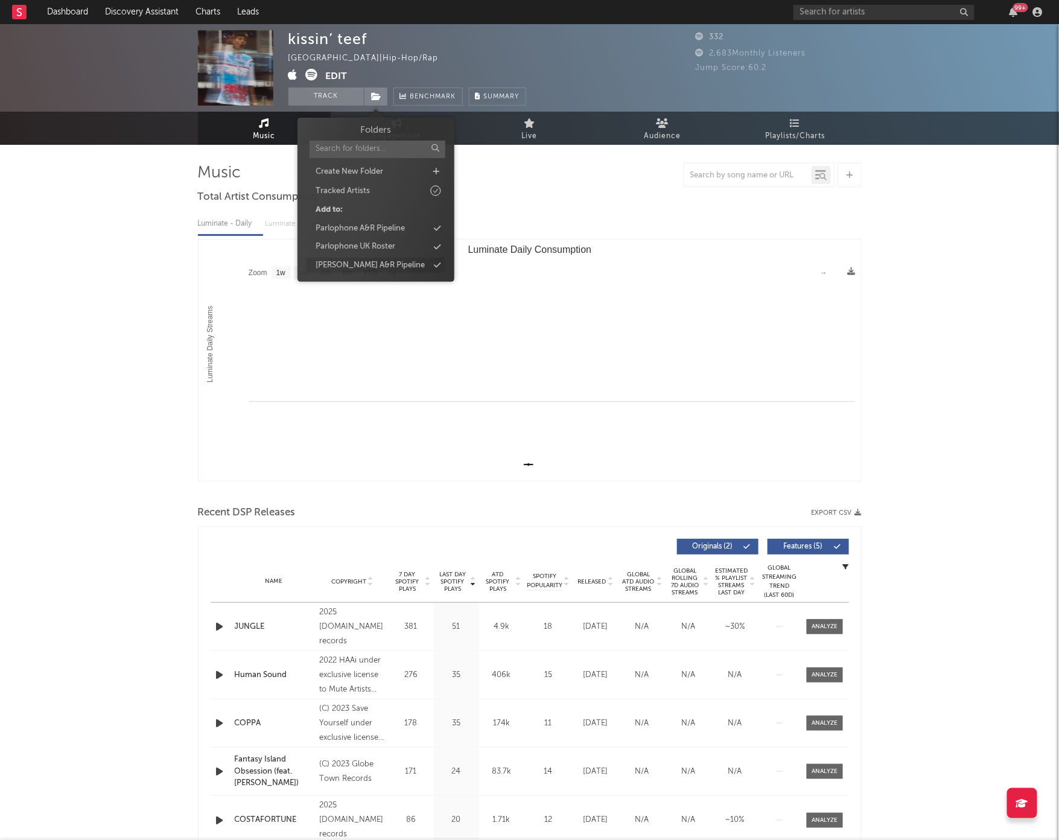
click at [348, 259] on div "[PERSON_NAME] A&R Pipeline" at bounding box center [370, 265] width 109 height 12
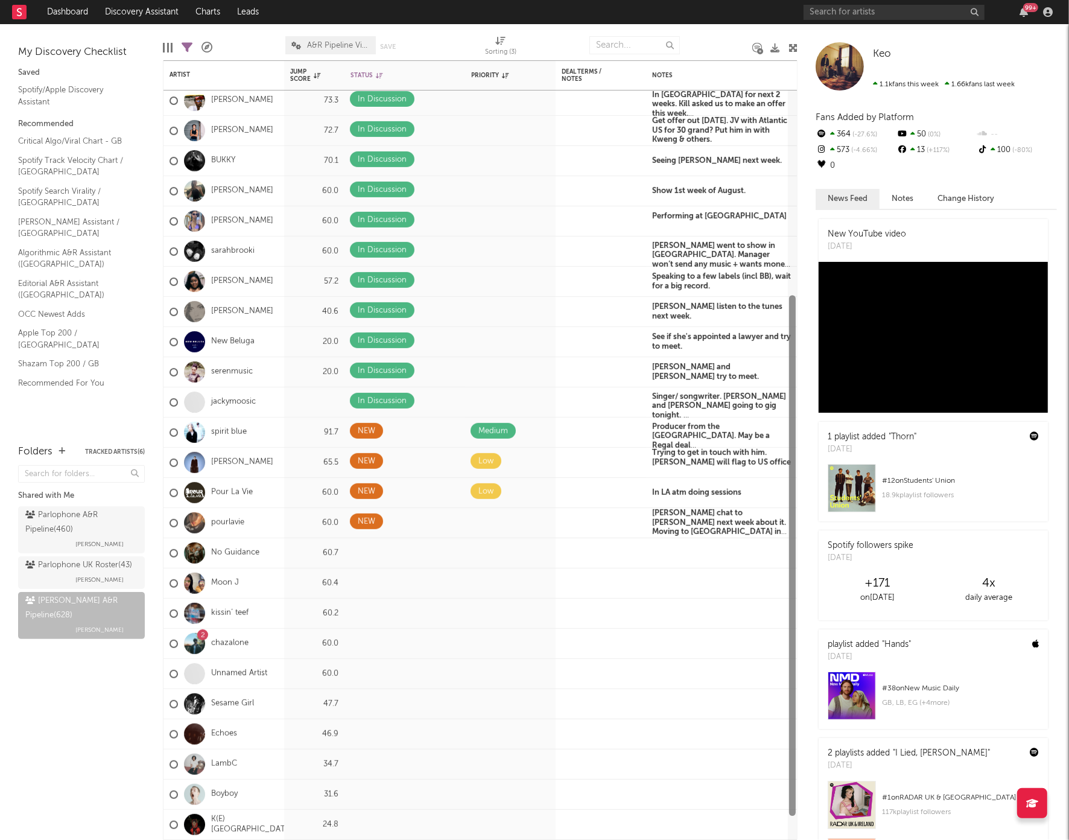
drag, startPoint x: 793, startPoint y: 166, endPoint x: 793, endPoint y: 381, distance: 214.8
click at [793, 381] on div at bounding box center [792, 555] width 7 height 521
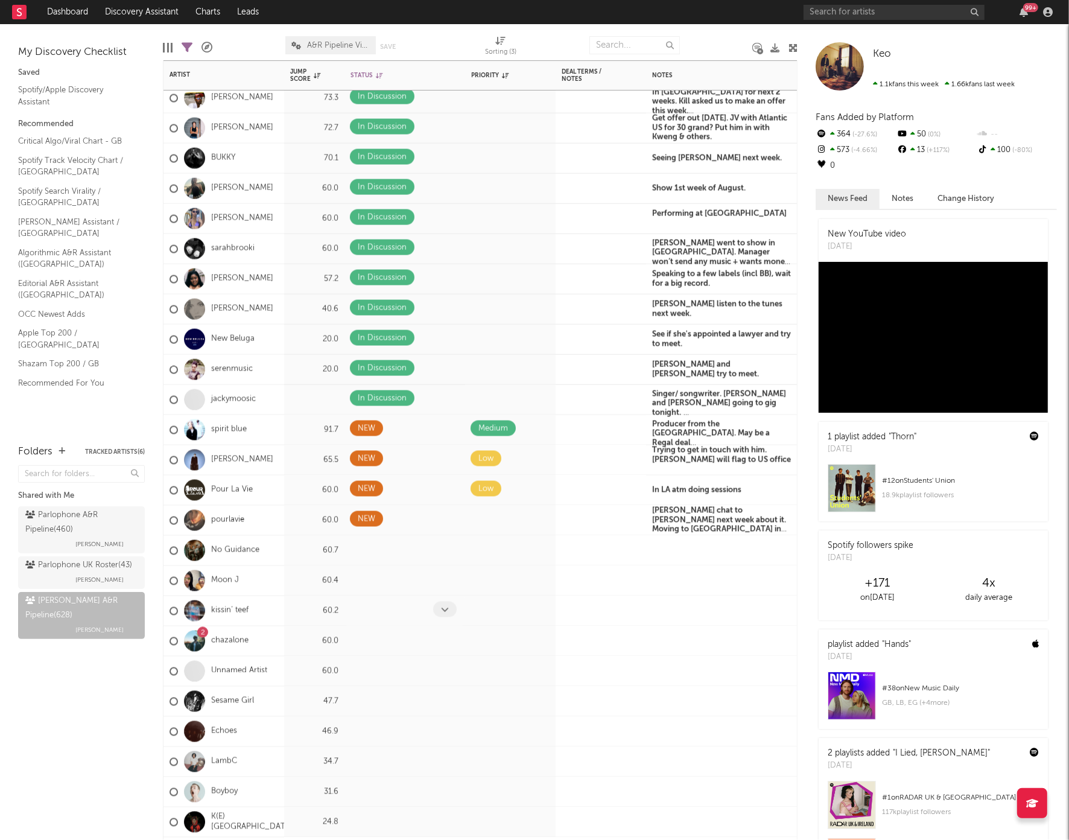
click at [447, 608] on icon at bounding box center [445, 609] width 8 height 8
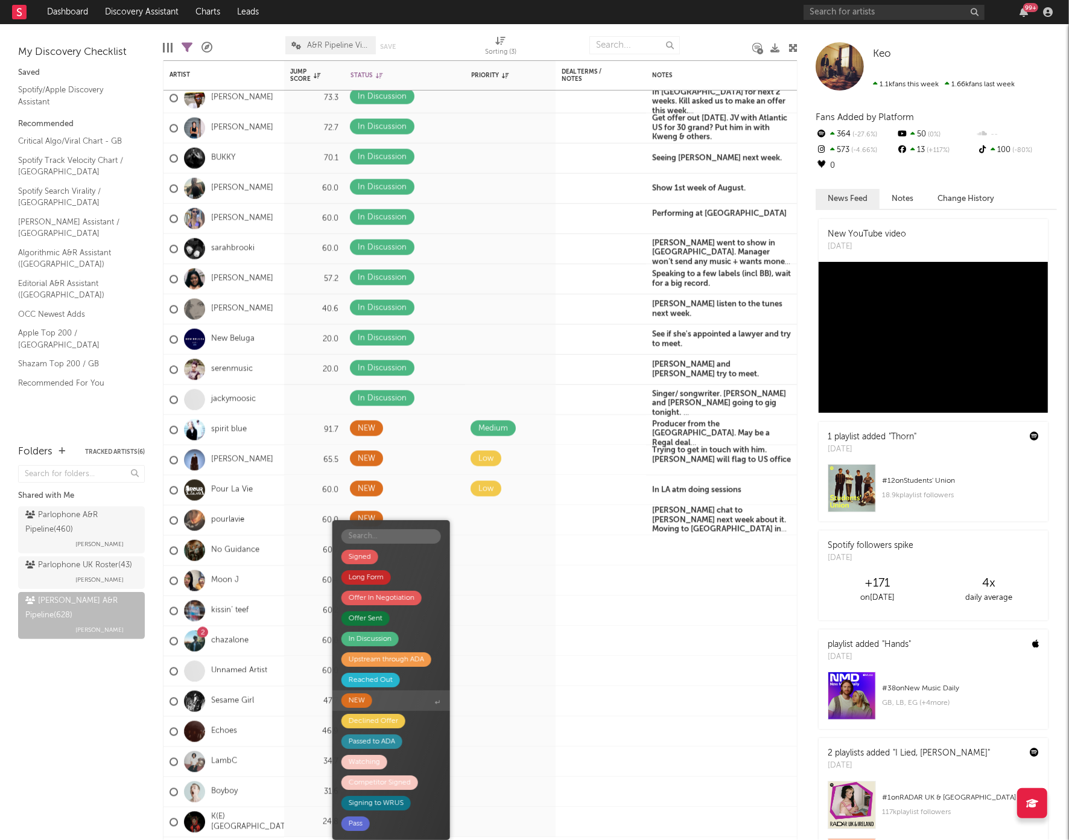
click at [358, 701] on div "NEW" at bounding box center [357, 700] width 16 height 14
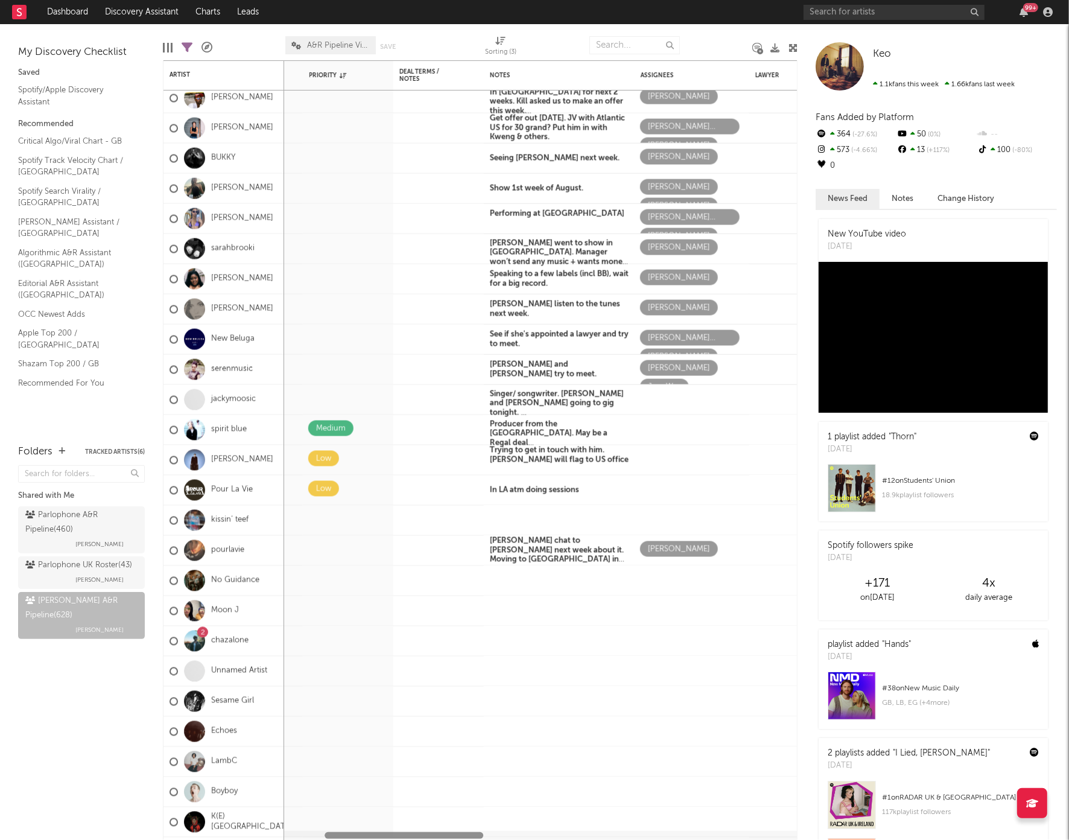
drag, startPoint x: 351, startPoint y: 836, endPoint x: 401, endPoint y: 833, distance: 50.2
click at [401, 833] on div at bounding box center [404, 835] width 159 height 7
click at [654, 519] on icon at bounding box center [651, 519] width 7 height 8
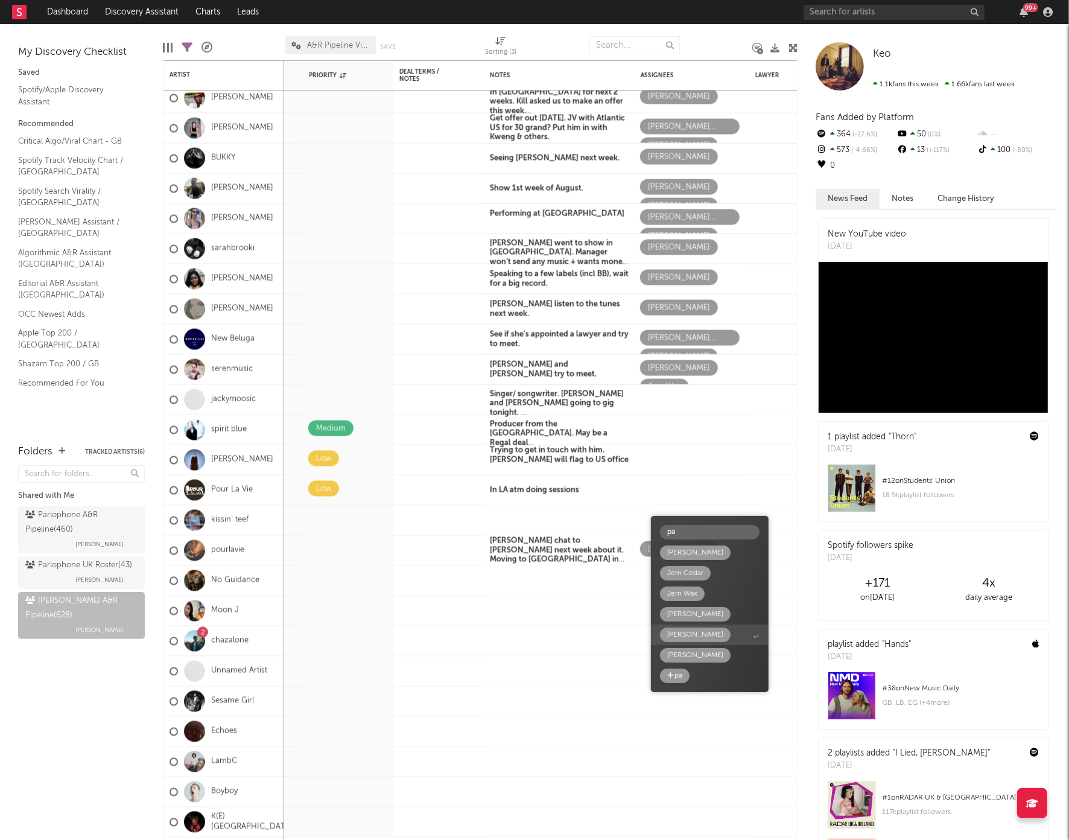
type input "pa"
click at [687, 633] on div "Patrick Hough" at bounding box center [695, 634] width 56 height 14
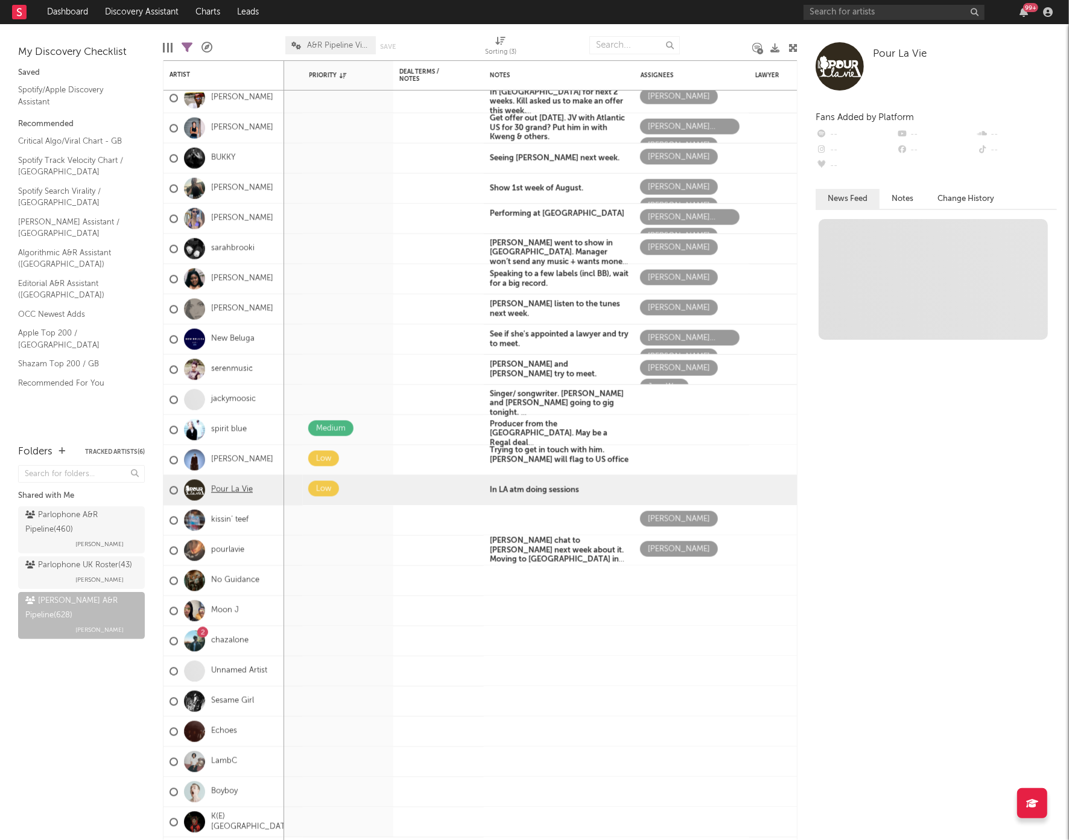
click at [228, 490] on link "Pour La Vie" at bounding box center [232, 490] width 42 height 10
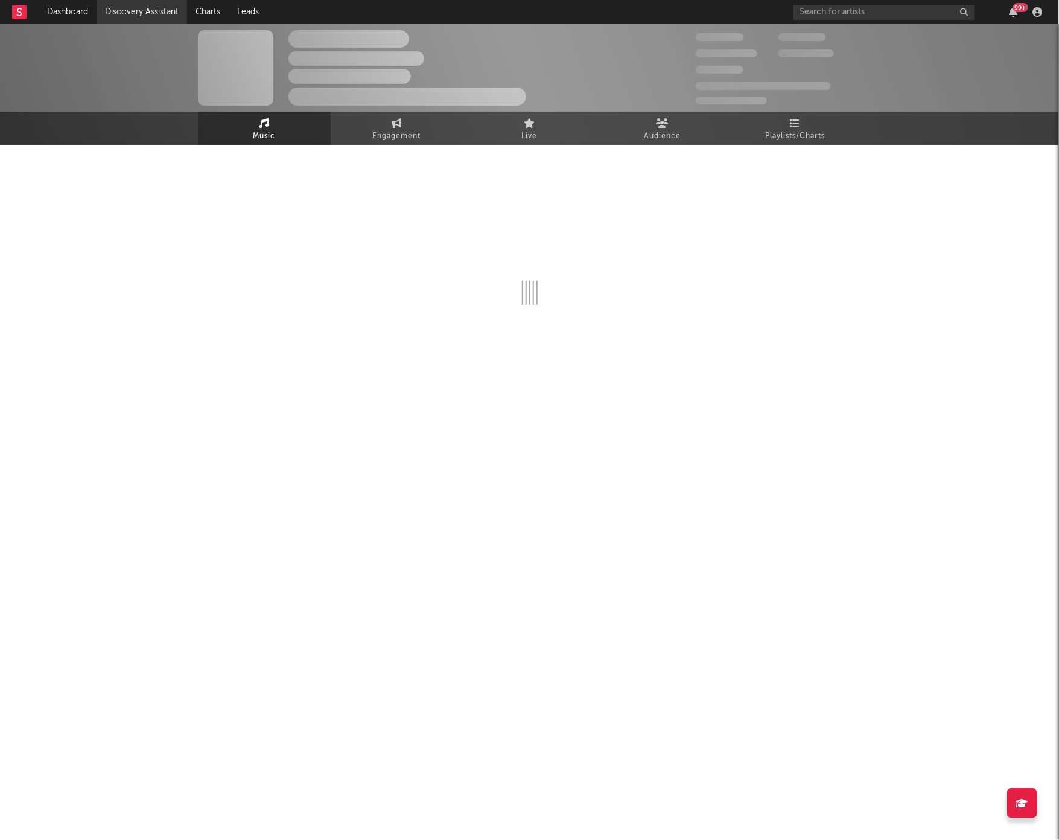
select select "1w"
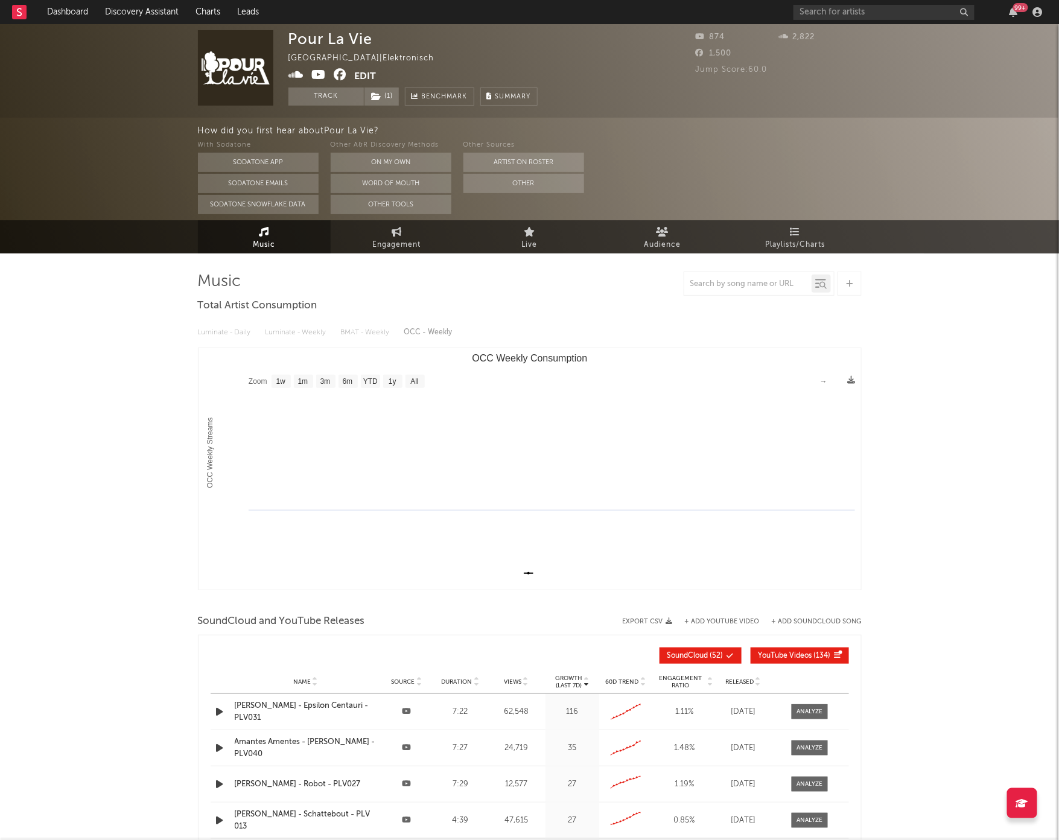
select select "1w"
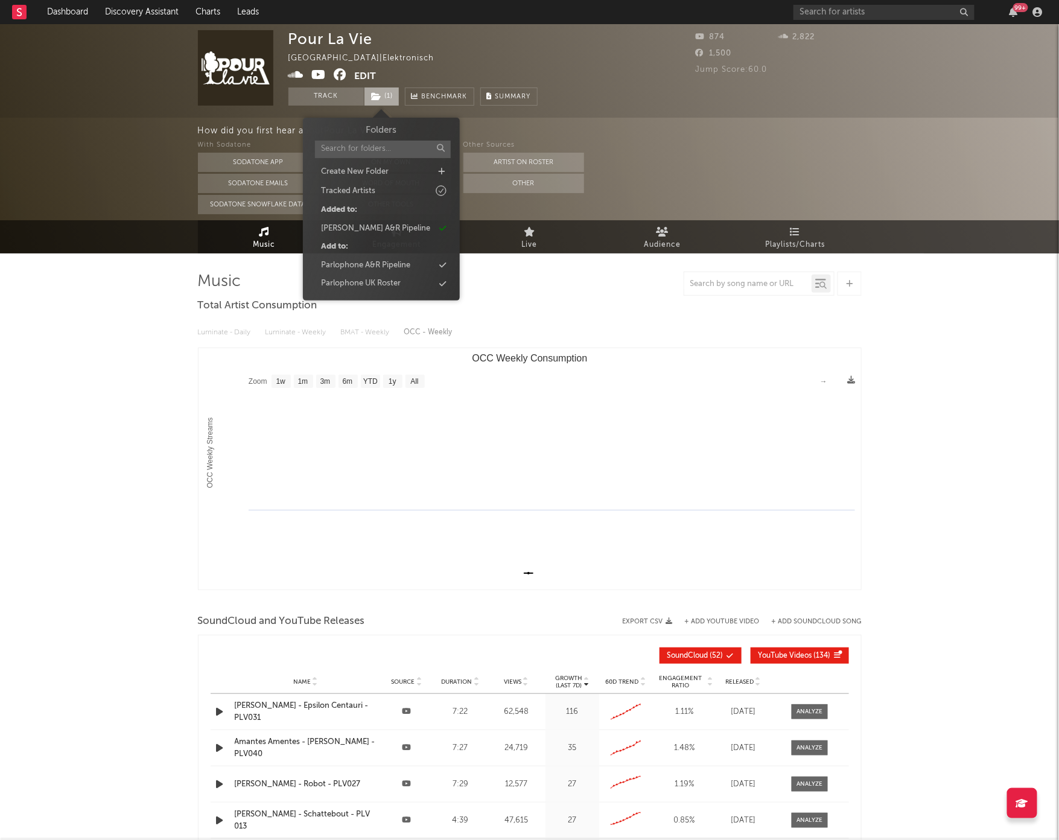
click at [383, 95] on span "( 1 )" at bounding box center [382, 96] width 36 height 18
click at [378, 226] on div "[PERSON_NAME] A&R Pipeline" at bounding box center [375, 229] width 109 height 12
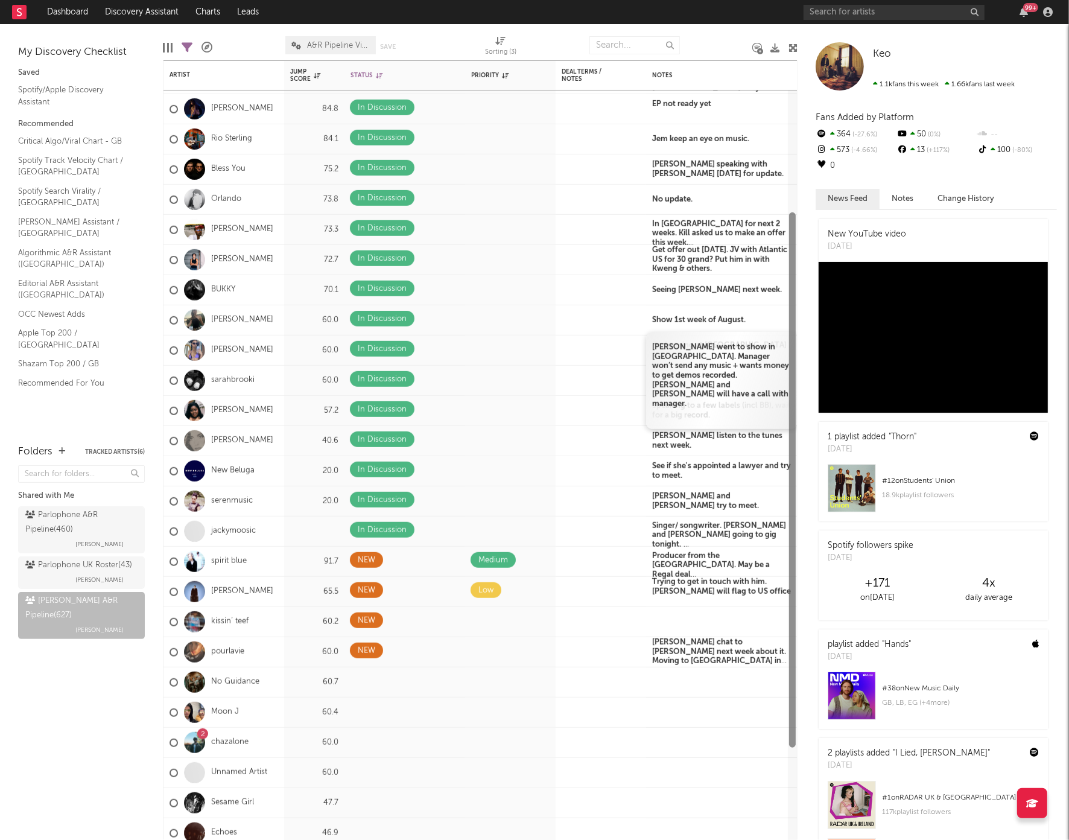
drag, startPoint x: 793, startPoint y: 241, endPoint x: 784, endPoint y: 367, distance: 127.0
click at [784, 367] on div "Keo 84.6 Offer Sent May be signing to Island Ben Durling Molly Mcnulty Soul Mas…" at bounding box center [480, 449] width 635 height 779
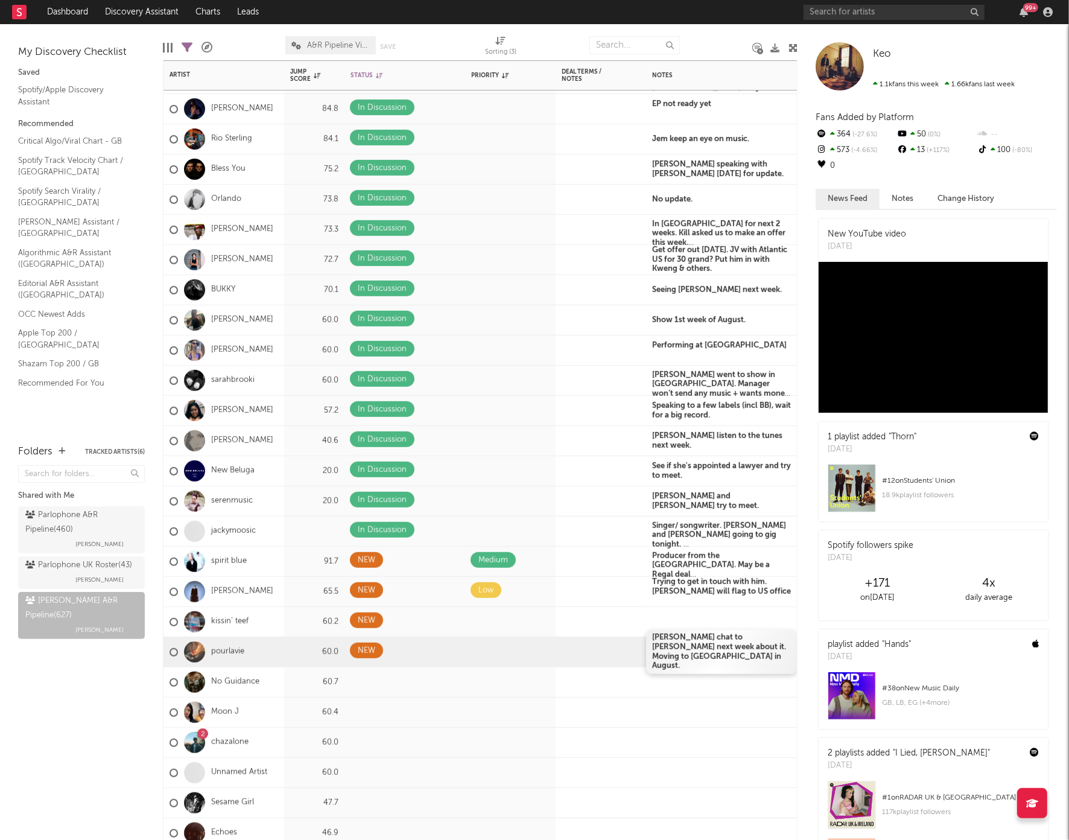
click at [681, 655] on b "Harold chat to Miriam next week about it. Moving to London in August." at bounding box center [719, 651] width 134 height 36
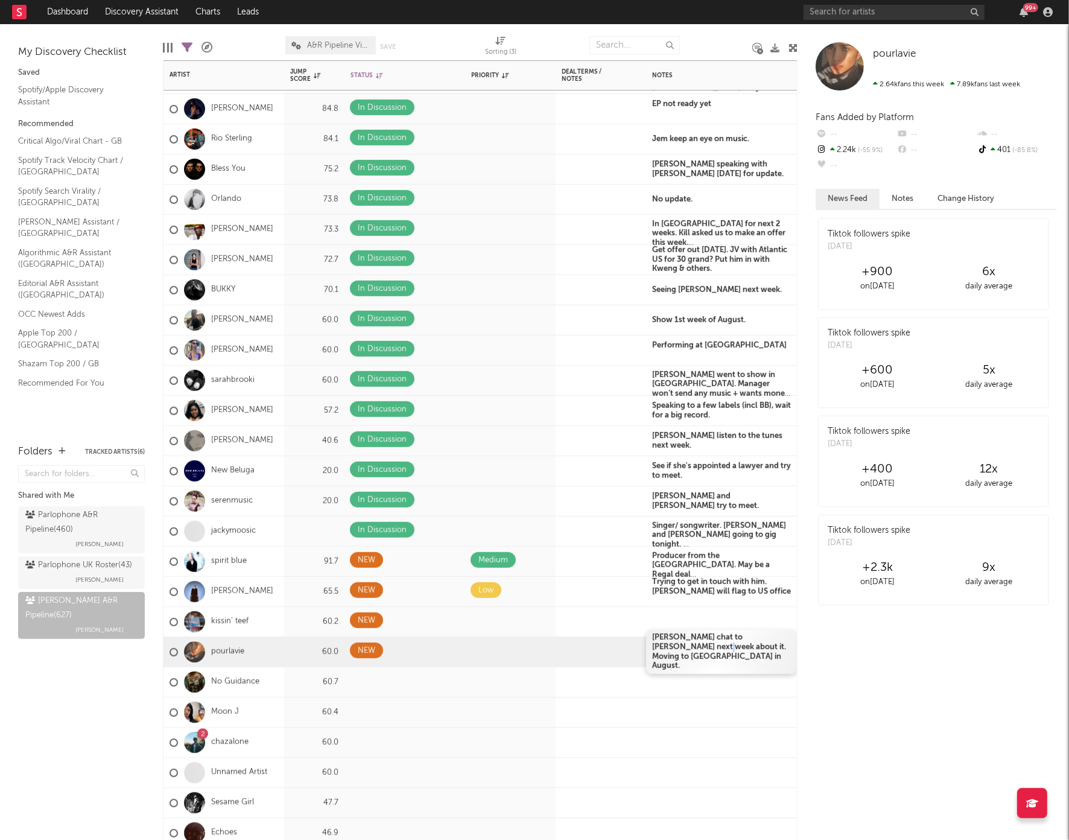
click at [681, 655] on b "Harold chat to Miriam next week about it. Moving to London in August." at bounding box center [719, 651] width 134 height 36
drag, startPoint x: 654, startPoint y: 641, endPoint x: 684, endPoint y: 661, distance: 35.3
click at [684, 661] on div "Harold chat to Miriam next week about it. Moving to London in August." at bounding box center [721, 651] width 151 height 43
click at [681, 719] on div at bounding box center [721, 712] width 151 height 30
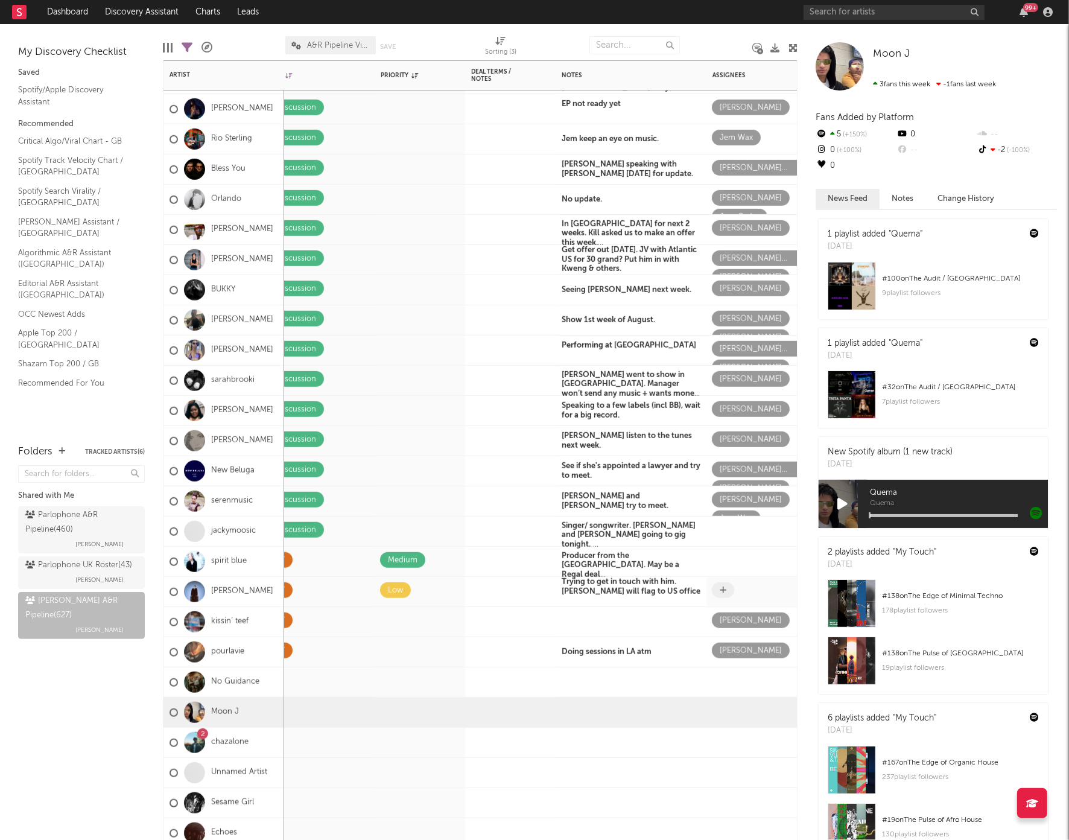
click at [722, 590] on icon at bounding box center [723, 590] width 7 height 8
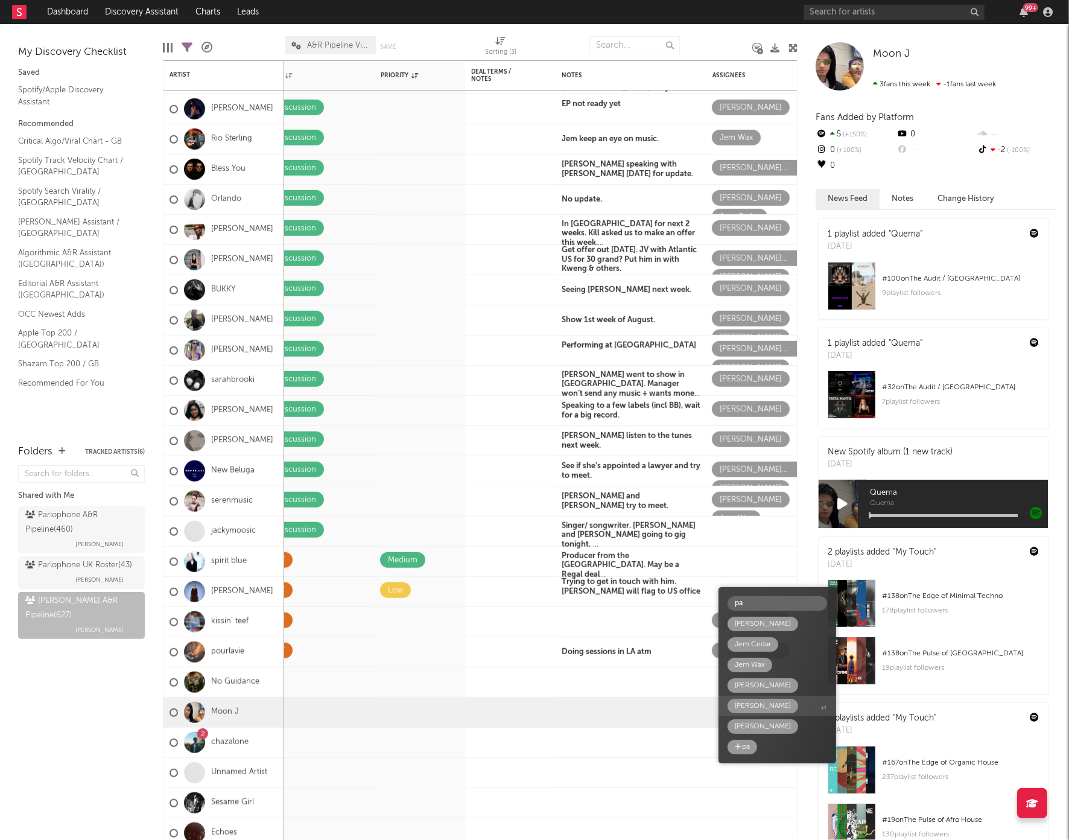
type input "pa"
click at [751, 705] on div "Patrick Hough" at bounding box center [763, 706] width 56 height 14
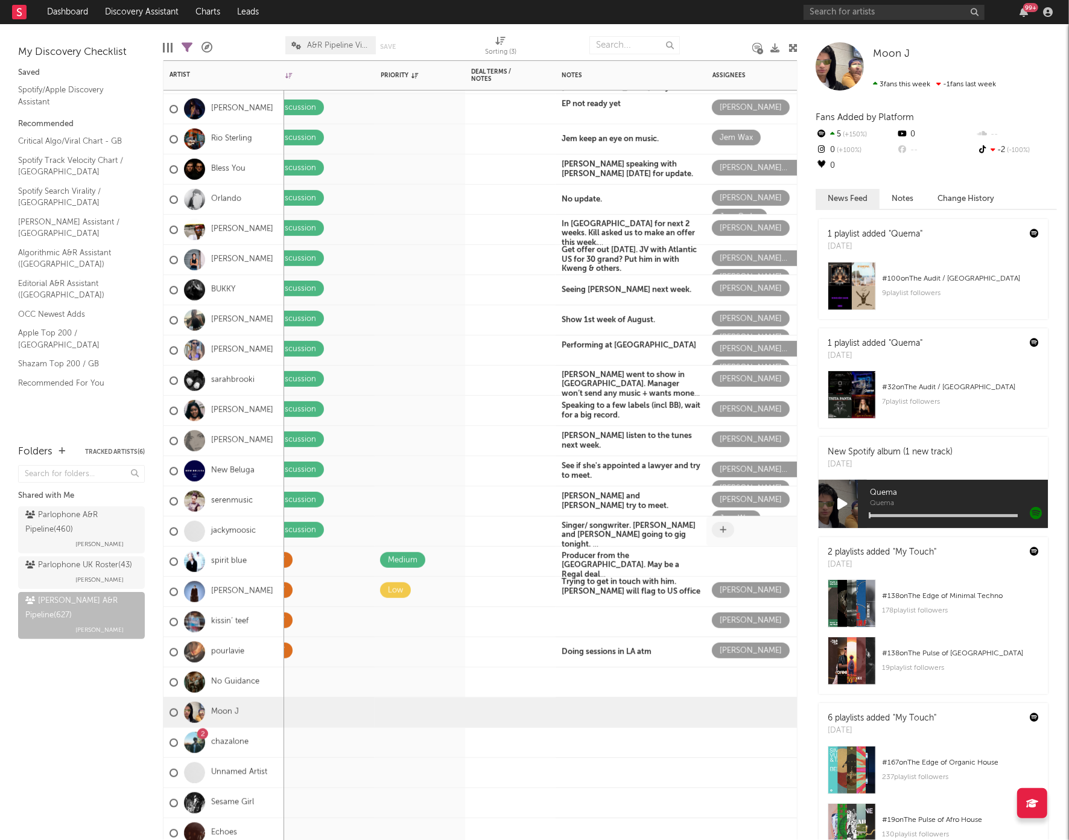
click at [720, 532] on icon at bounding box center [723, 529] width 7 height 8
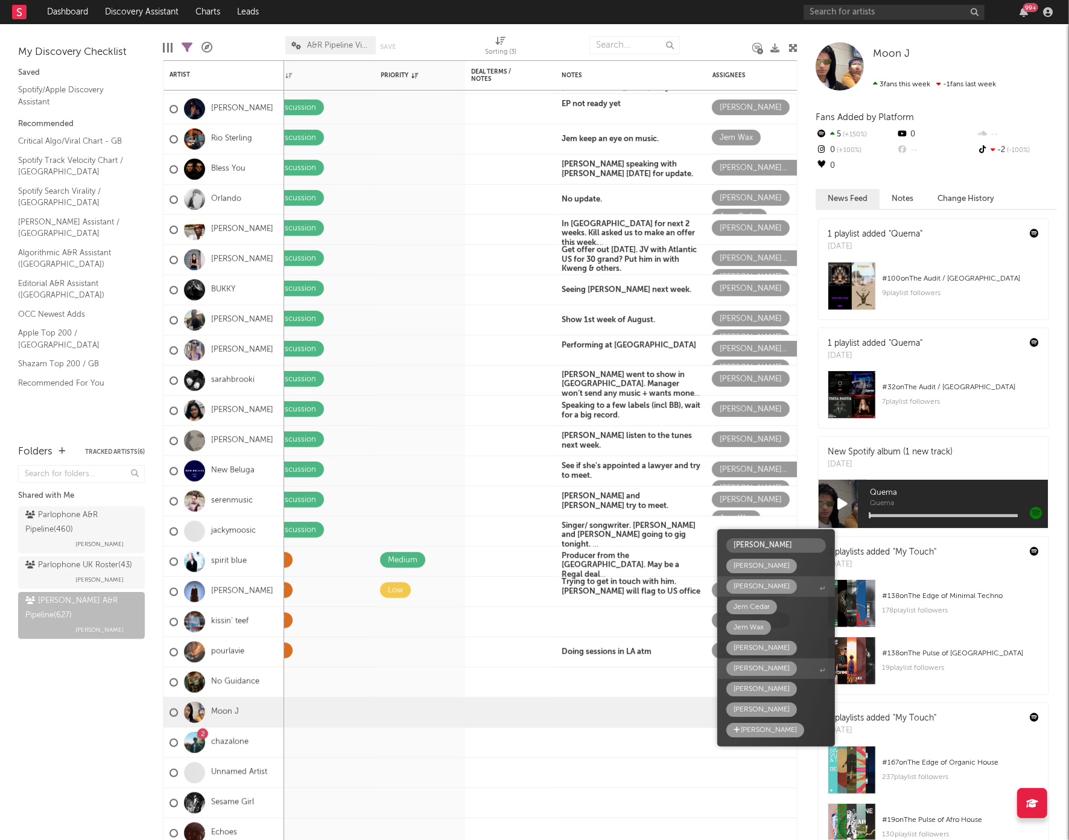
type input "faye"
click at [761, 567] on div "Faye Fullerton" at bounding box center [762, 566] width 56 height 14
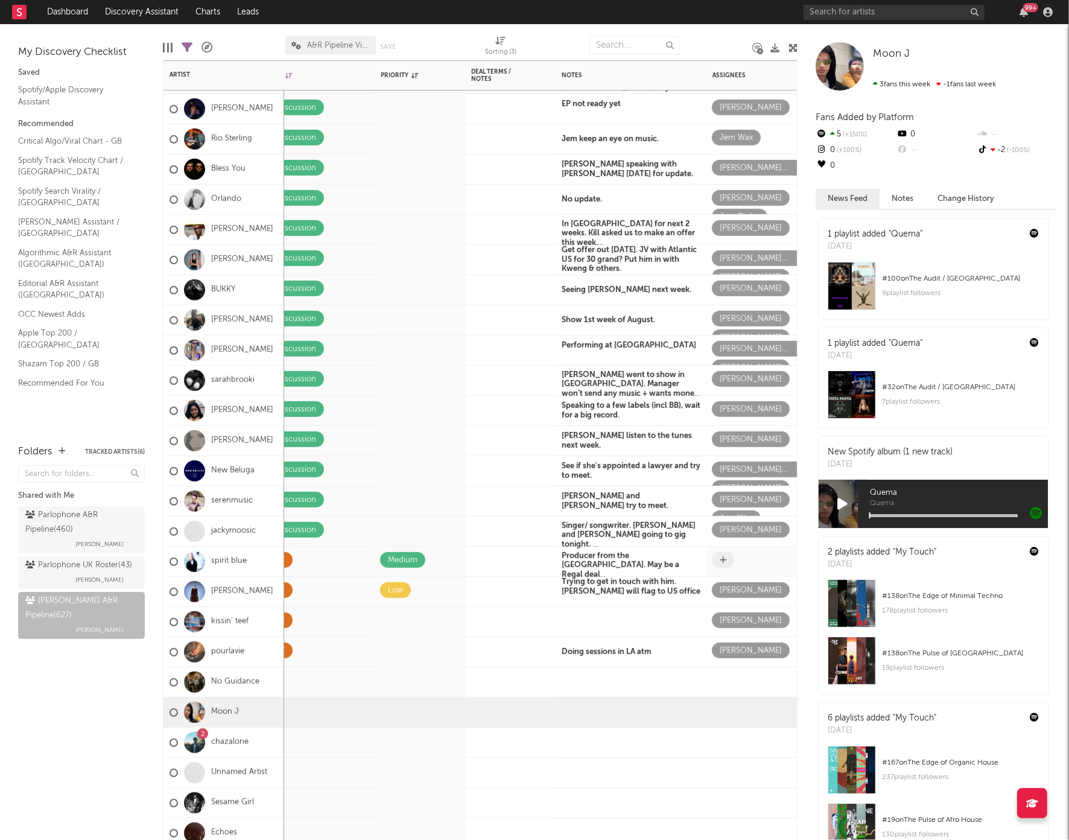
click at [738, 563] on div at bounding box center [764, 561] width 104 height 19
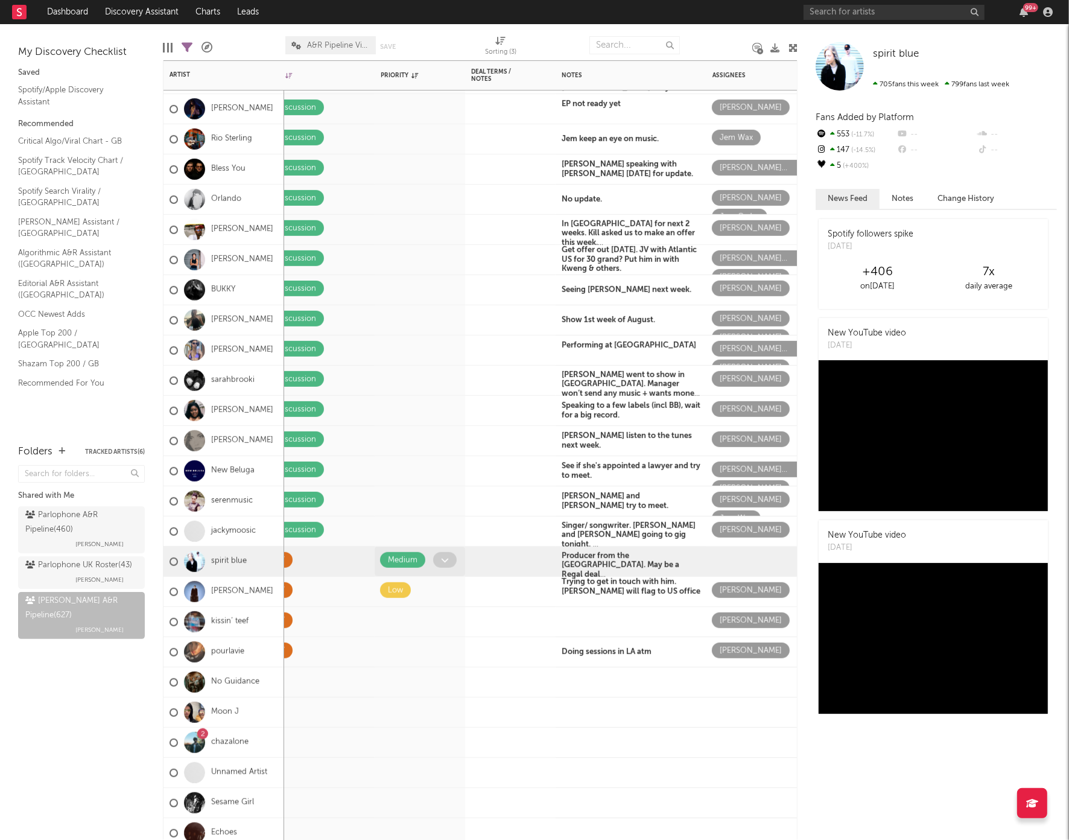
click at [441, 562] on icon at bounding box center [445, 560] width 8 height 8
click at [432, 529] on div at bounding box center [406, 531] width 53 height 19
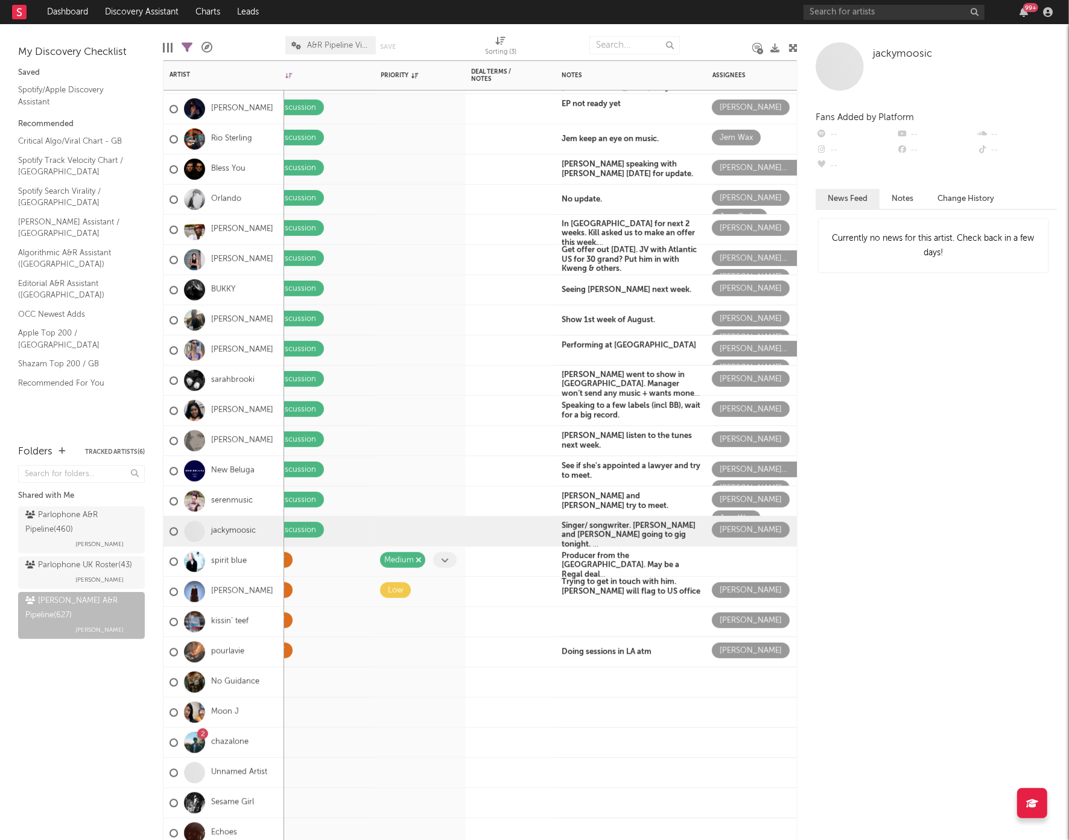
click at [420, 559] on icon "button" at bounding box center [419, 560] width 6 height 8
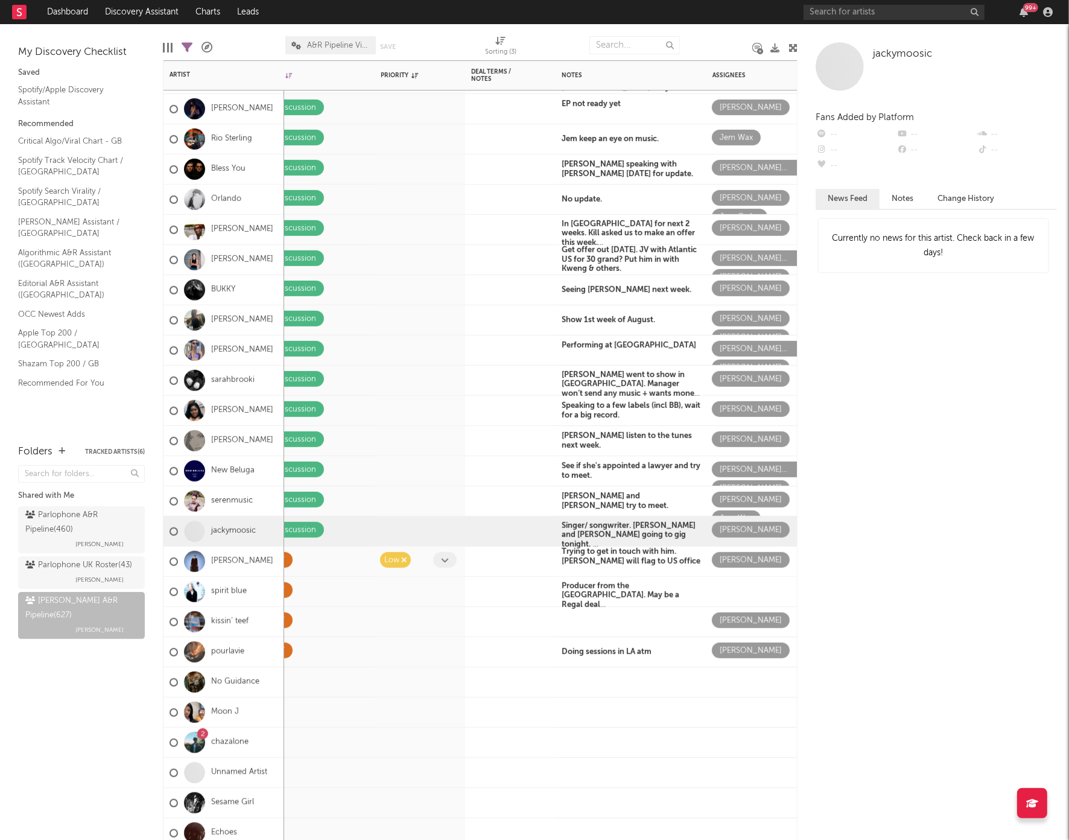
click at [404, 560] on icon "button" at bounding box center [404, 560] width 6 height 8
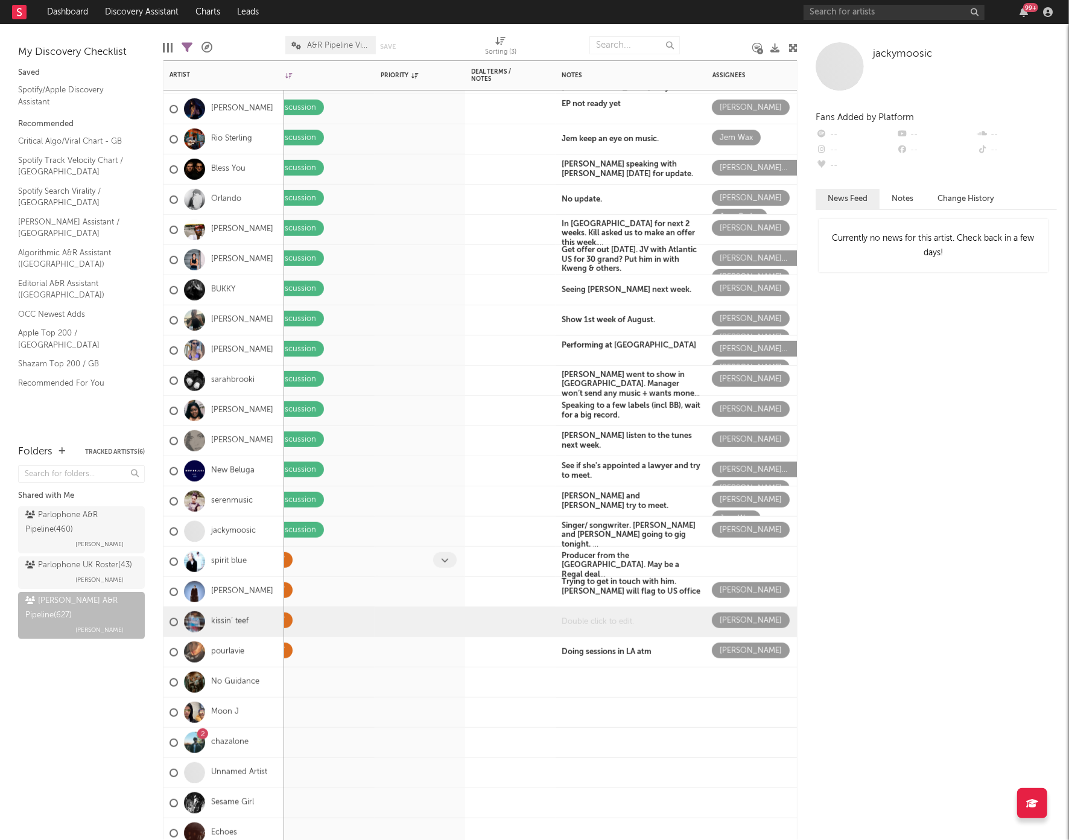
click at [595, 621] on div at bounding box center [631, 622] width 151 height 30
click at [578, 615] on div "Rapper" at bounding box center [631, 622] width 151 height 30
click at [567, 594] on button at bounding box center [565, 596] width 19 height 16
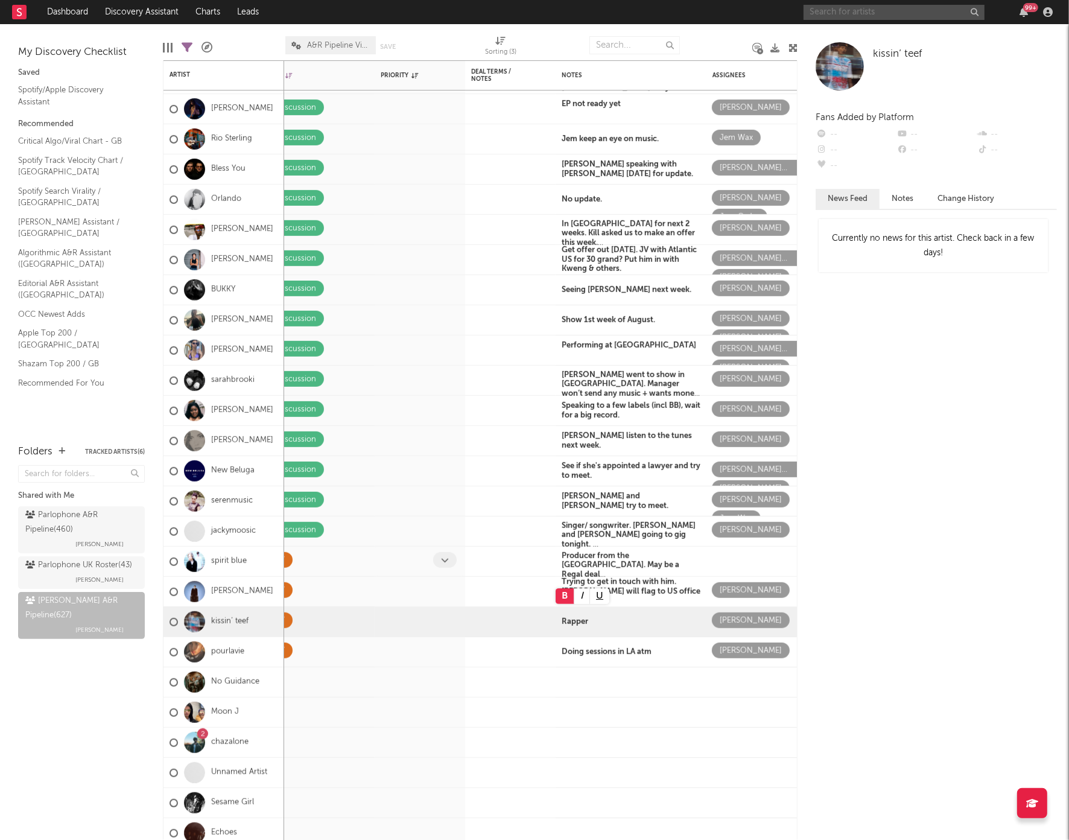
click at [845, 19] on input "text" at bounding box center [894, 12] width 181 height 15
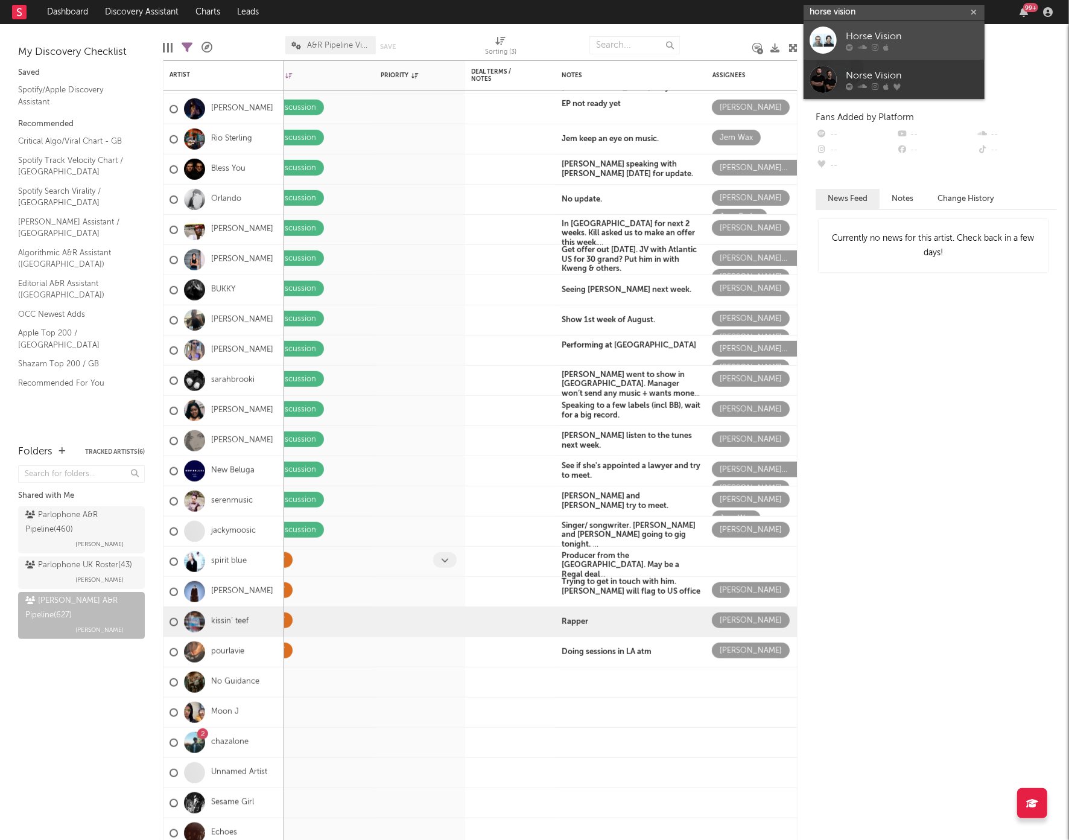
type input "horse vision"
click at [822, 40] on div at bounding box center [823, 40] width 27 height 27
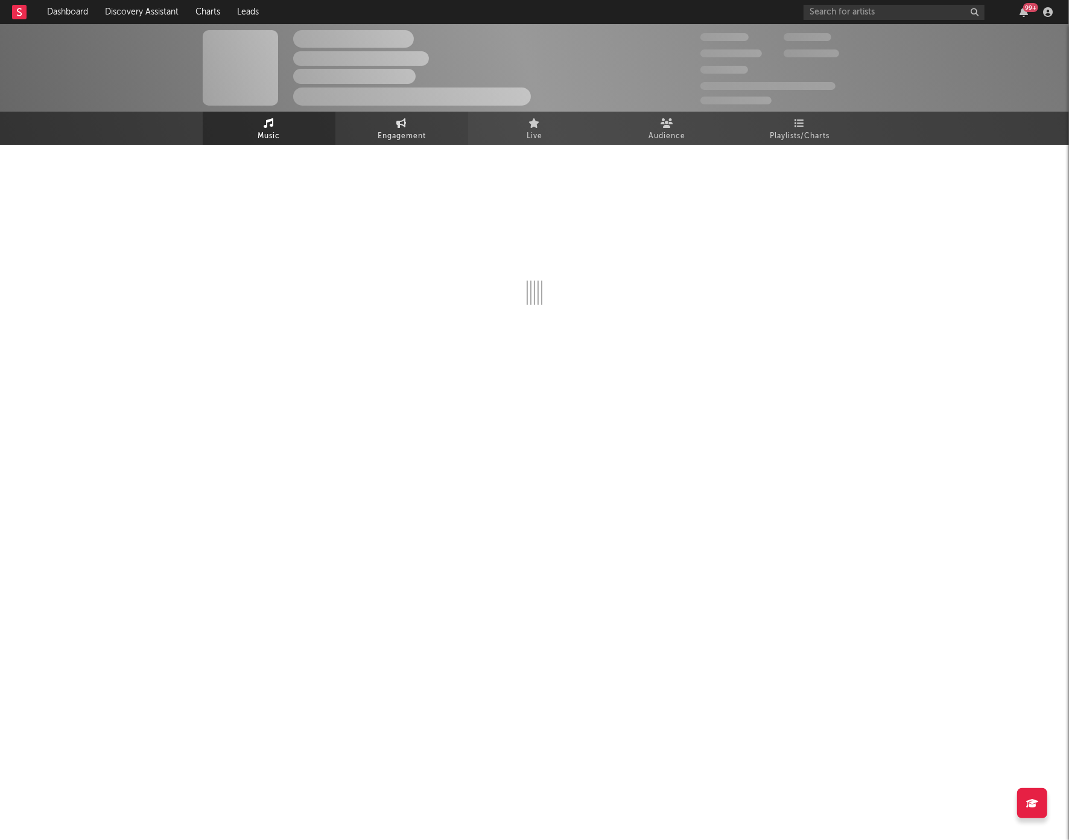
select select "1w"
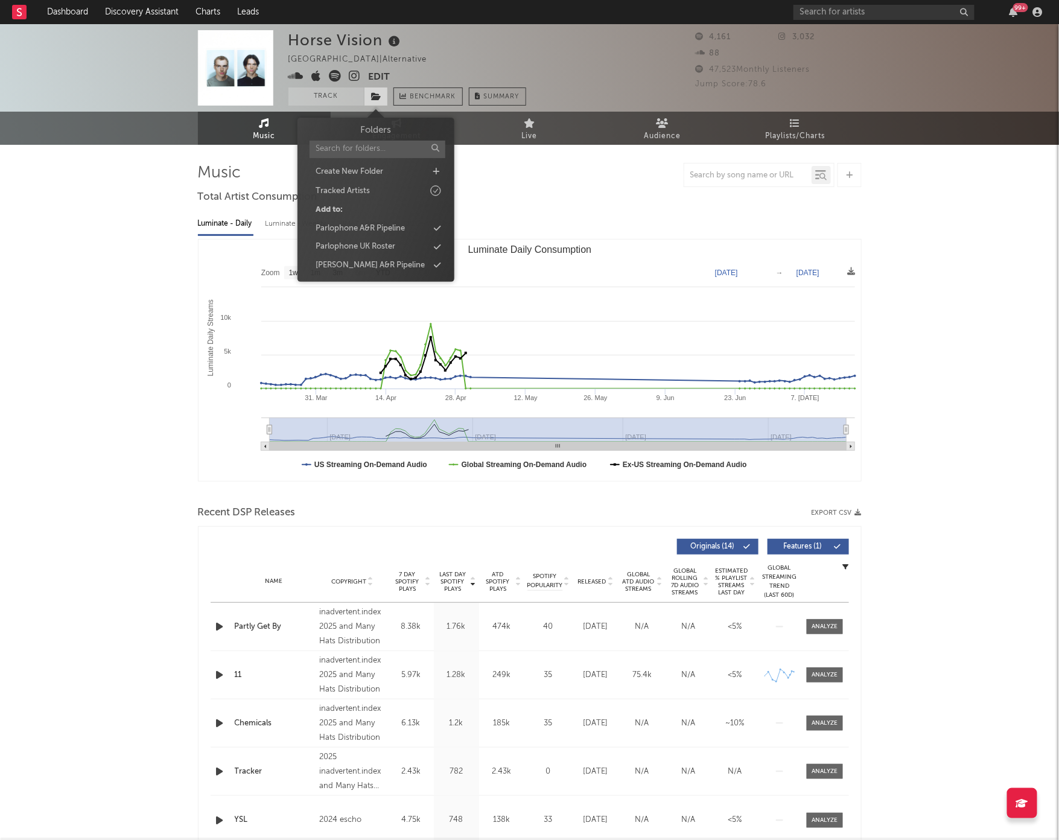
click at [378, 94] on icon at bounding box center [377, 96] width 10 height 8
drag, startPoint x: 361, startPoint y: 224, endPoint x: 352, endPoint y: 261, distance: 37.8
click at [352, 261] on div "Folders Create New Folder Tracked Artists Add to: Parlophone A&R Pipeline Parlo…" at bounding box center [375, 198] width 139 height 149
click at [352, 261] on div "[PERSON_NAME] A&R Pipeline" at bounding box center [370, 265] width 109 height 12
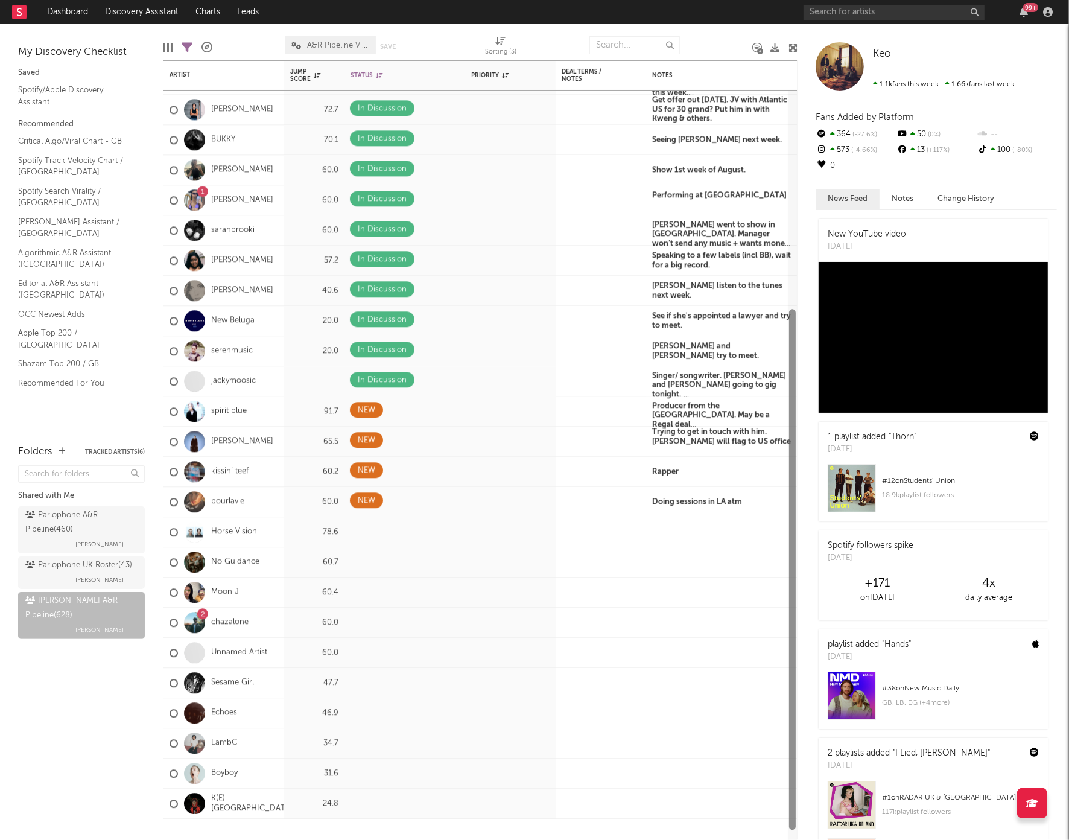
drag, startPoint x: 795, startPoint y: 240, endPoint x: 793, endPoint y: 467, distance: 227.5
click at [793, 467] on div at bounding box center [792, 569] width 7 height 521
click at [441, 527] on icon at bounding box center [445, 531] width 8 height 8
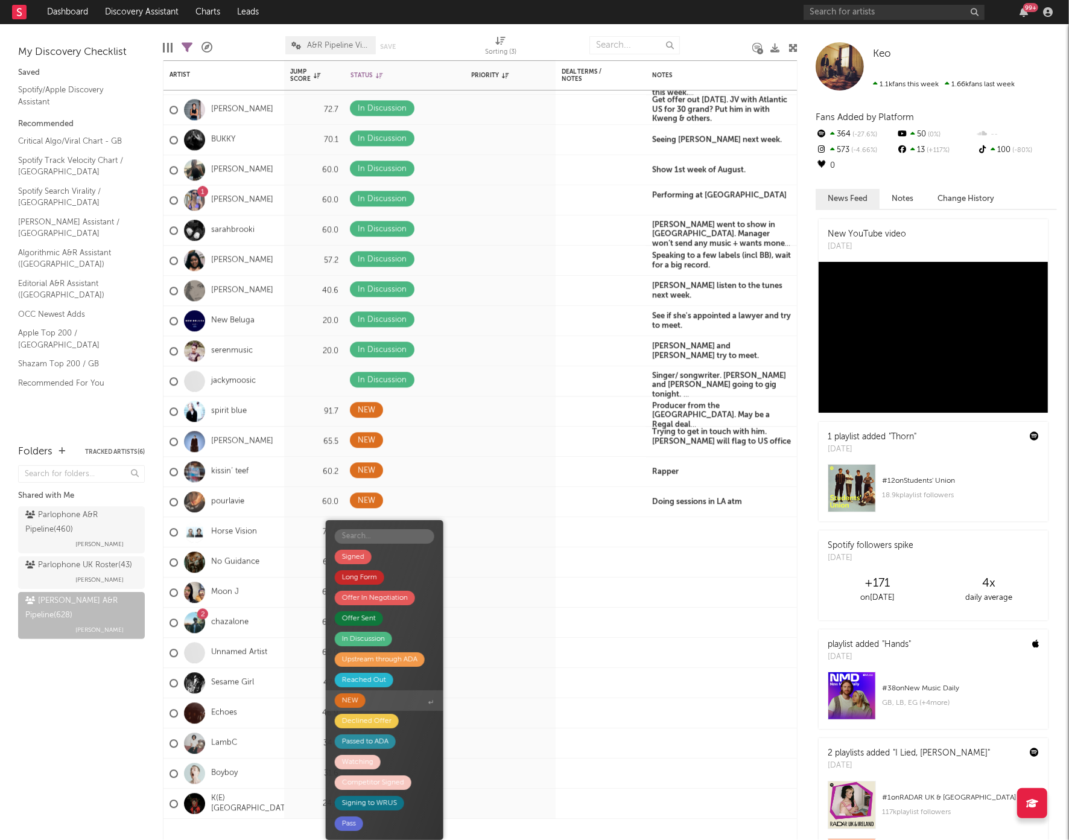
click at [352, 700] on div "NEW" at bounding box center [350, 700] width 16 height 14
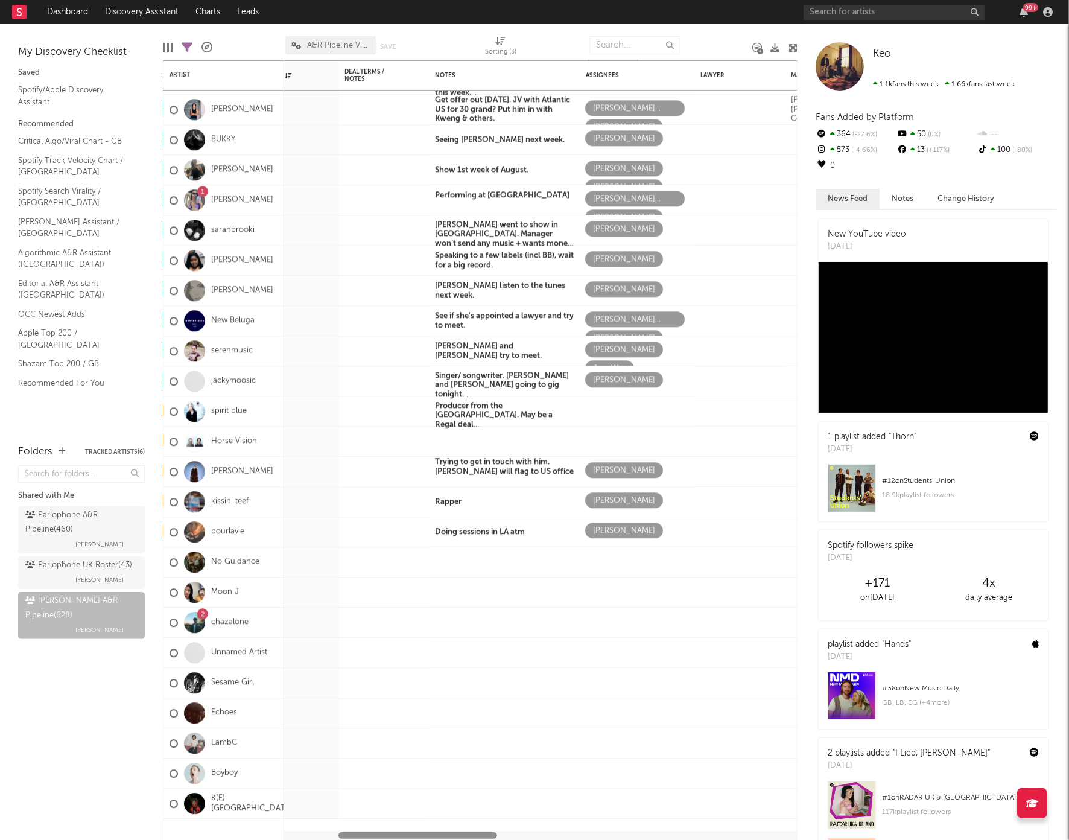
drag, startPoint x: 331, startPoint y: 836, endPoint x: 396, endPoint y: 836, distance: 65.8
click at [396, 836] on div at bounding box center [417, 835] width 159 height 7
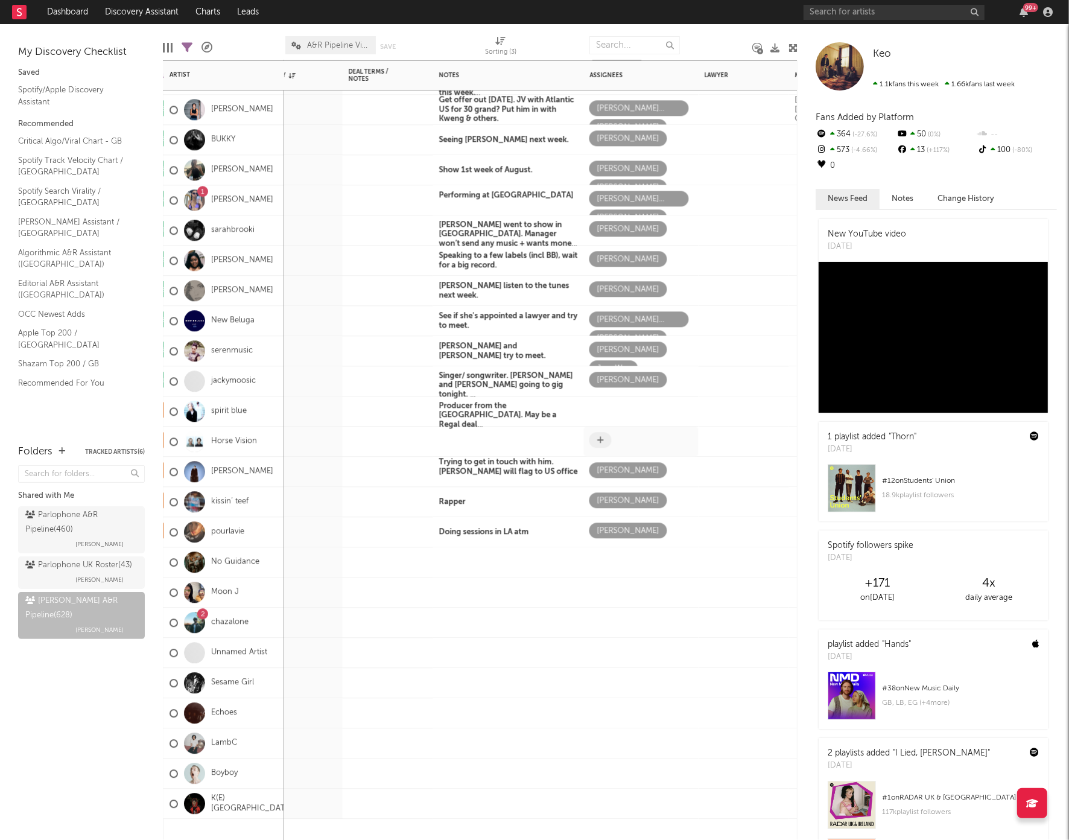
click at [601, 440] on icon at bounding box center [600, 440] width 7 height 8
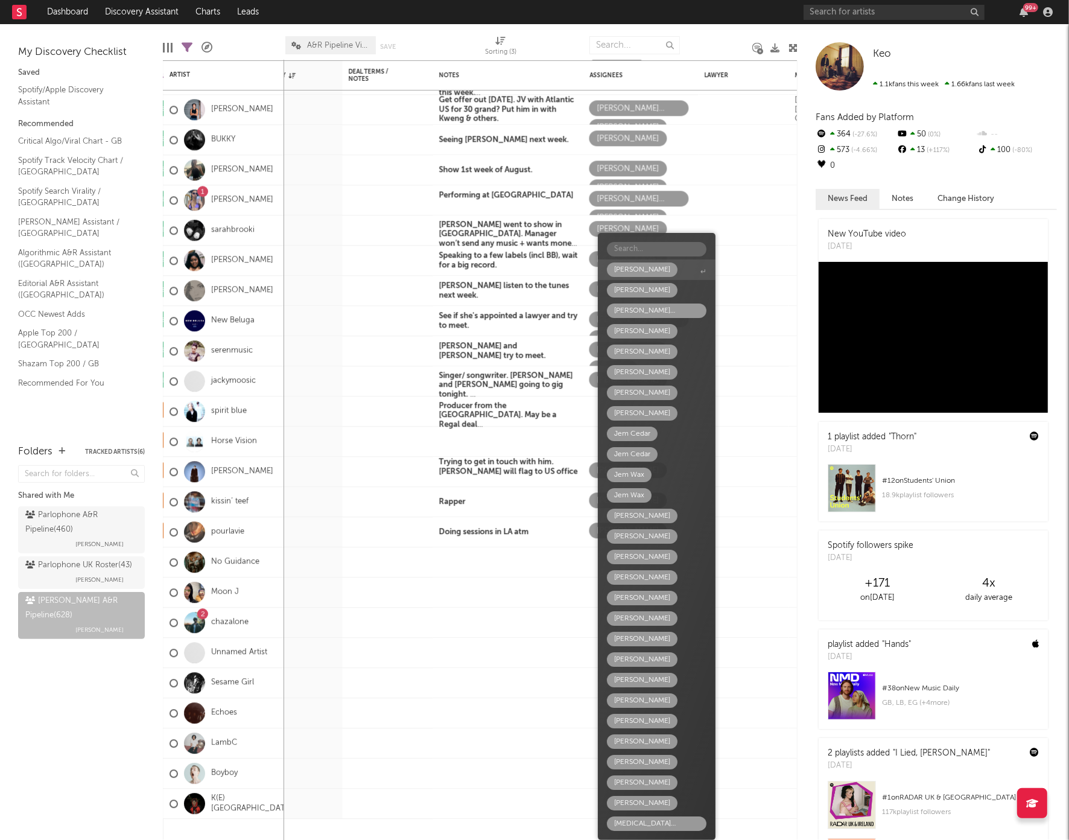
click at [673, 246] on input "text" at bounding box center [657, 249] width 100 height 14
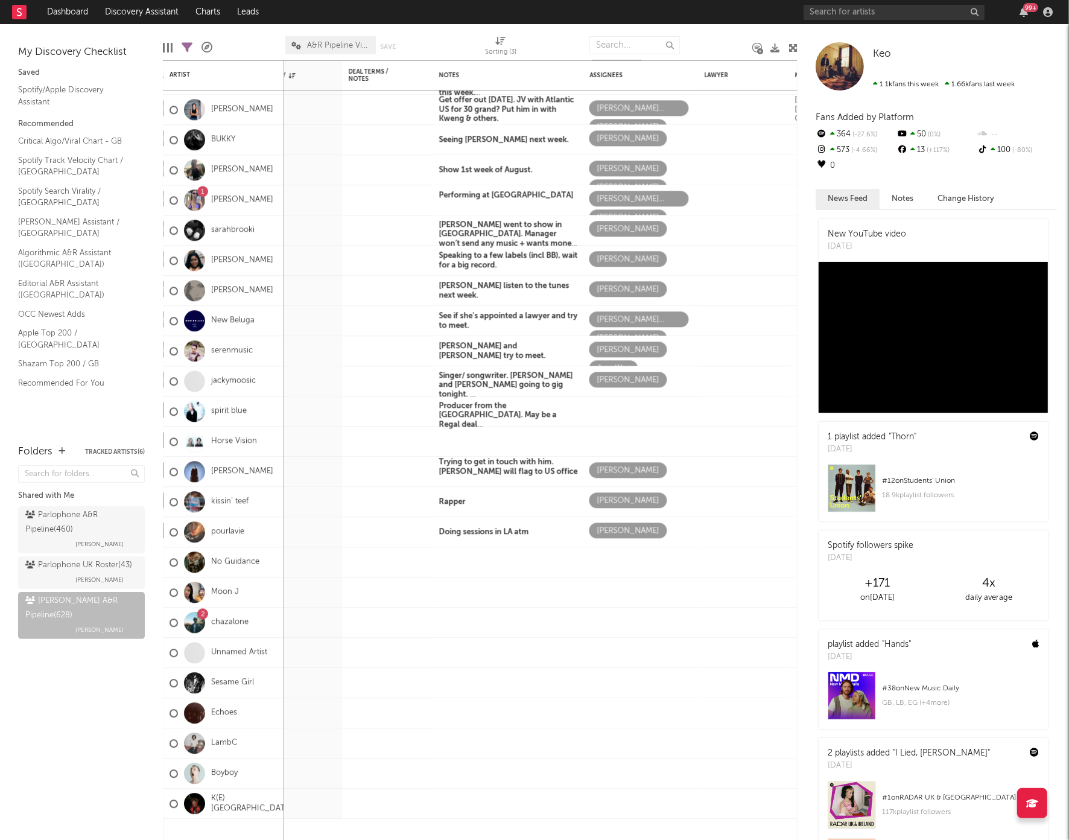
type input "f"
click at [608, 437] on span at bounding box center [600, 440] width 22 height 16
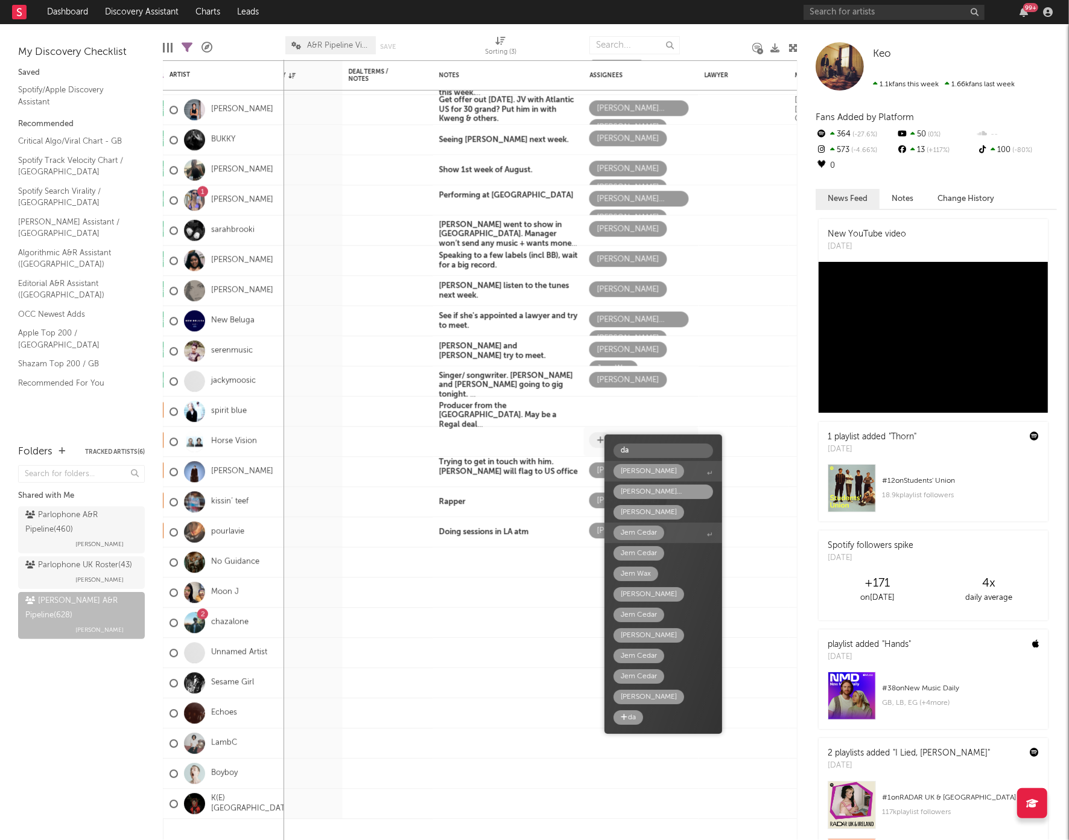
type input "d"
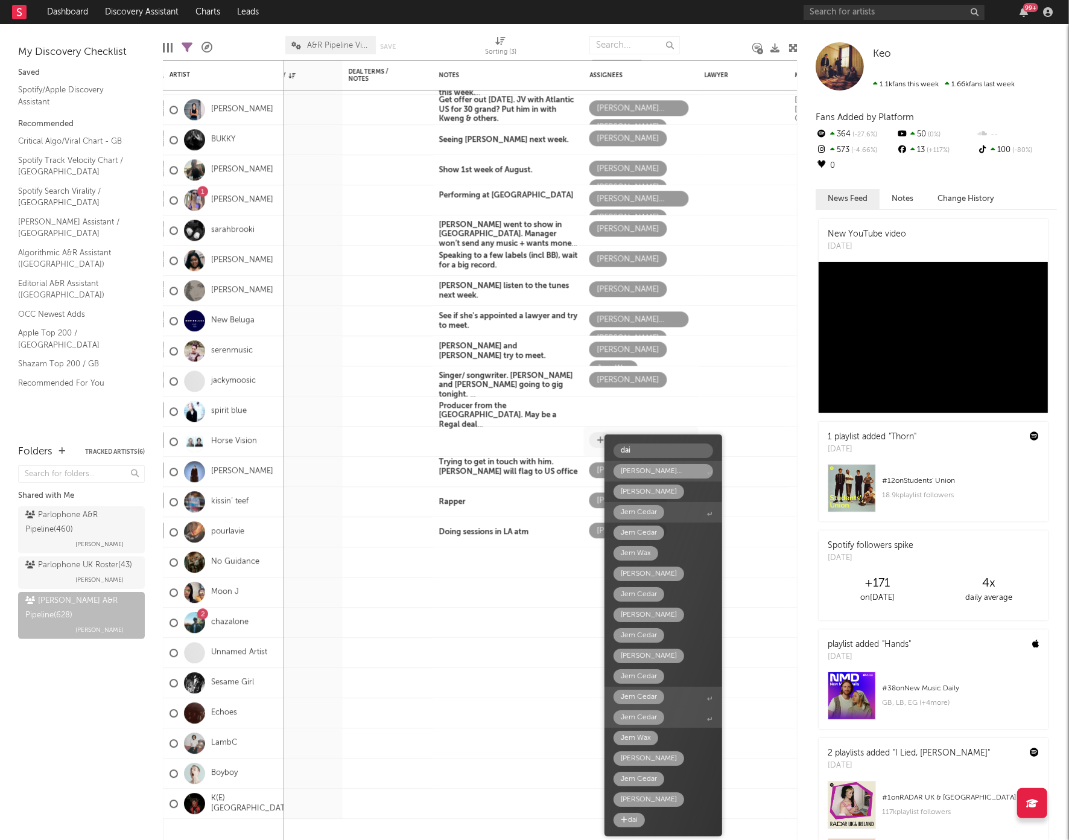
type input "dais"
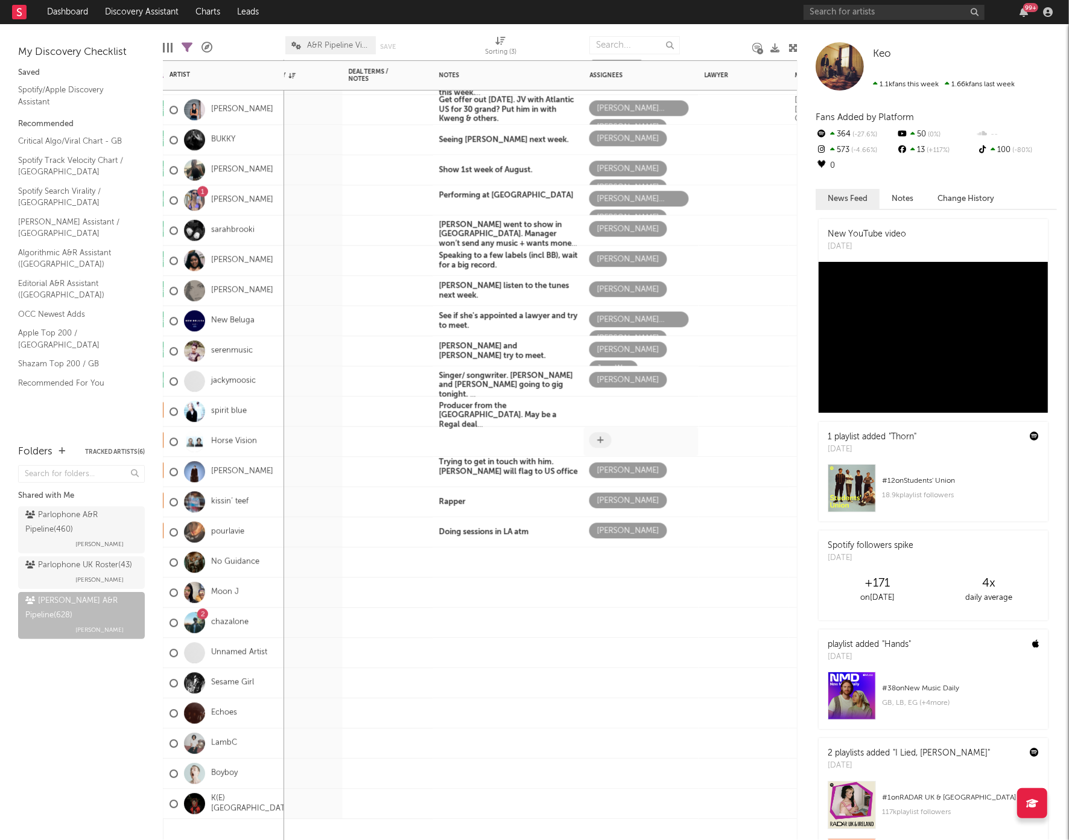
click at [608, 441] on span at bounding box center [600, 440] width 22 height 16
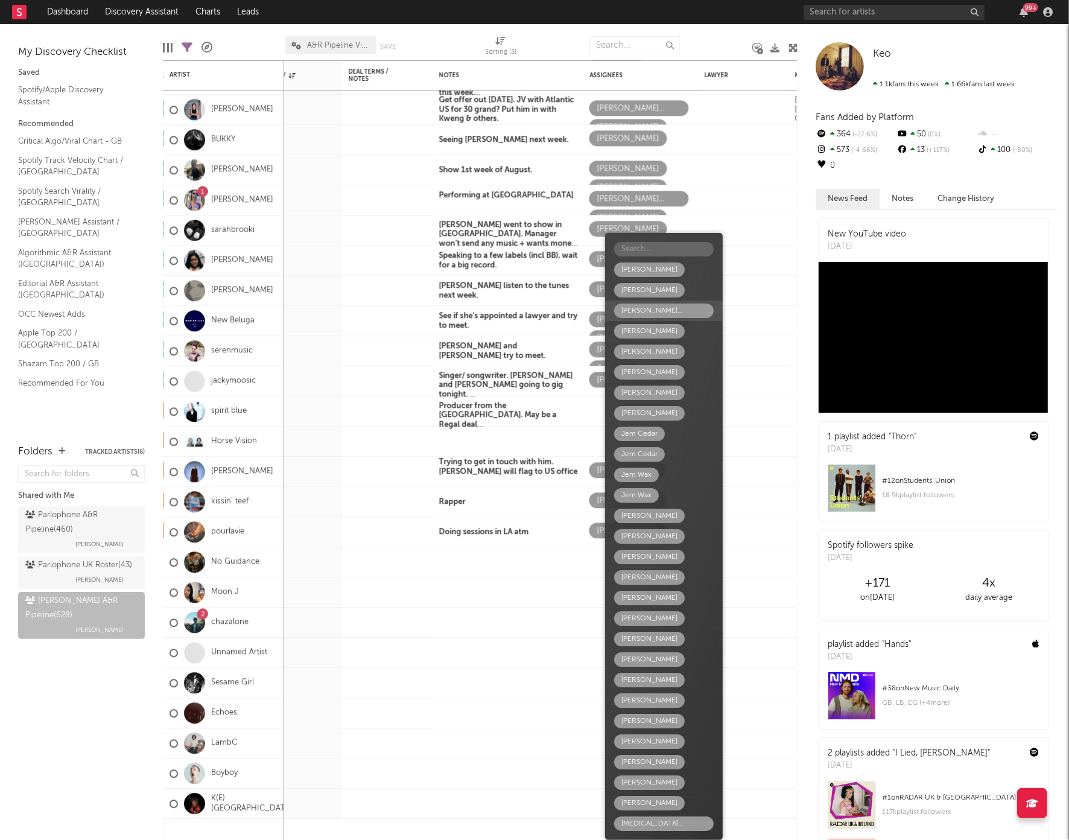
click at [655, 313] on div "Daisy Avis Ward" at bounding box center [663, 310] width 85 height 14
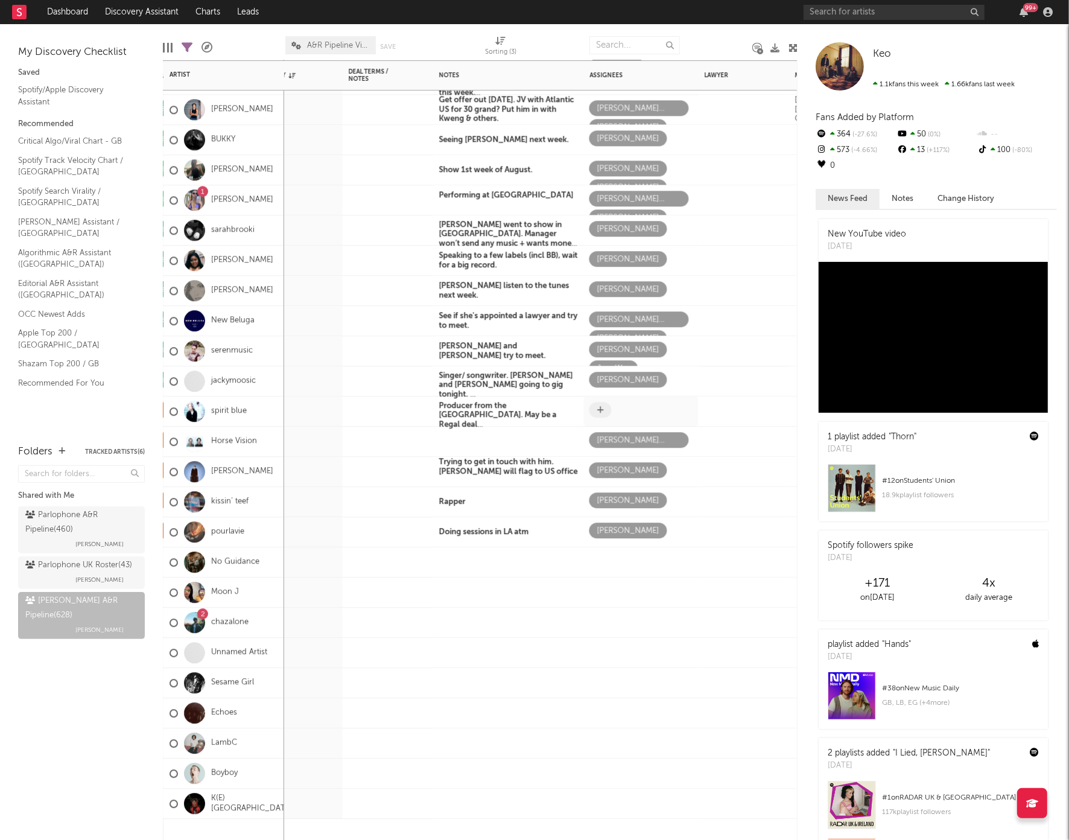
click at [599, 406] on icon at bounding box center [600, 410] width 7 height 8
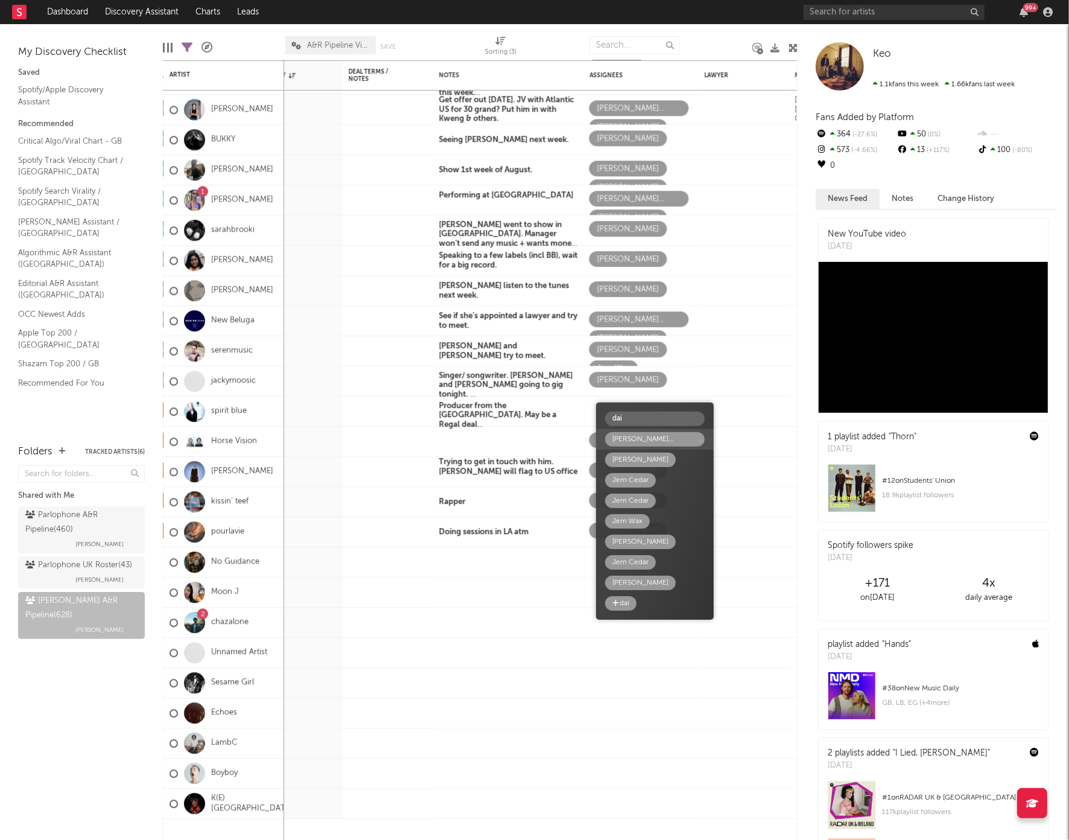
type input "dai"
click at [634, 437] on div "Daisy Avis Ward" at bounding box center [654, 439] width 85 height 14
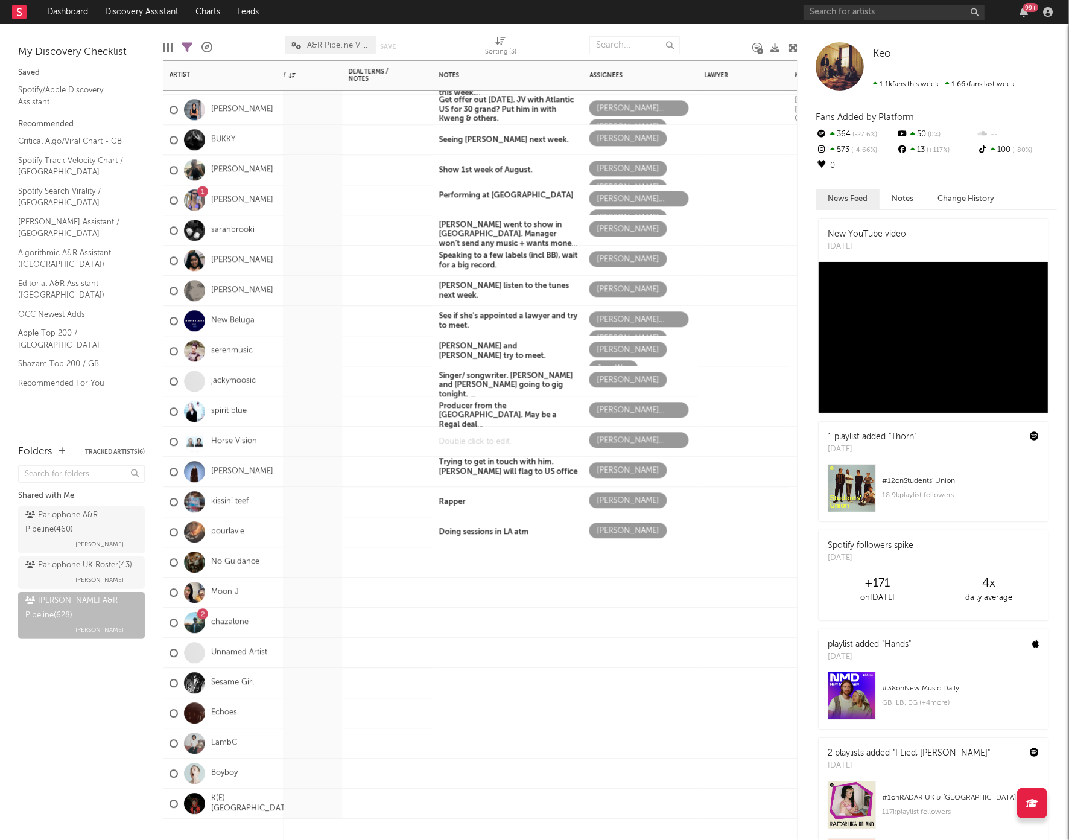
click at [460, 445] on div at bounding box center [508, 442] width 151 height 30
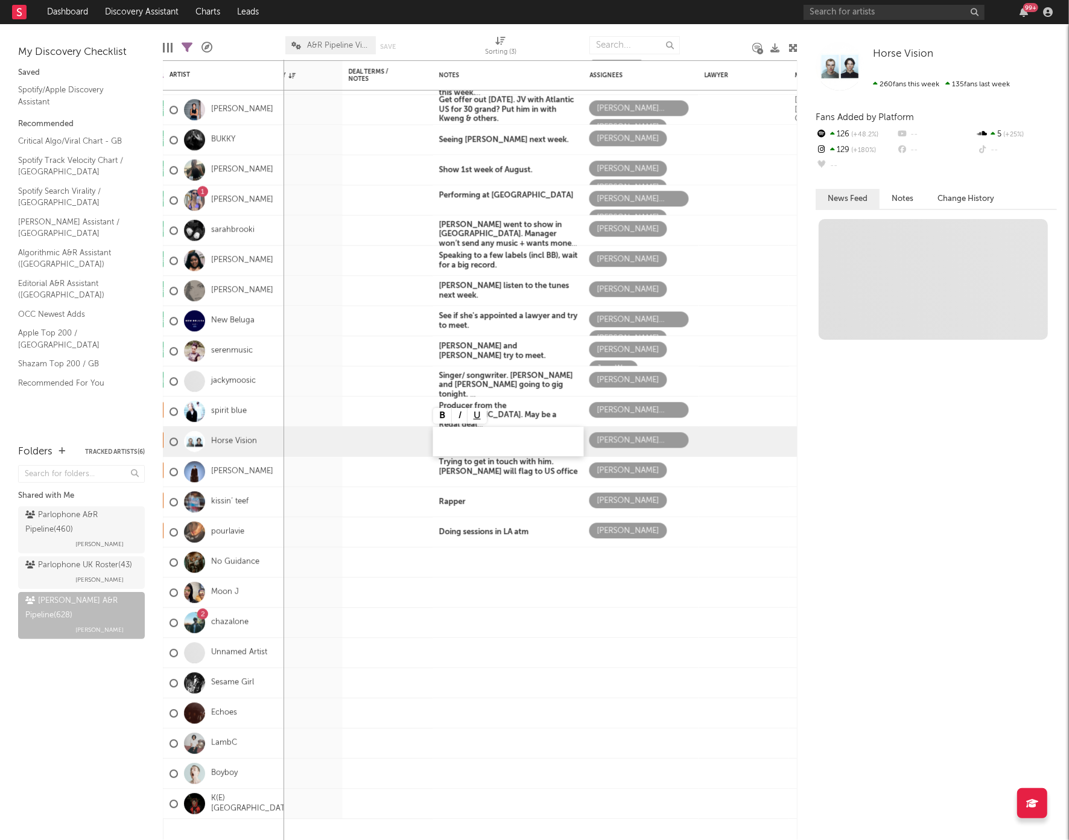
click at [460, 445] on div at bounding box center [508, 442] width 151 height 30
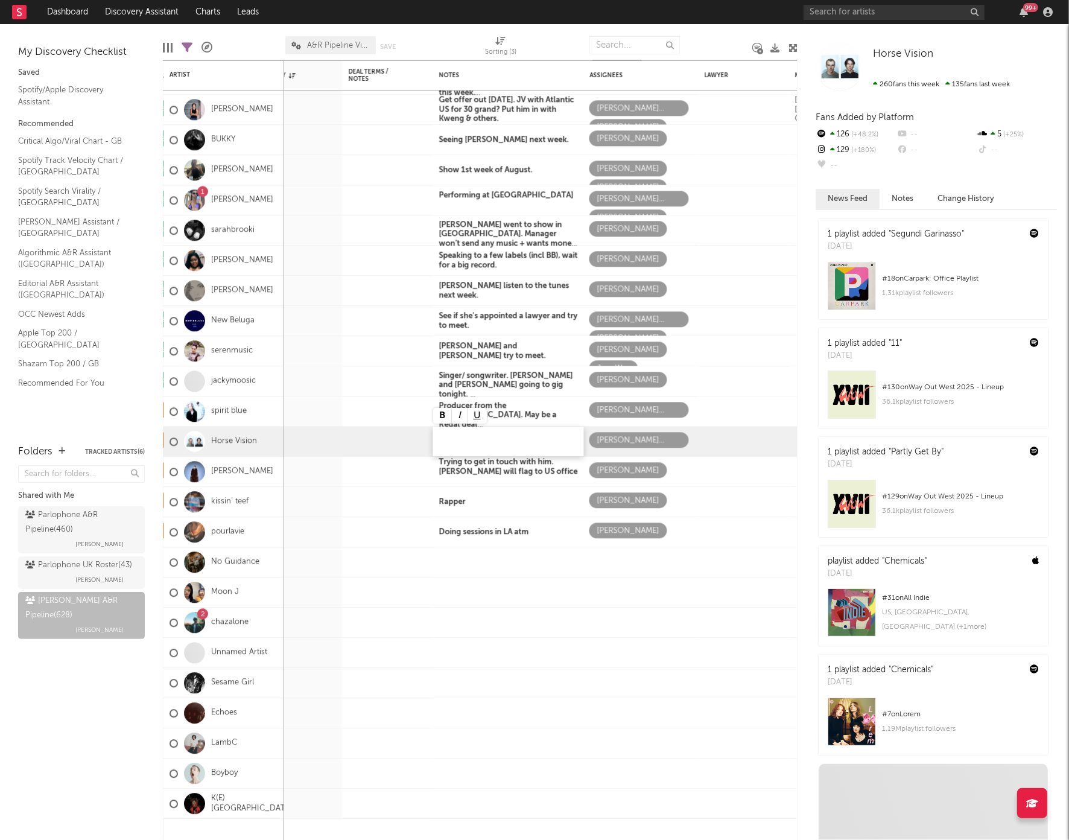
paste div
click at [448, 434] on span "Copenhagen based duo." at bounding box center [487, 436] width 97 height 10
click at [512, 436] on span "Copenhagen based duo." at bounding box center [487, 436] width 97 height 10
drag, startPoint x: 537, startPoint y: 436, endPoint x: 421, endPoint y: 437, distance: 115.8
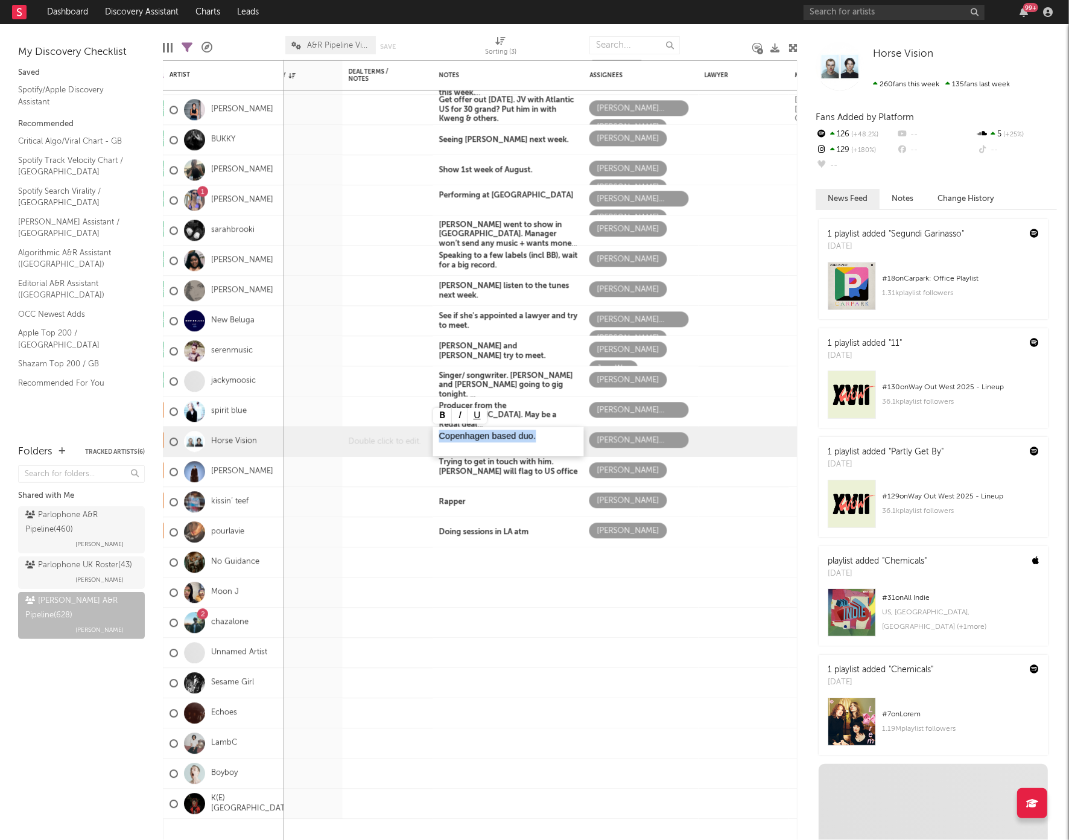
click at [421, 437] on div "84.8 In Discussion EP not ready yet Harold Serero 84.1 In Discussion Jem keep a…" at bounding box center [978, 294] width 2054 height 1122
click at [440, 419] on button at bounding box center [442, 416] width 19 height 16
click at [481, 505] on div "Rapper" at bounding box center [508, 502] width 151 height 30
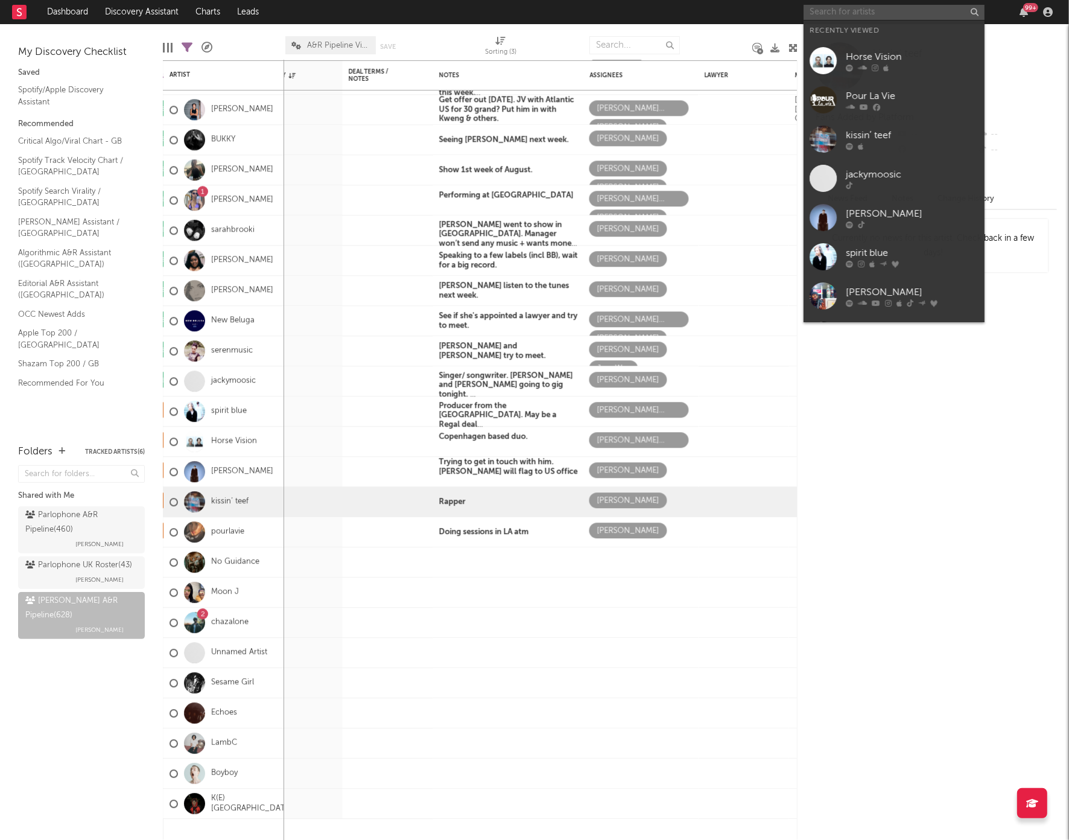
click at [836, 13] on input "text" at bounding box center [894, 12] width 181 height 15
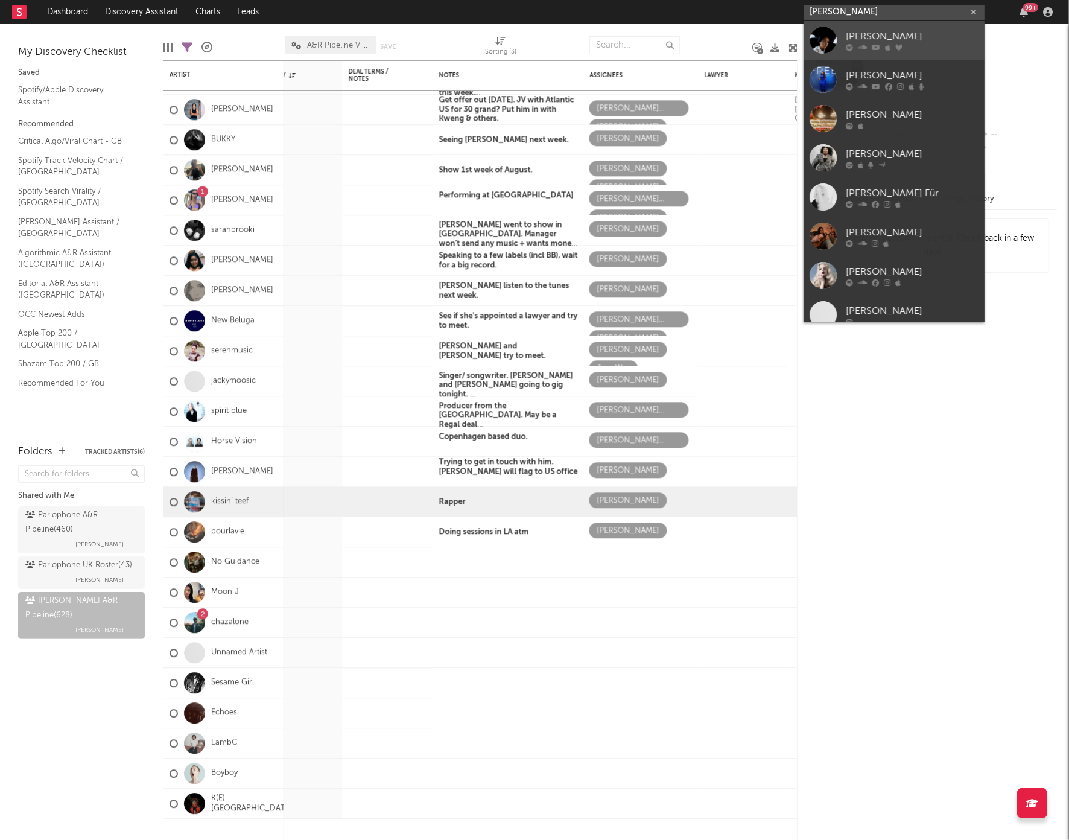
type input "chrystal"
click at [828, 42] on div at bounding box center [823, 40] width 27 height 27
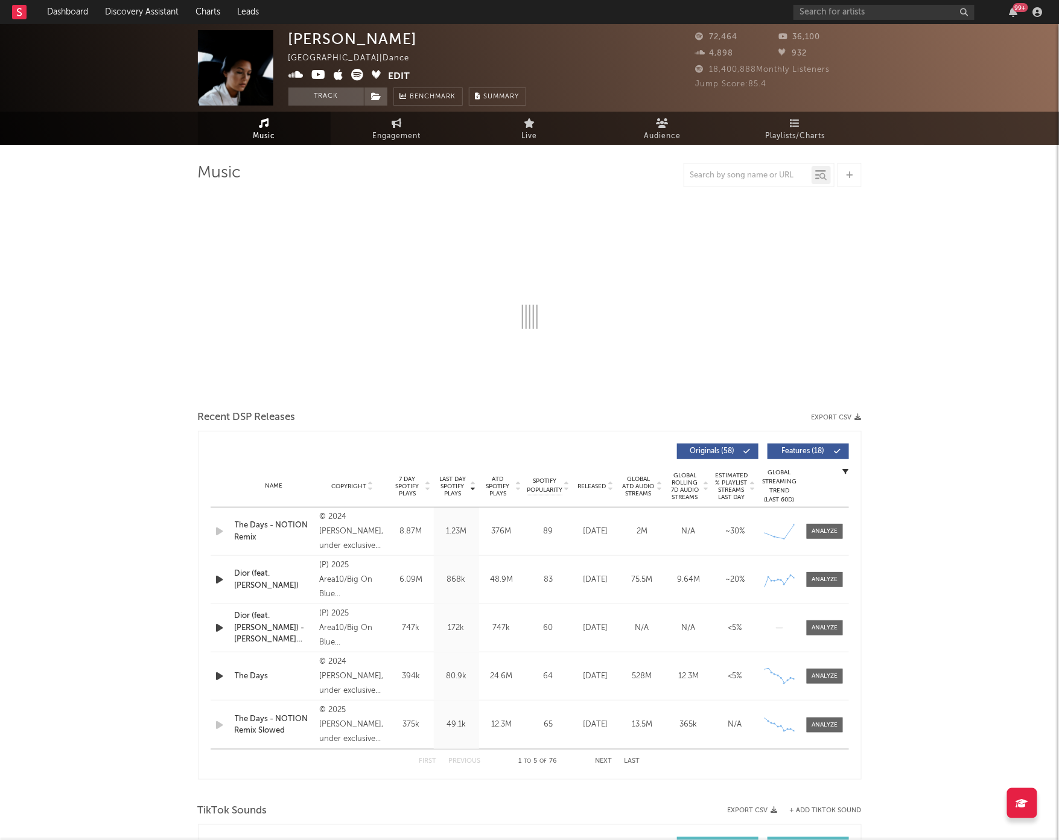
select select "6m"
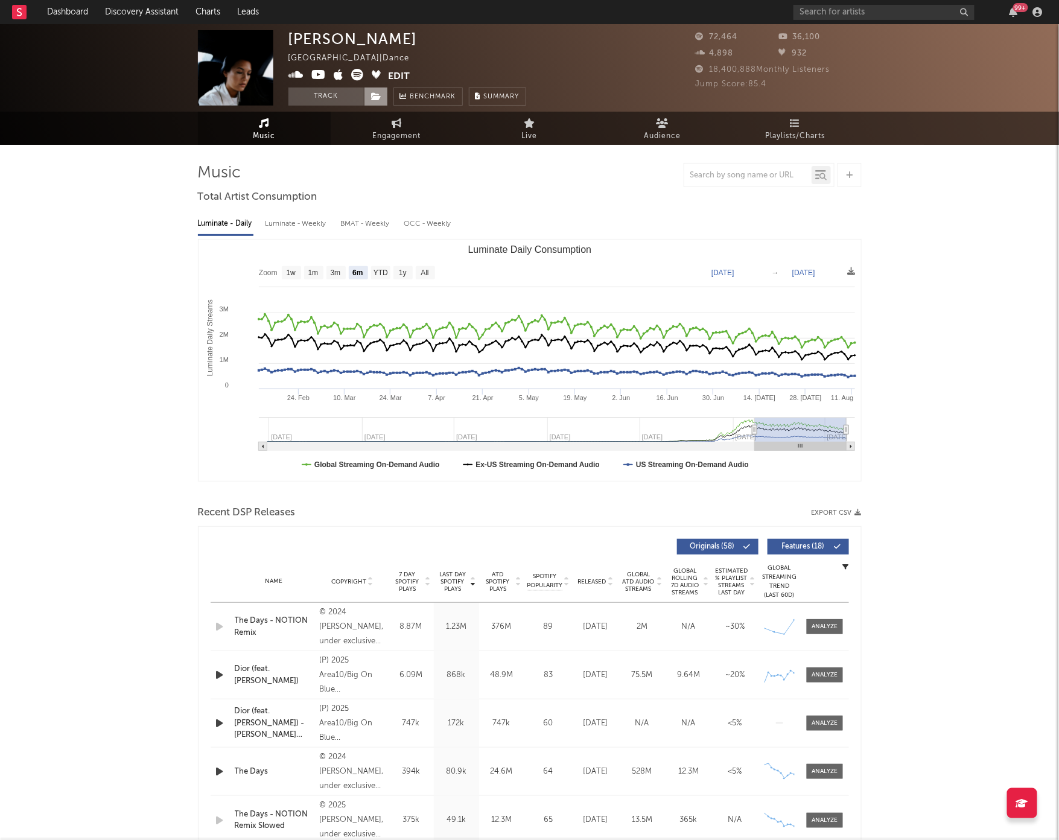
click at [386, 94] on span at bounding box center [376, 96] width 24 height 18
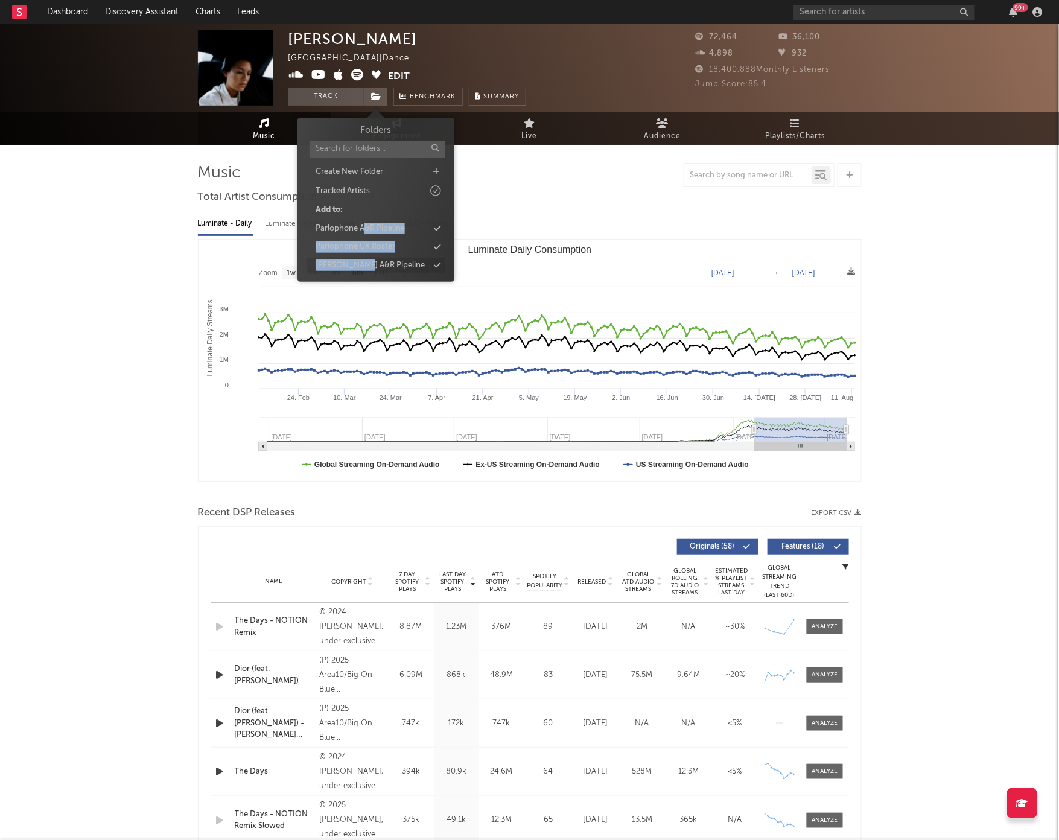
drag, startPoint x: 366, startPoint y: 229, endPoint x: 369, endPoint y: 265, distance: 36.4
click at [369, 265] on div "Folders Create New Folder Tracked Artists Add to: Parlophone A&R Pipeline Parlo…" at bounding box center [375, 198] width 139 height 149
click at [369, 265] on div "[PERSON_NAME] A&R Pipeline" at bounding box center [370, 265] width 109 height 12
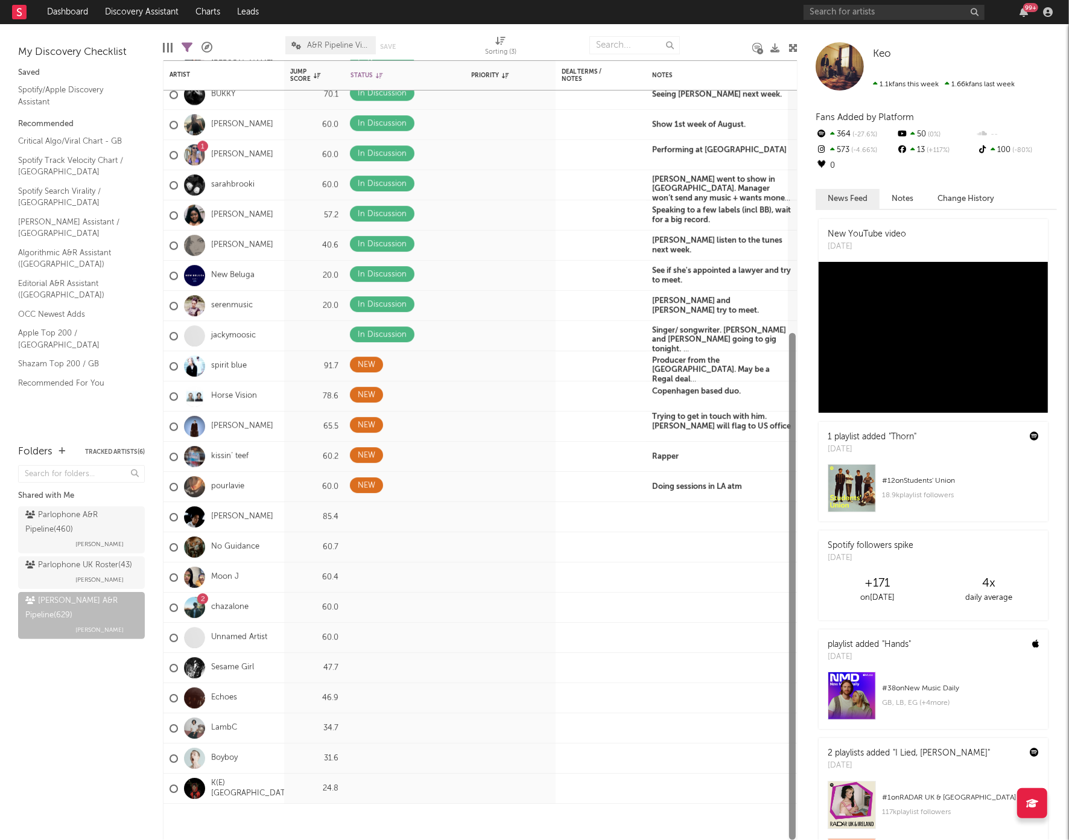
drag, startPoint x: 792, startPoint y: 151, endPoint x: 791, endPoint y: 350, distance: 198.5
click at [791, 350] on div at bounding box center [792, 586] width 7 height 507
click at [448, 515] on icon at bounding box center [445, 516] width 8 height 8
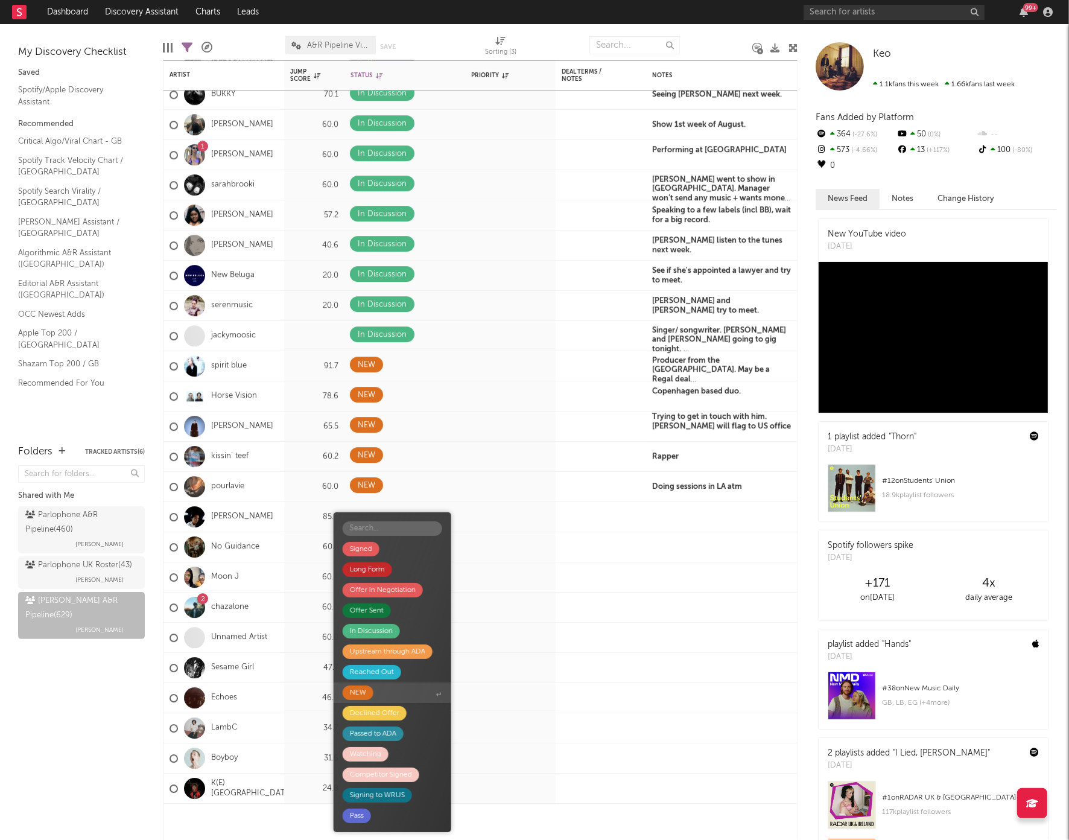
click at [358, 688] on div "NEW" at bounding box center [358, 692] width 16 height 14
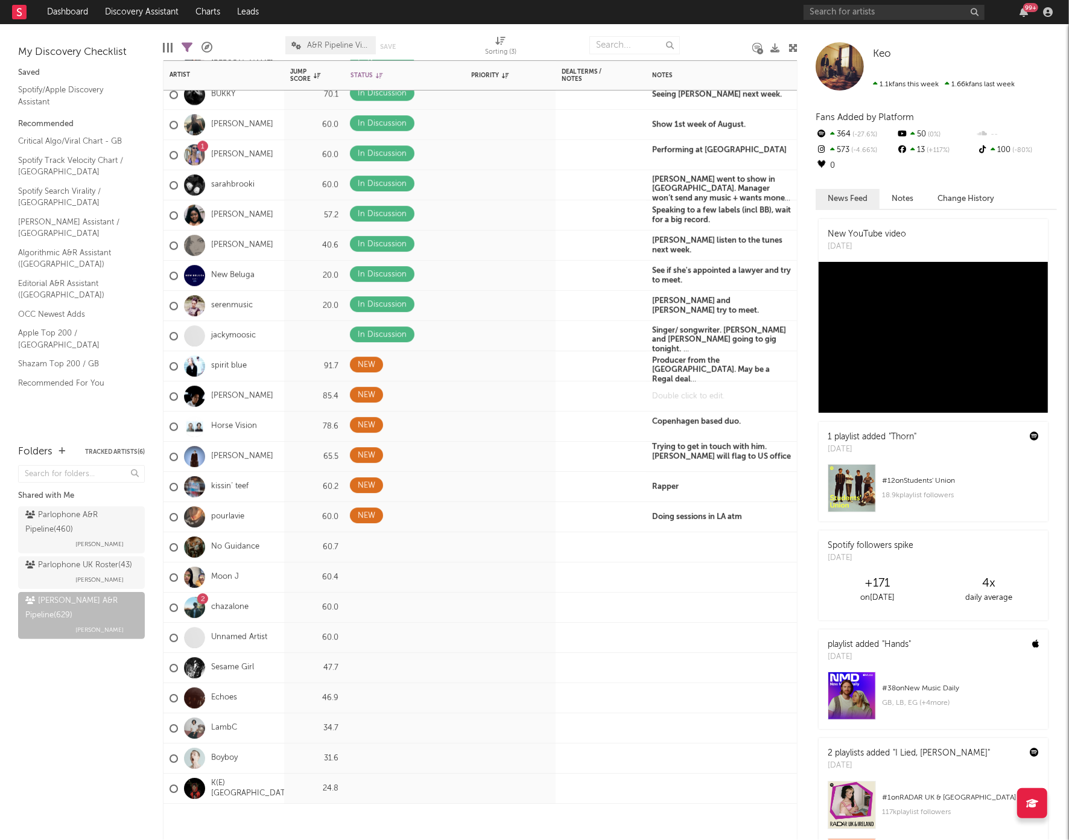
click at [674, 396] on div at bounding box center [721, 396] width 151 height 30
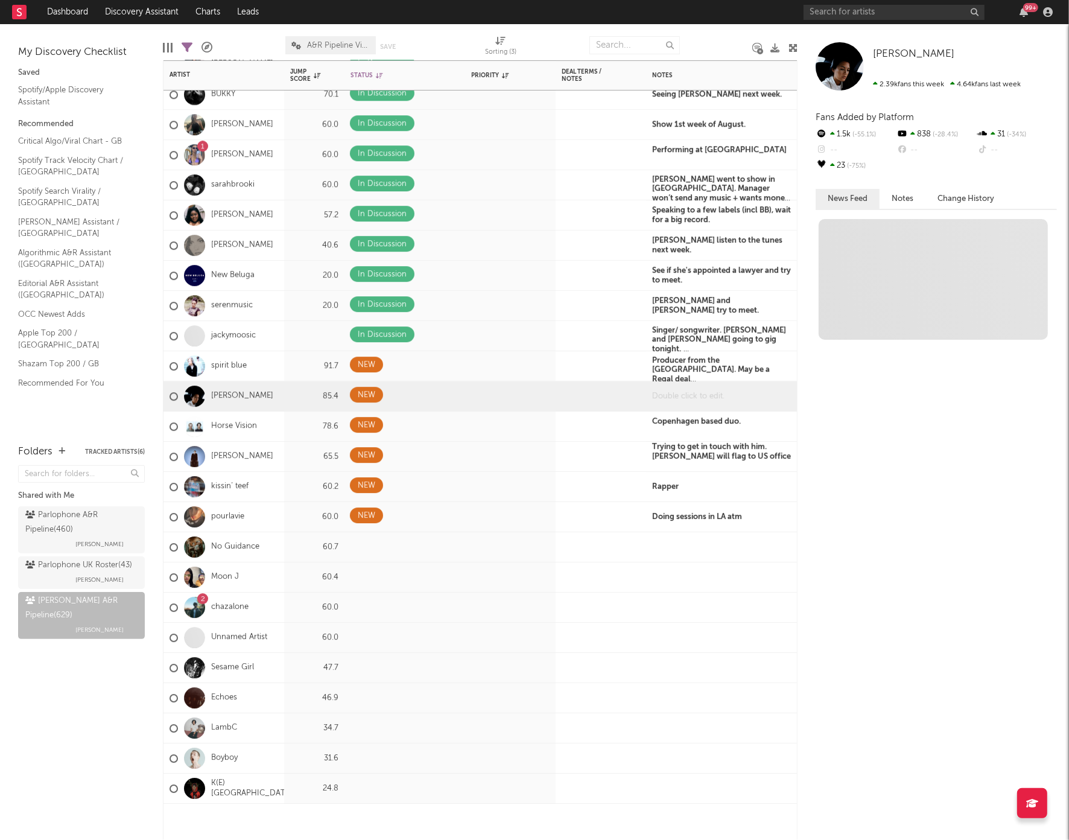
click at [674, 396] on div at bounding box center [721, 396] width 151 height 30
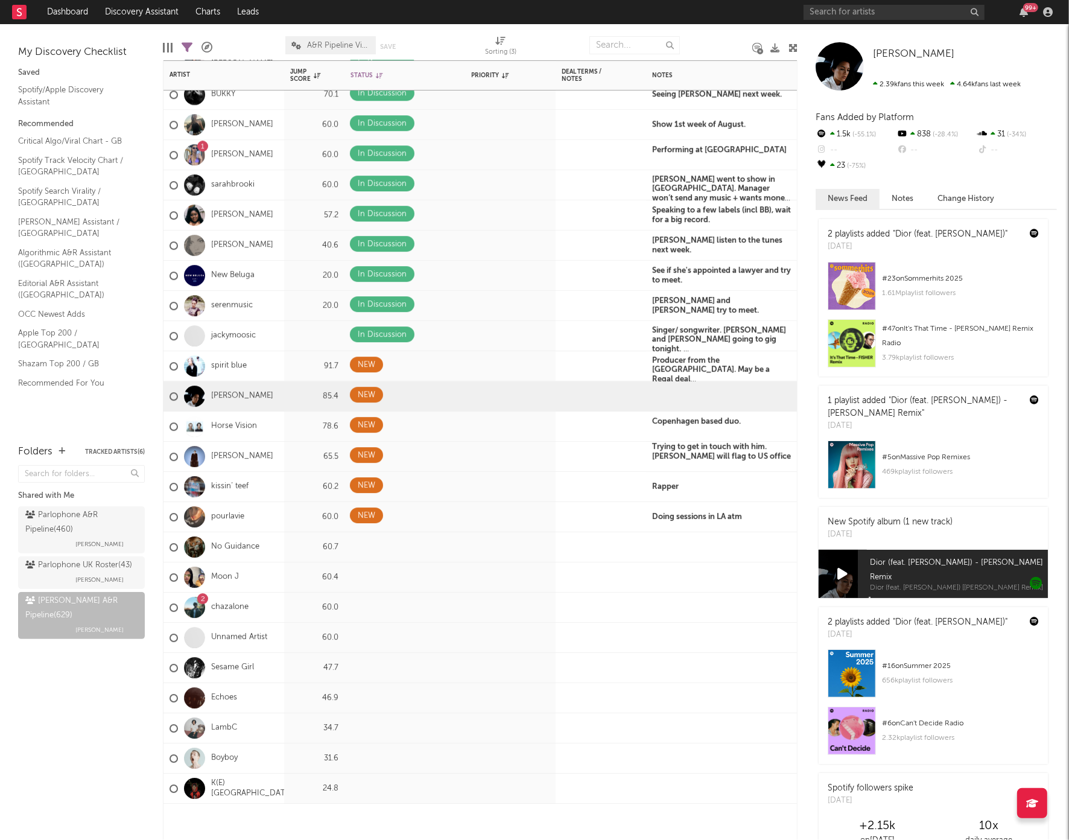
click at [672, 390] on div at bounding box center [721, 396] width 151 height 30
click at [671, 394] on div at bounding box center [721, 396] width 151 height 30
click at [664, 392] on div at bounding box center [721, 396] width 151 height 30
paste div
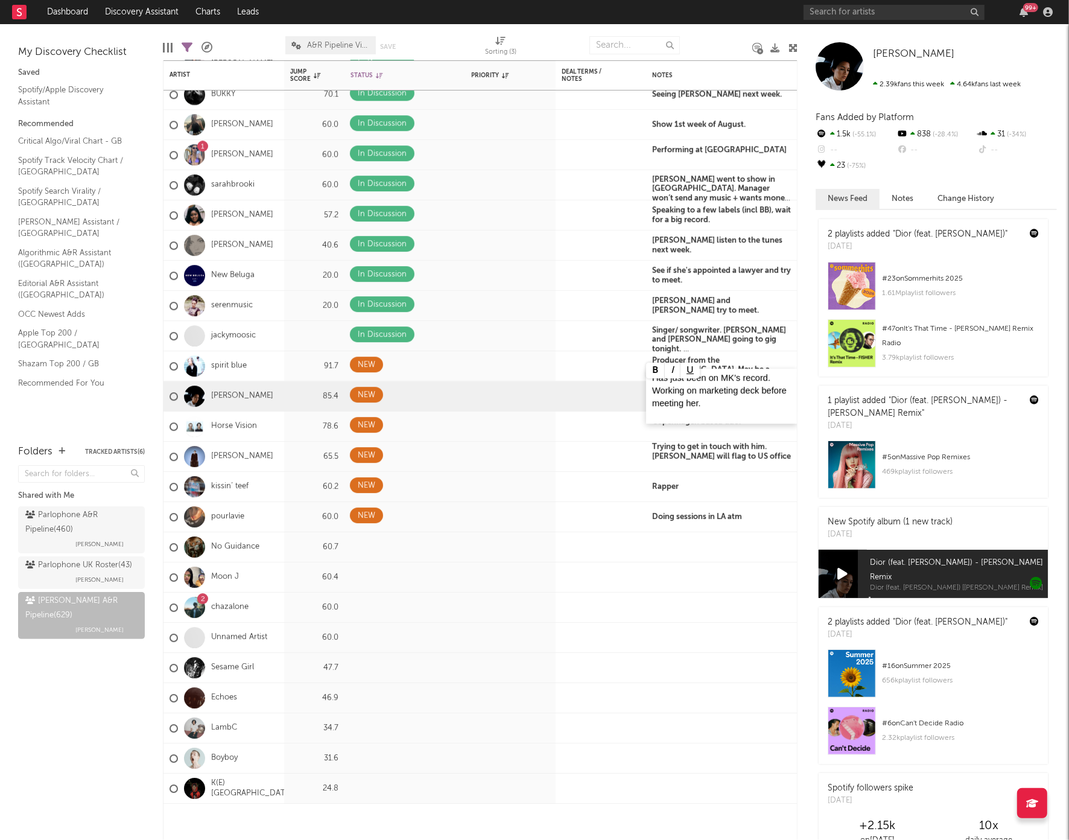
click at [682, 405] on span "Has just been on MK’s record. Working on marketing deck before meeting her." at bounding box center [720, 390] width 137 height 35
click at [661, 382] on span "Has just been on MK’s record. Working on marketing deck before meeting her." at bounding box center [716, 391] width 128 height 27
click at [658, 382] on span "Has just been on MK’s record. Working on marketing deck before meeting her." at bounding box center [716, 391] width 128 height 27
drag, startPoint x: 653, startPoint y: 381, endPoint x: 677, endPoint y: 402, distance: 31.6
click at [677, 402] on p "Has just been on MK’s record. Working on marketing deck before meeting her." at bounding box center [721, 392] width 139 height 28
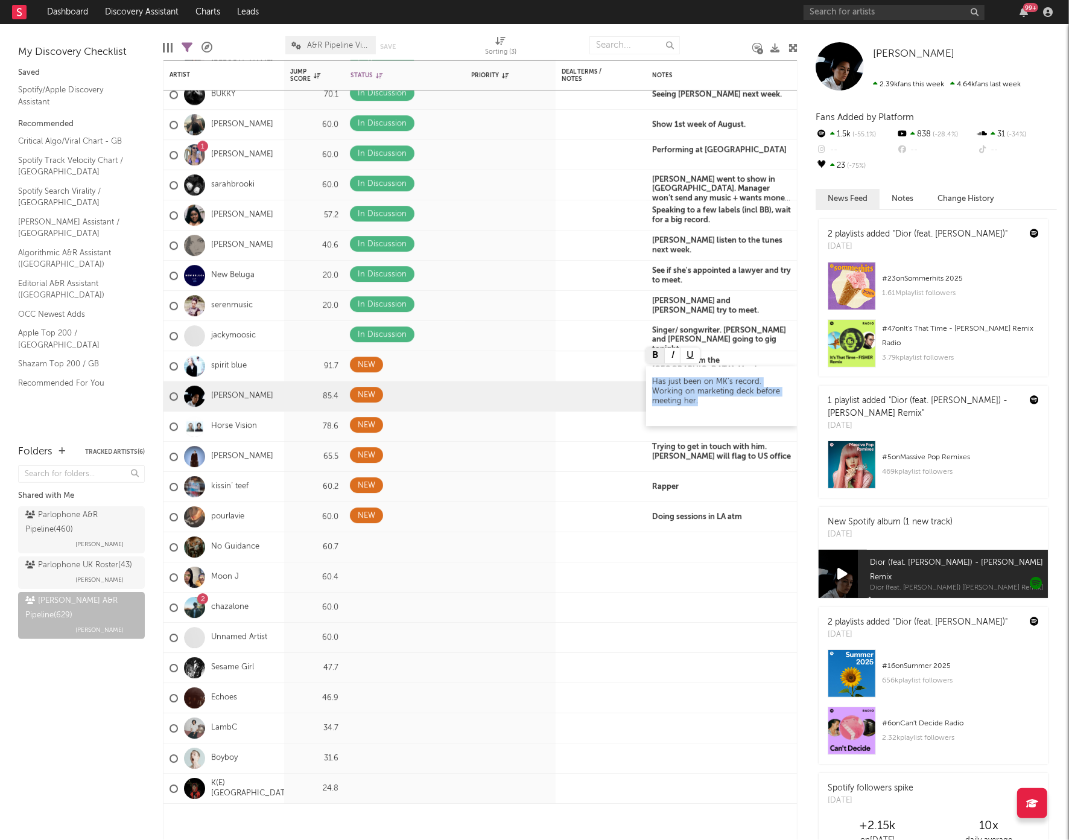
click at [656, 354] on button at bounding box center [655, 356] width 19 height 16
click at [684, 459] on b "Trying to get in touch with him. Patrick will flag to US office" at bounding box center [721, 451] width 139 height 17
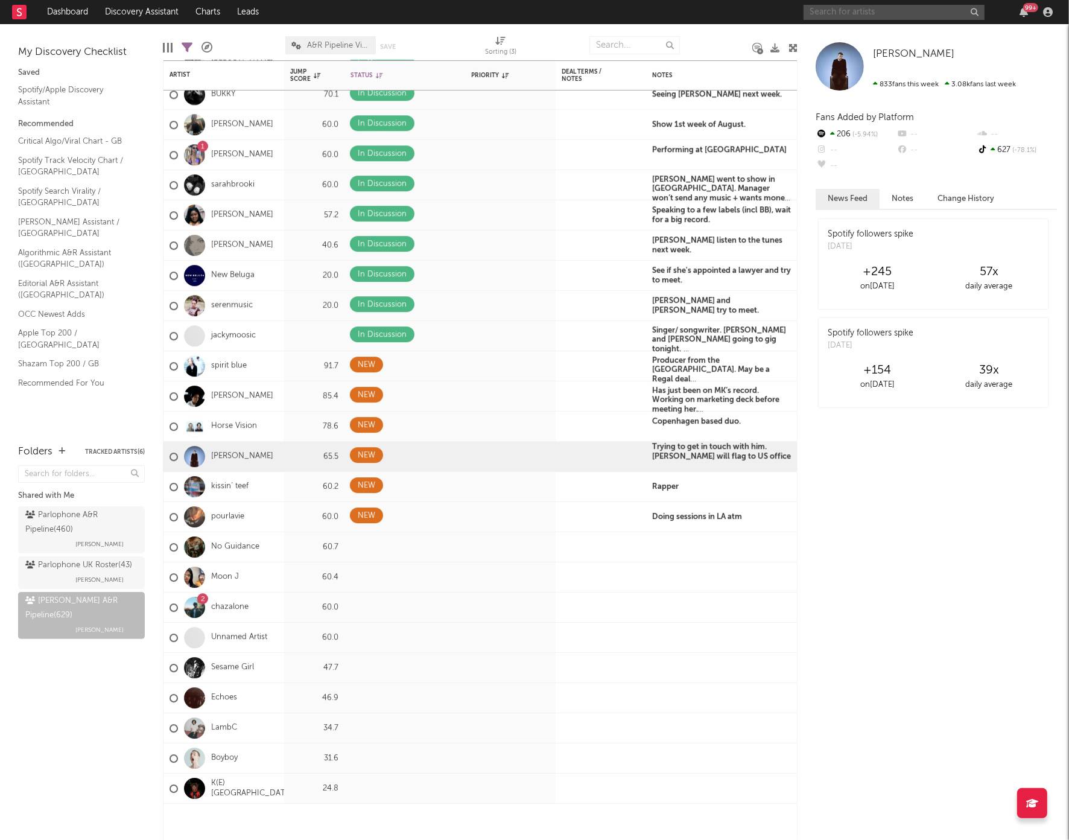
click at [863, 13] on input "text" at bounding box center [894, 12] width 181 height 15
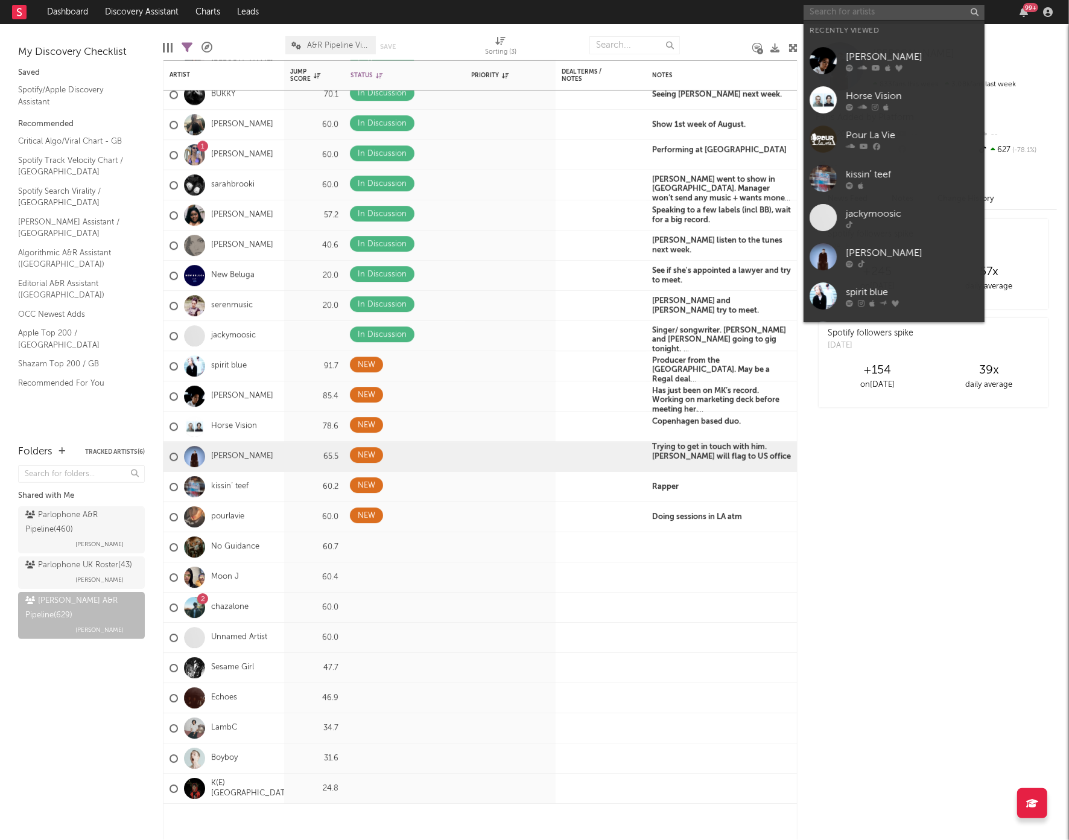
click at [863, 13] on input "text" at bounding box center [894, 12] width 181 height 15
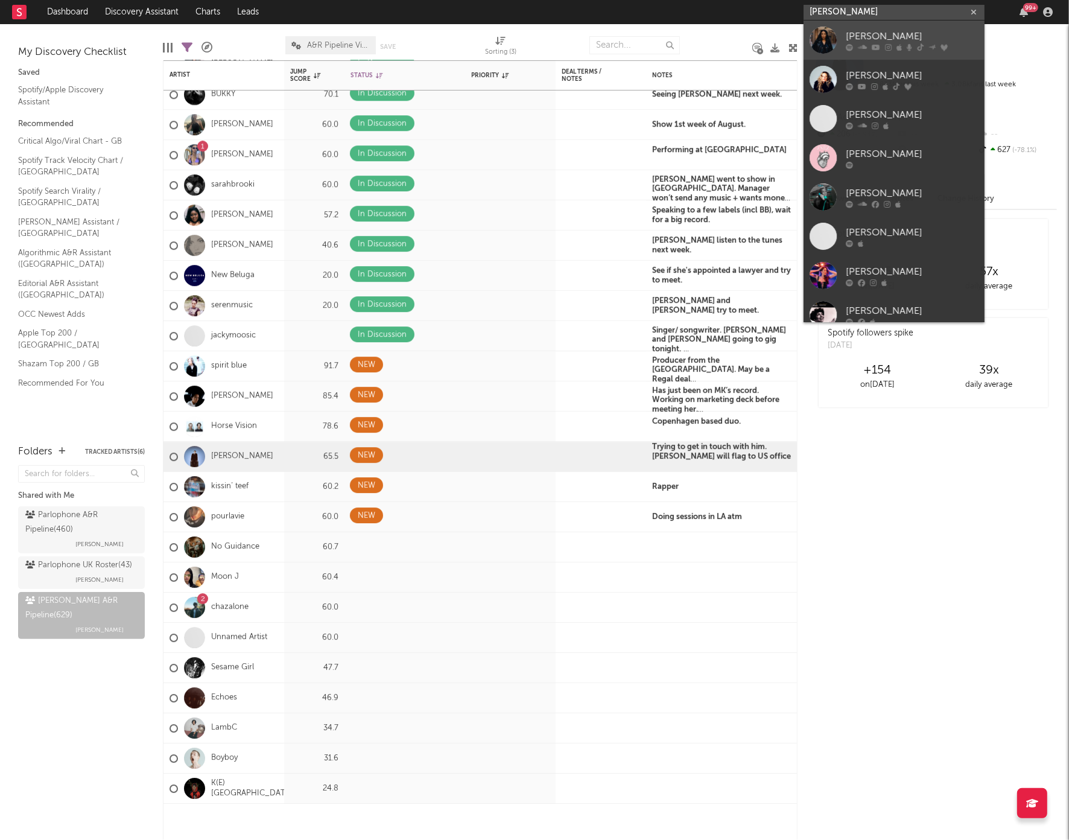
type input "inez"
click at [828, 48] on div at bounding box center [823, 40] width 27 height 27
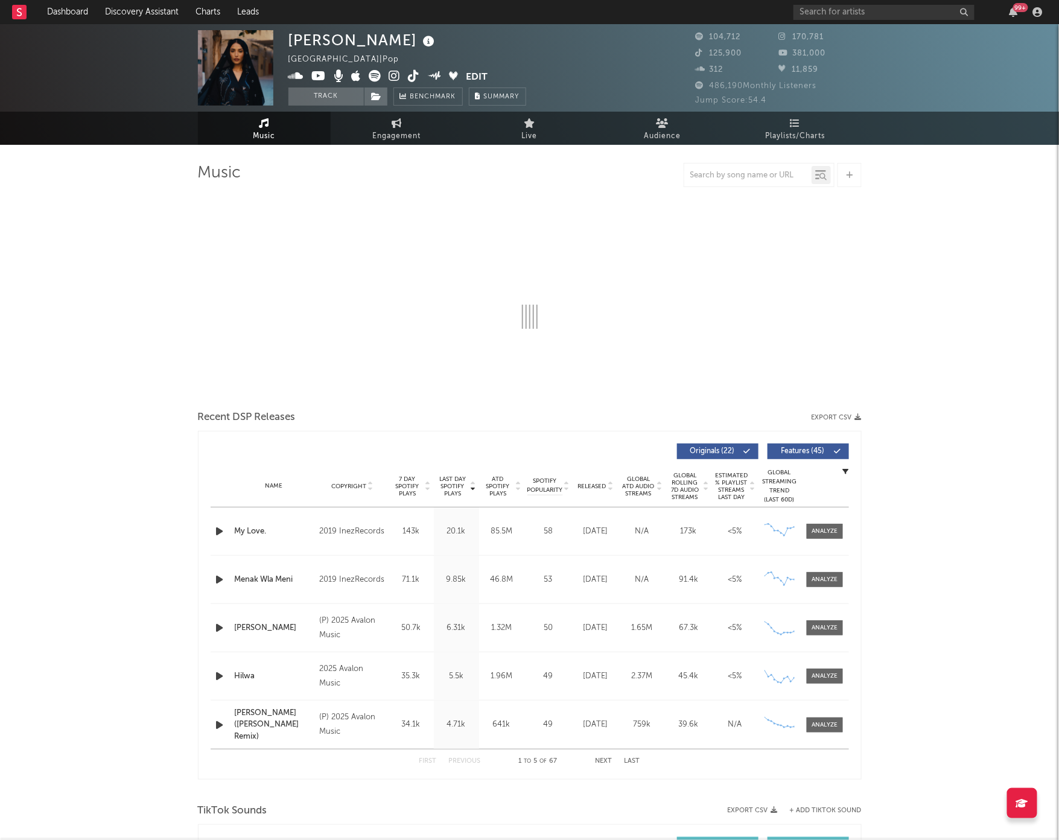
select select "6m"
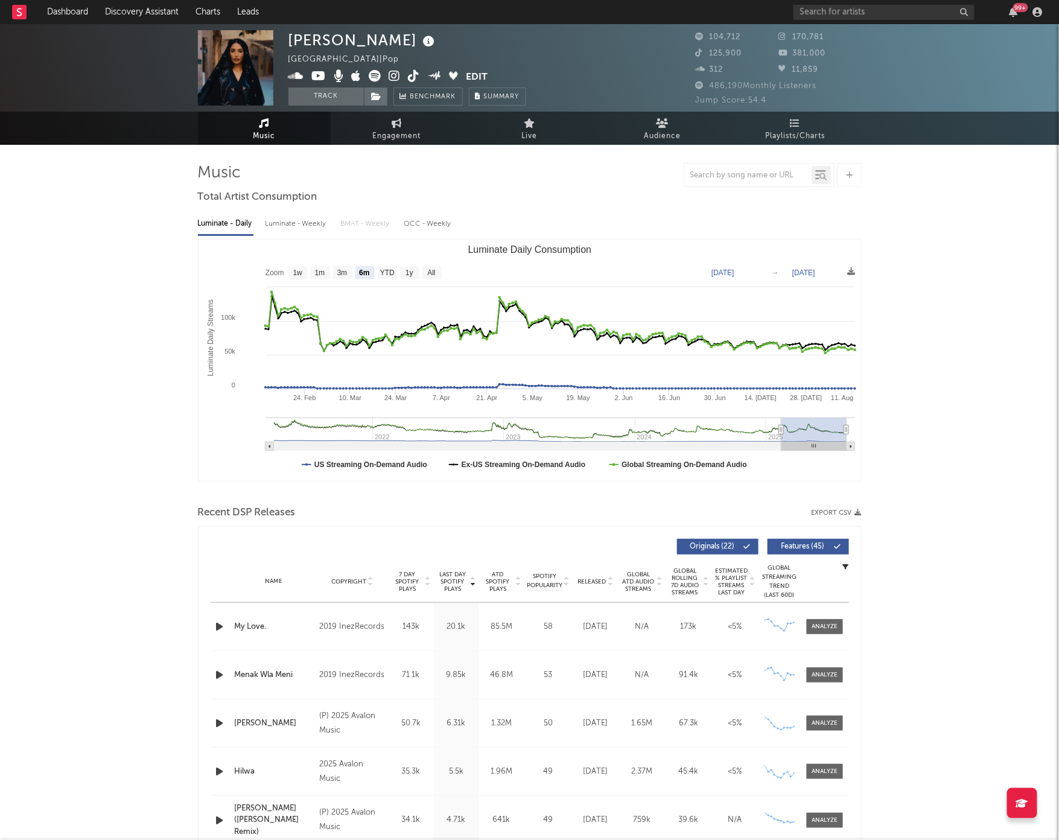
select select "6m"
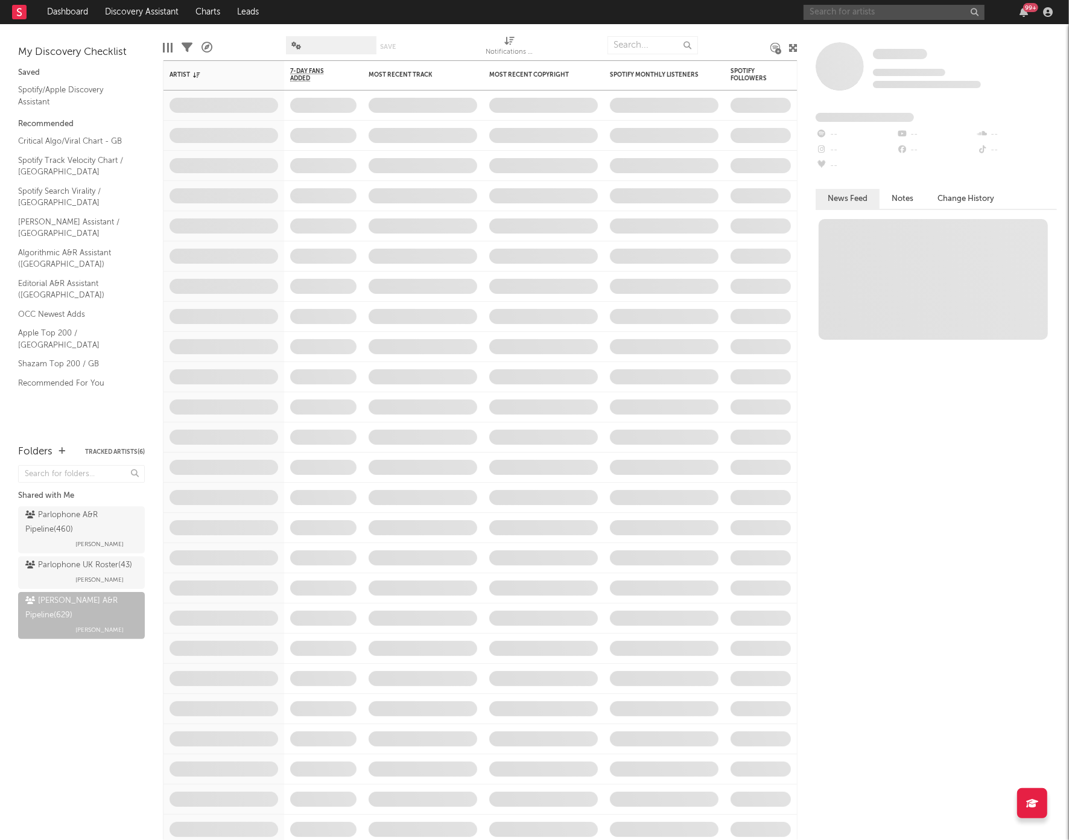
click at [822, 8] on input "text" at bounding box center [894, 12] width 181 height 15
click at [648, 42] on input "text" at bounding box center [653, 45] width 90 height 18
type input "h"
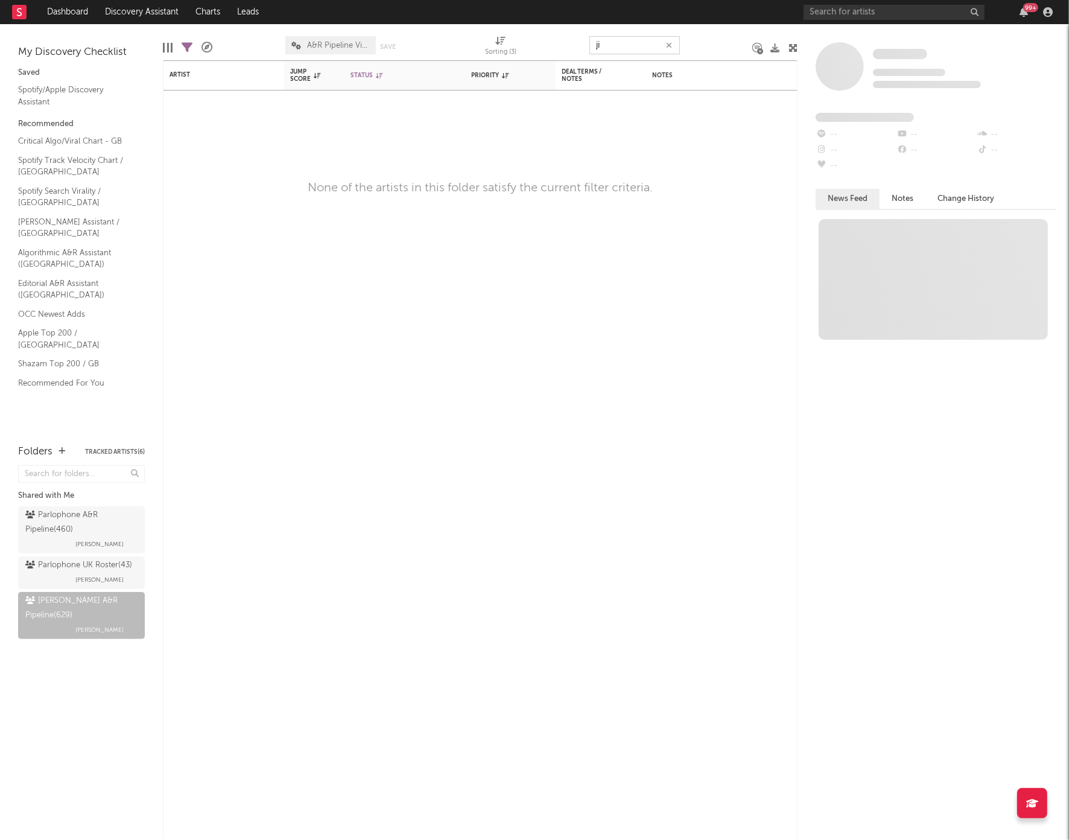
type input "j"
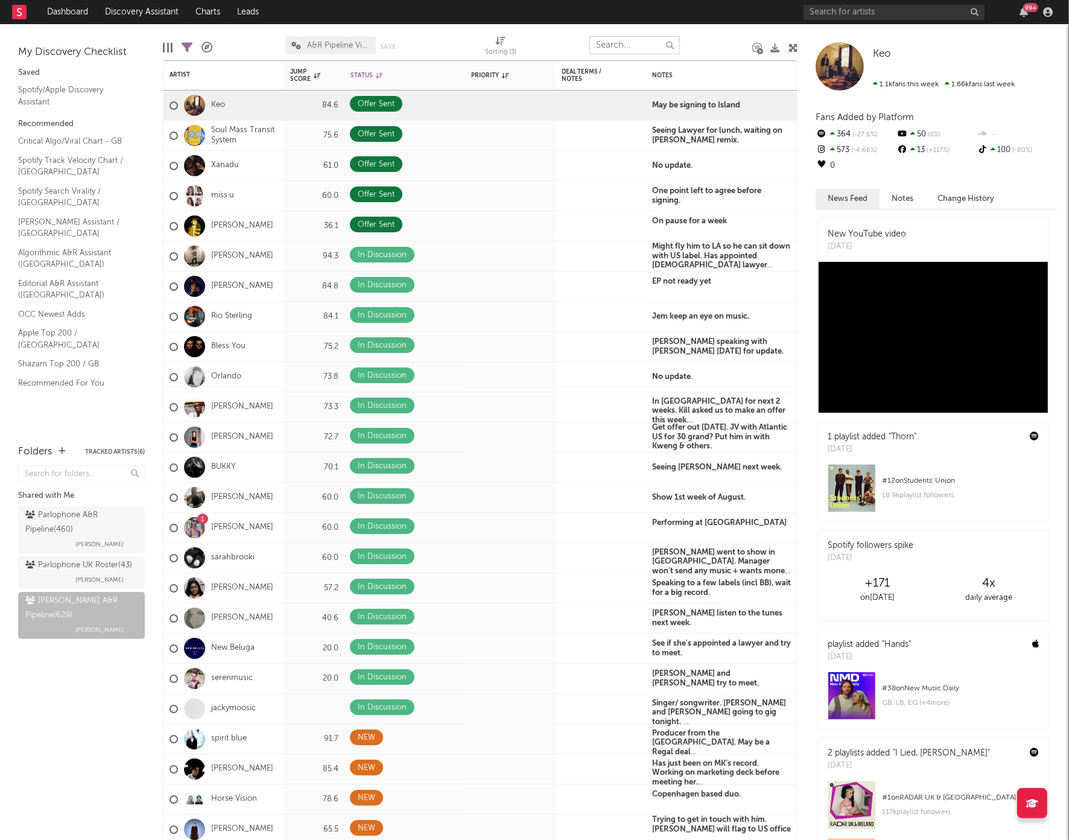
click at [189, 47] on icon at bounding box center [187, 47] width 11 height 11
select select "doesNotInclude"
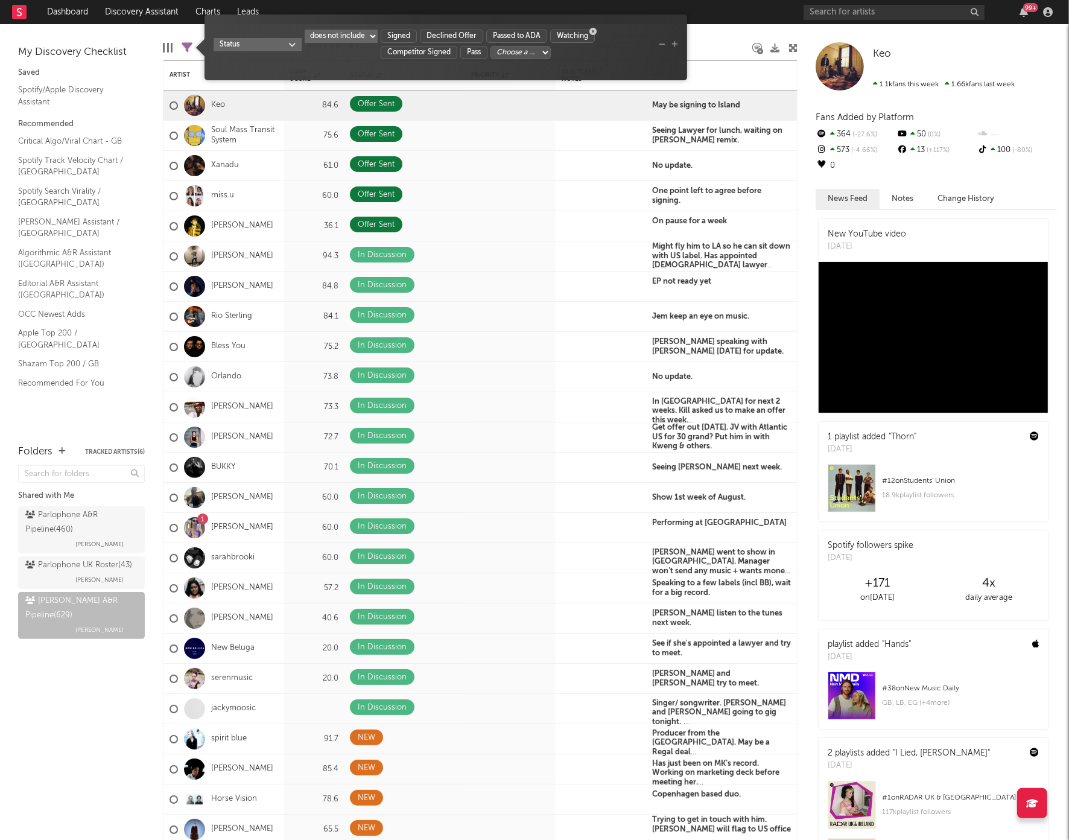
click at [594, 34] on icon "button" at bounding box center [592, 31] width 7 height 7
click at [416, 48] on icon "button" at bounding box center [414, 47] width 7 height 7
click at [705, 46] on div at bounding box center [716, 45] width 55 height 30
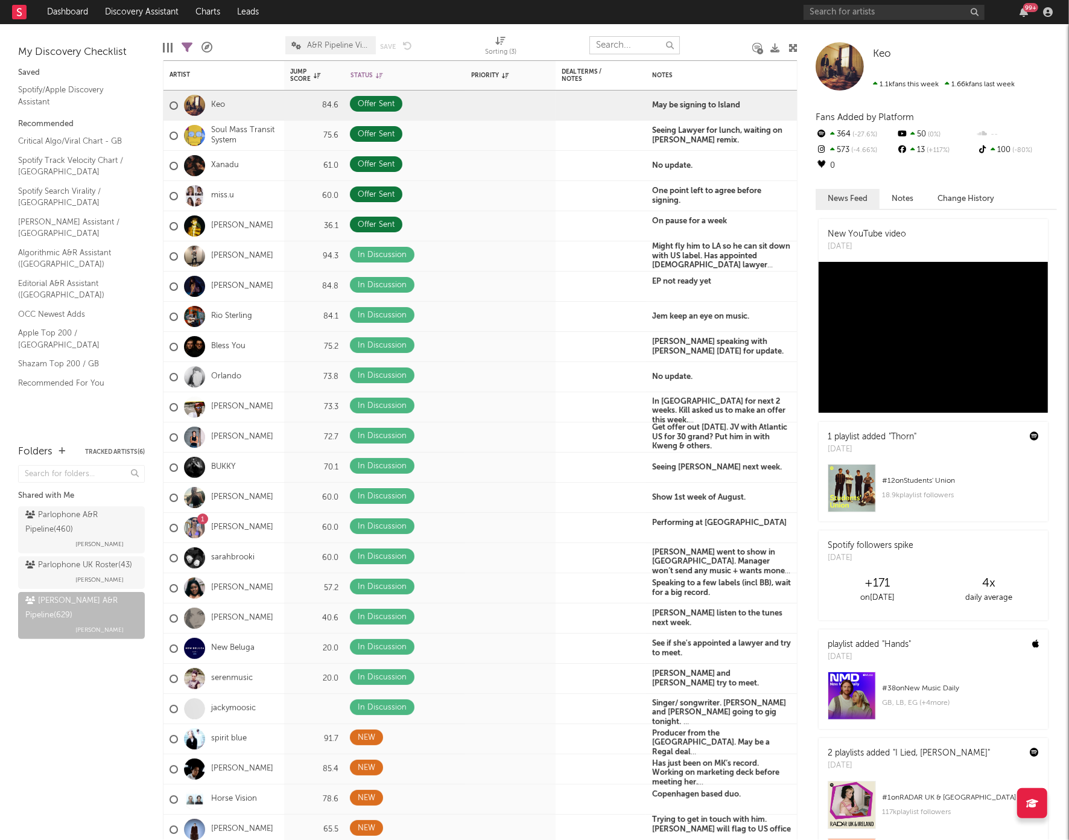
click at [635, 45] on input "text" at bounding box center [634, 45] width 90 height 18
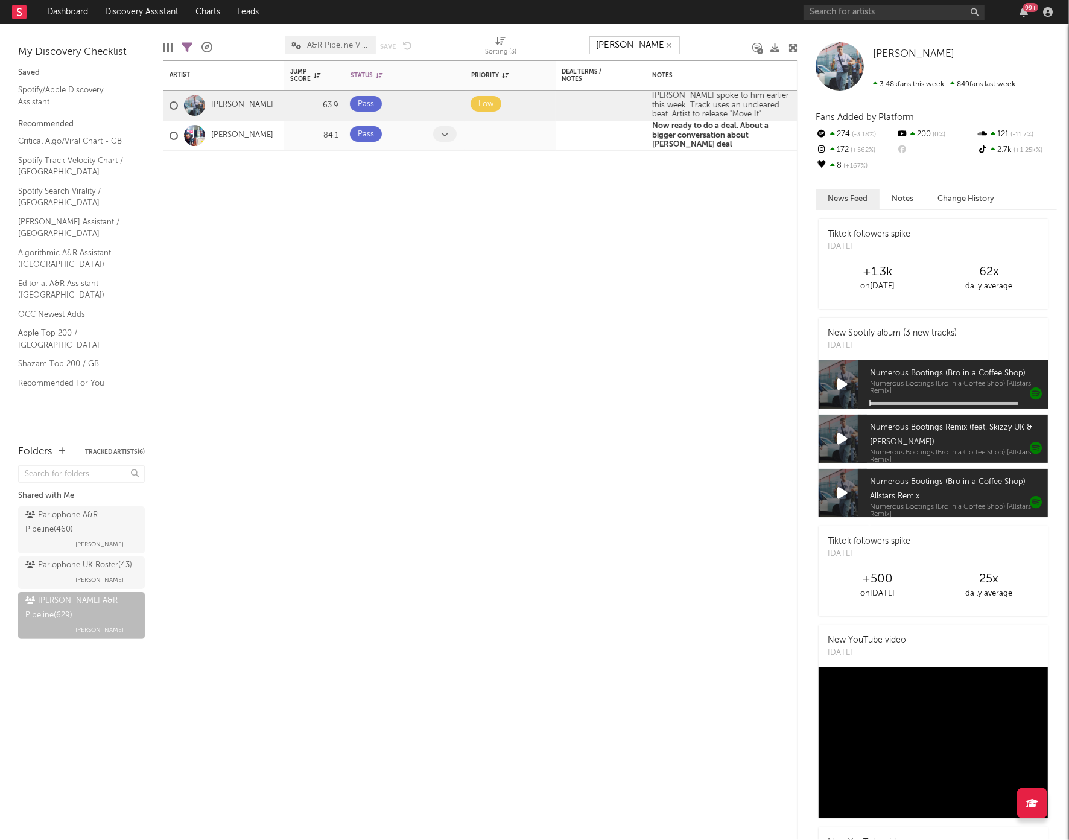
type input "jim"
click at [443, 134] on icon at bounding box center [445, 134] width 8 height 8
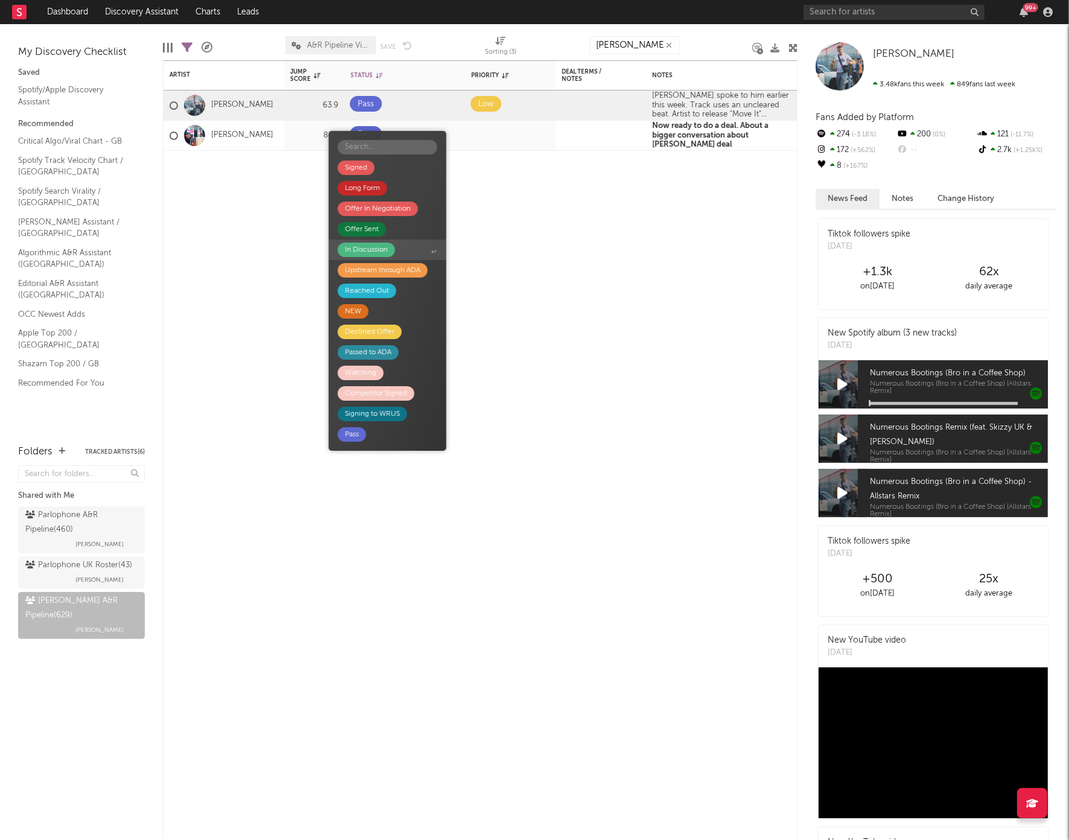
click at [369, 253] on div "In Discussion" at bounding box center [366, 250] width 43 height 14
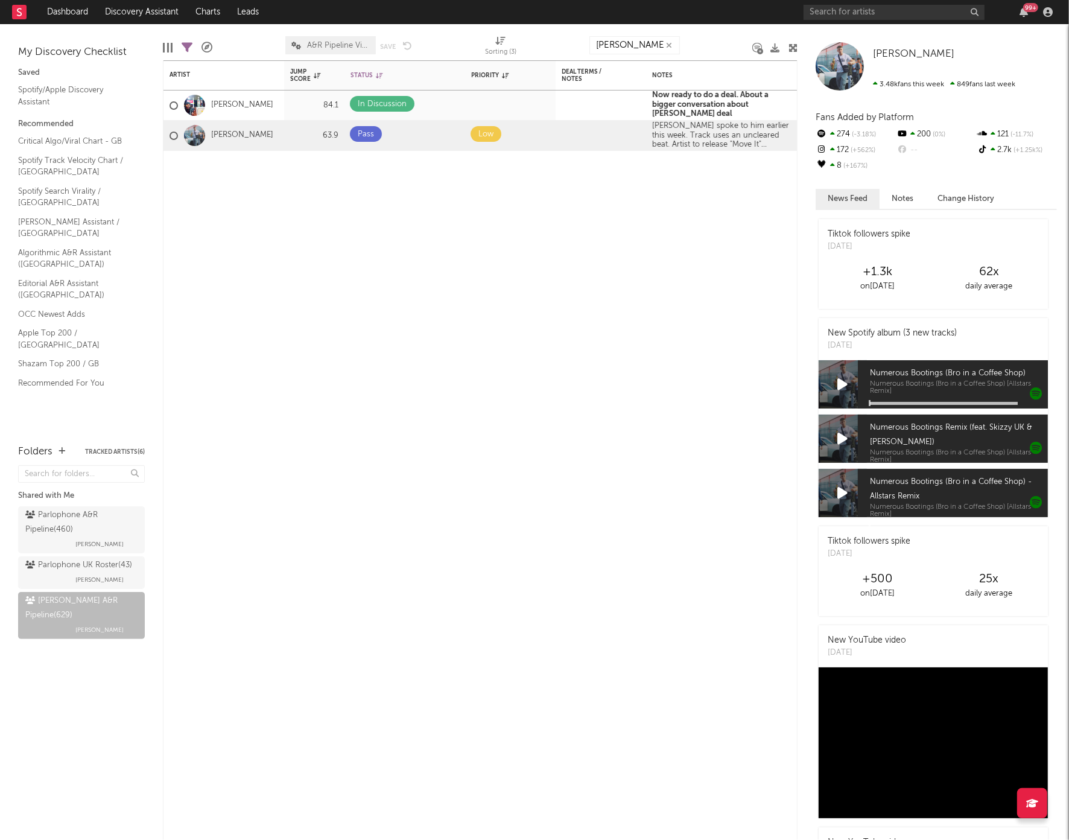
click at [668, 45] on icon "button" at bounding box center [669, 46] width 6 height 8
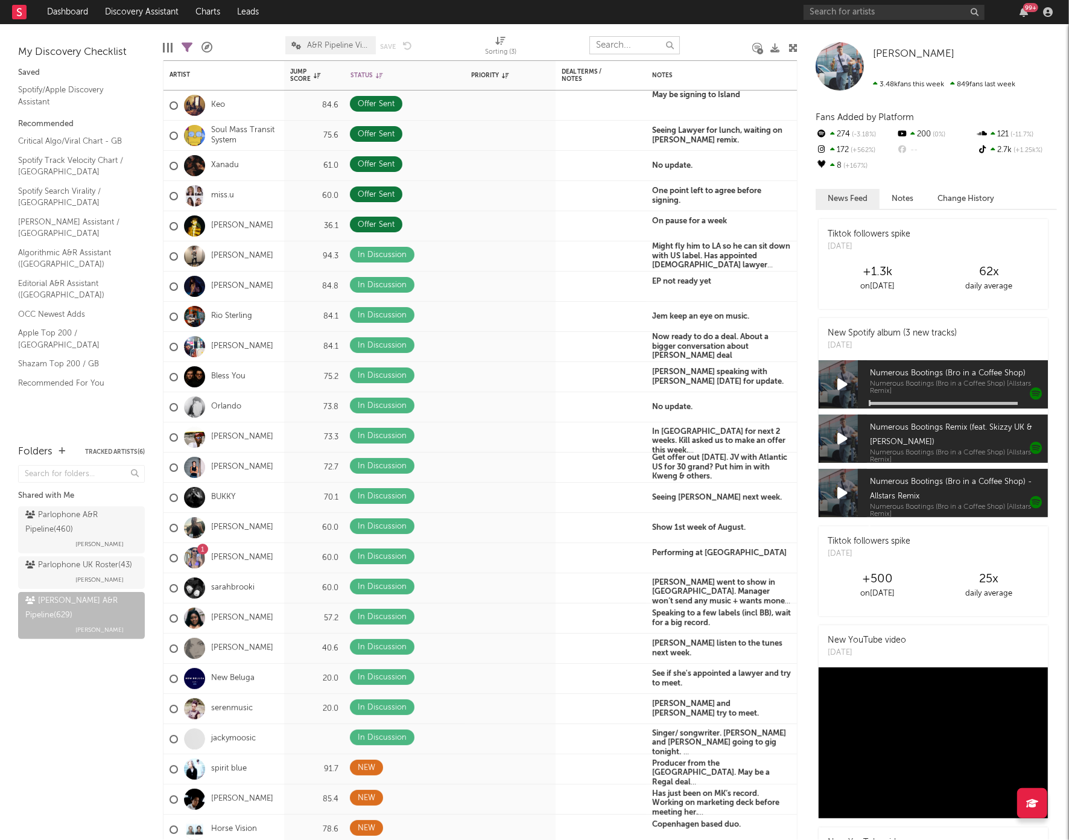
click at [653, 45] on input "text" at bounding box center [634, 45] width 90 height 18
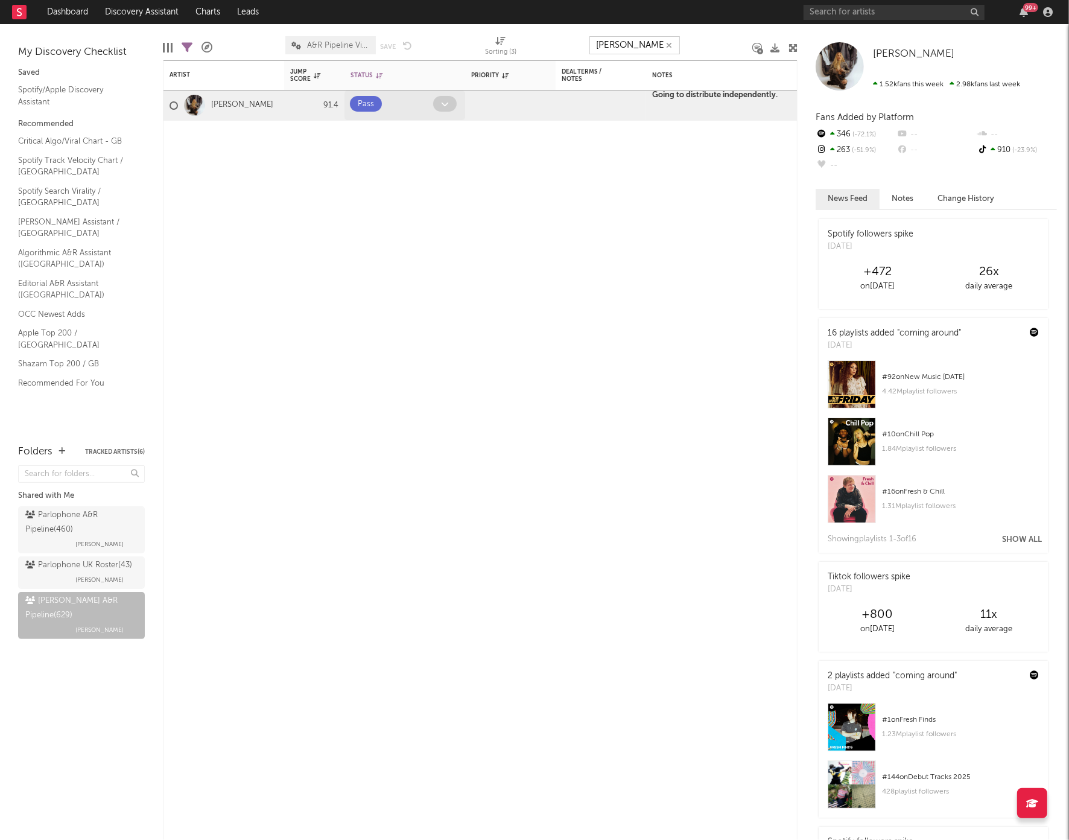
type input "fliss"
click at [448, 101] on icon at bounding box center [445, 104] width 8 height 8
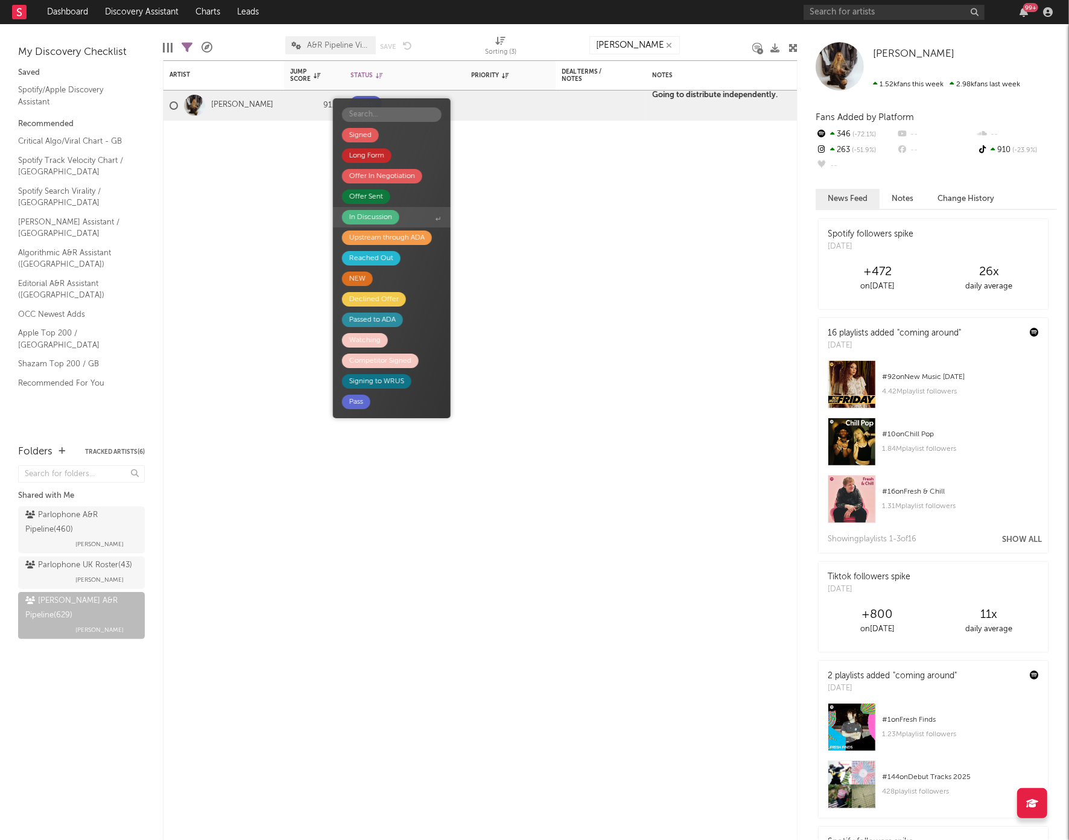
click at [364, 216] on div "In Discussion" at bounding box center [370, 217] width 43 height 14
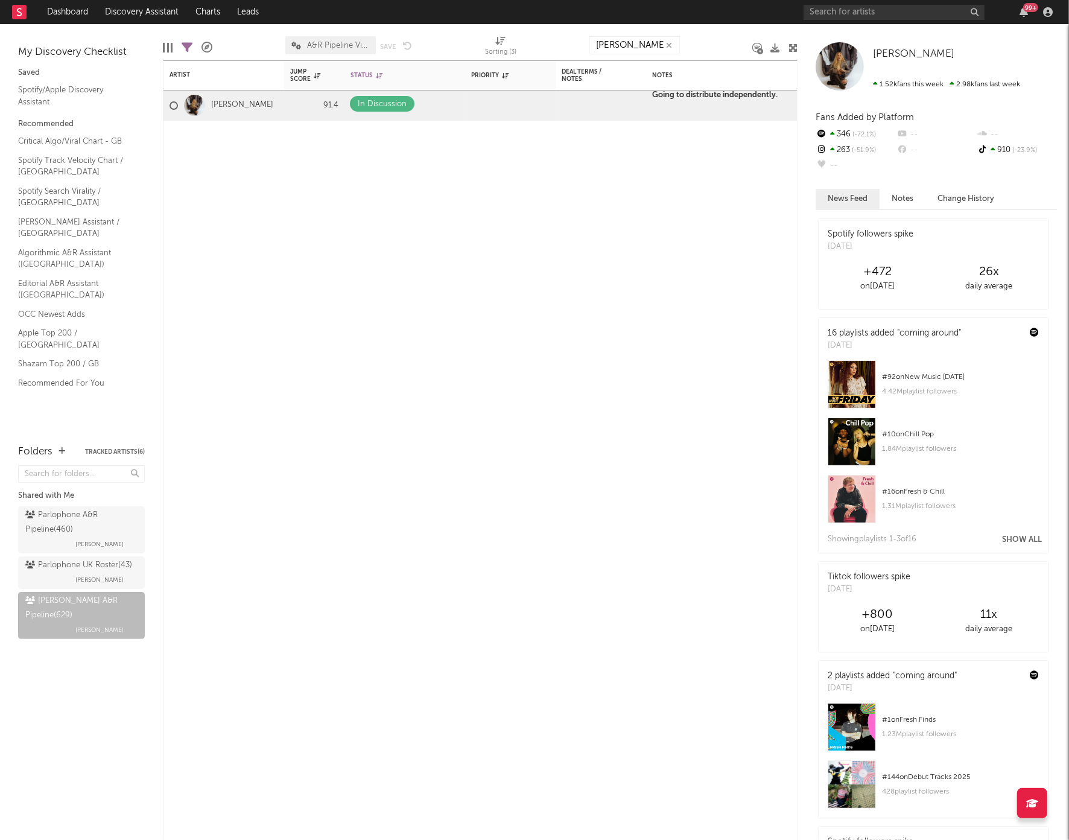
click at [666, 46] on icon "button" at bounding box center [669, 46] width 6 height 8
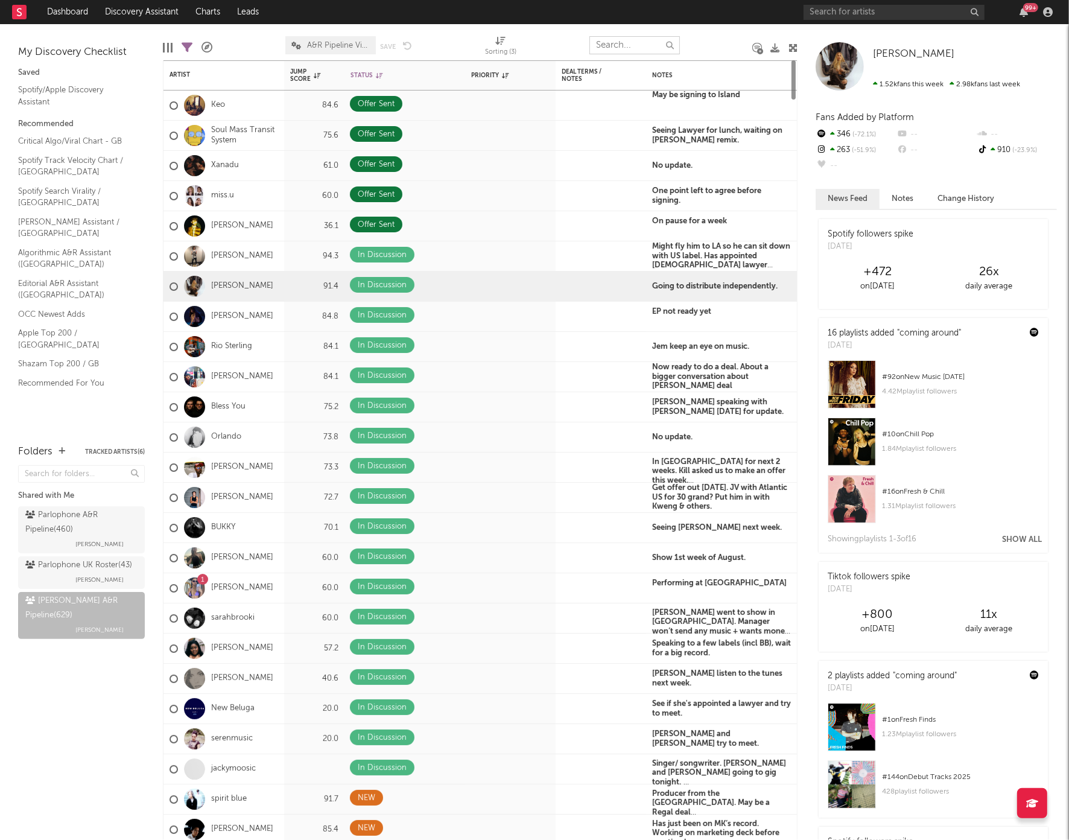
click at [665, 46] on input "text" at bounding box center [634, 45] width 90 height 18
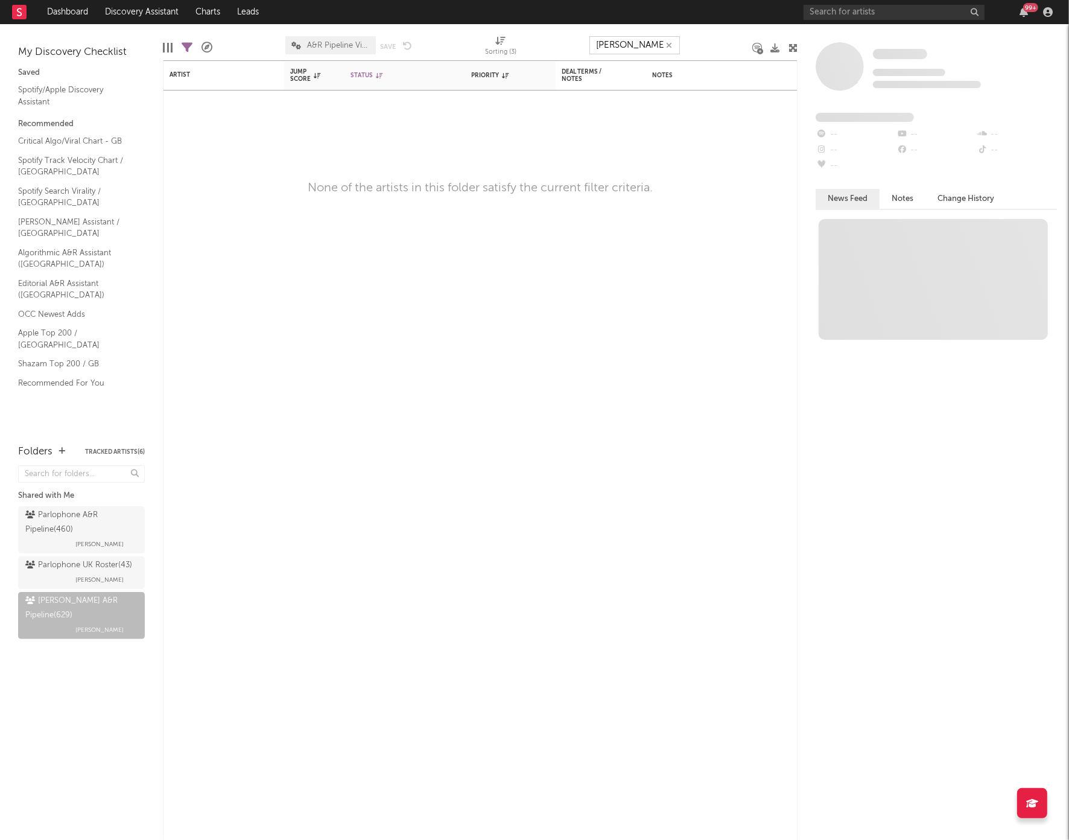
type input "rudy roberts"
click at [671, 45] on icon "button" at bounding box center [669, 46] width 6 height 8
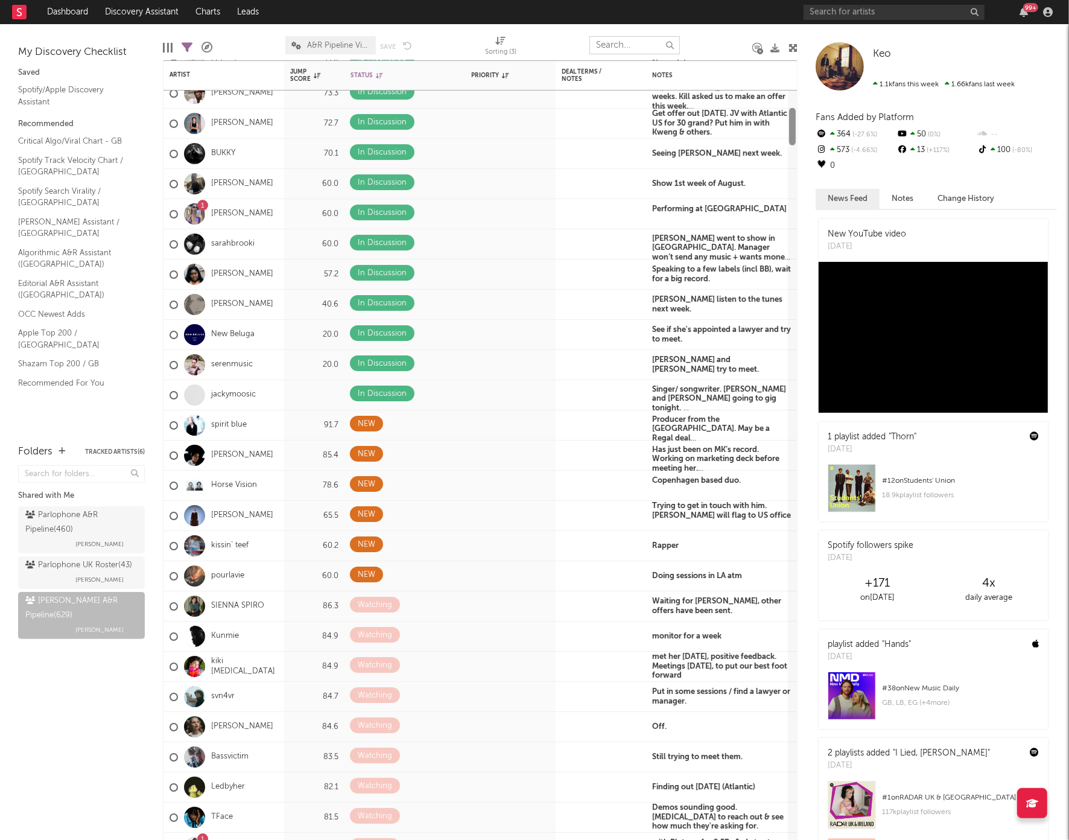
drag, startPoint x: 792, startPoint y: 86, endPoint x: 794, endPoint y: 104, distance: 18.2
click at [794, 104] on div at bounding box center [792, 464] width 9 height 749
click at [637, 48] on input "text" at bounding box center [634, 45] width 90 height 18
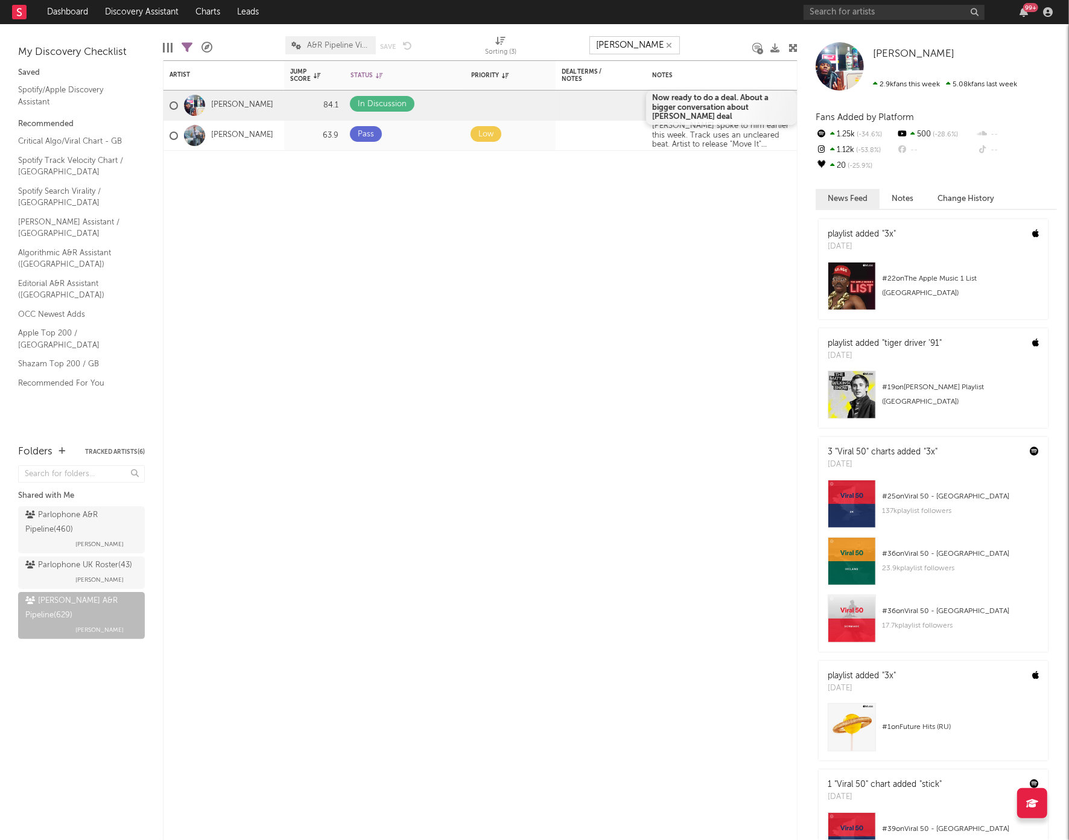
type input "jim"
click at [690, 110] on b "Now ready to do a deal. About a bigger conversation about Luke deal" at bounding box center [710, 107] width 116 height 27
click at [702, 103] on b "Now ready to do a deal. About a bigger conversation about Luke deal" at bounding box center [710, 107] width 116 height 27
drag, startPoint x: 654, startPoint y: 97, endPoint x: 789, endPoint y: 111, distance: 135.9
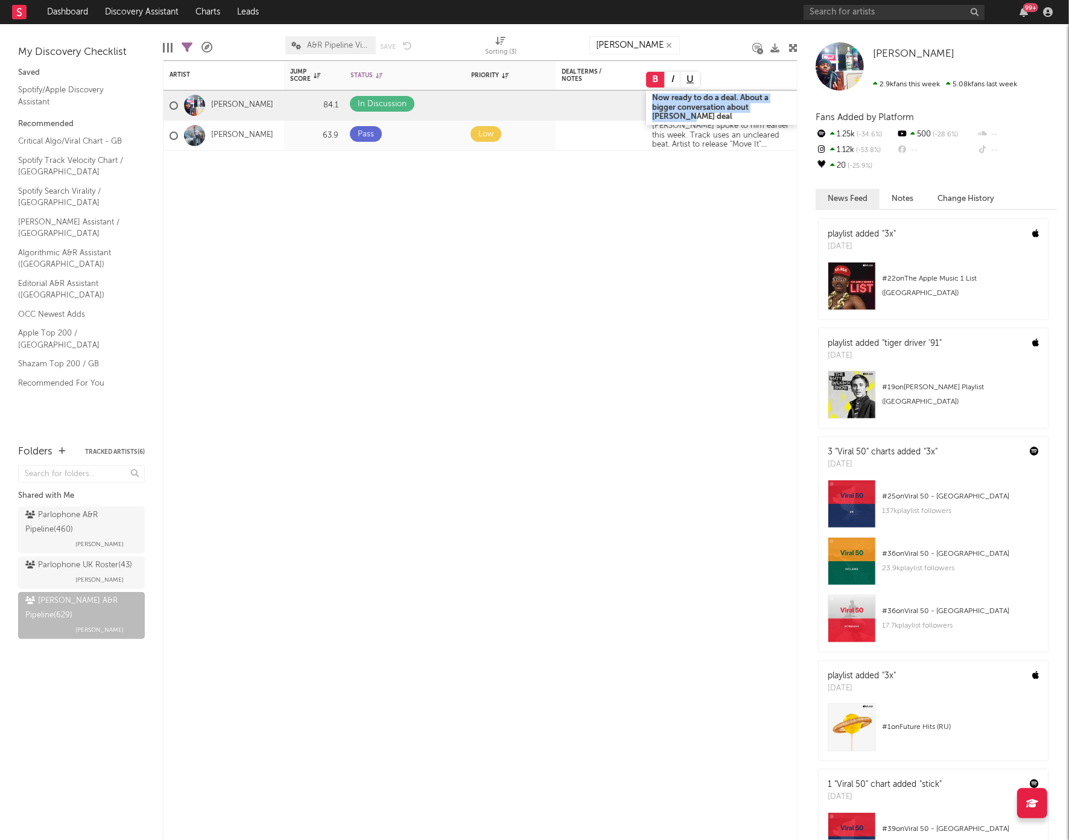
click at [789, 111] on div "Now ready to do a deal. About a bigger conversation about Luke deal" at bounding box center [721, 107] width 151 height 34
click at [725, 99] on span "10k made an offer. 1.15 for EP and album. Will talk to WR US about it." at bounding box center [721, 106] width 139 height 22
click at [746, 99] on span "10k made an offer £1.15 for EP and album. Will talk to WR US about it." at bounding box center [714, 112] width 125 height 35
click at [726, 100] on span "10k made an offer £1.15M for EP and album. Will talk to WR US about it." at bounding box center [718, 112] width 132 height 35
drag, startPoint x: 652, startPoint y: 98, endPoint x: 695, endPoint y: 129, distance: 52.7
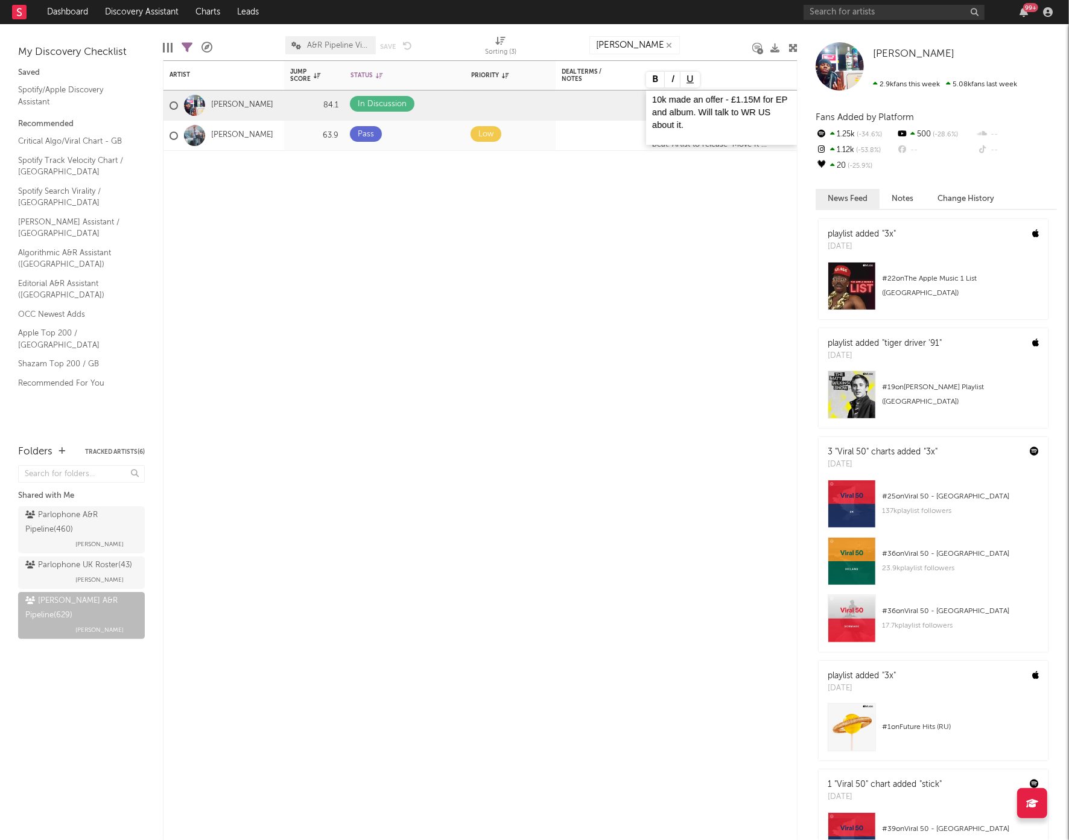
click at [694, 127] on p "10k made an offer - £1.15M for EP and album. Will talk to WR US about it." at bounding box center [721, 113] width 139 height 38
click at [653, 75] on button at bounding box center [655, 80] width 19 height 16
click at [687, 170] on div at bounding box center [721, 169] width 151 height 36
click at [668, 45] on icon "button" at bounding box center [669, 46] width 6 height 8
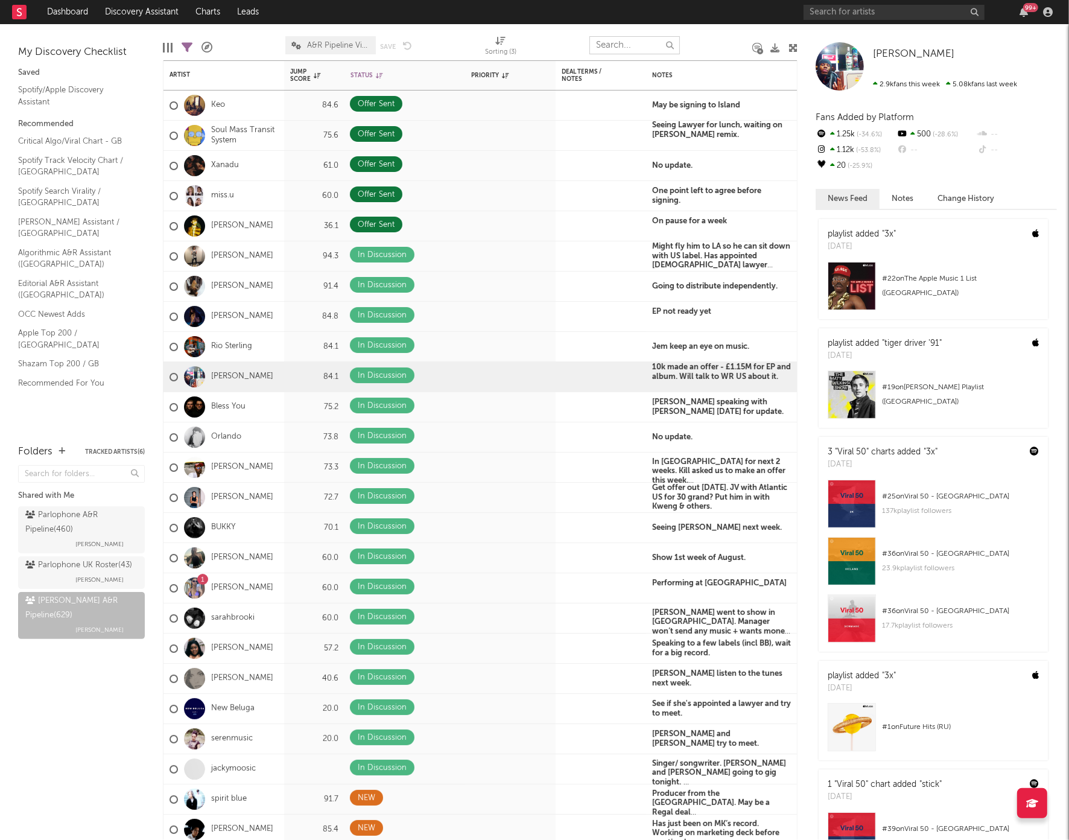
click at [668, 45] on input "text" at bounding box center [634, 45] width 90 height 18
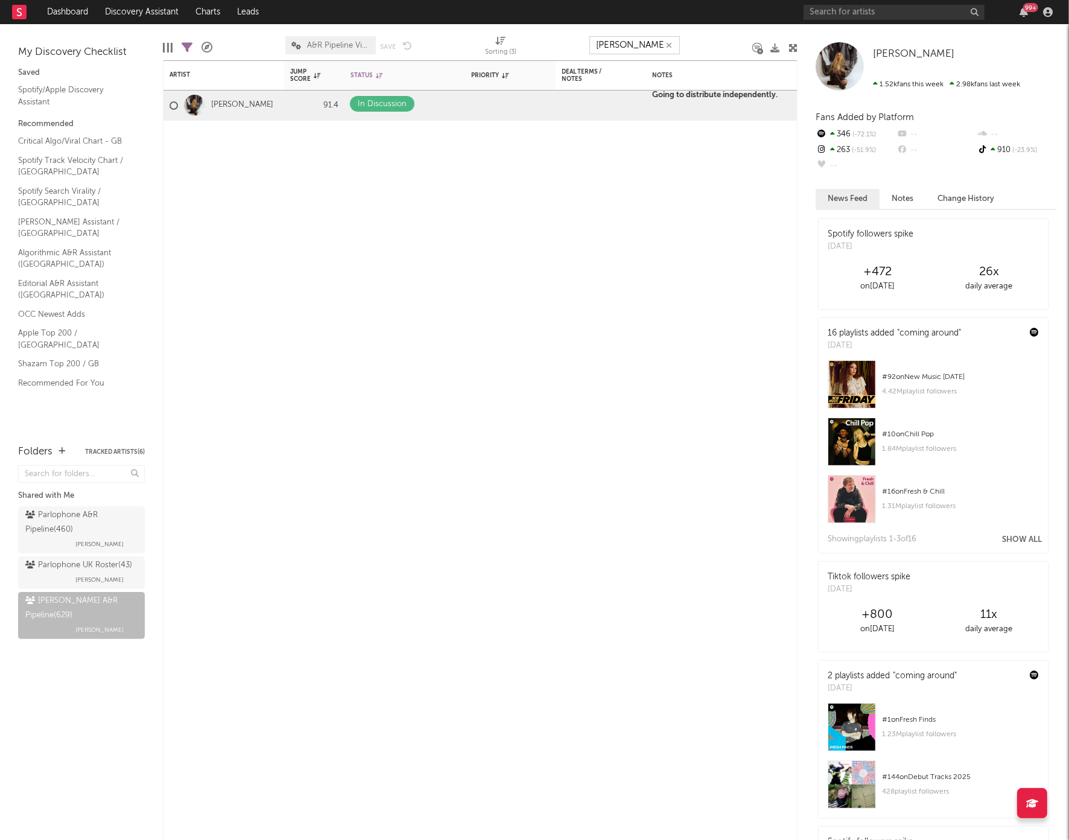
type input "fliss"
click at [699, 99] on b "Going to distribute independently." at bounding box center [714, 98] width 125 height 8
click at [760, 95] on b "Going to distribute independently." at bounding box center [714, 98] width 125 height 8
drag, startPoint x: 780, startPoint y: 96, endPoint x: 648, endPoint y: 97, distance: 132.1
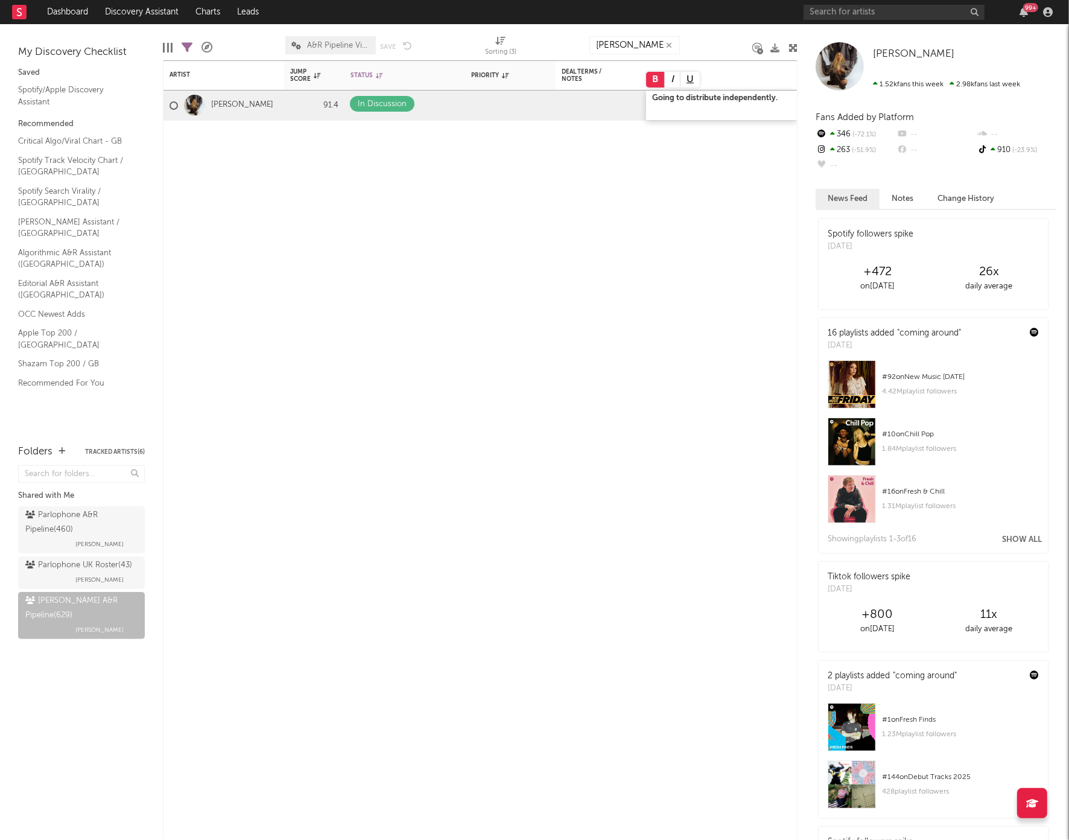
click at [648, 97] on div "Going to distribute independently." at bounding box center [721, 105] width 151 height 30
drag, startPoint x: 655, startPoint y: 98, endPoint x: 817, endPoint y: 97, distance: 162.3
click at [817, 97] on div "Bookmarks and Folders My Discovery Checklist Saved Spotify/Apple Discovery Assi…" at bounding box center [534, 432] width 1069 height 816
click at [659, 78] on button at bounding box center [655, 80] width 19 height 16
click at [675, 150] on div at bounding box center [721, 139] width 151 height 36
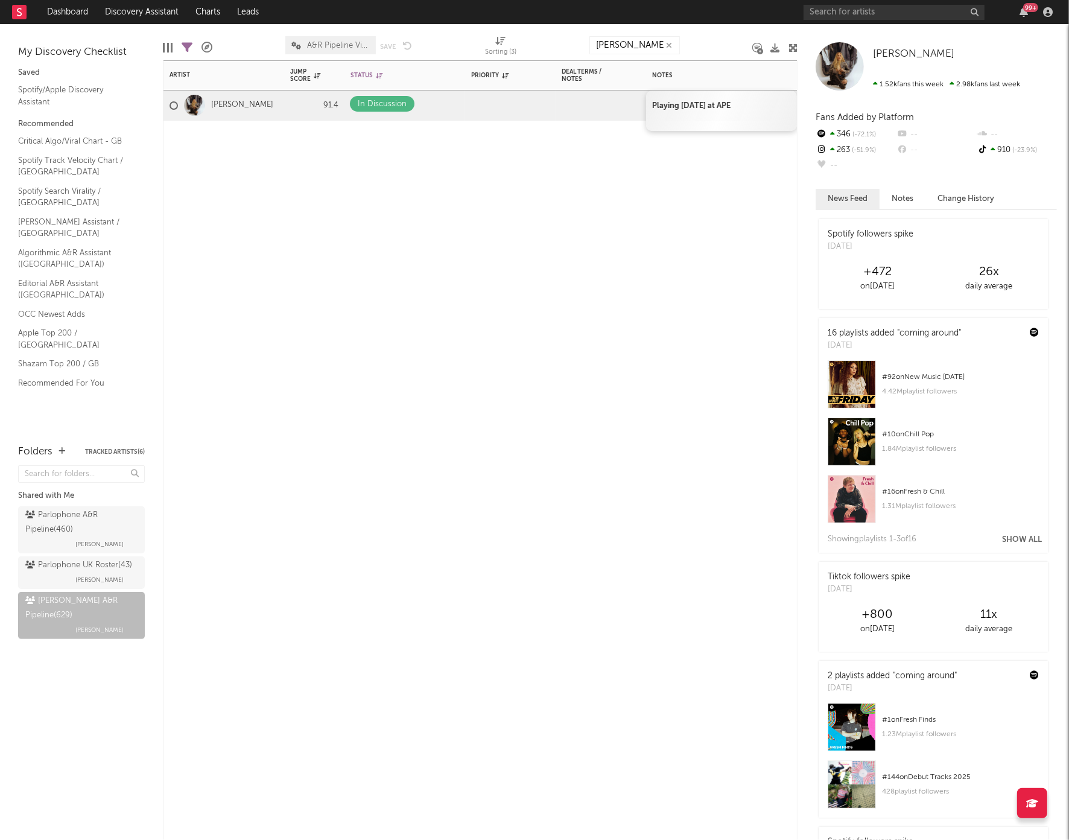
click at [766, 97] on div "Playing on Friday at APE" at bounding box center [721, 110] width 151 height 40
click at [749, 107] on p "Playing on Friday at APE" at bounding box center [721, 106] width 139 height 10
click at [731, 102] on b "Playing on Friday at APE" at bounding box center [691, 106] width 78 height 8
click at [731, 104] on b "Playing on Friday at APE" at bounding box center [691, 106] width 78 height 8
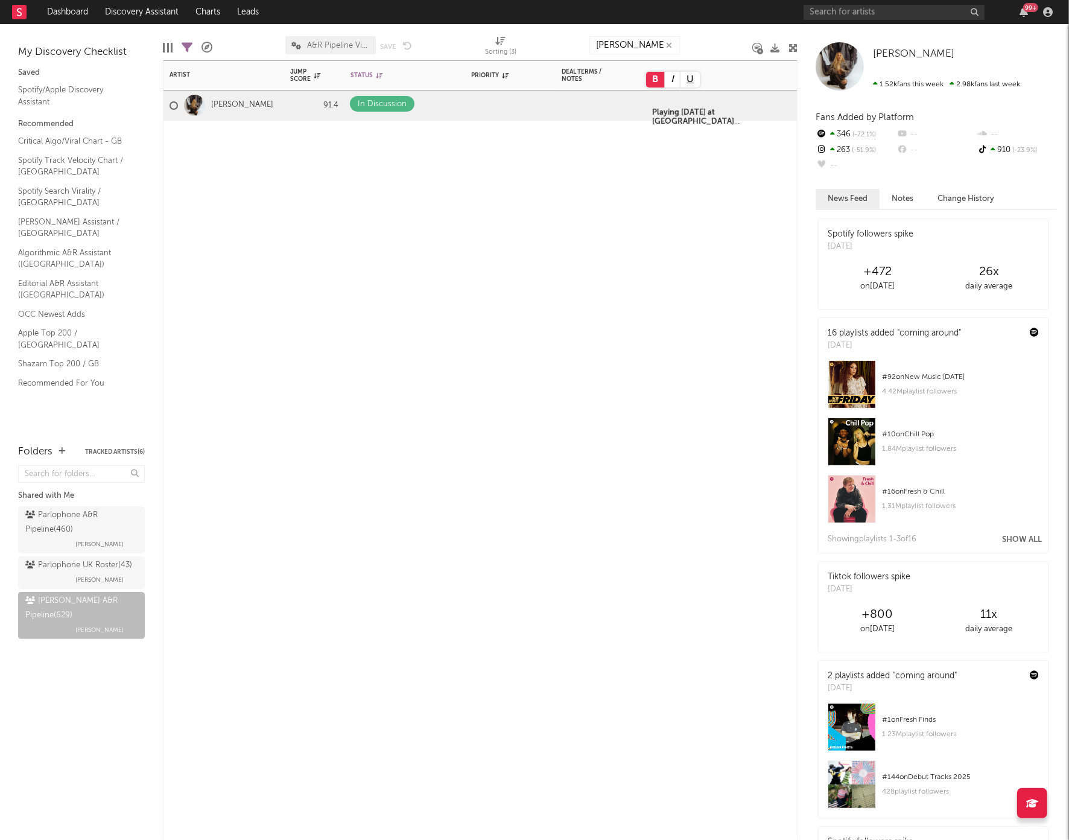
click at [711, 165] on div "Artist Notifications Jump Score Status Edit settings for Status Priority Edit s…" at bounding box center [480, 449] width 635 height 779
click at [188, 50] on icon at bounding box center [187, 47] width 11 height 11
select select "doesNotInclude"
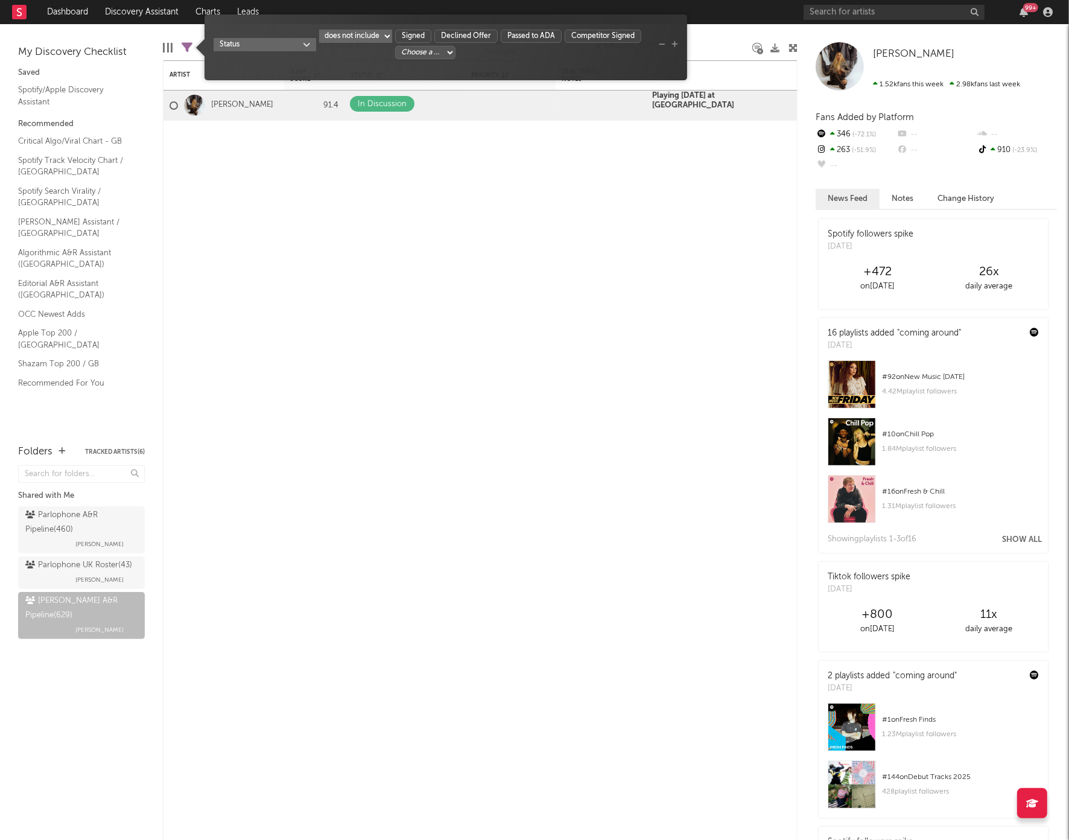
click at [442, 54] on select "Choose a column... Long Form Offer In Negotiation Offer Sent In Discussion Upst…" at bounding box center [425, 52] width 60 height 13
click at [421, 46] on select "Choose a column... Long Form Offer In Negotiation Offer Sent In Discussion Upst…" at bounding box center [425, 52] width 60 height 13
click at [434, 52] on select "Choose a column... Long Form Offer In Negotiation Offer Sent In Discussion Upst…" at bounding box center [449, 52] width 60 height 13
click at [480, 46] on select "Choose a column... Long Form Offer In Negotiation Offer Sent In Discussion Upst…" at bounding box center [449, 52] width 60 height 13
select select "___choose___"
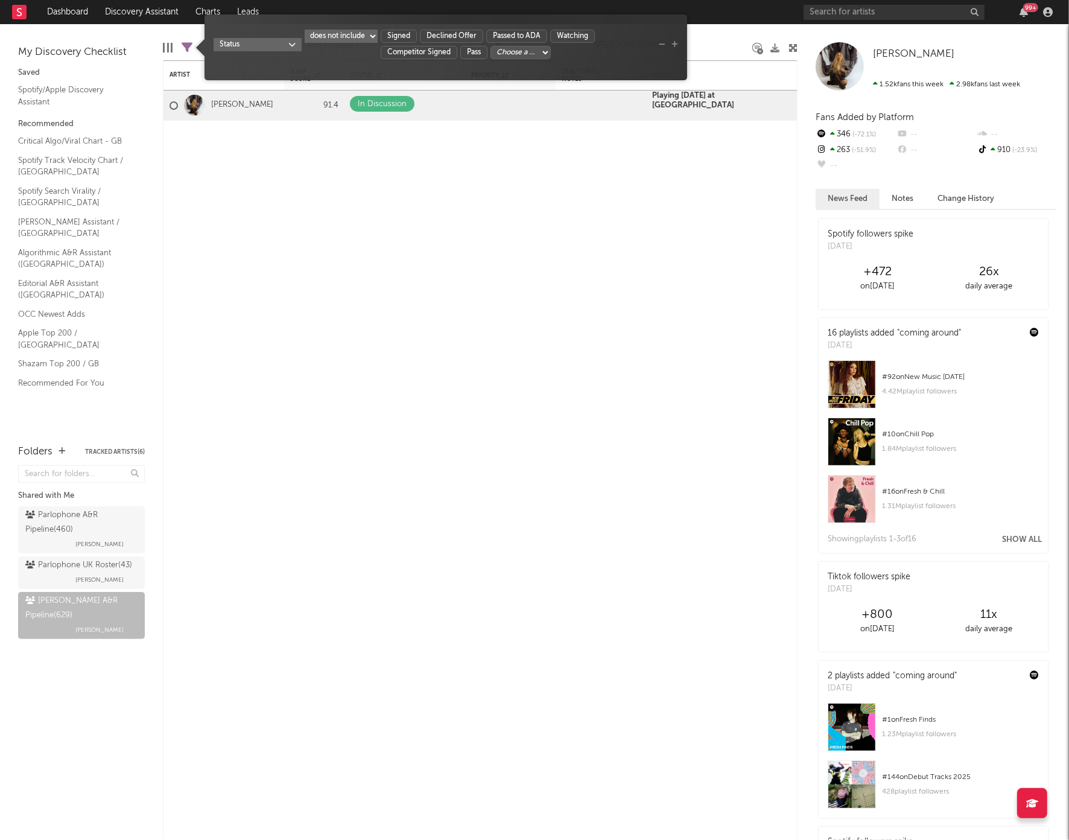
click at [519, 60] on div "Status includes any includes all does not include Signed Declined Offer Passed …" at bounding box center [446, 52] width 465 height 45
click at [519, 57] on select "Choose a column... Long Form Offer In Negotiation Offer Sent In Discussion Upst…" at bounding box center [520, 52] width 60 height 13
click at [339, 202] on div "Artist Notifications Jump Score Status Edit settings for Status Priority Edit s…" at bounding box center [480, 449] width 635 height 779
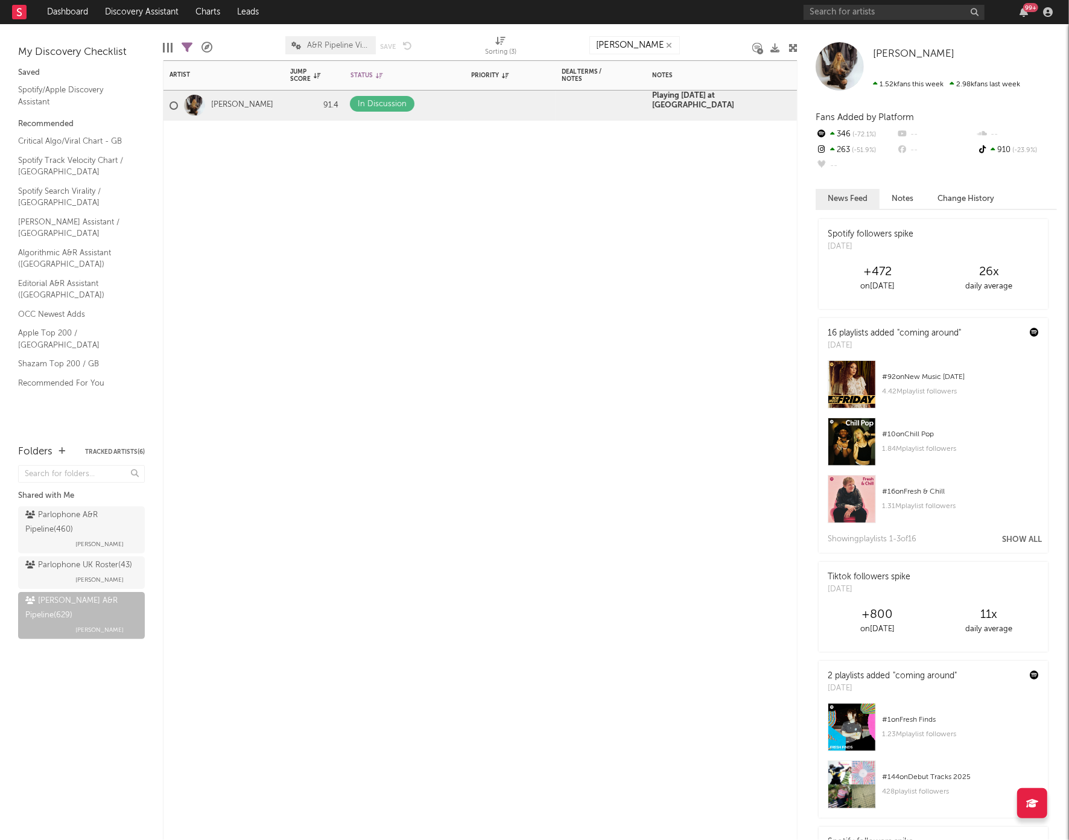
click at [671, 45] on icon "button" at bounding box center [669, 46] width 6 height 8
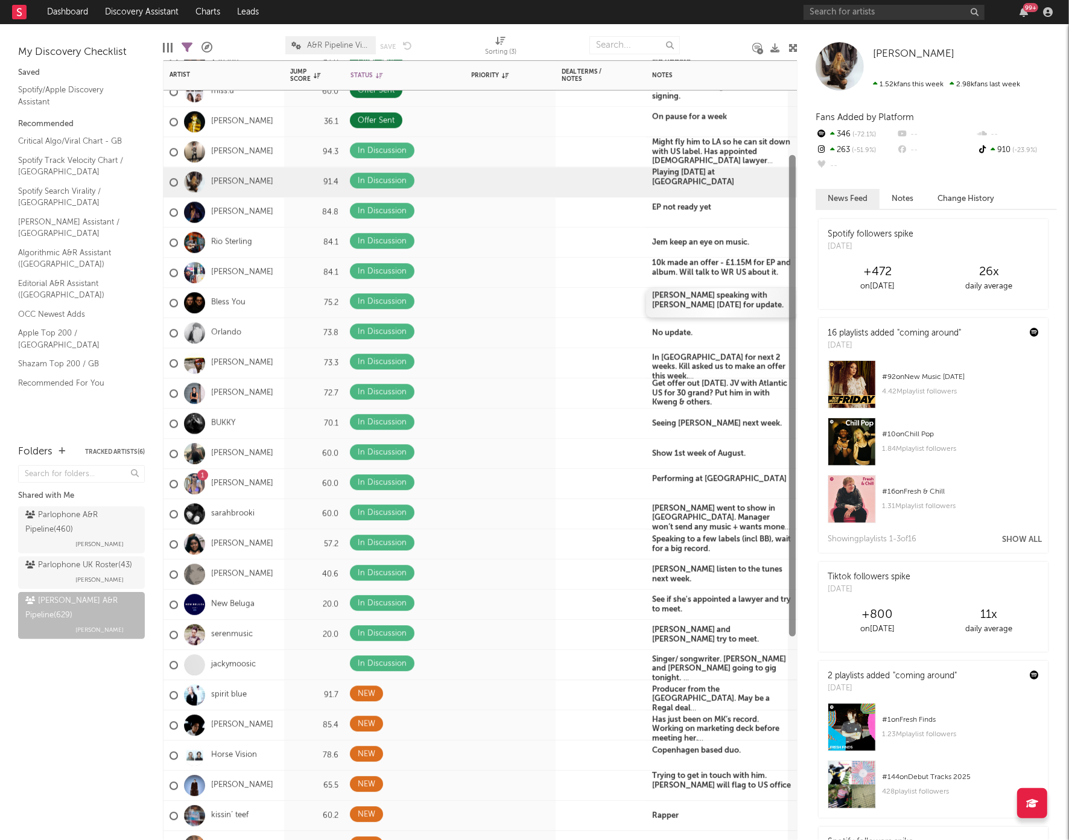
drag, startPoint x: 792, startPoint y: 233, endPoint x: 776, endPoint y: 300, distance: 68.3
click at [776, 300] on div "Keo 84.6 Offer Sent May be signing to Island Ben Durling Molly Mcnulty Soul Mas…" at bounding box center [480, 449] width 635 height 779
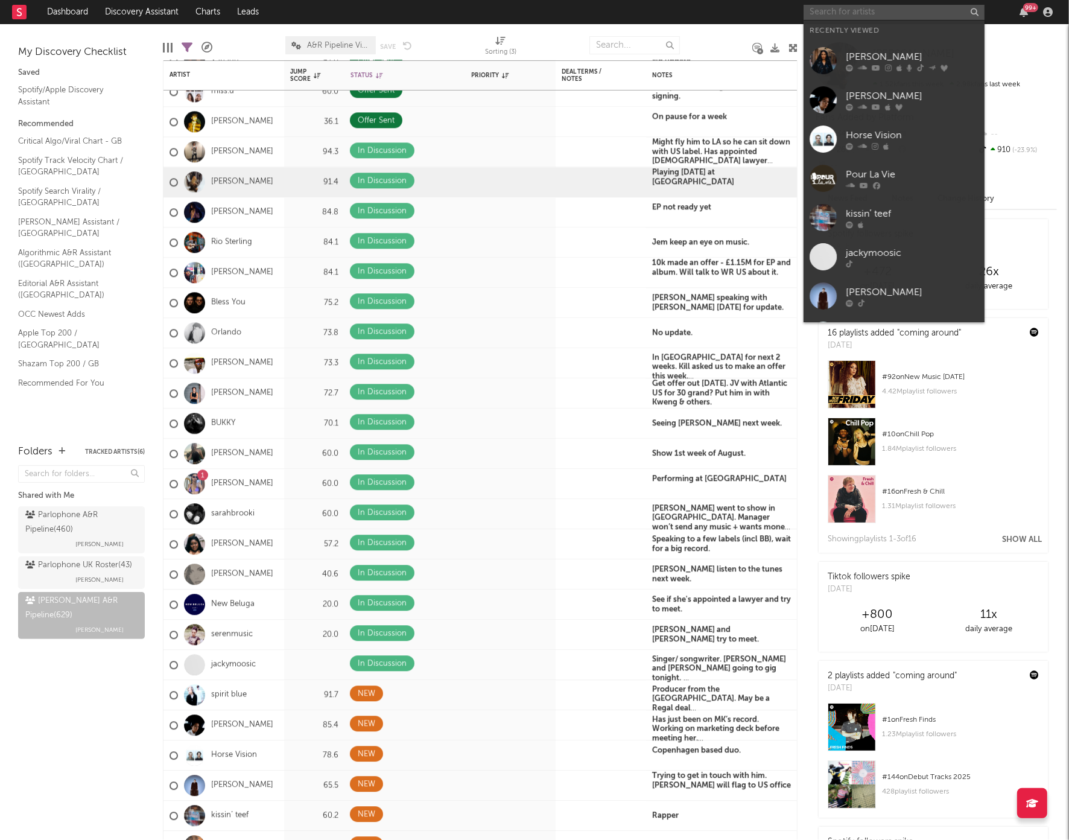
click at [824, 13] on input "text" at bounding box center [894, 12] width 181 height 15
paste input "https://www.tiktok.com/@cherryholtlive"
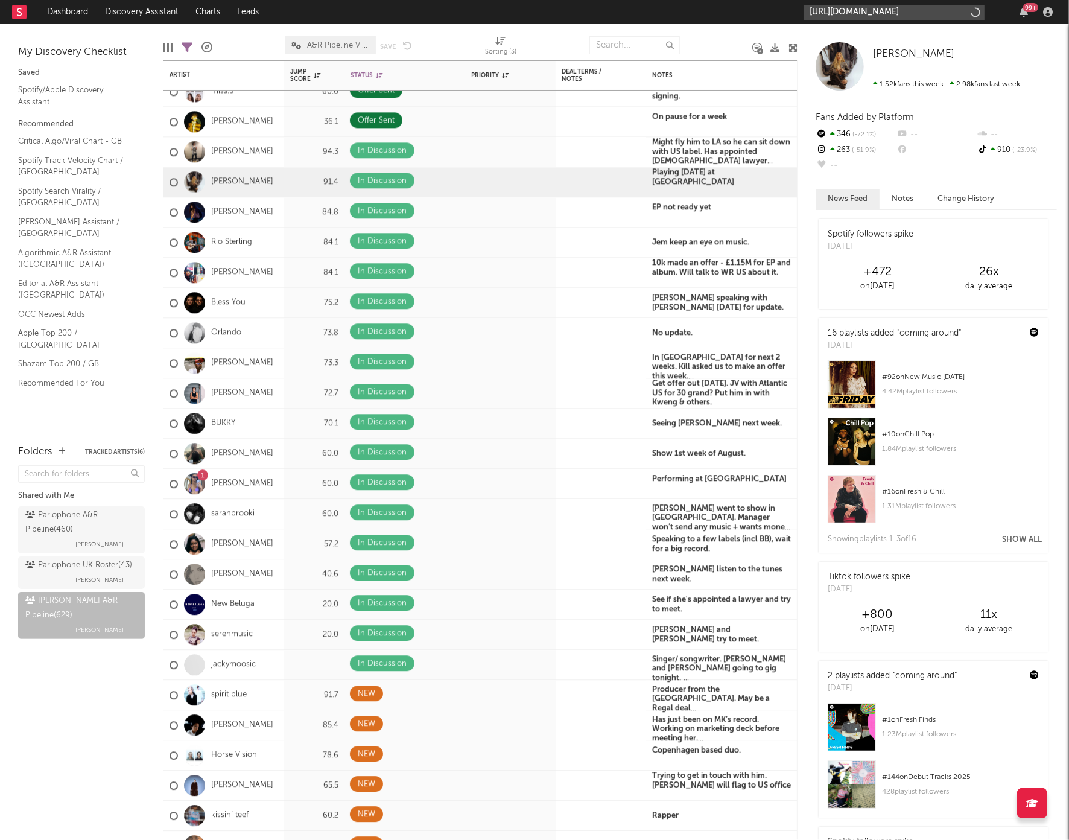
type input "https://www.tiktok.com/@cherryholtlive"
click at [863, 31] on link "cherryholtlive" at bounding box center [894, 40] width 181 height 39
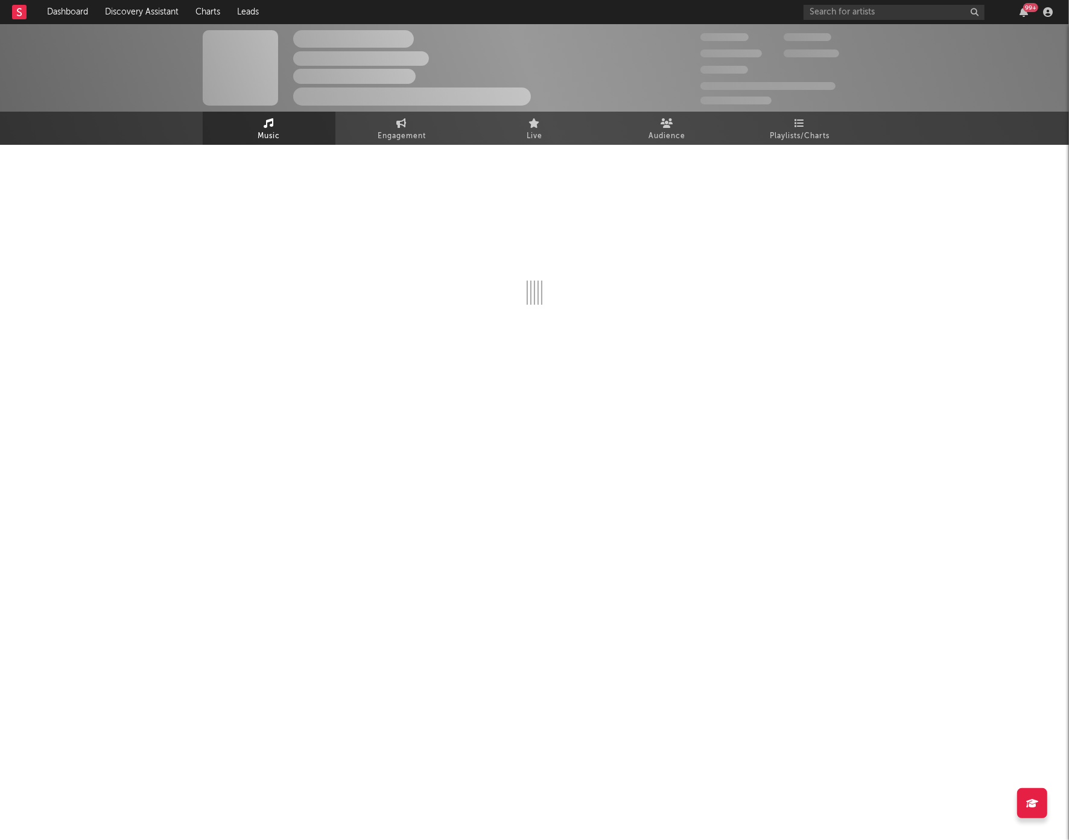
select select "1w"
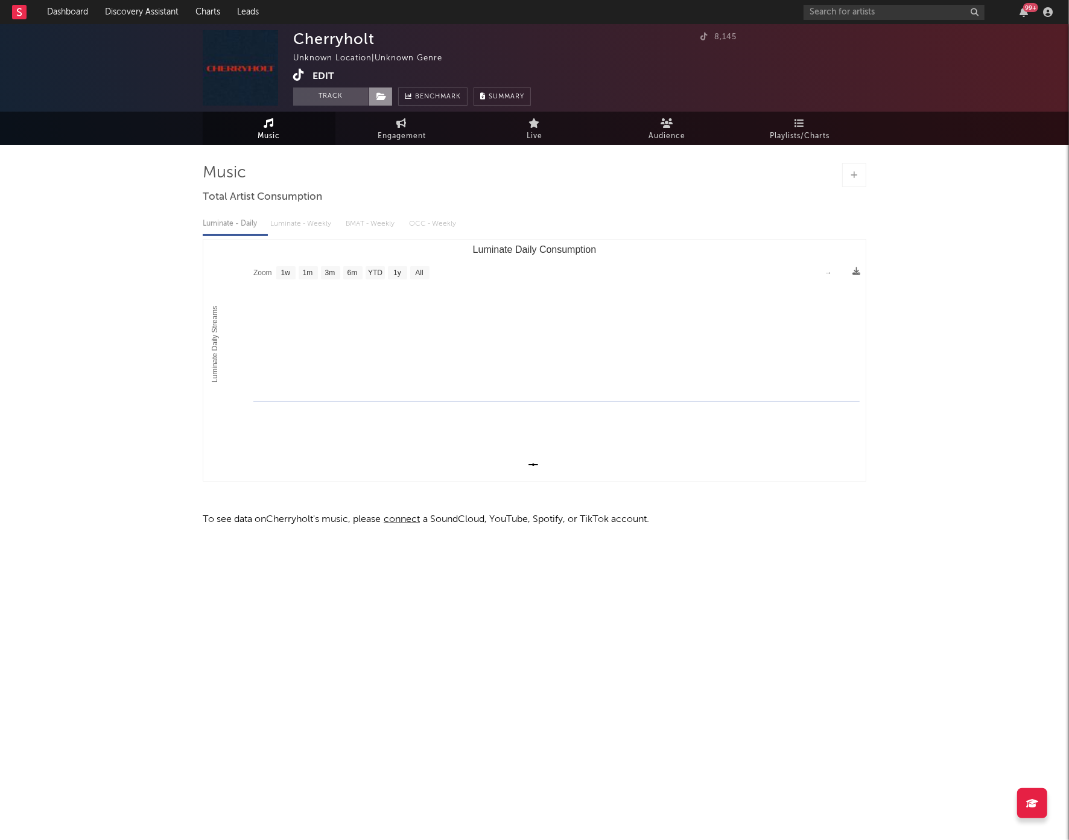
click at [376, 97] on icon at bounding box center [381, 96] width 10 height 8
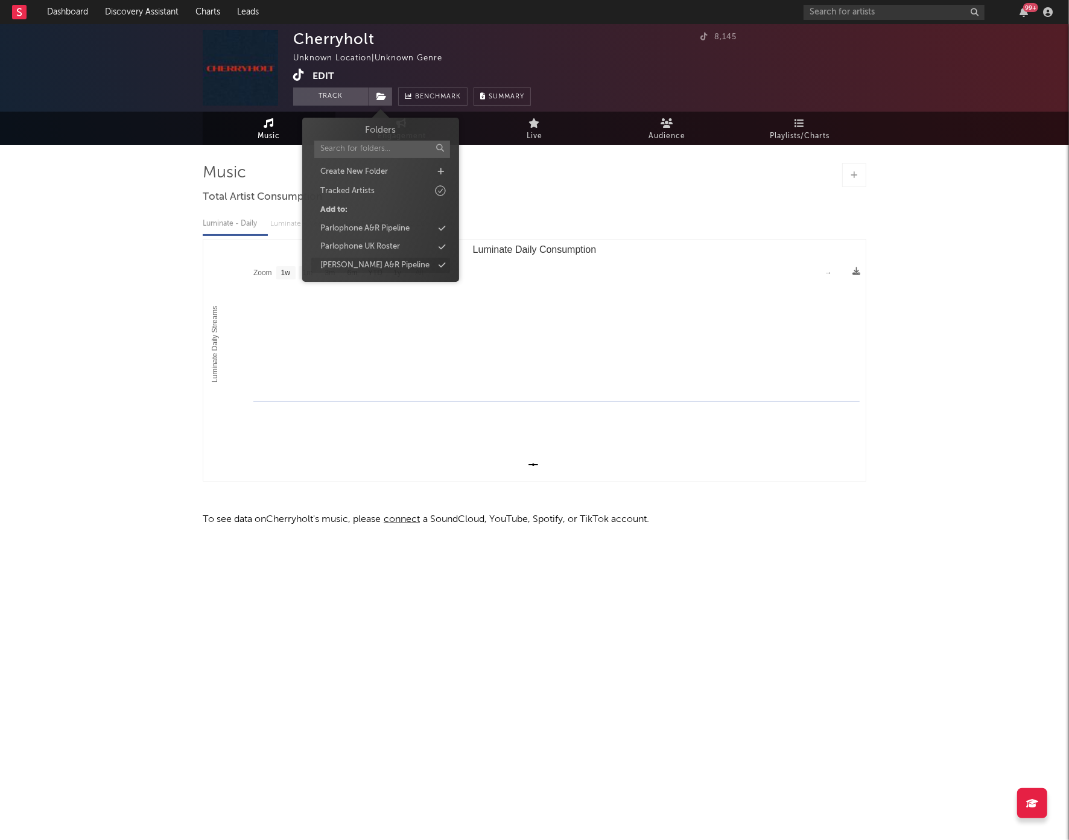
click at [370, 262] on div "[PERSON_NAME] A&R Pipeline" at bounding box center [374, 265] width 109 height 12
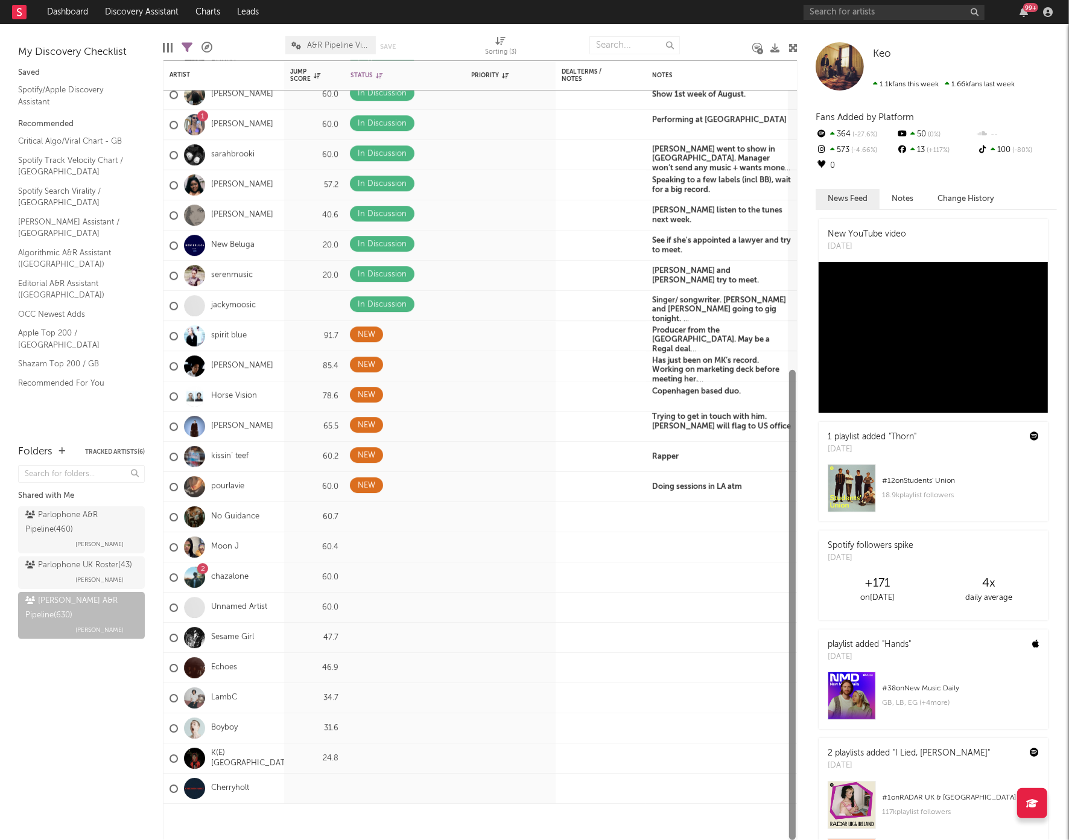
drag, startPoint x: 795, startPoint y: 192, endPoint x: 794, endPoint y: 518, distance: 325.8
click at [794, 518] on div at bounding box center [792, 605] width 7 height 470
click at [443, 783] on icon at bounding box center [445, 787] width 8 height 8
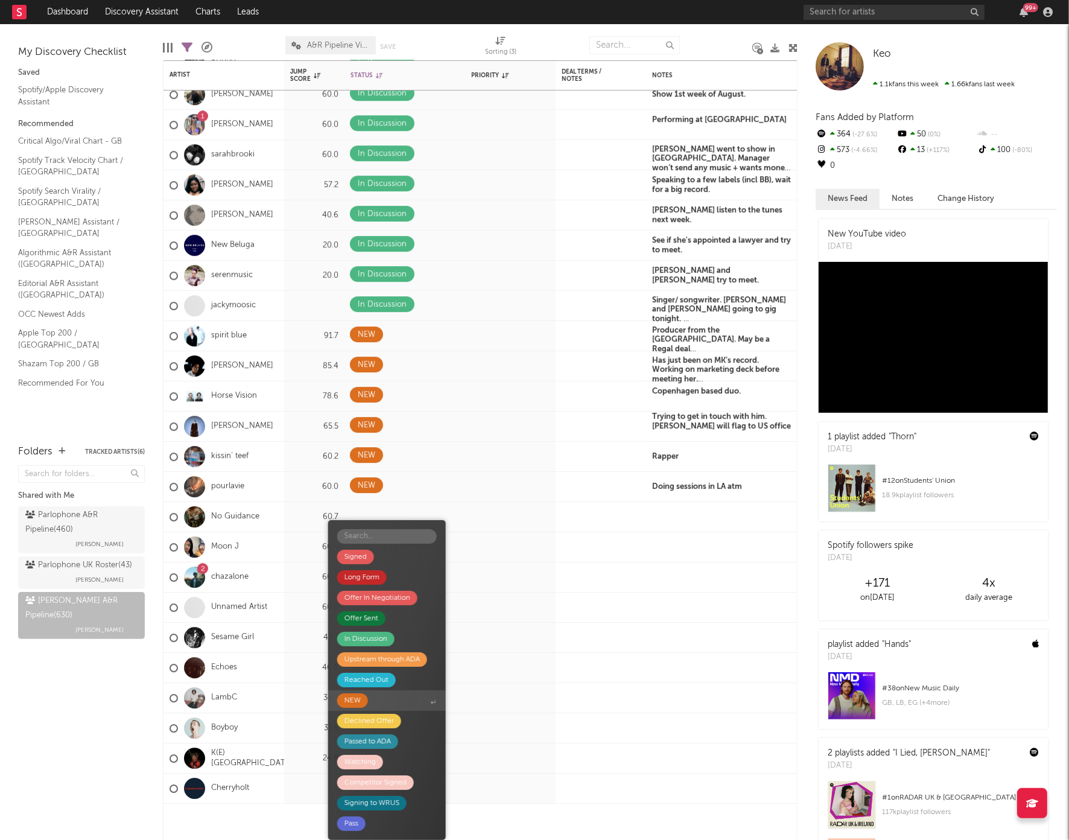
click at [351, 702] on div "NEW" at bounding box center [352, 700] width 16 height 14
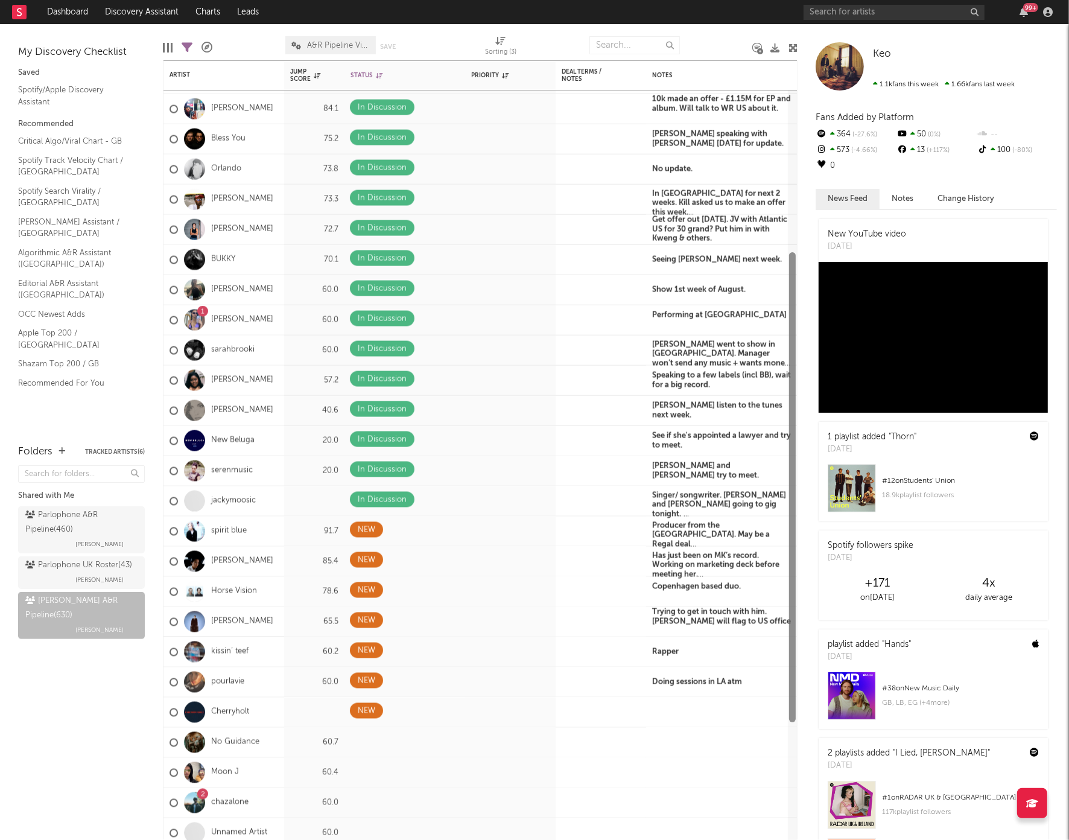
drag, startPoint x: 790, startPoint y: 427, endPoint x: 791, endPoint y: 310, distance: 116.4
click at [791, 310] on div at bounding box center [792, 487] width 7 height 470
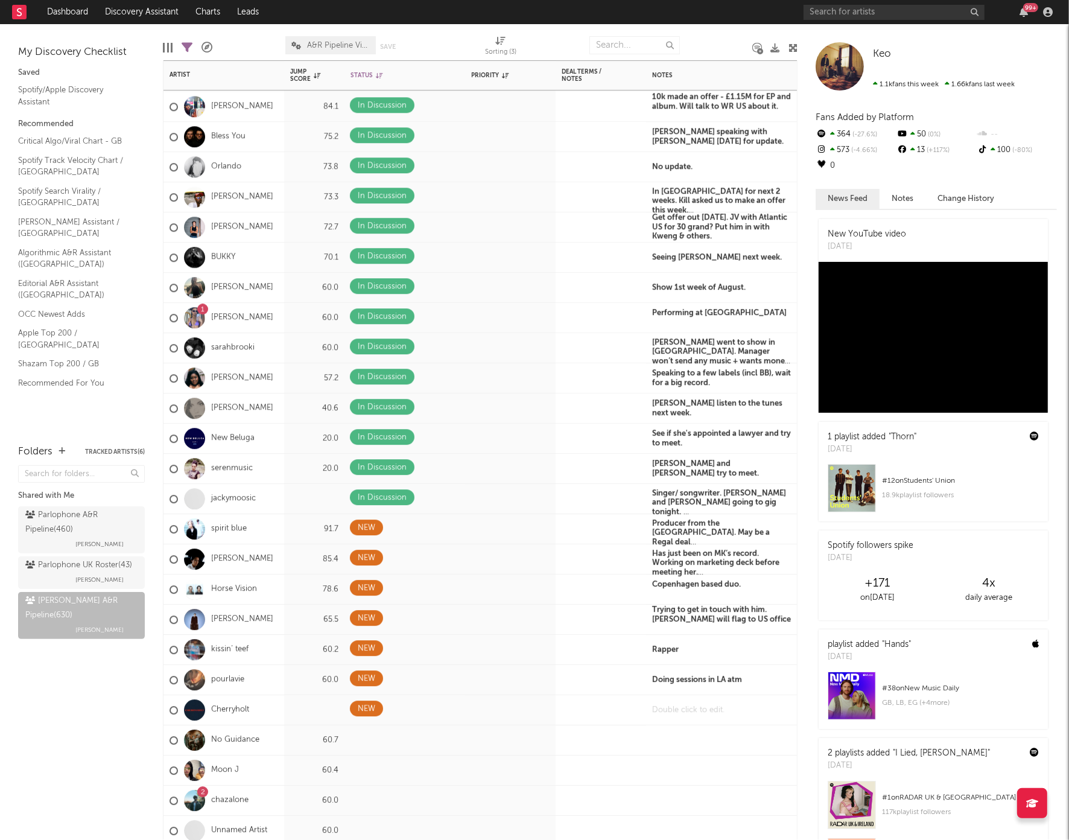
click at [672, 706] on div at bounding box center [721, 710] width 151 height 30
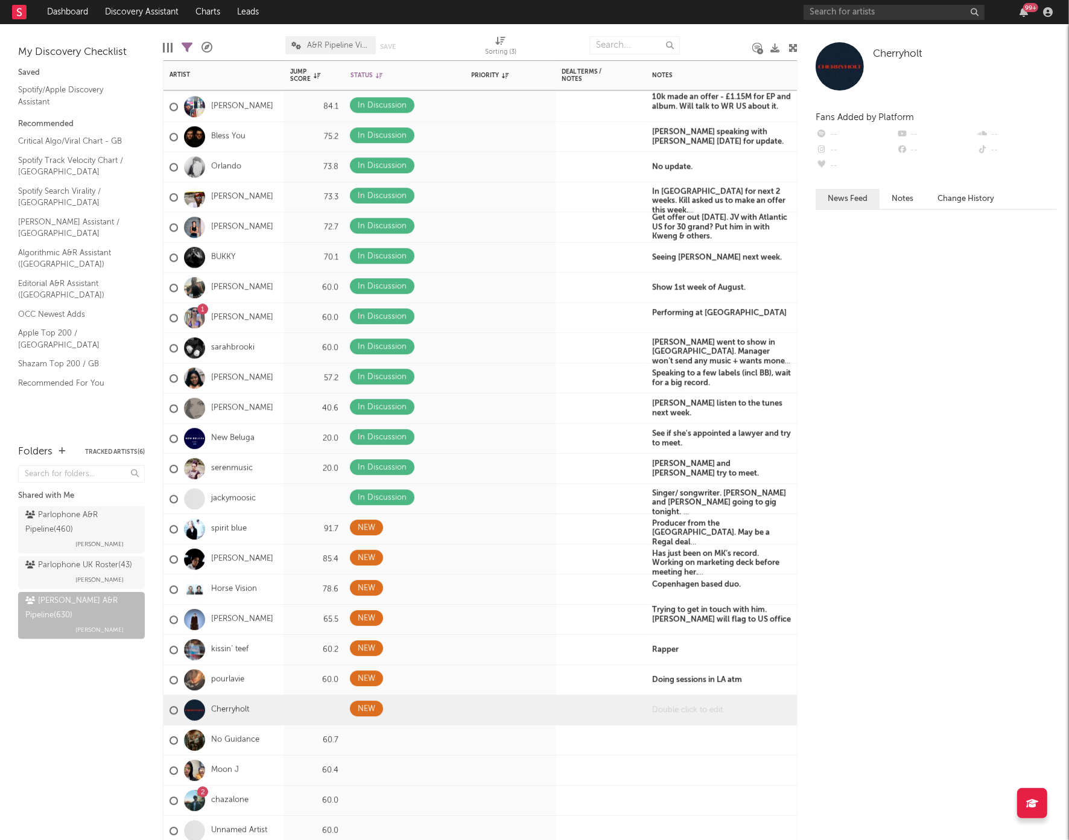
click at [672, 706] on div at bounding box center [721, 710] width 151 height 30
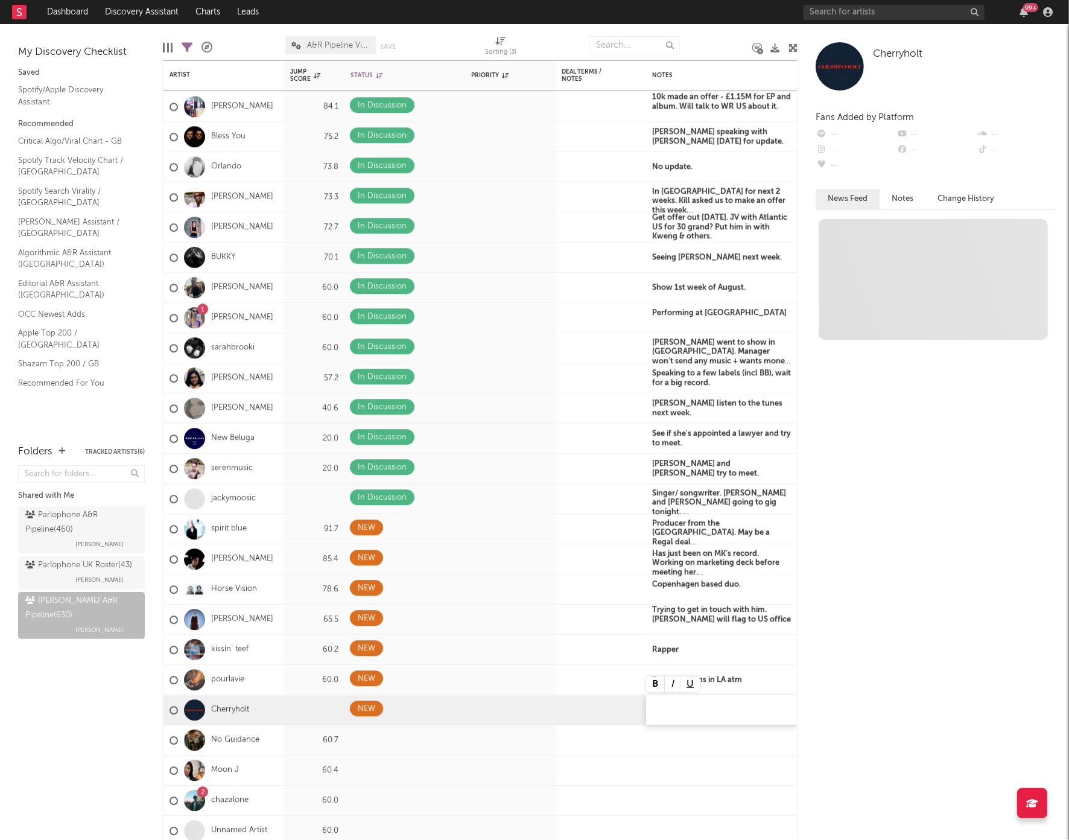
paste div
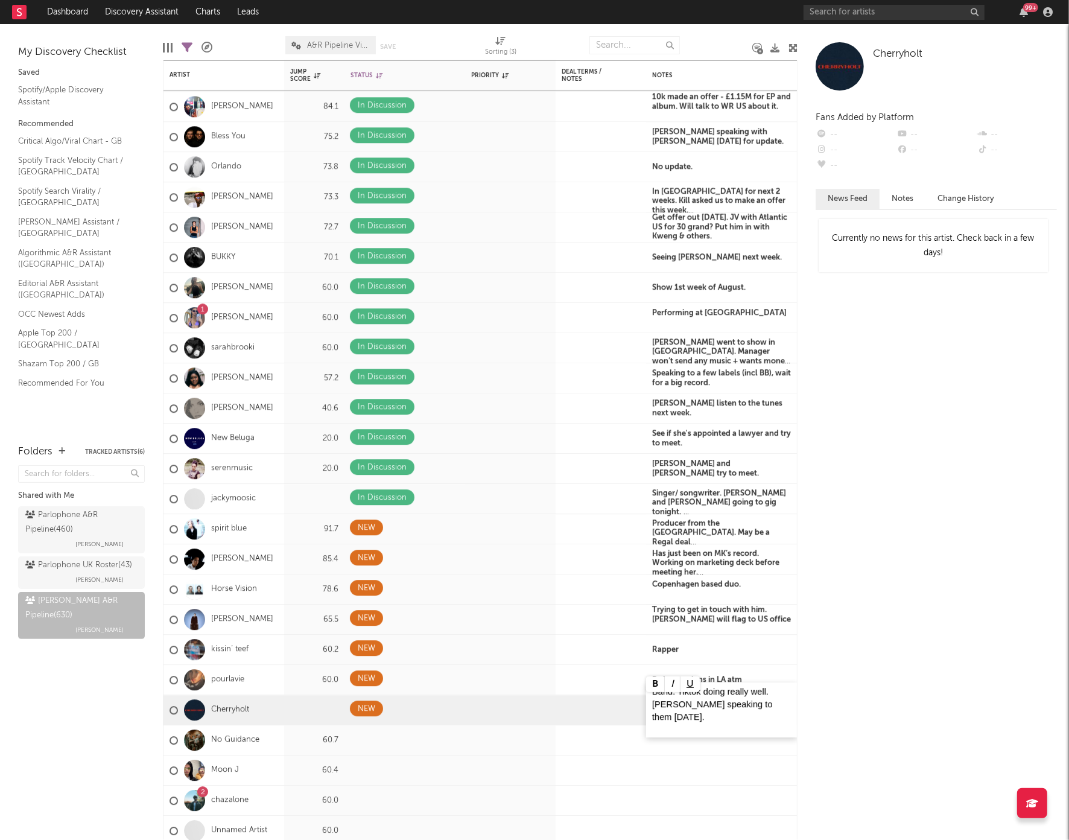
click at [658, 697] on span "Band. Tiktok doing really well. Faye speaking to them today." at bounding box center [713, 704] width 123 height 35
click at [650, 699] on div "Band. Tiktok doing really well. Faye speaking to them today." at bounding box center [721, 710] width 151 height 54
drag, startPoint x: 653, startPoint y: 699, endPoint x: 767, endPoint y: 709, distance: 114.4
click at [767, 709] on p "Band. Tiktok doing really well. Faye speaking to them today." at bounding box center [721, 705] width 139 height 38
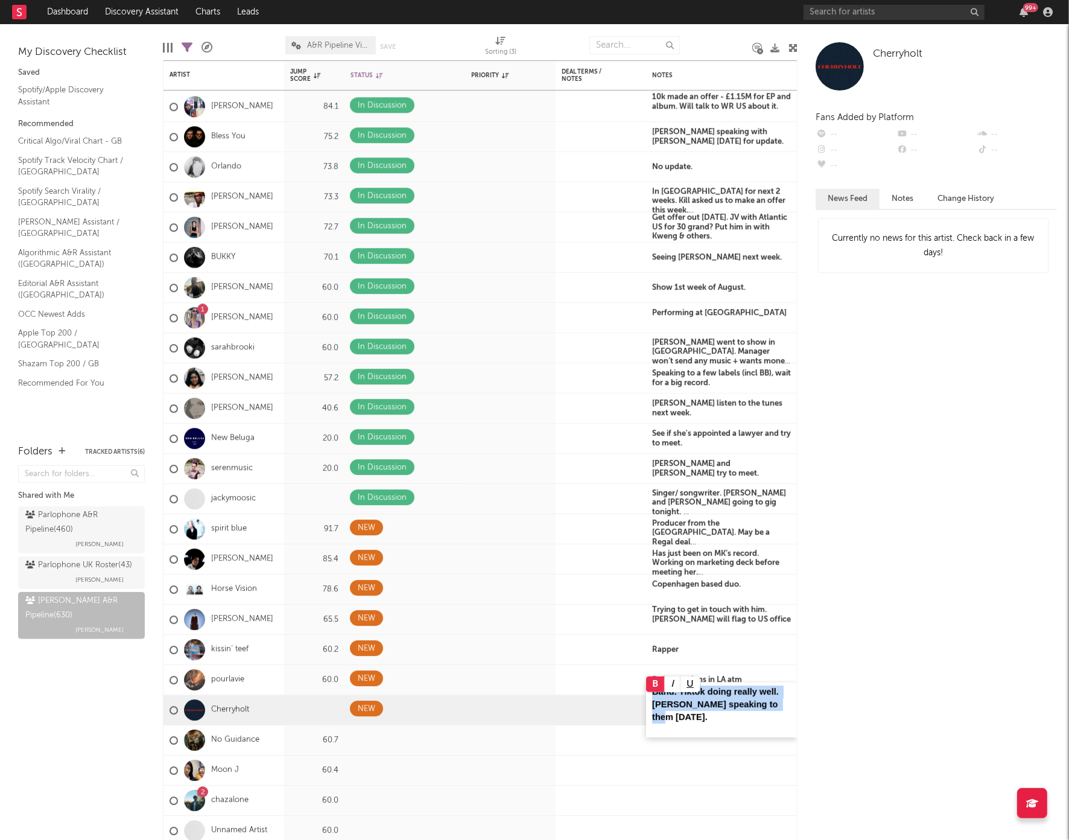
click at [652, 681] on button at bounding box center [655, 684] width 19 height 16
click at [638, 755] on div at bounding box center [601, 770] width 90 height 30
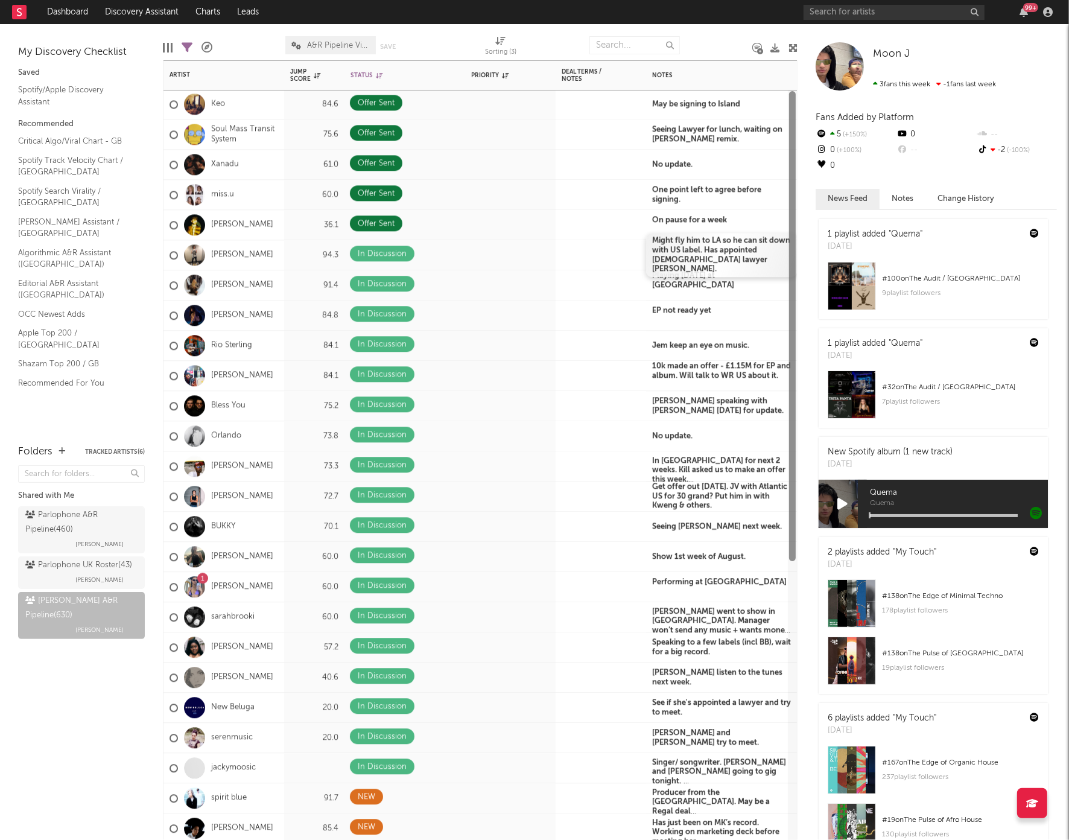
drag, startPoint x: 793, startPoint y: 411, endPoint x: 728, endPoint y: 240, distance: 182.5
click at [728, 240] on div "Keo 84.6 Offer Sent May be signing to Island Ben Durling Molly Mcnulty Soul Mas…" at bounding box center [480, 449] width 635 height 779
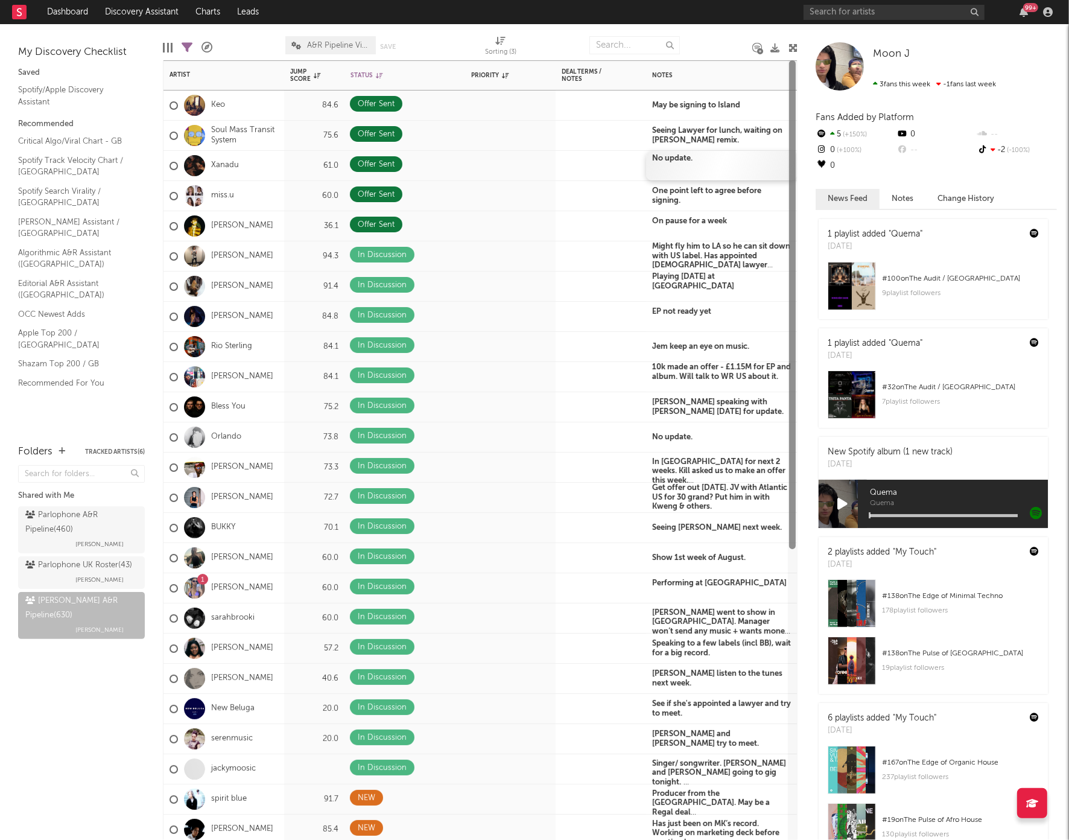
drag, startPoint x: 794, startPoint y: 303, endPoint x: 772, endPoint y: 157, distance: 147.6
click at [772, 157] on div "Artist Notifications Jump Score Status Edit settings for Status Priority Edit s…" at bounding box center [480, 449] width 635 height 779
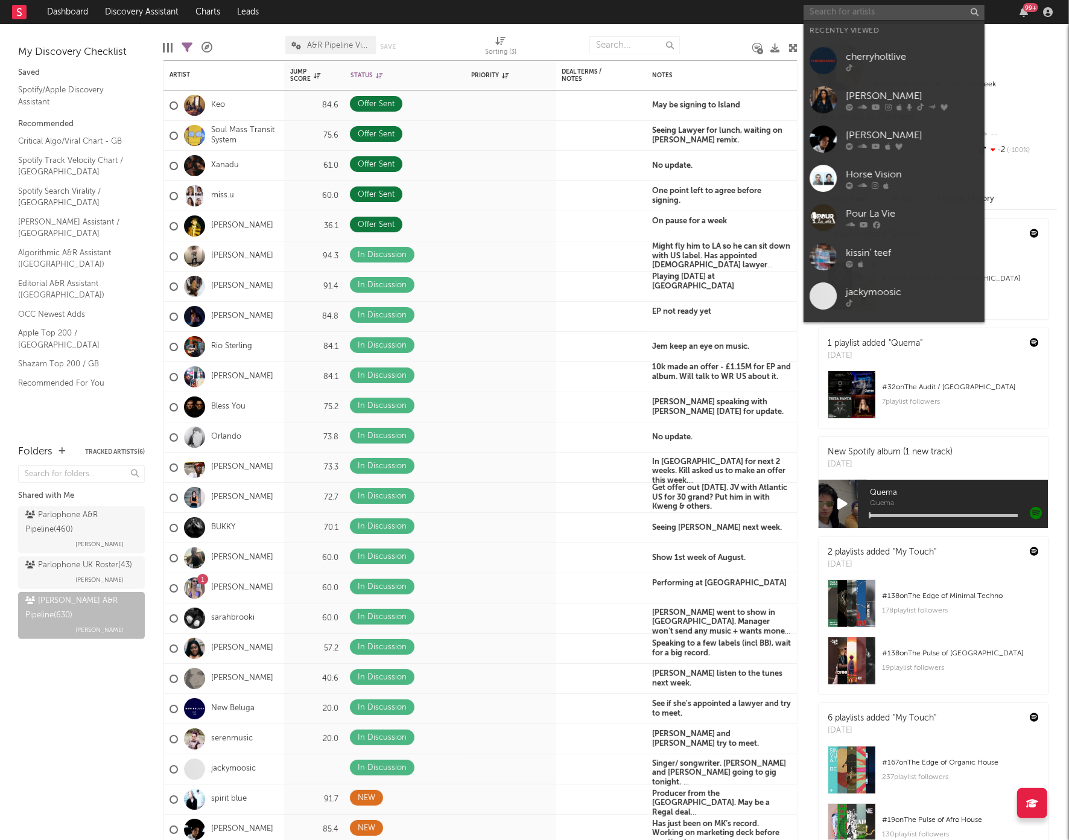
click at [894, 7] on input "text" at bounding box center [894, 12] width 181 height 15
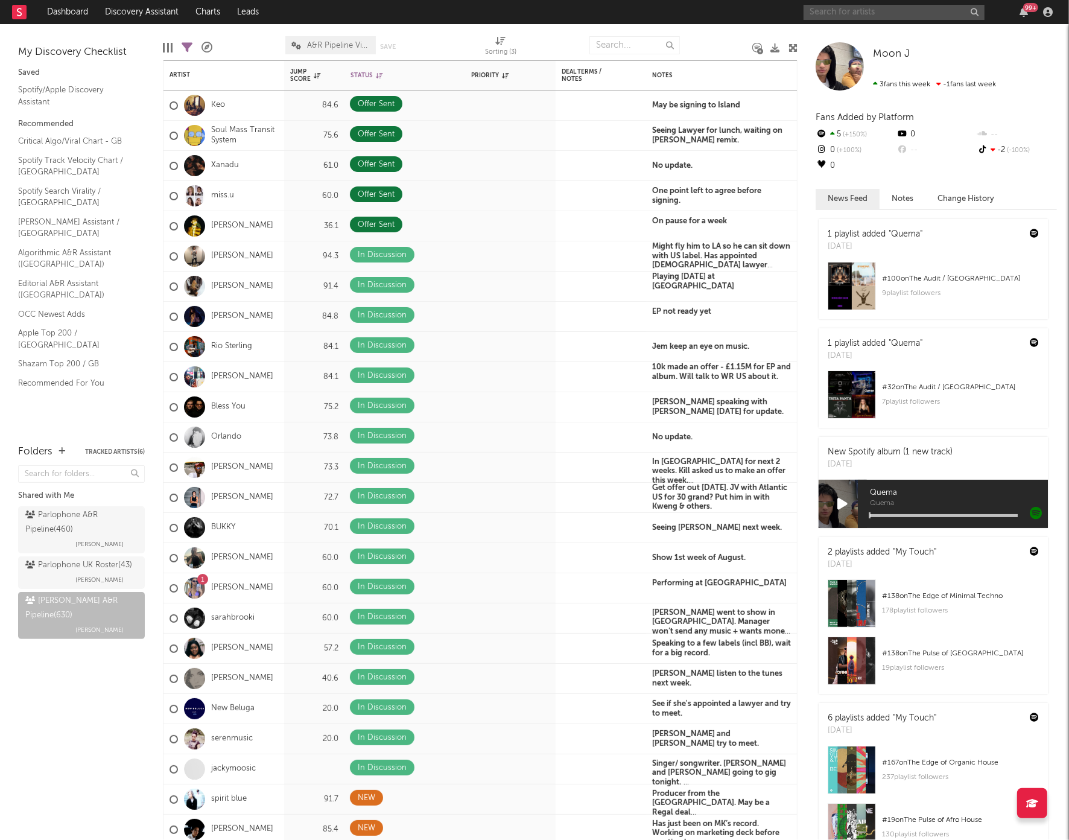
click at [925, 16] on input "text" at bounding box center [894, 12] width 181 height 15
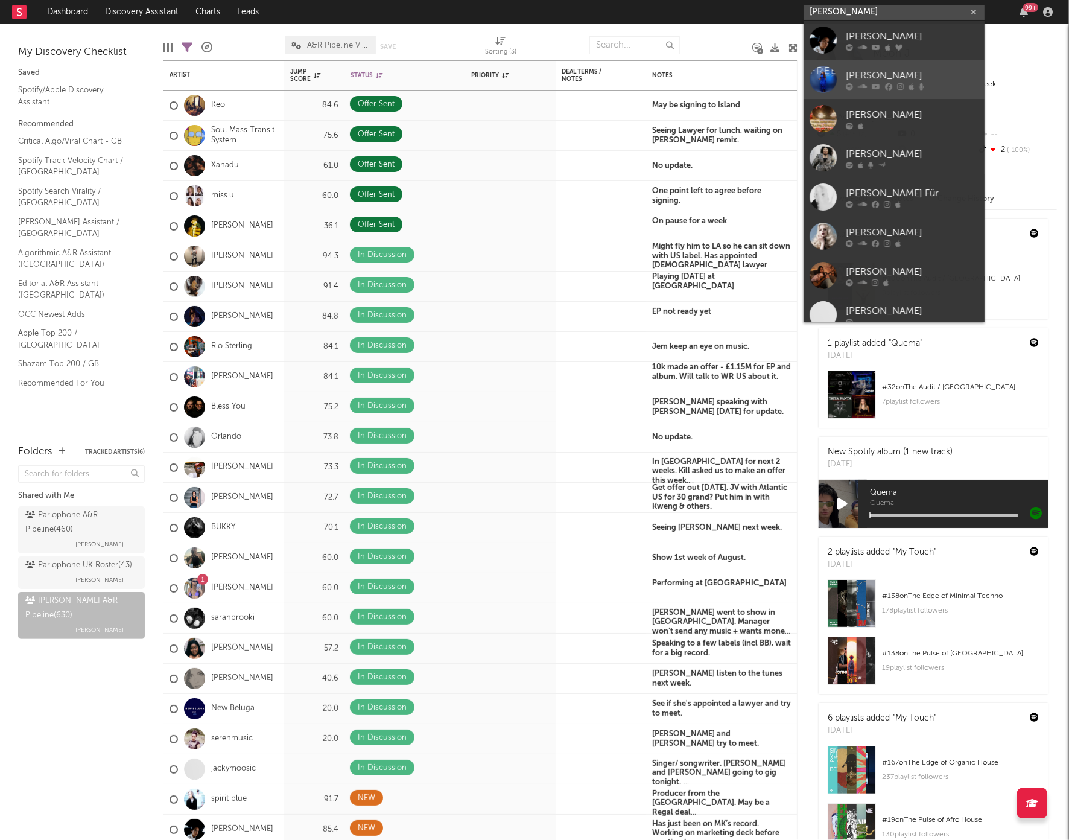
type input "chrystal"
click at [874, 73] on div "Chrystal" at bounding box center [912, 75] width 133 height 14
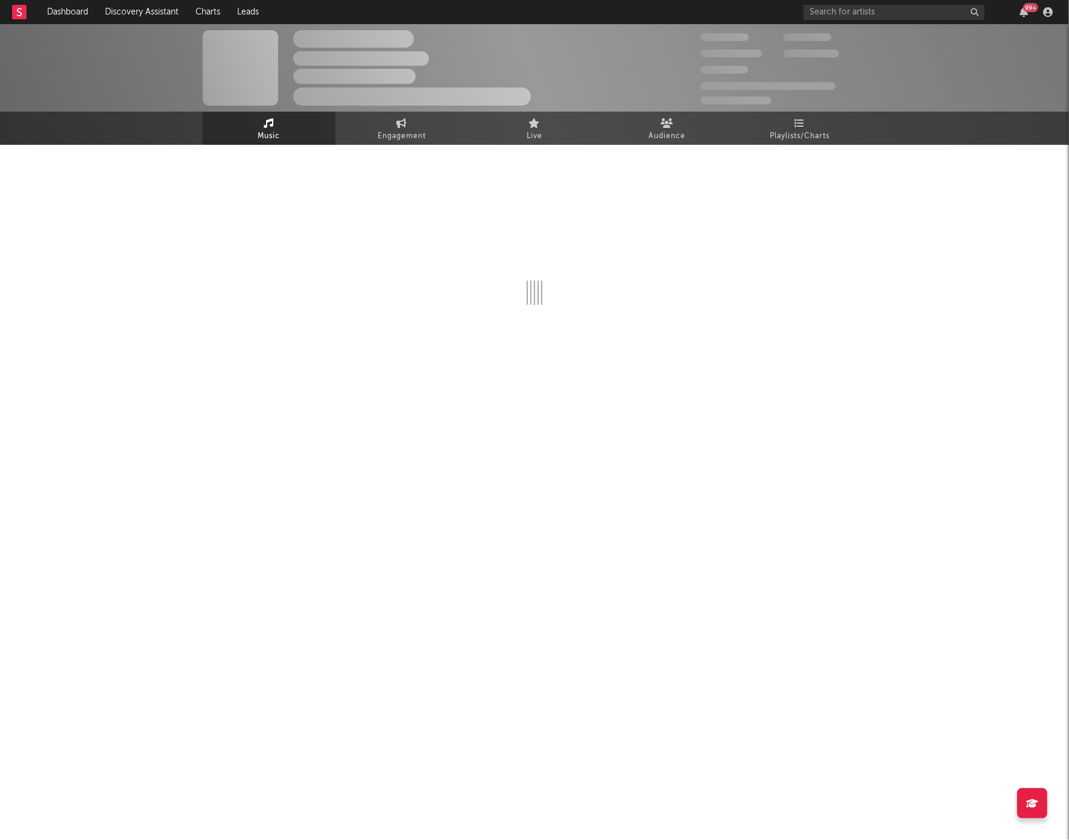
select select "1w"
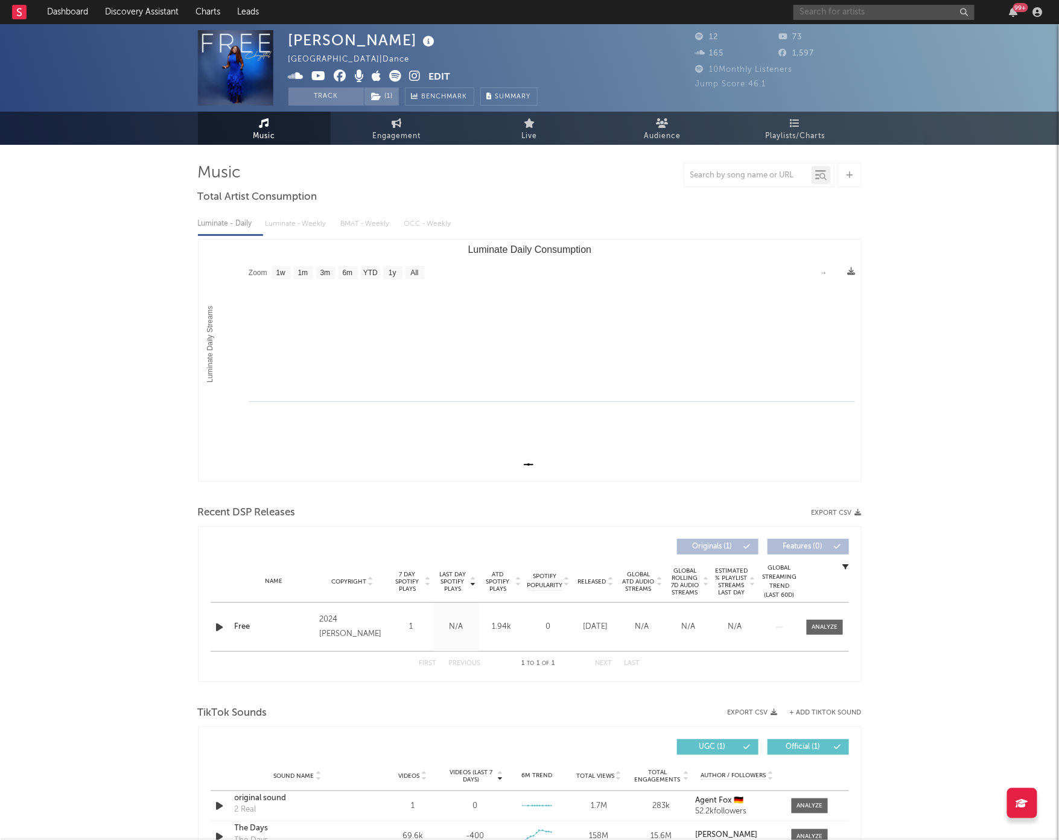
click at [876, 5] on input "text" at bounding box center [883, 12] width 181 height 15
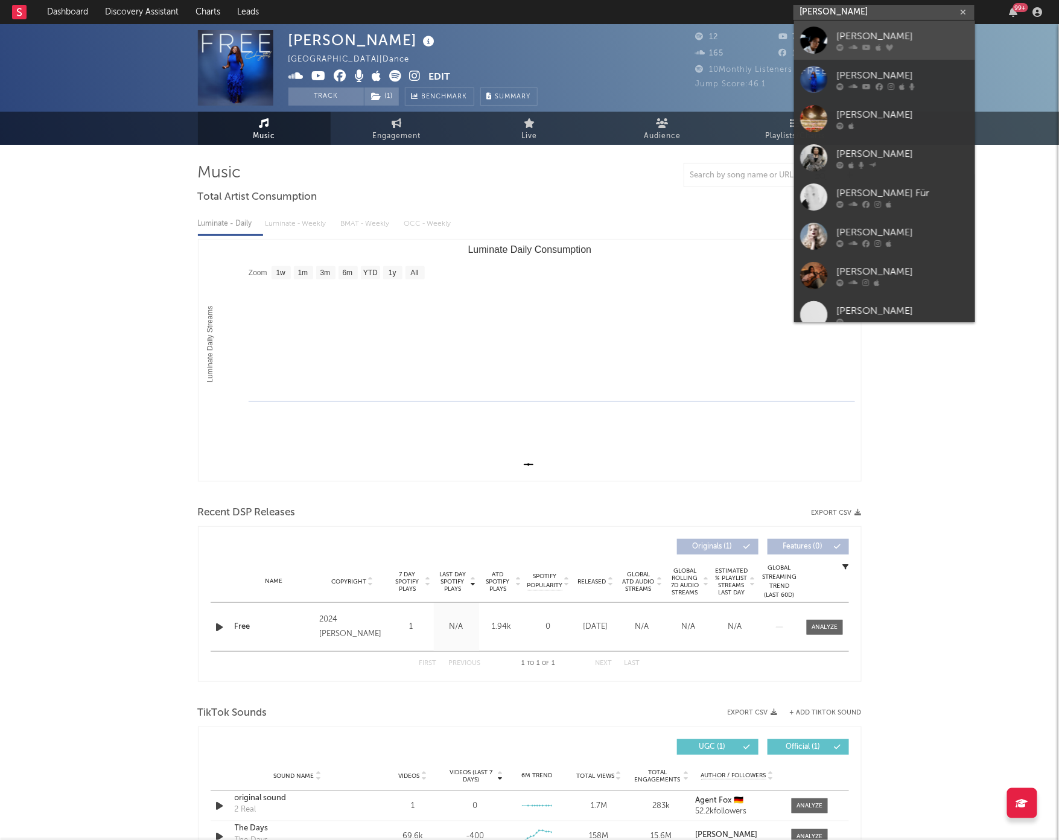
type input "chrystal"
click at [810, 41] on div at bounding box center [813, 40] width 27 height 27
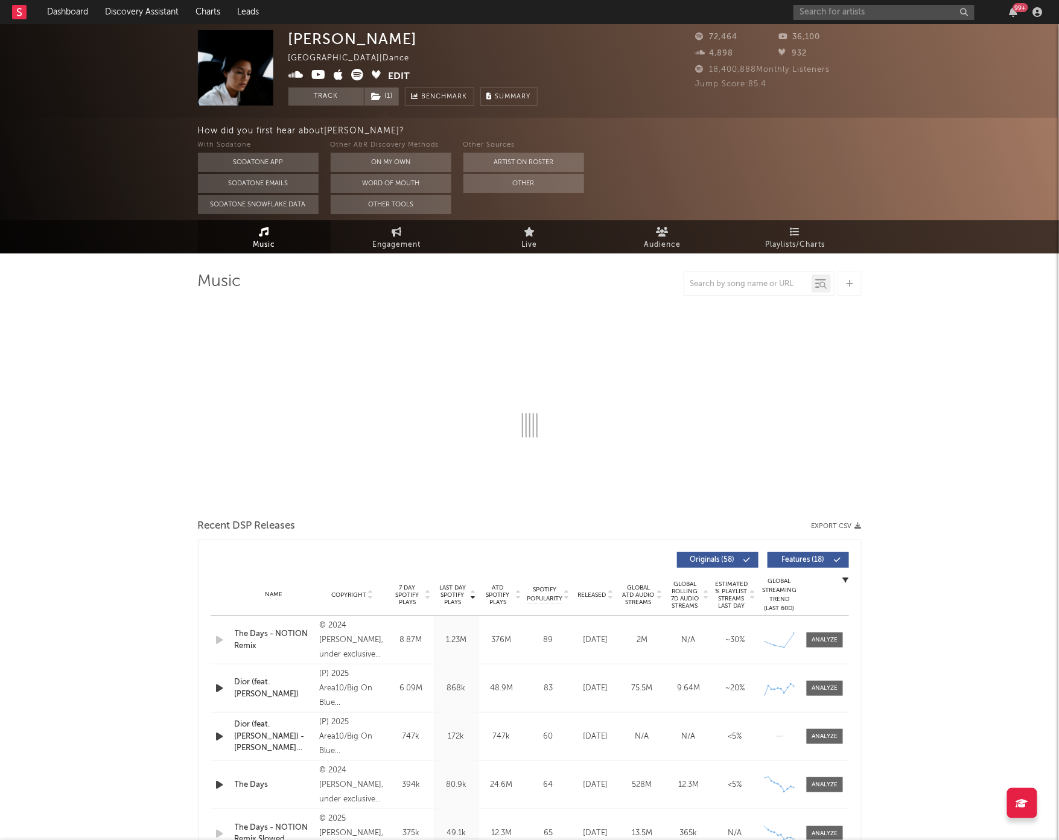
select select "6m"
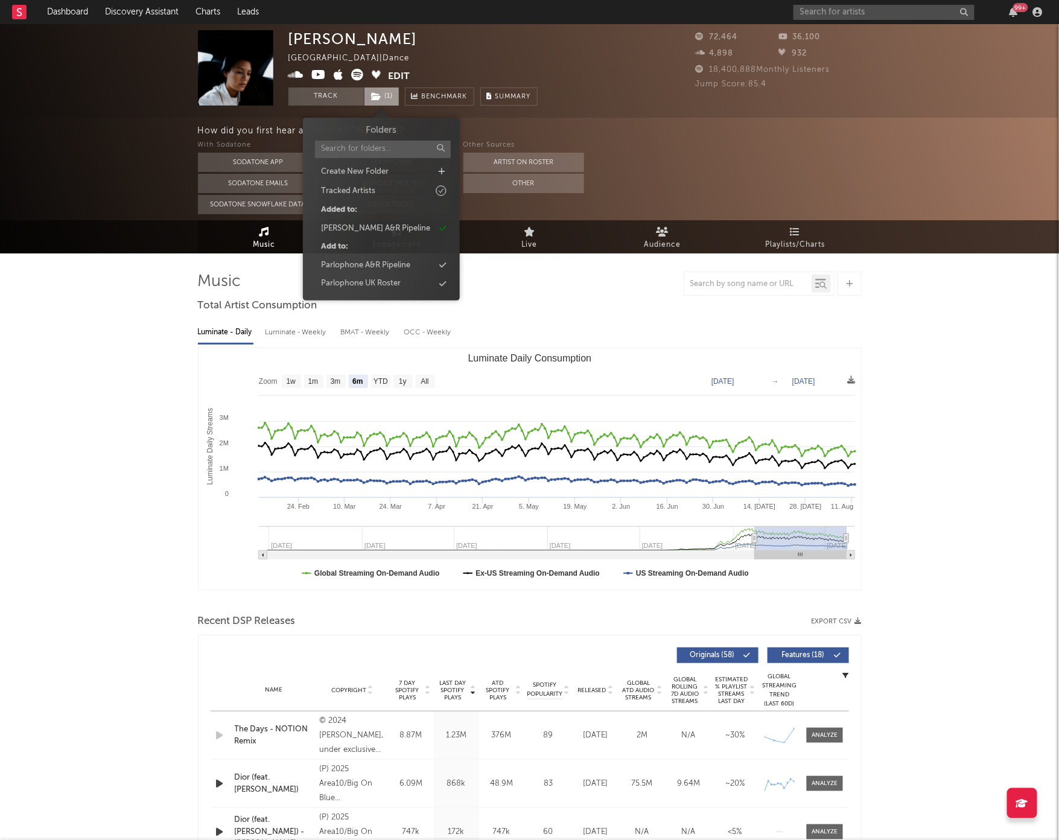
click at [385, 101] on span "( 1 )" at bounding box center [382, 96] width 36 height 18
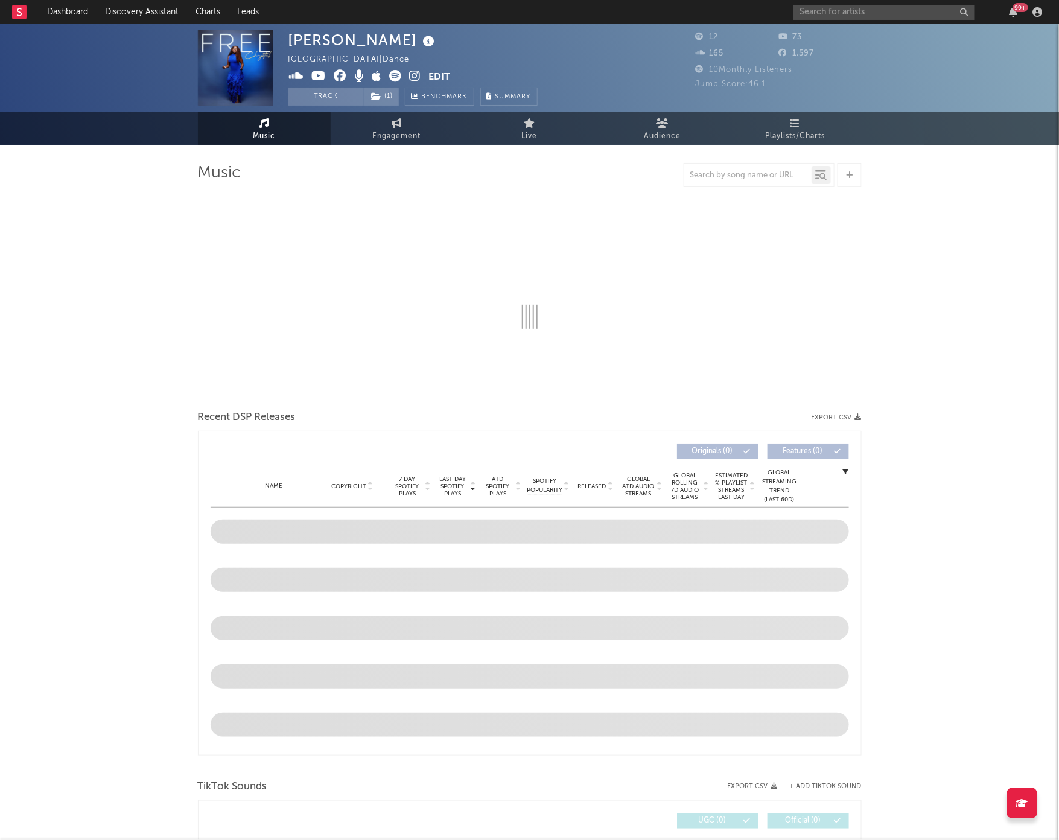
select select "1w"
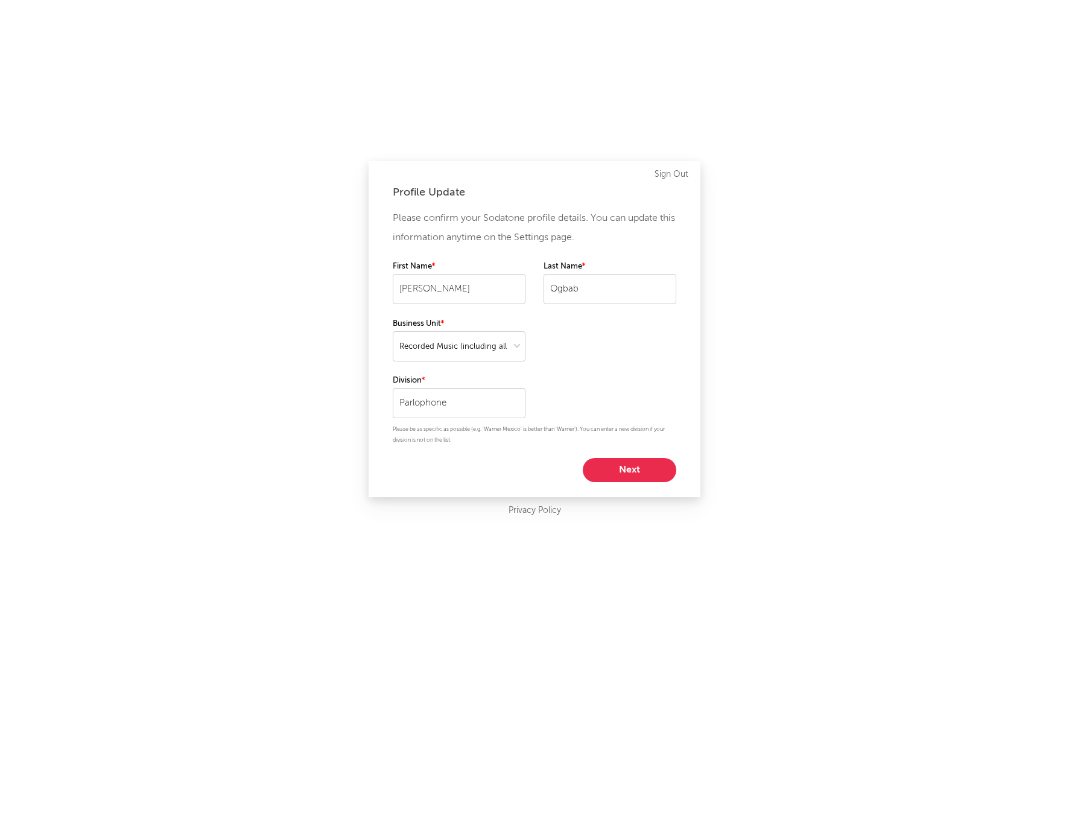
select select "recorded_music"
click at [633, 465] on button "Next" at bounding box center [630, 470] width 94 height 24
select select "assistant_coordinator"
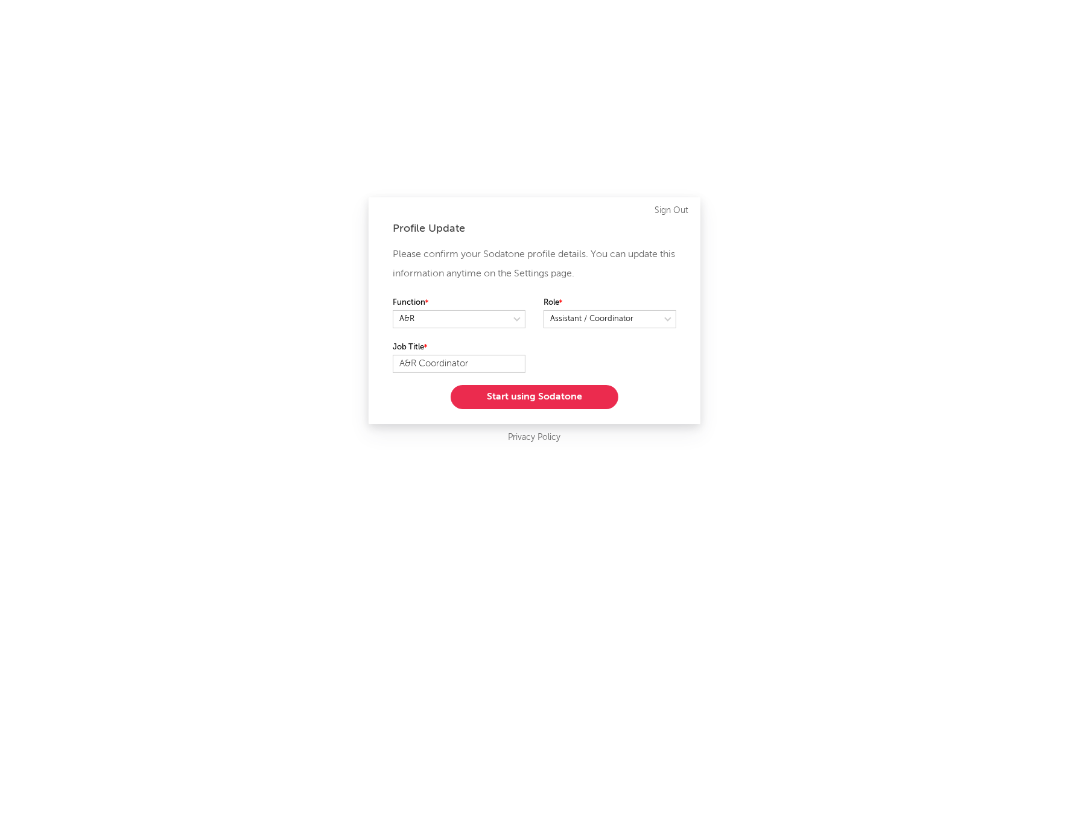
click at [557, 392] on button "Start using Sodatone" at bounding box center [535, 397] width 168 height 24
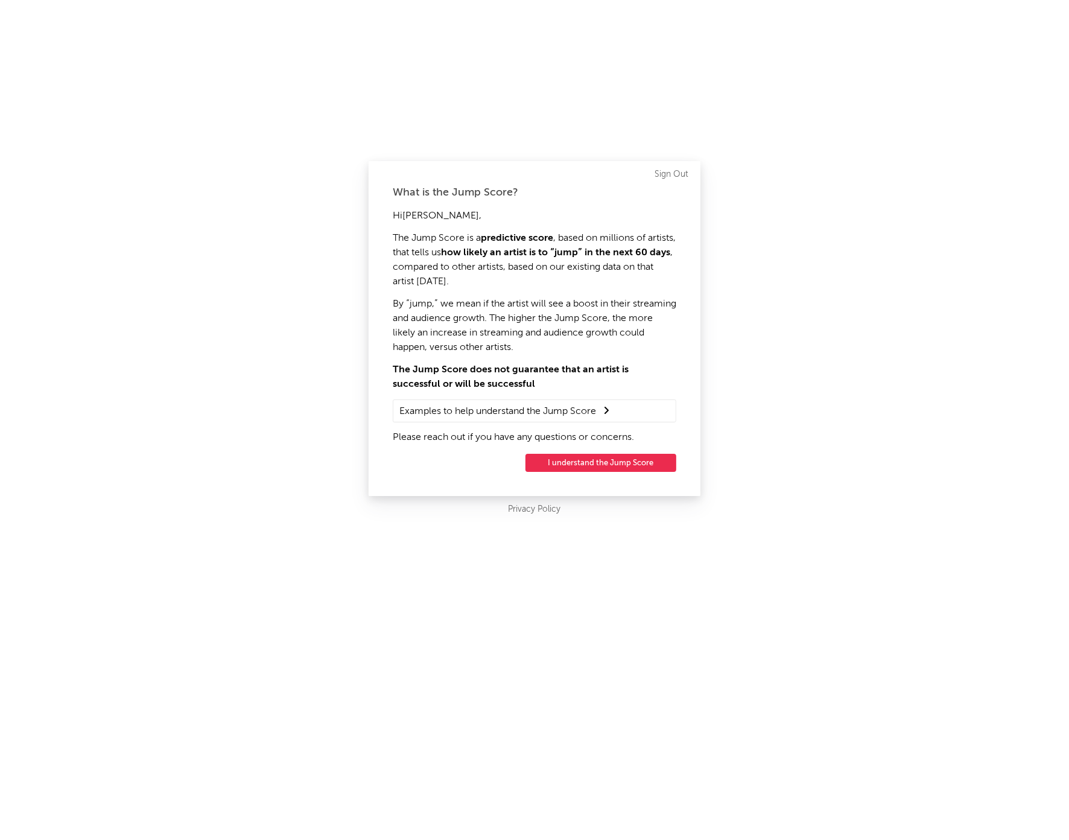
click at [557, 464] on button "I understand the Jump Score" at bounding box center [600, 463] width 151 height 18
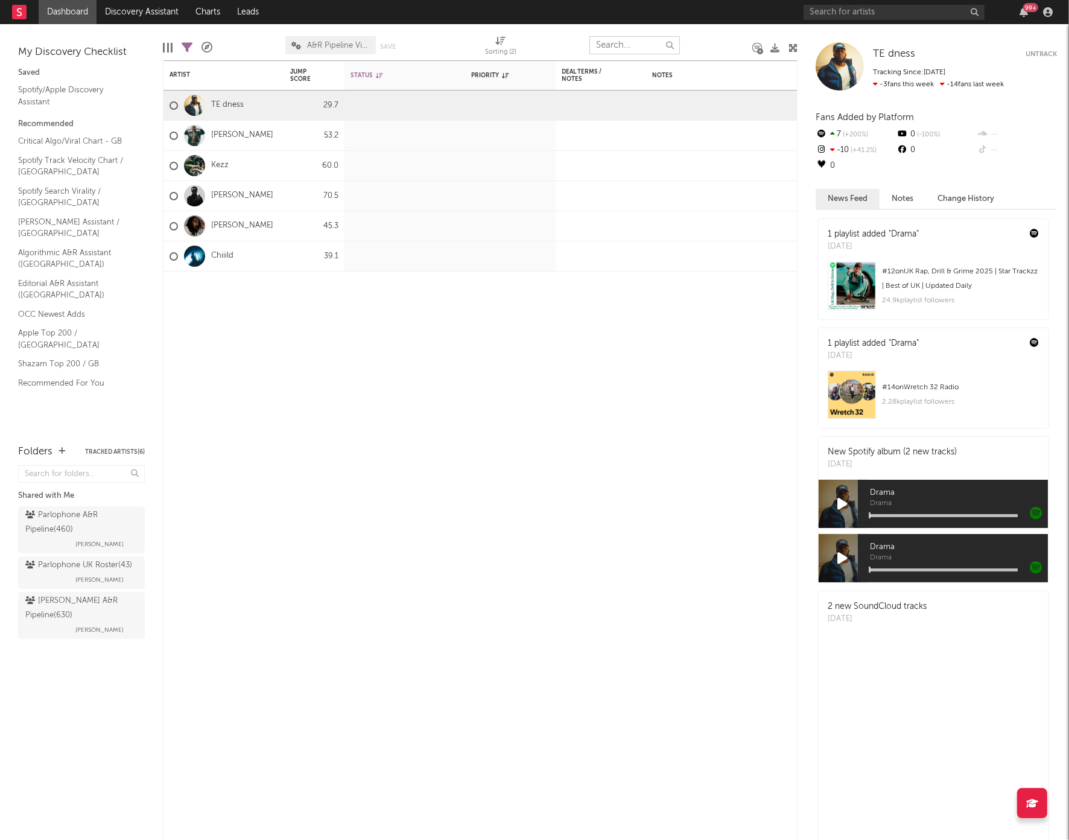
click at [640, 48] on input "text" at bounding box center [634, 45] width 90 height 18
click at [82, 519] on div "Parlophone A&R Pipeline ( 460 )" at bounding box center [79, 522] width 109 height 29
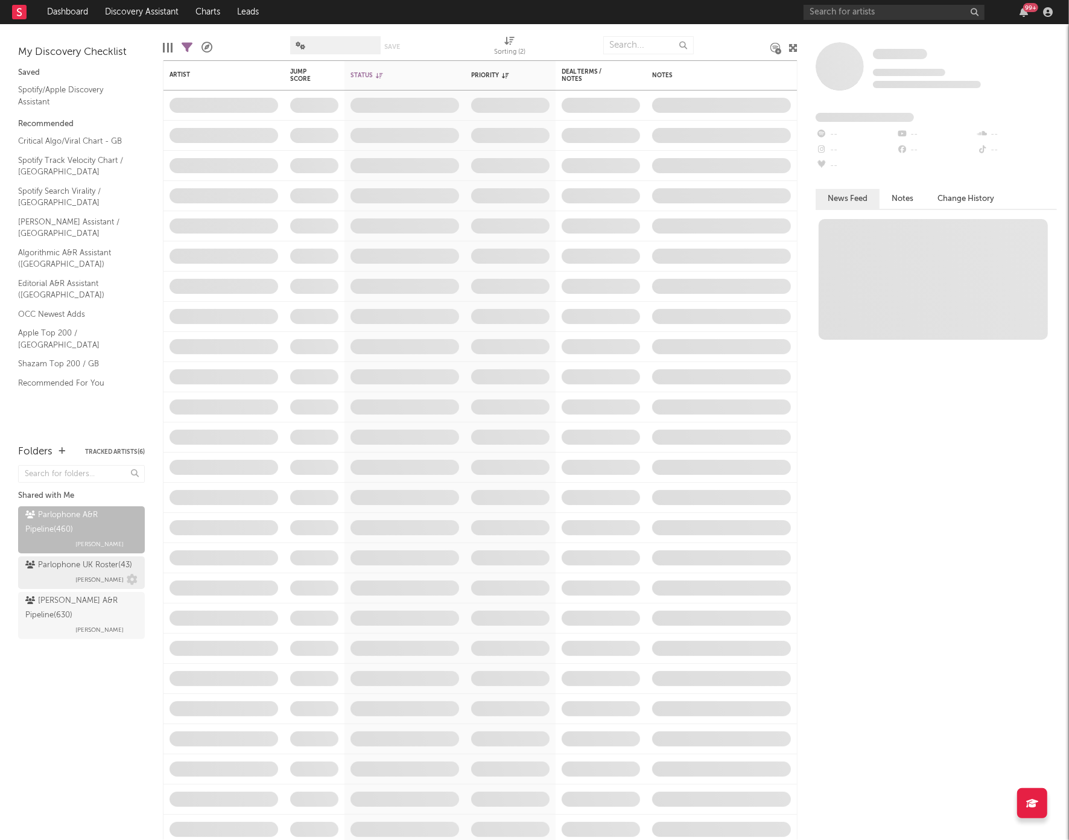
click at [81, 565] on div "Parlophone UK Roster ( 43 )" at bounding box center [78, 565] width 107 height 14
click at [83, 592] on link "[PERSON_NAME] A&R Pipeline ( 630 ) [PERSON_NAME]" at bounding box center [81, 615] width 127 height 47
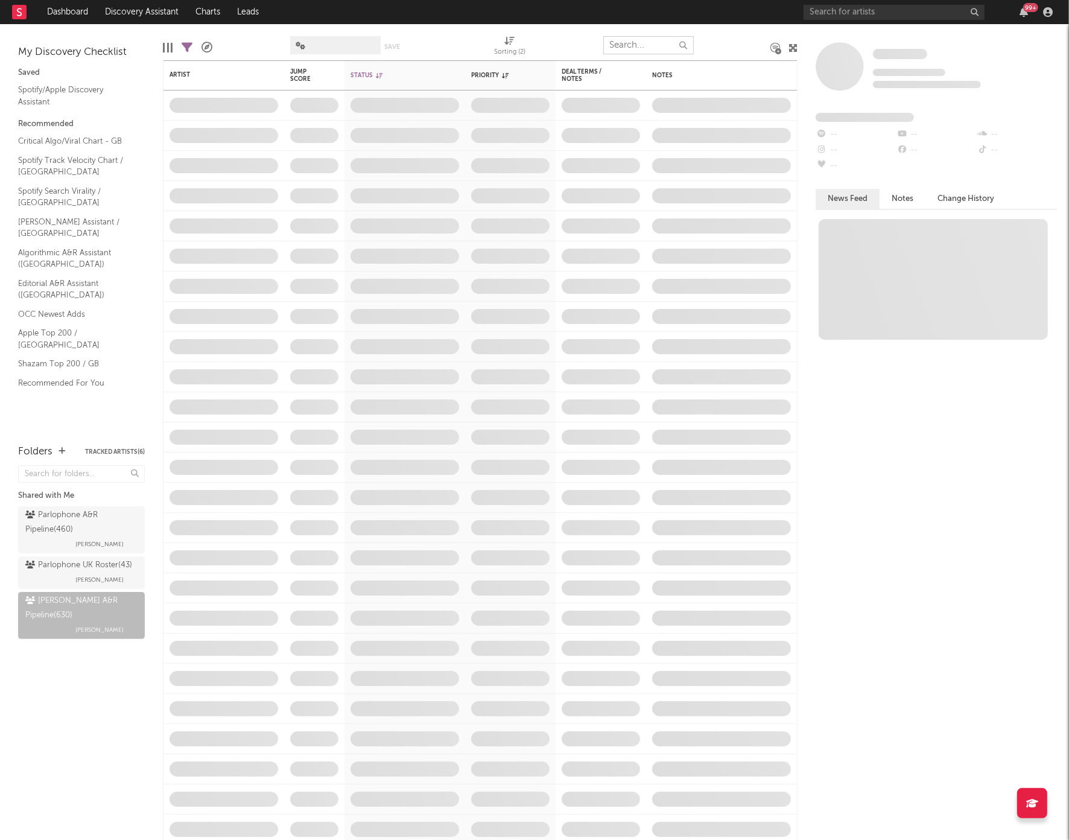
click at [649, 45] on input "text" at bounding box center [648, 45] width 90 height 18
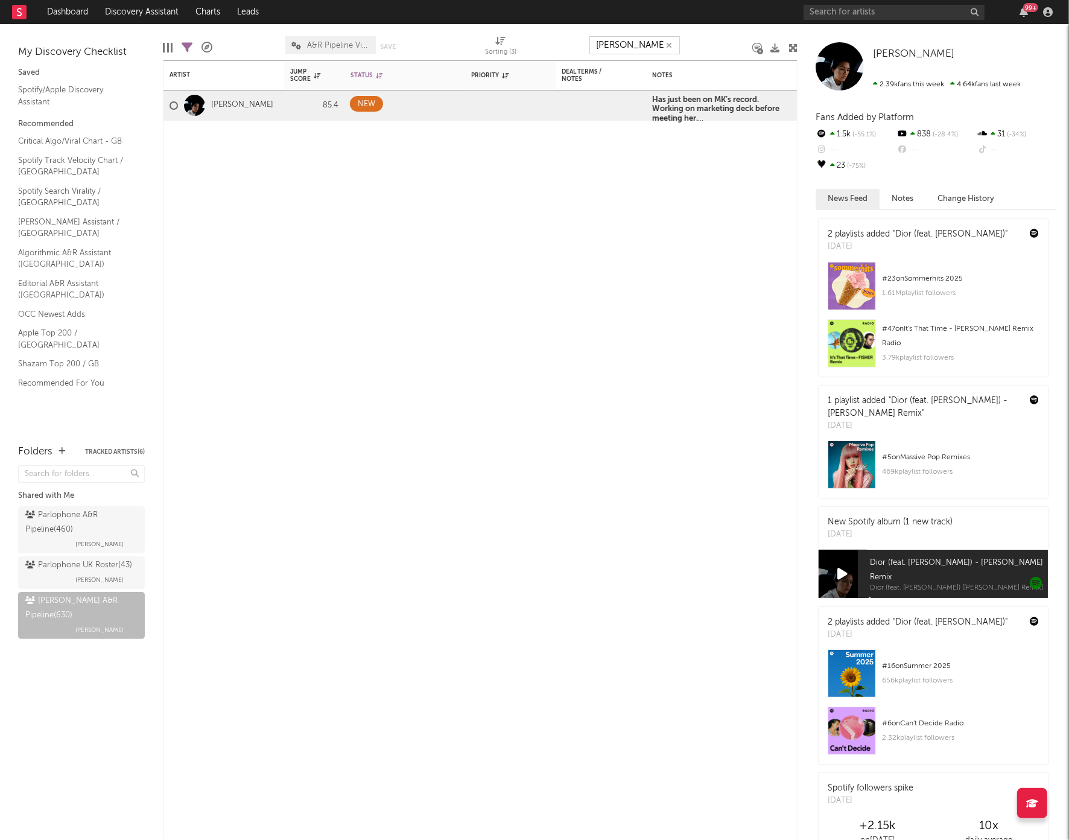
type input "chrystal"
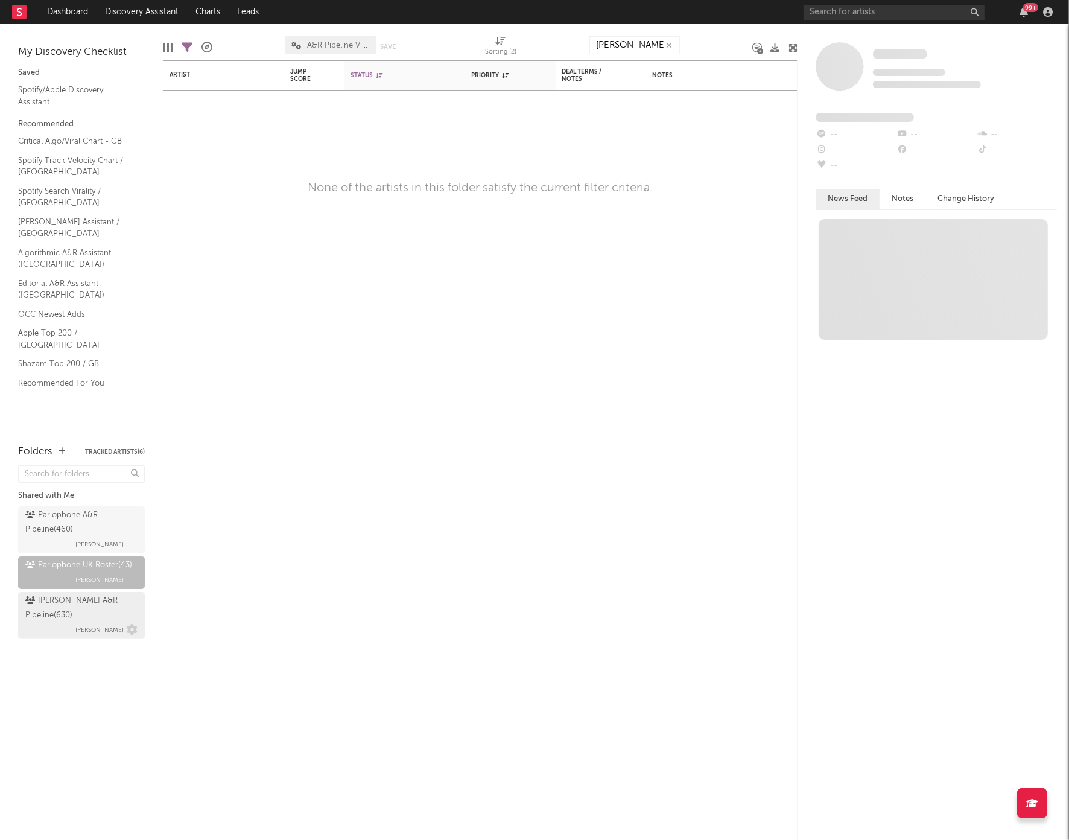
click at [72, 597] on div "WRUK A&R Pipeline ( 630 )" at bounding box center [79, 608] width 109 height 29
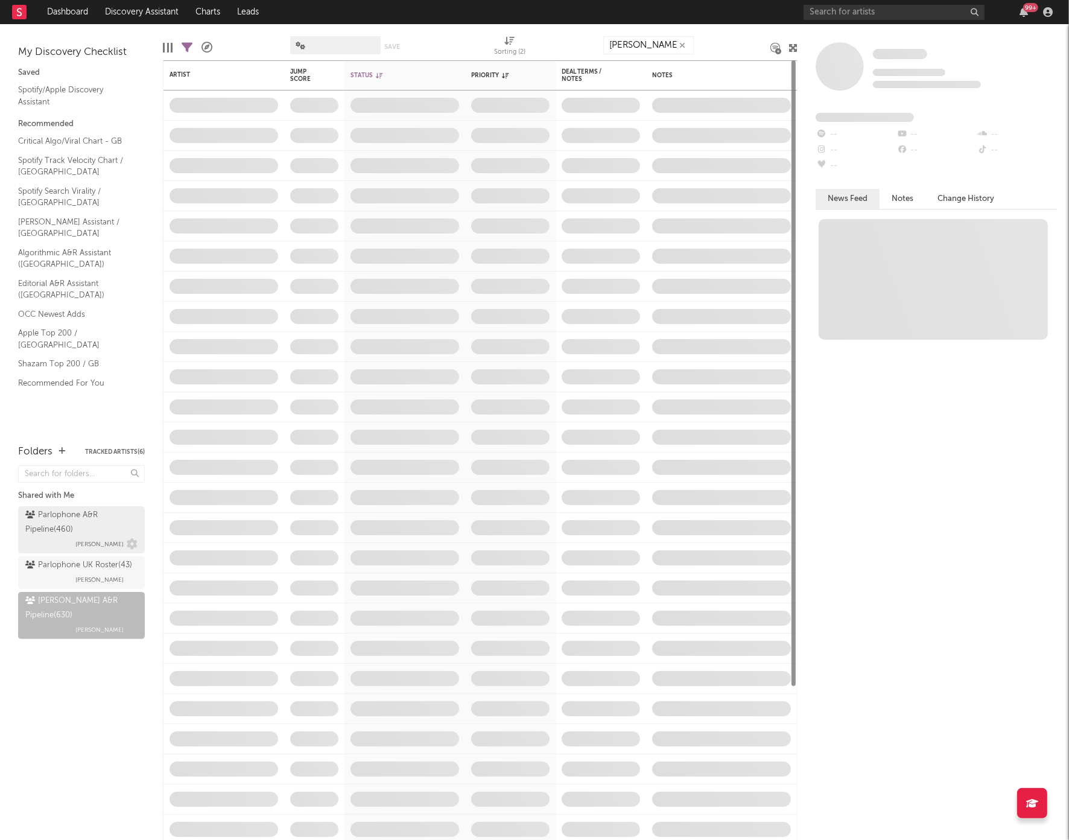
click at [72, 535] on div "Parlophone A&R Pipeline ( 460 )" at bounding box center [79, 522] width 109 height 29
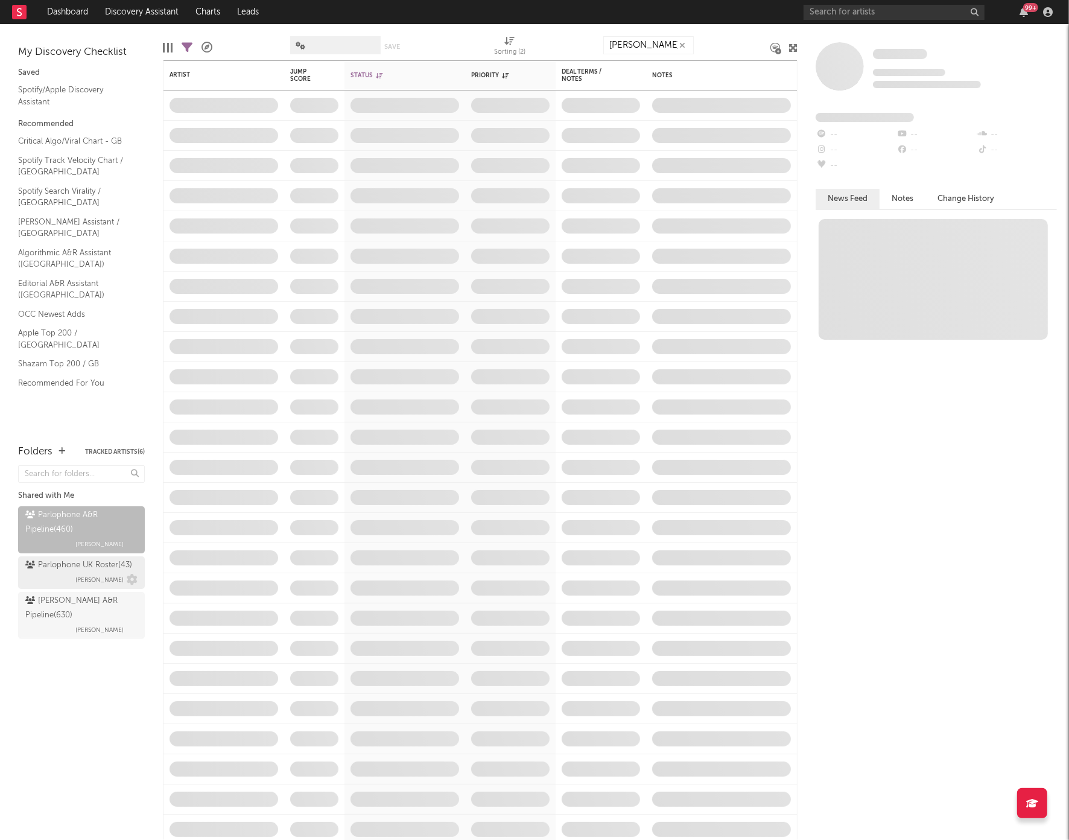
click at [74, 568] on div "Parlophone UK Roster ( 43 )" at bounding box center [78, 565] width 107 height 14
click at [71, 599] on div "WRUK A&R Pipeline ( 630 )" at bounding box center [79, 608] width 109 height 29
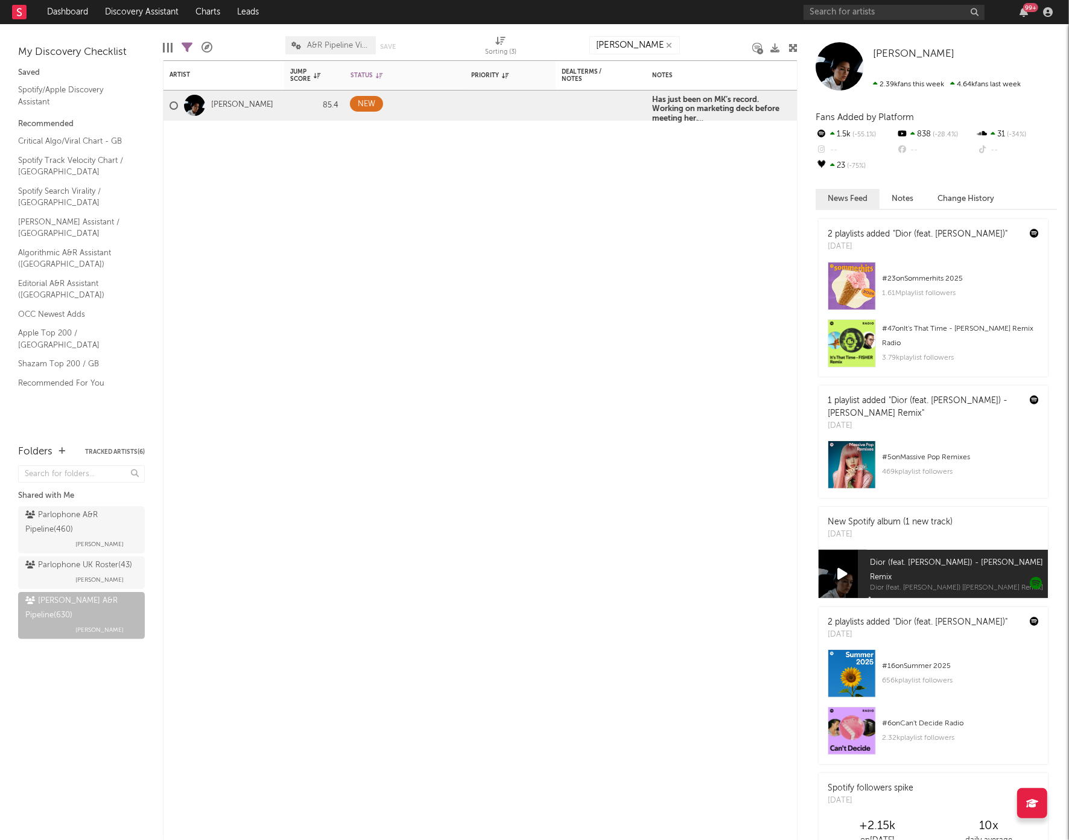
click at [667, 43] on icon "button" at bounding box center [669, 46] width 6 height 8
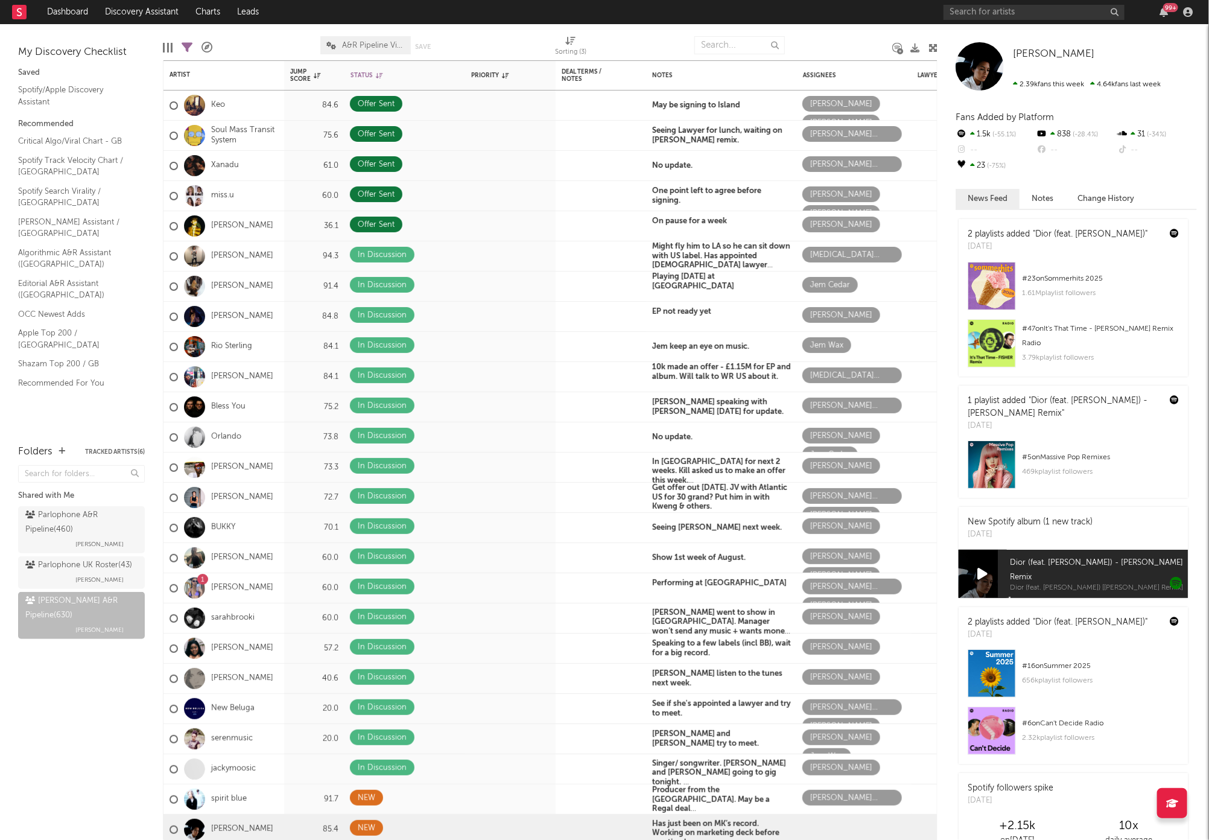
click at [1068, 170] on div "Chrystal Chrystal 2.39k fans this week 4.64k fans last week Fans Added by Platf…" at bounding box center [1073, 432] width 271 height 816
drag, startPoint x: 1202, startPoint y: 170, endPoint x: 1202, endPoint y: 178, distance: 8.4
click at [1068, 176] on div "Chrystal Chrystal 2.39k fans this week 4.64k fans last week Fans Added by Platf…" at bounding box center [1073, 432] width 271 height 816
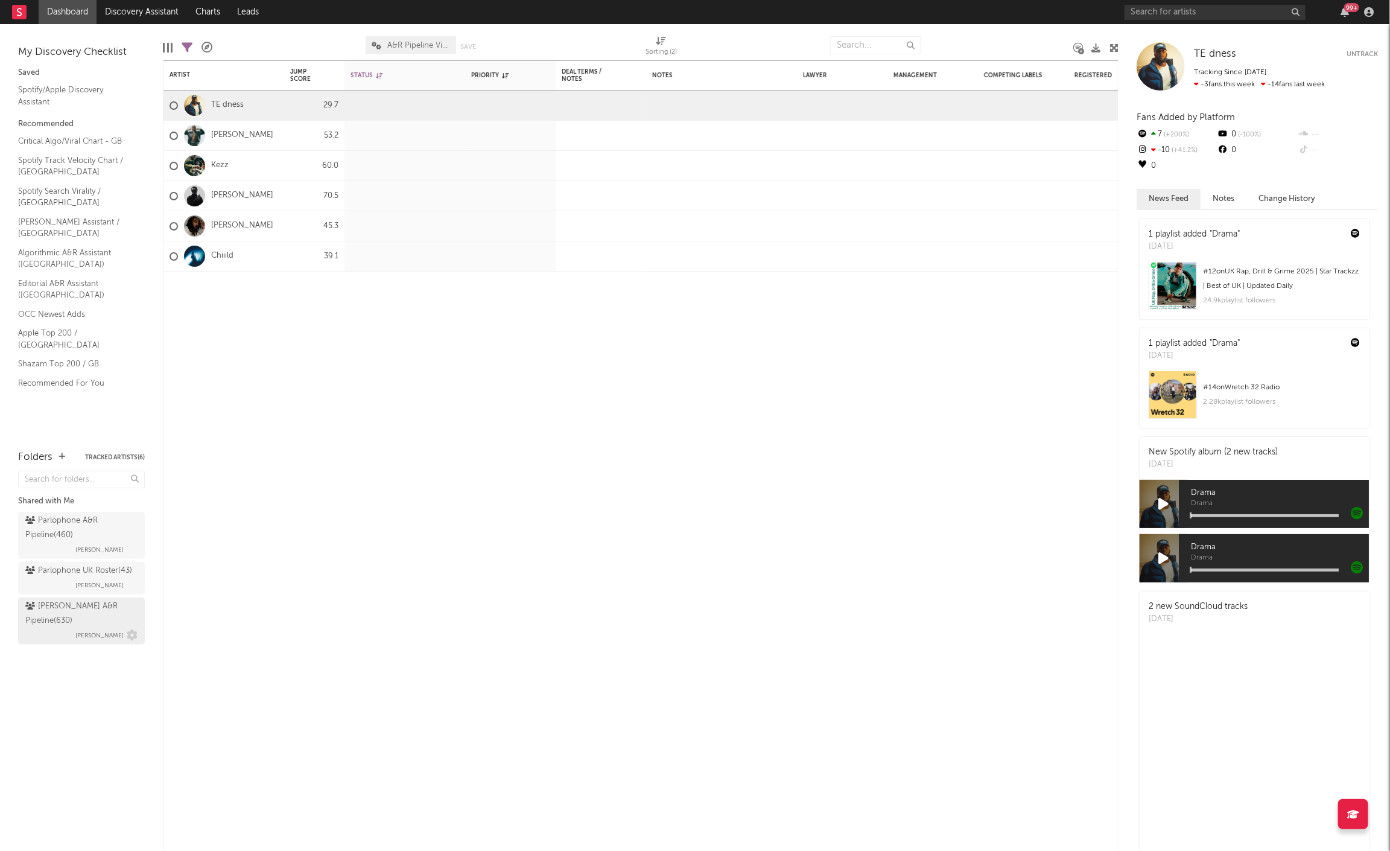
click at [65, 443] on div "WRUK A&R Pipeline ( 630 ) Rafi Galkoff" at bounding box center [81, 620] width 112 height 43
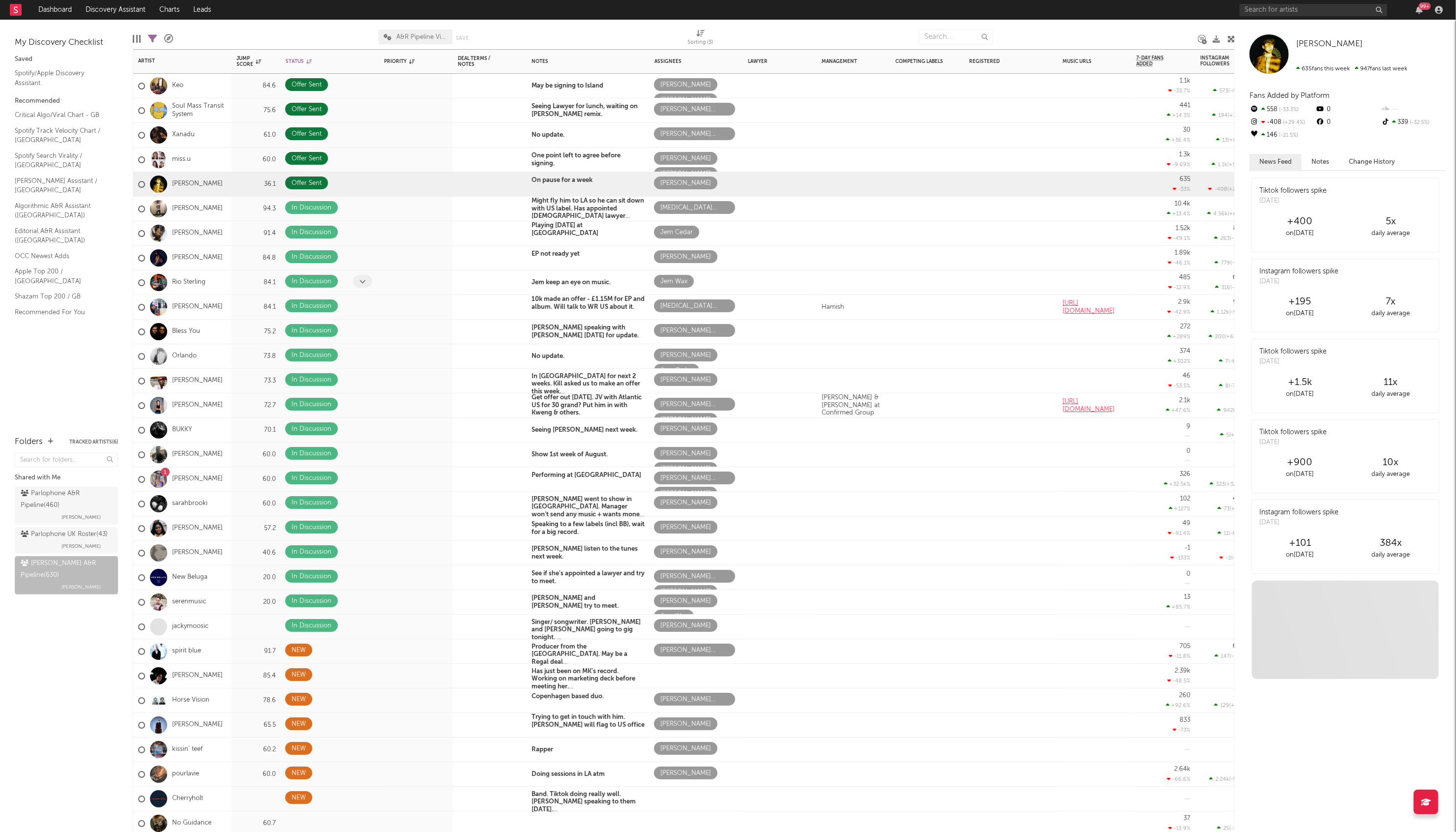
click at [361, 278] on icon at bounding box center [363, 281] width 7 height 7
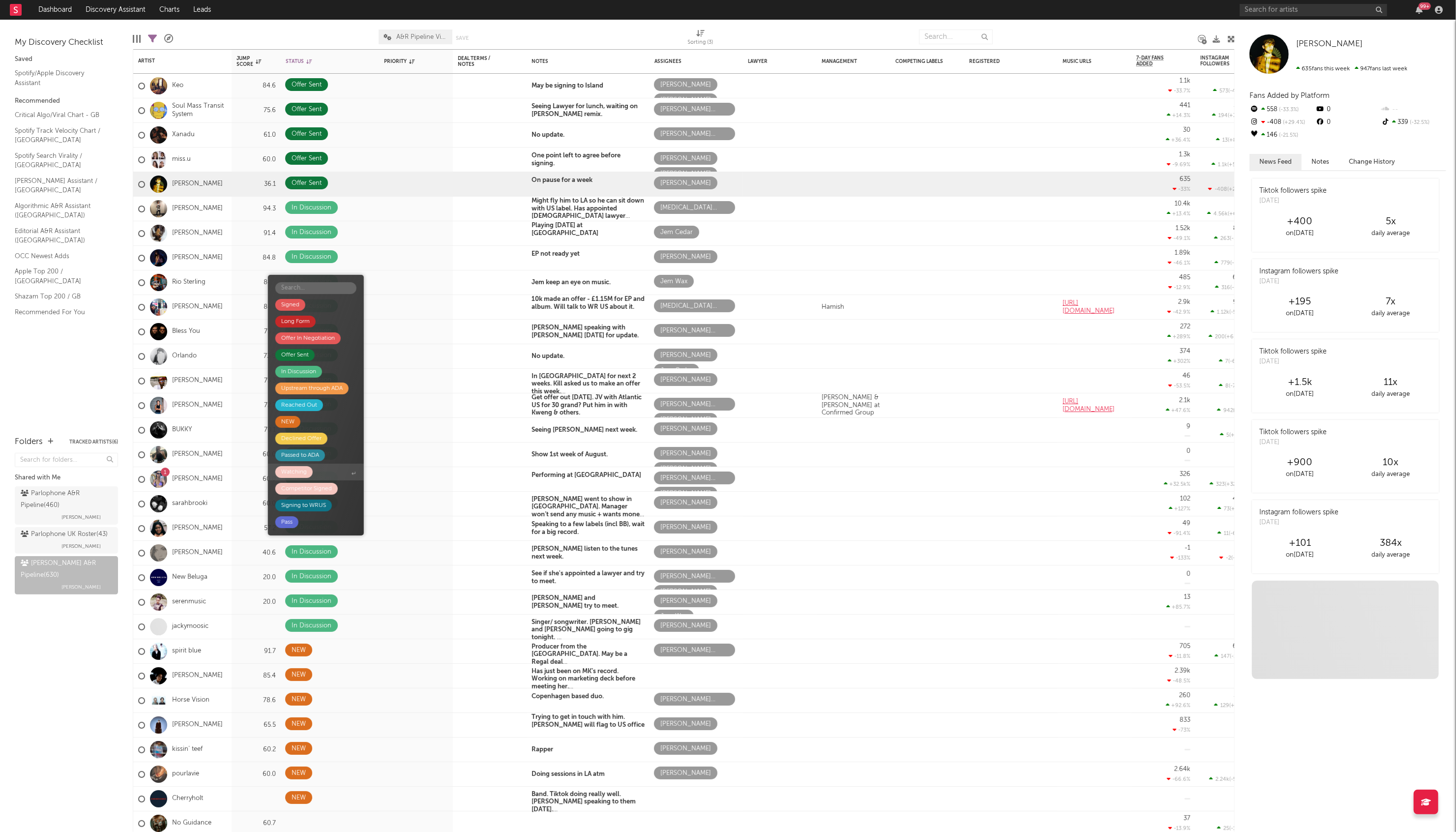
click at [292, 361] on div "Watching" at bounding box center [293, 472] width 25 height 11
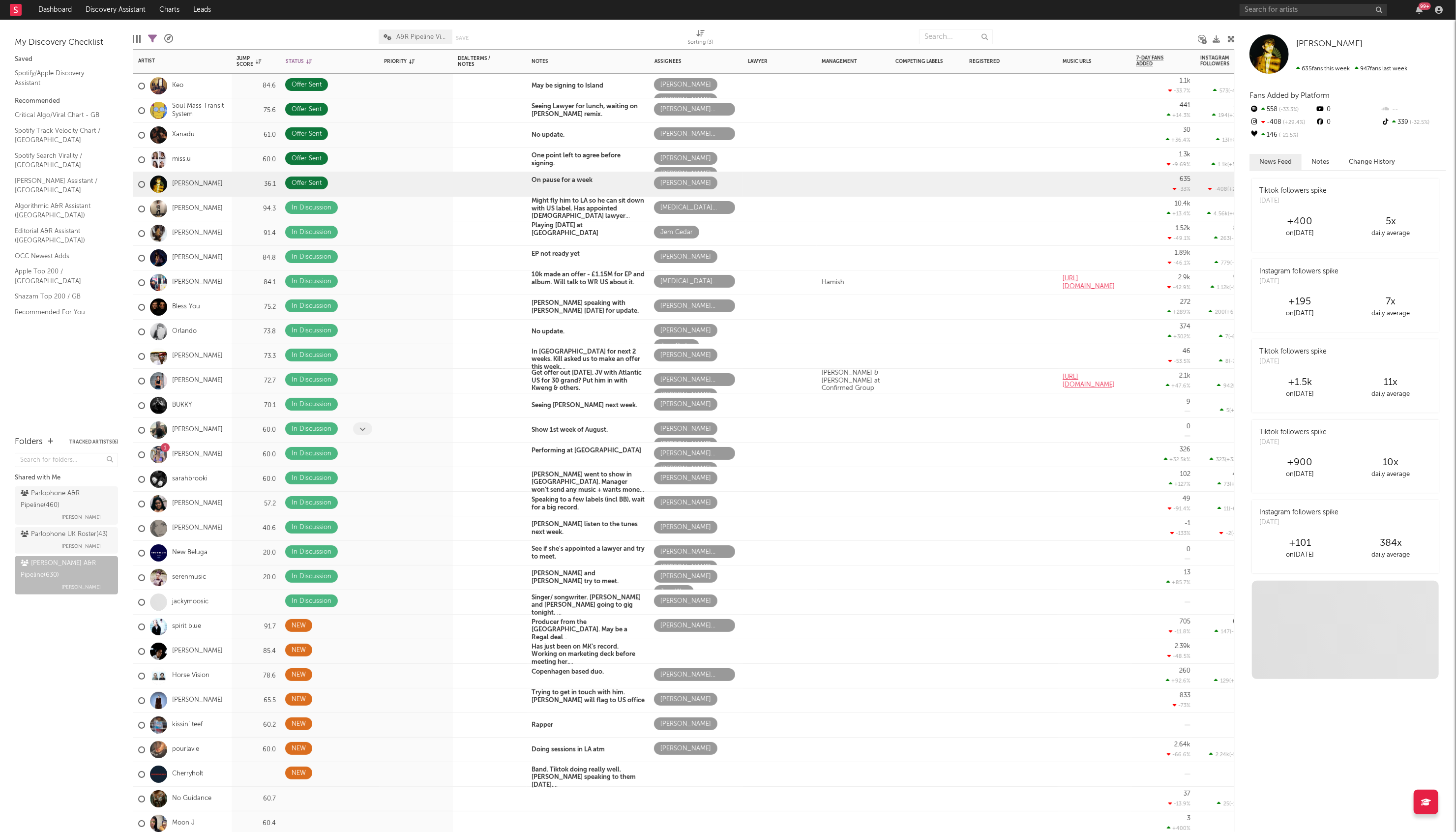
click at [363, 361] on icon at bounding box center [363, 429] width 7 height 7
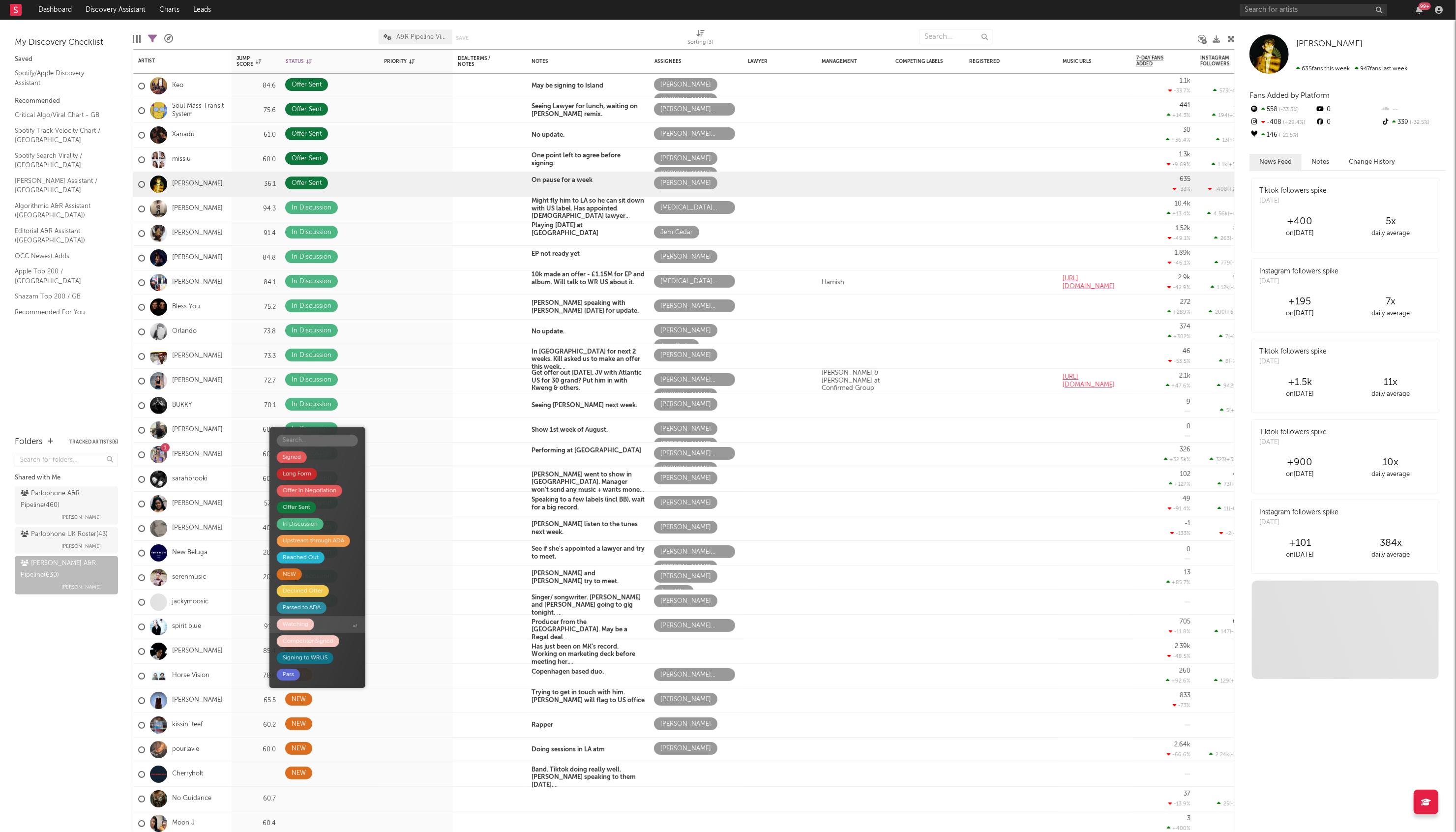
click at [293, 361] on div "Watching" at bounding box center [295, 624] width 25 height 11
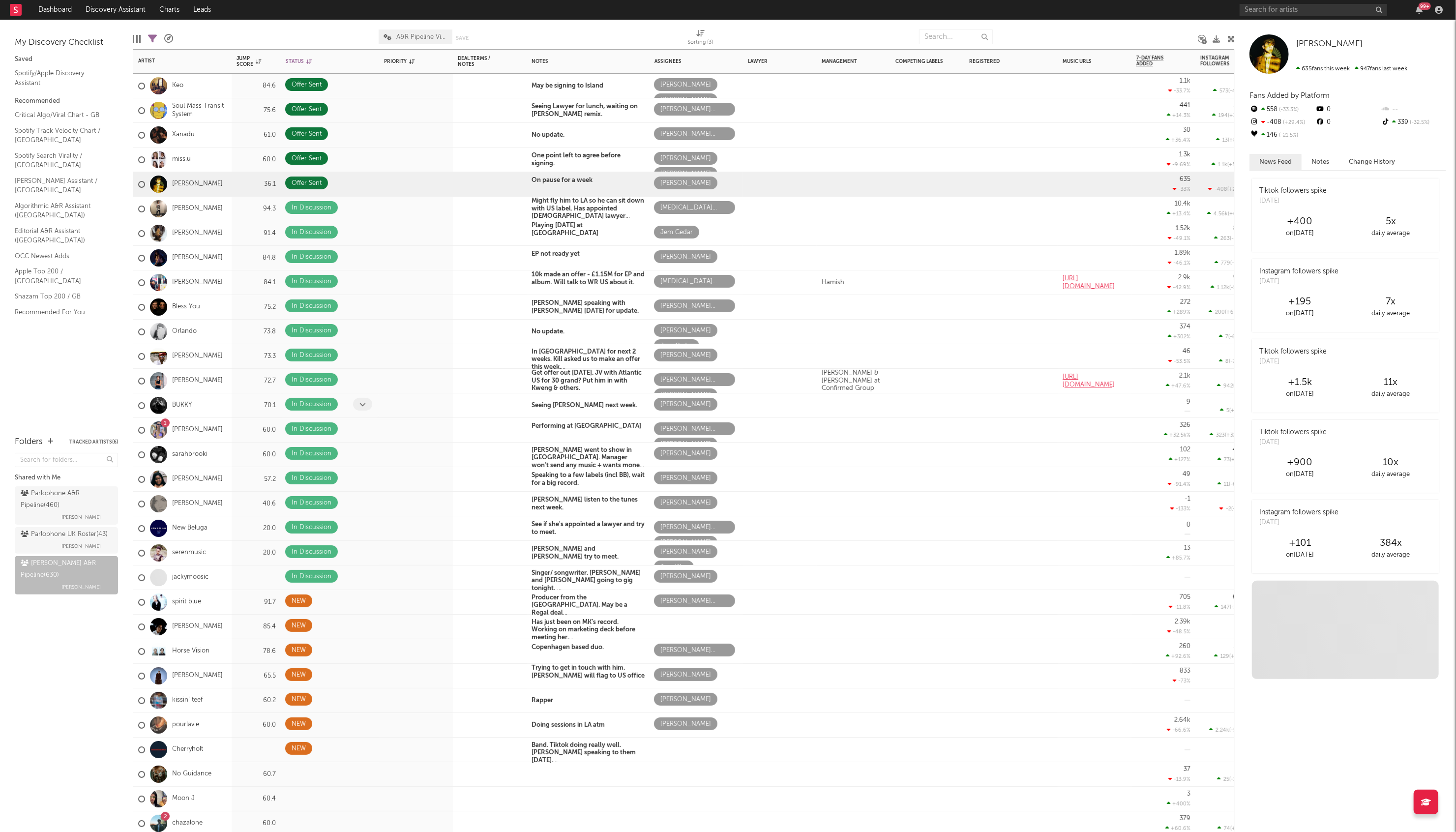
click at [362, 361] on icon at bounding box center [363, 404] width 7 height 7
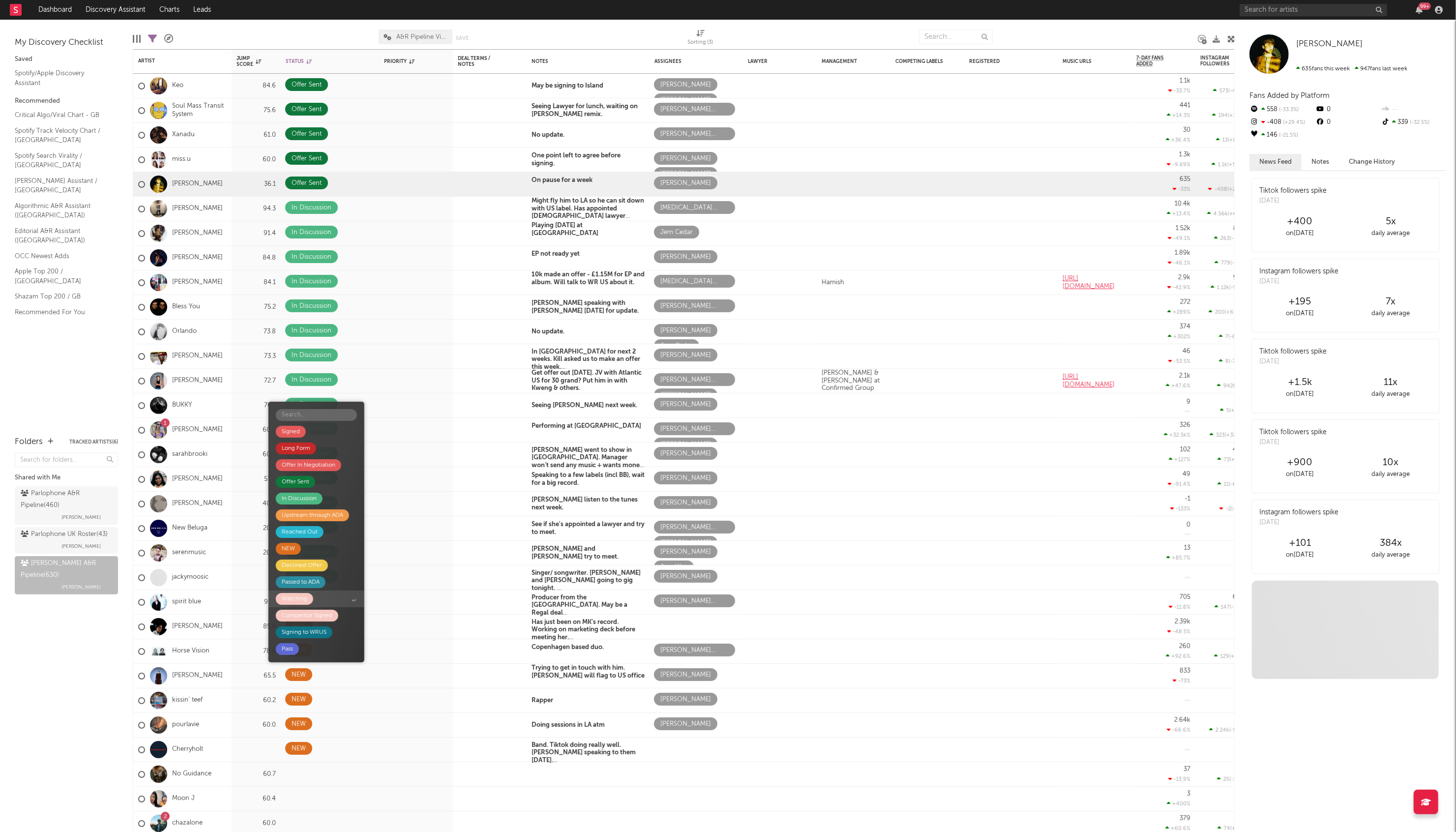
click at [291, 361] on div "Watching" at bounding box center [294, 599] width 25 height 11
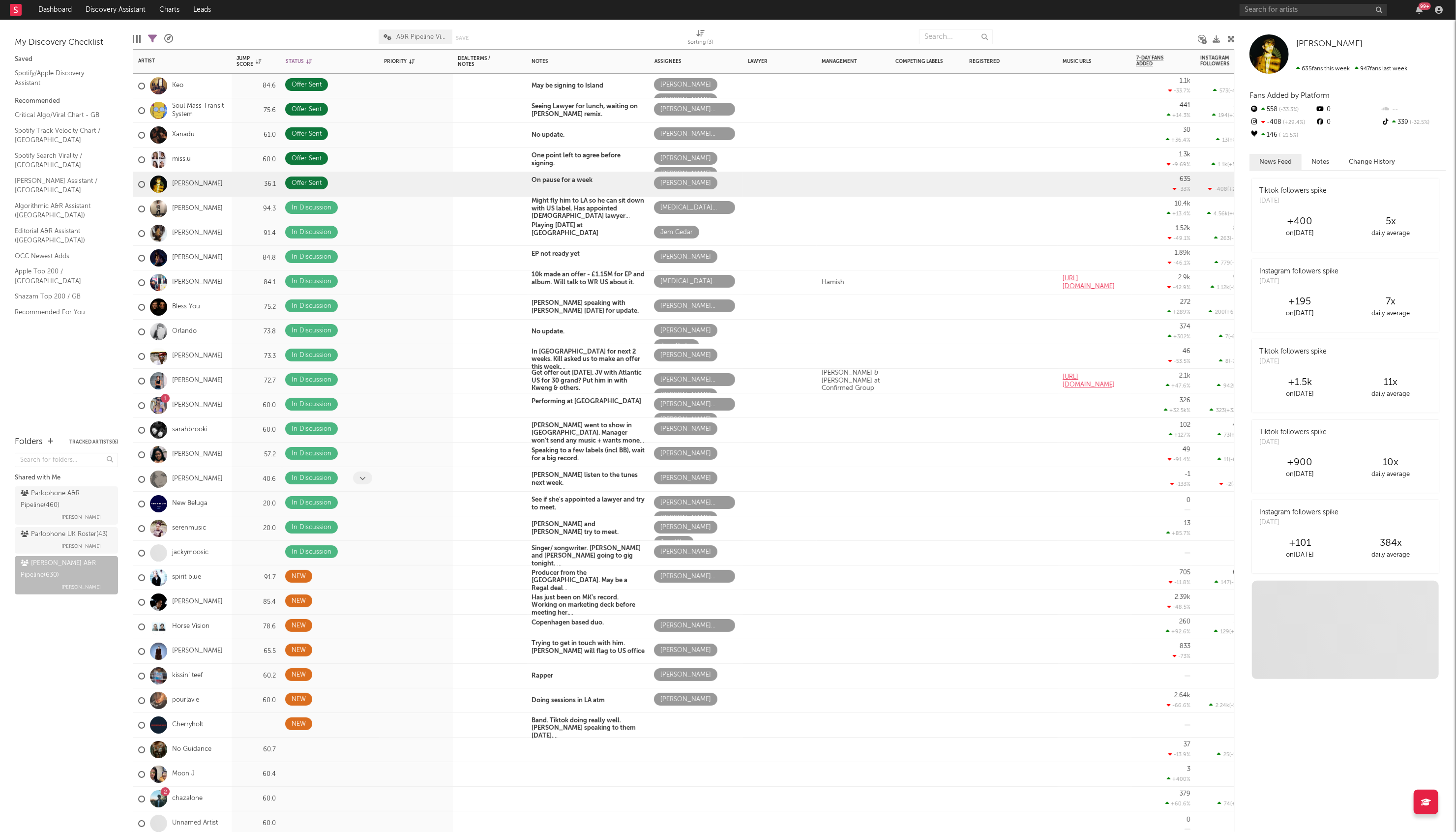
click at [361, 361] on icon at bounding box center [363, 478] width 7 height 7
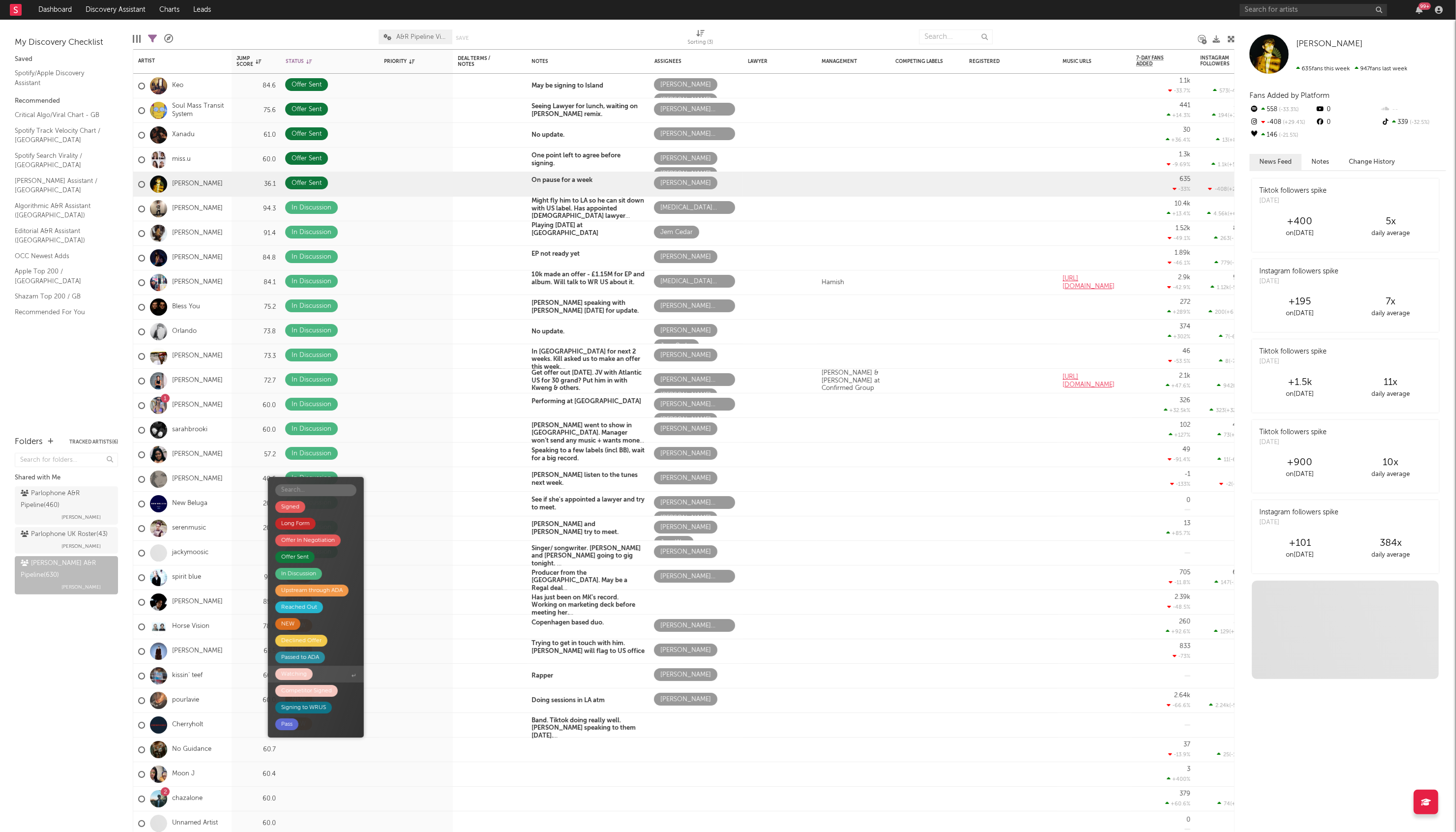
click at [289, 361] on div "Watching" at bounding box center [293, 674] width 25 height 11
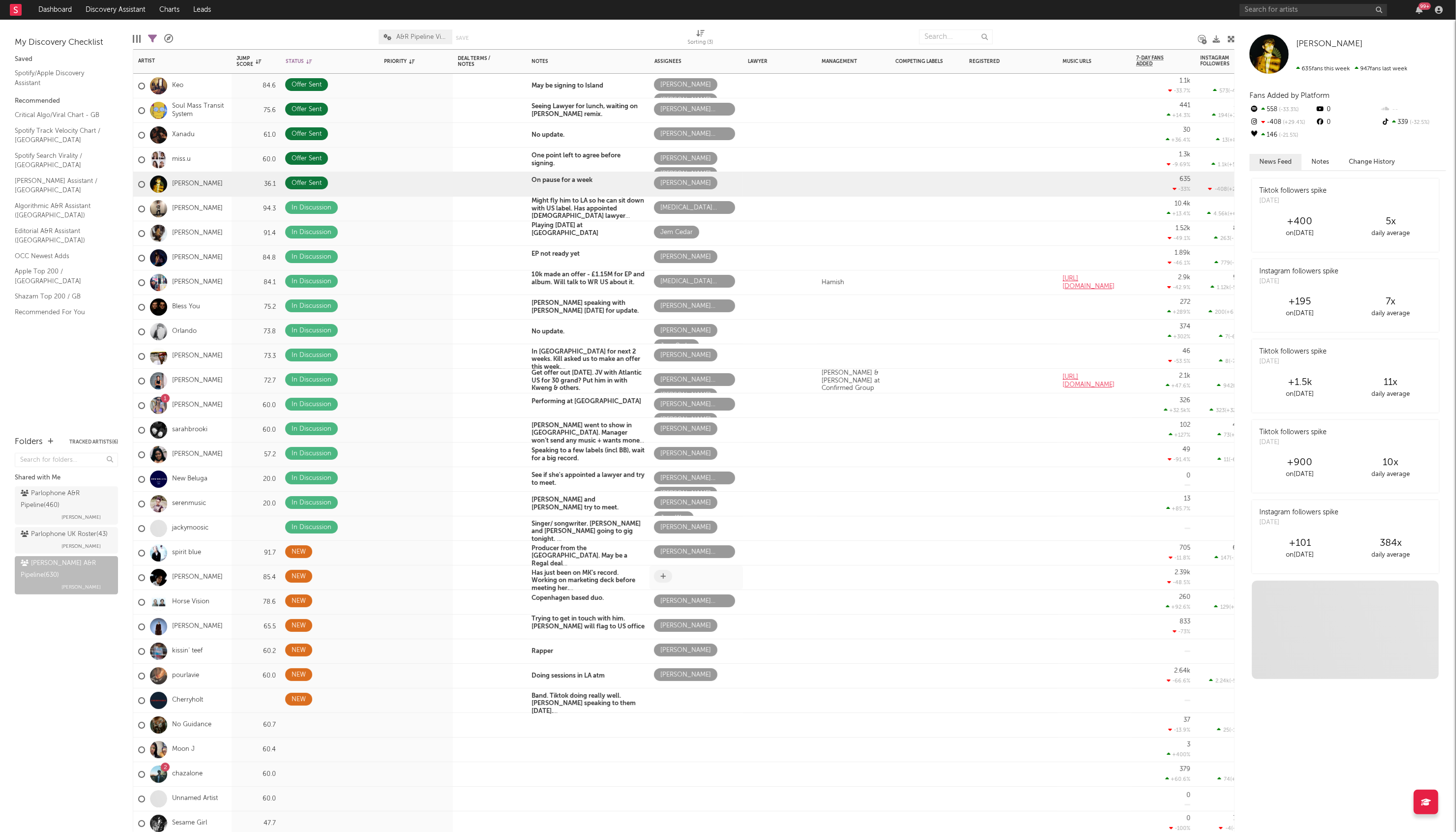
click at [664, 361] on icon at bounding box center [663, 576] width 6 height 7
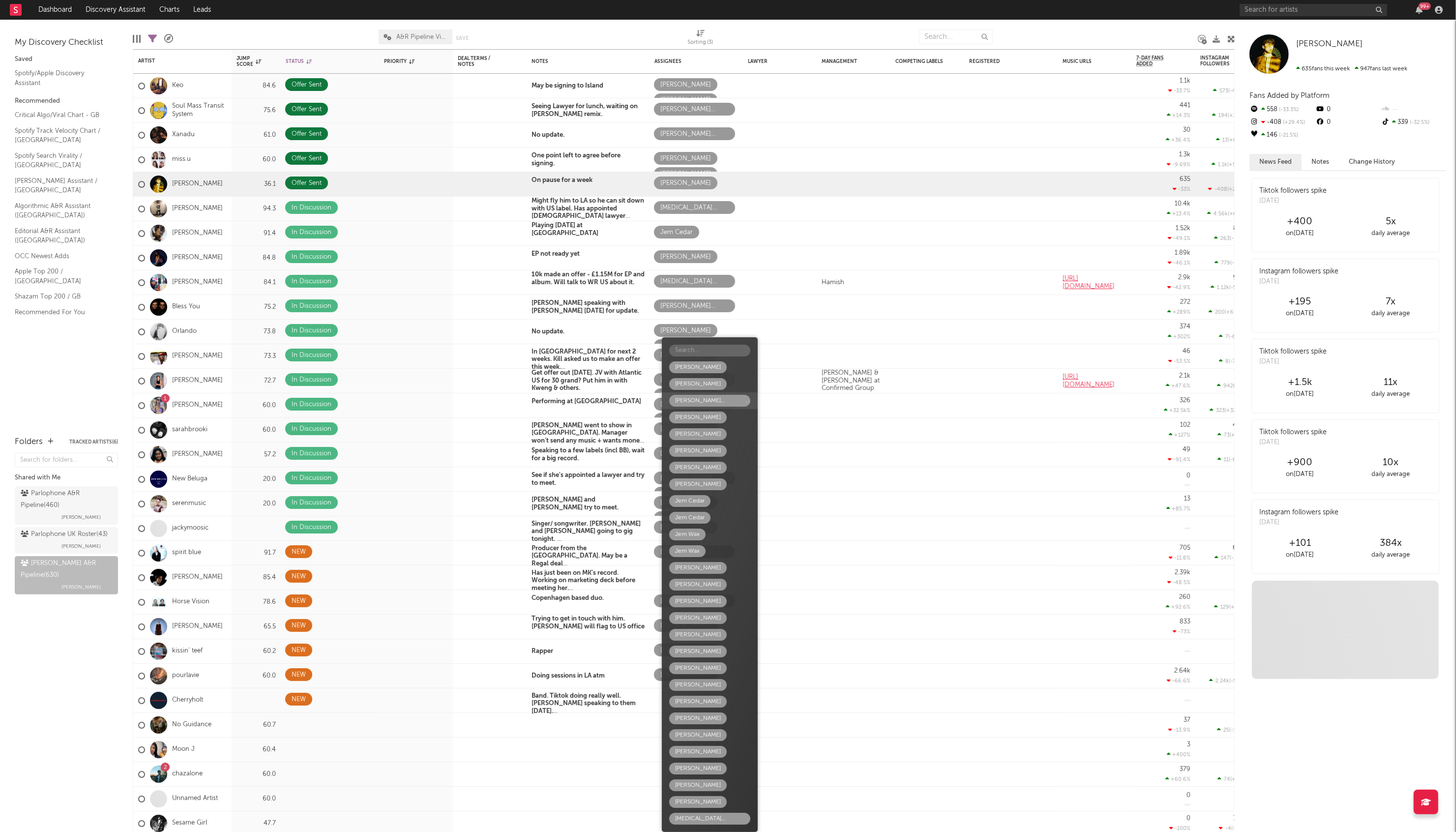
click at [688, 361] on div "Daisy Avis Ward" at bounding box center [709, 400] width 69 height 11
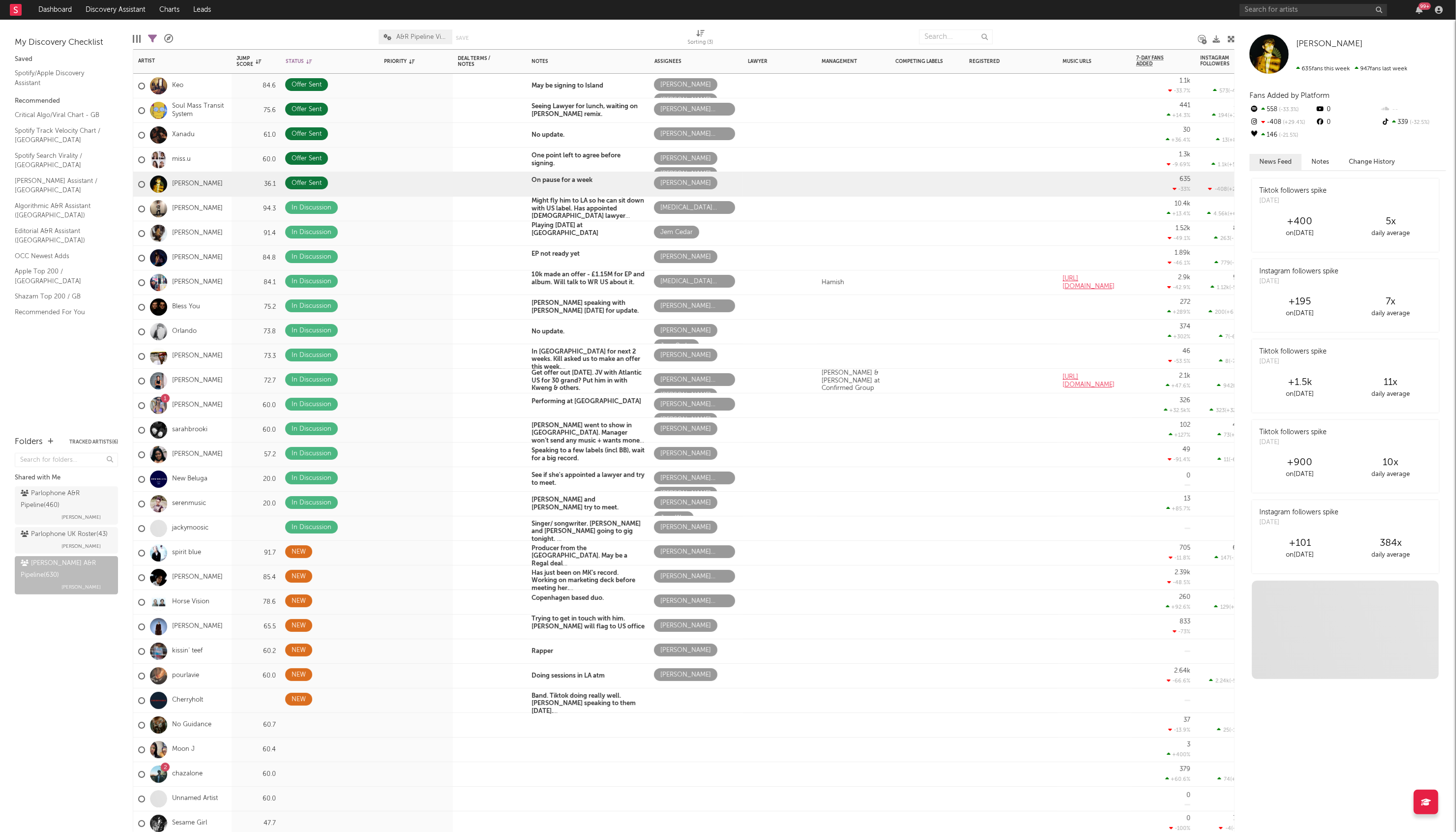
click at [688, 361] on div at bounding box center [1095, 725] width 73 height 24
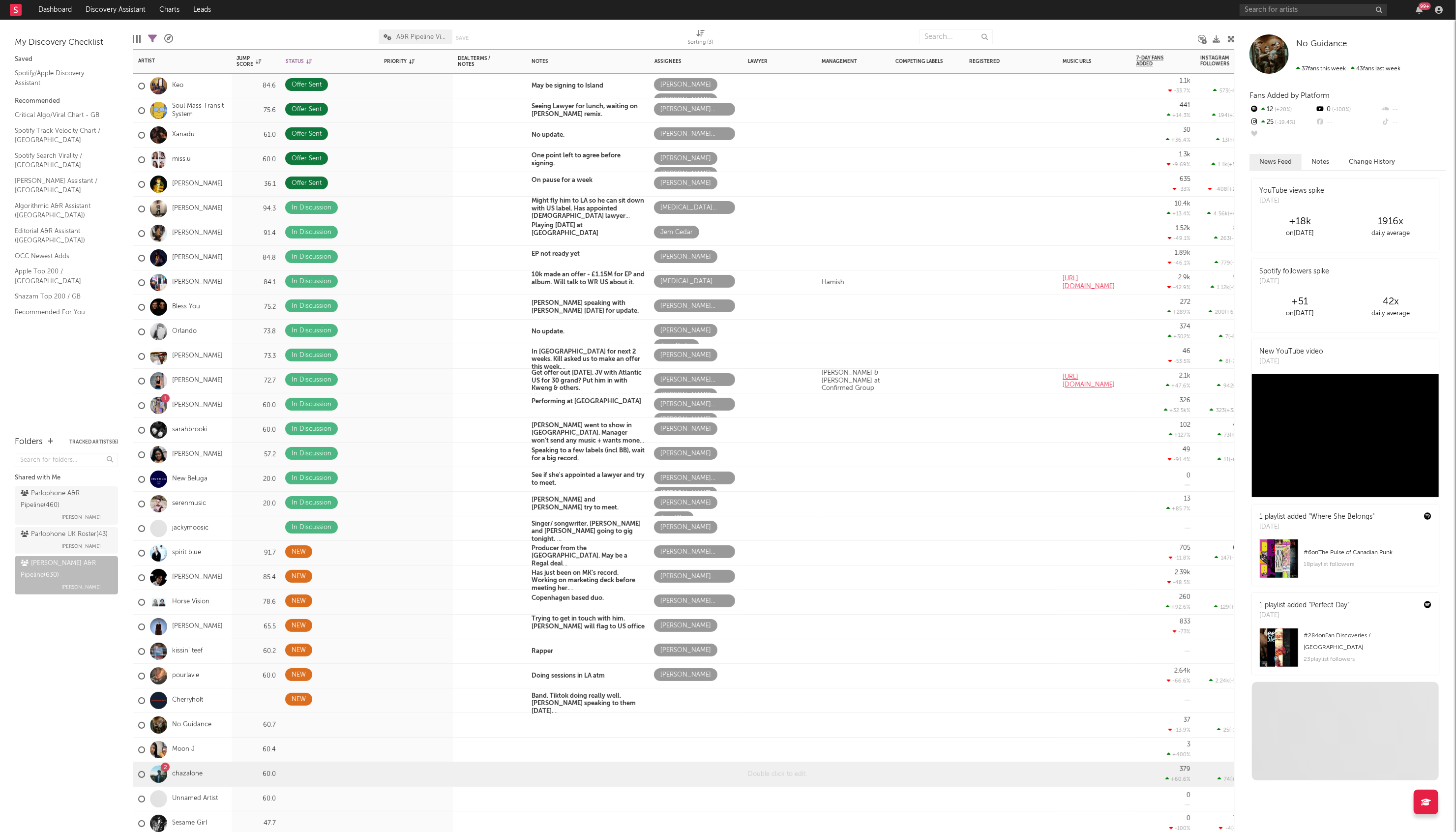
click at [688, 361] on div at bounding box center [780, 774] width 73 height 24
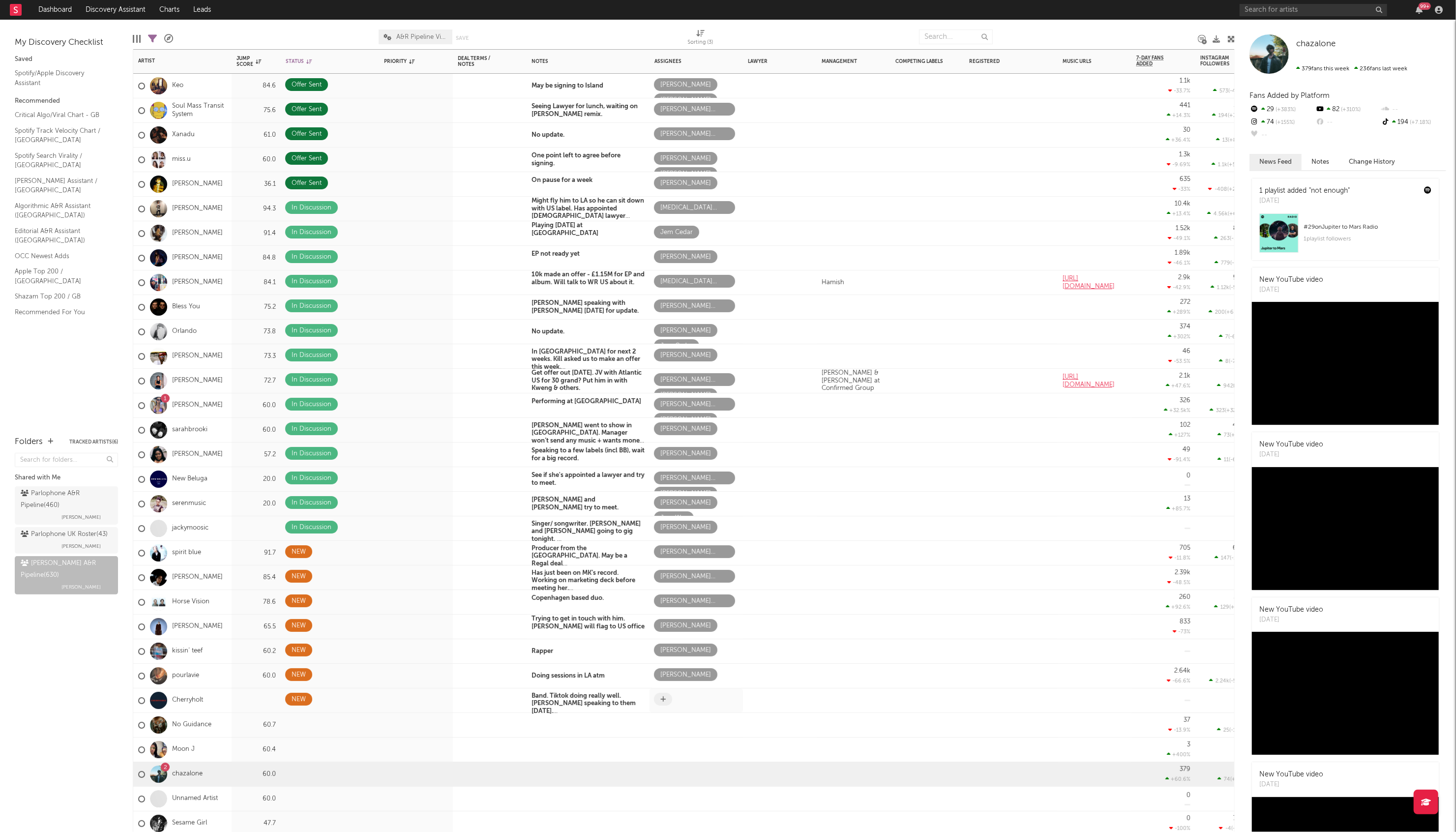
click at [664, 361] on icon at bounding box center [663, 699] width 6 height 7
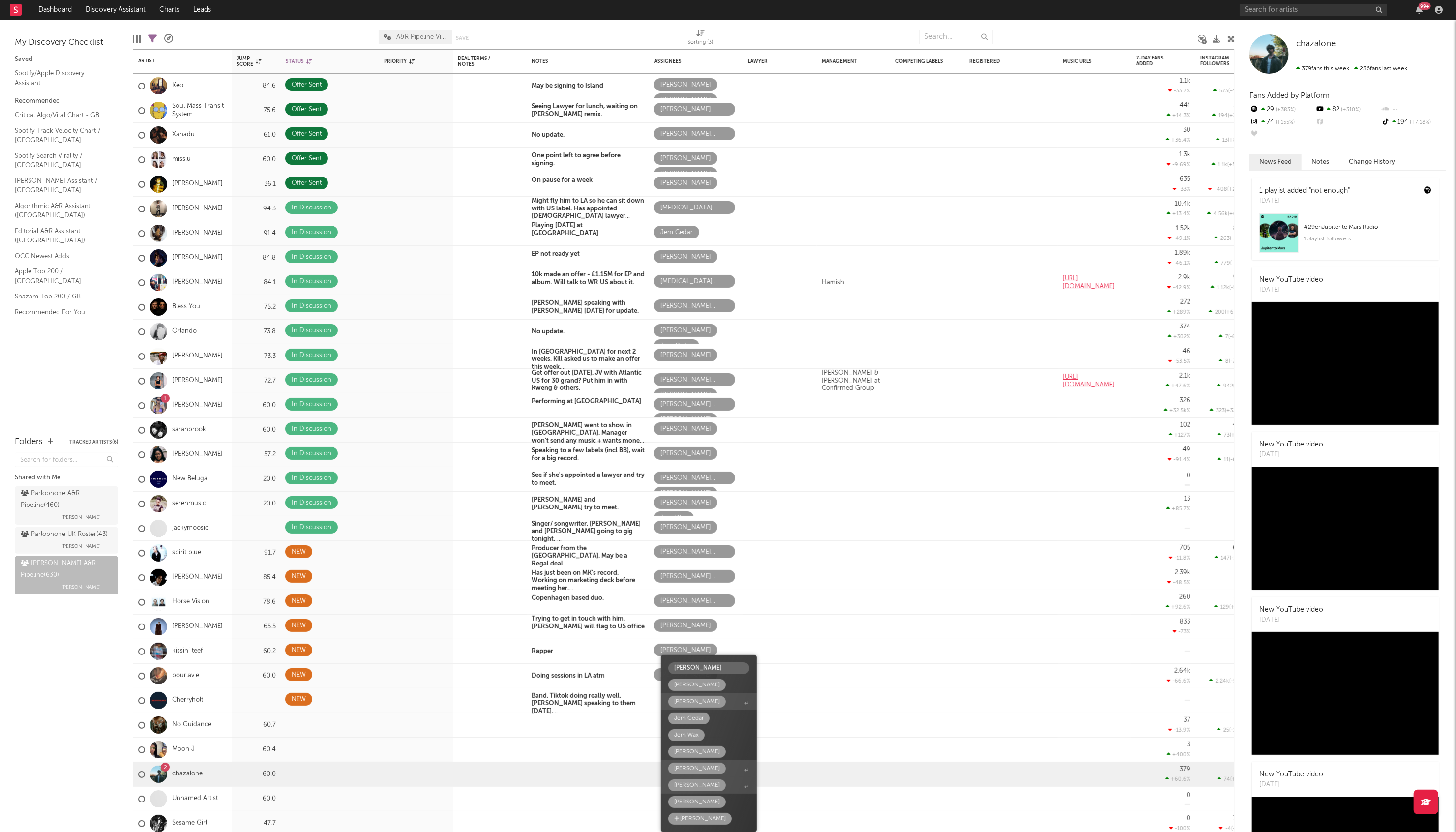
type input "faye"
click at [682, 361] on div "Faye Fullerton" at bounding box center [697, 685] width 46 height 11
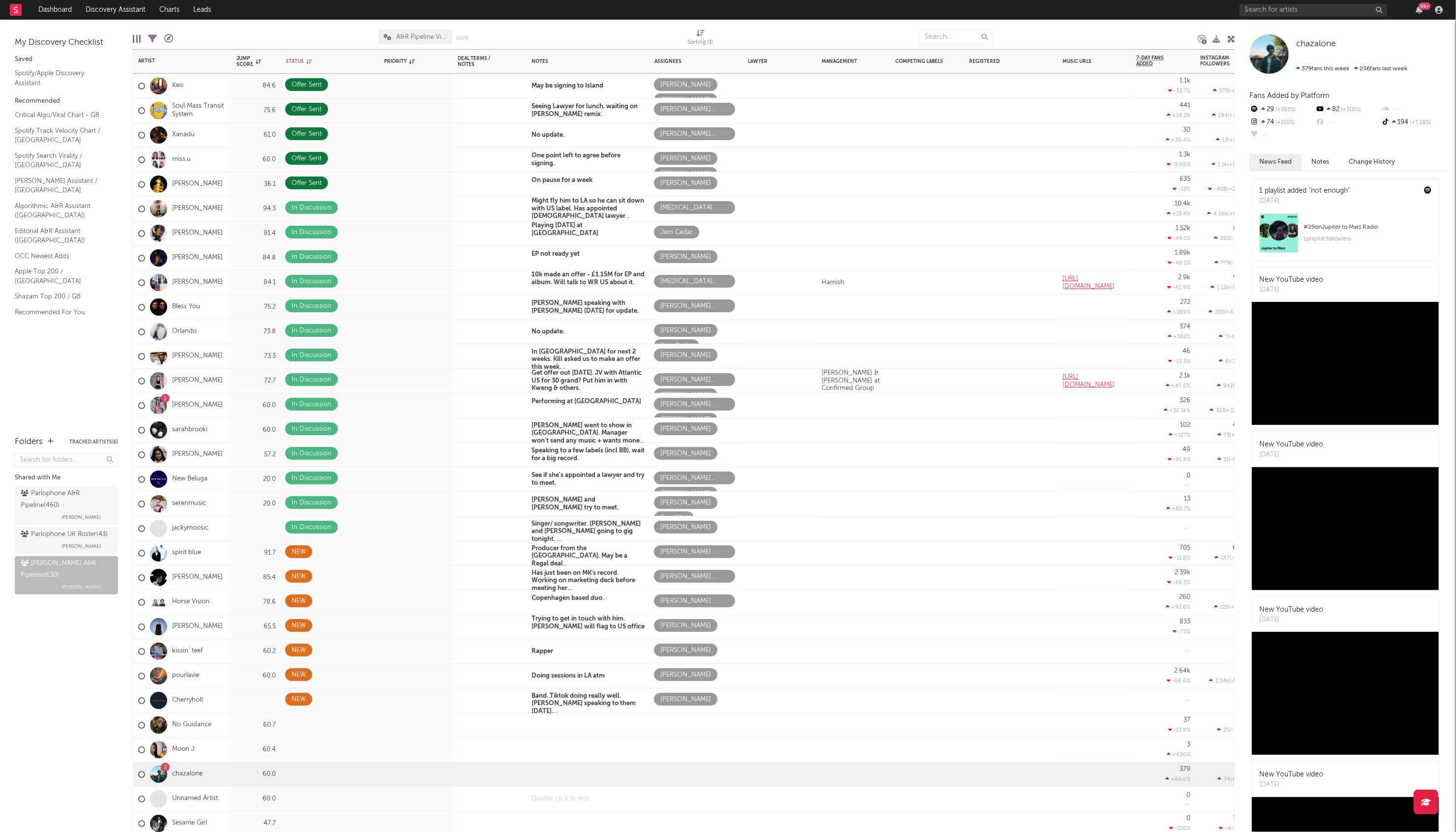
click at [538, 361] on div at bounding box center [588, 799] width 123 height 24
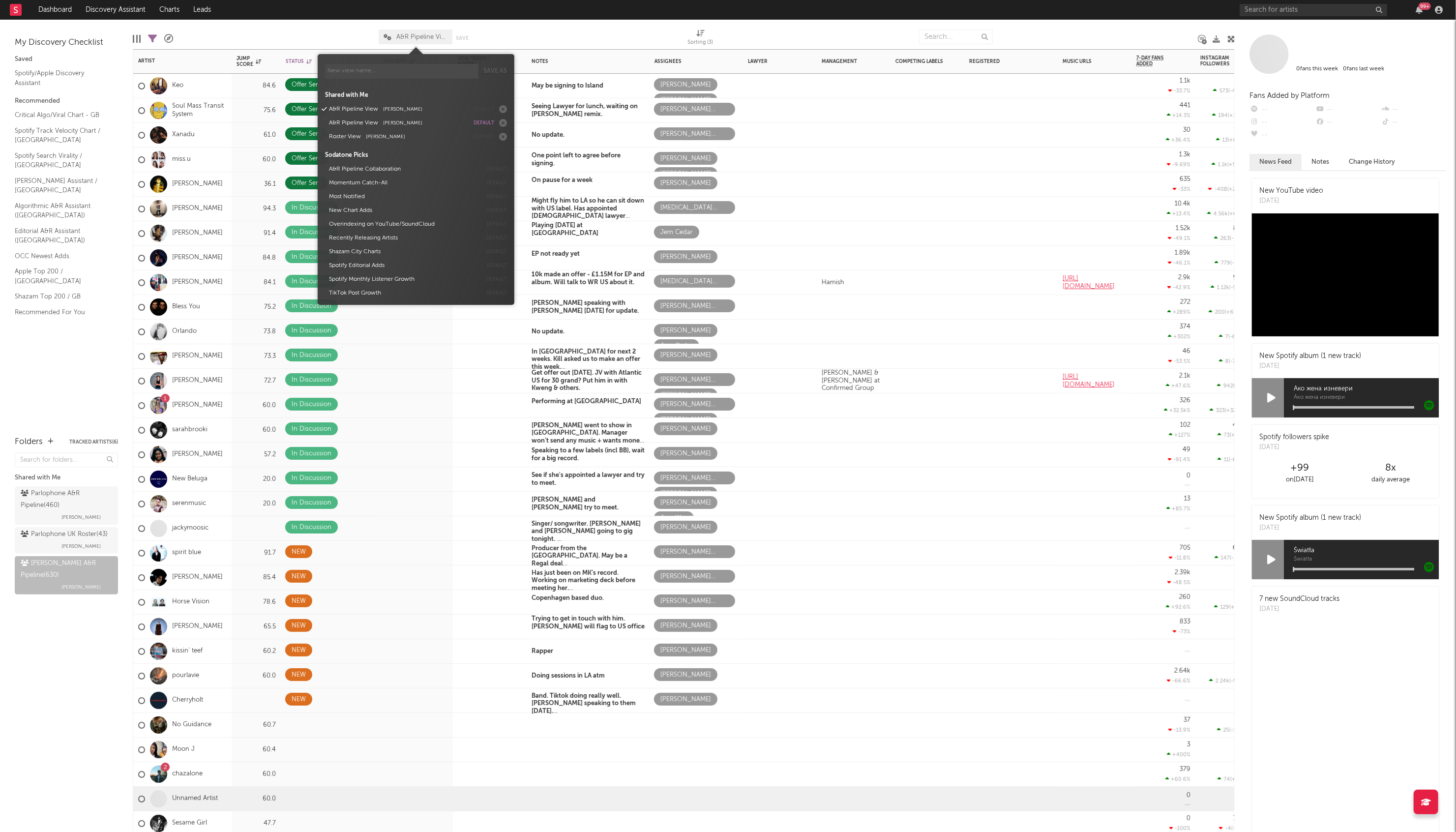
click at [388, 37] on icon at bounding box center [388, 37] width 8 height 7
click at [501, 32] on div at bounding box center [585, 37] width 191 height 24
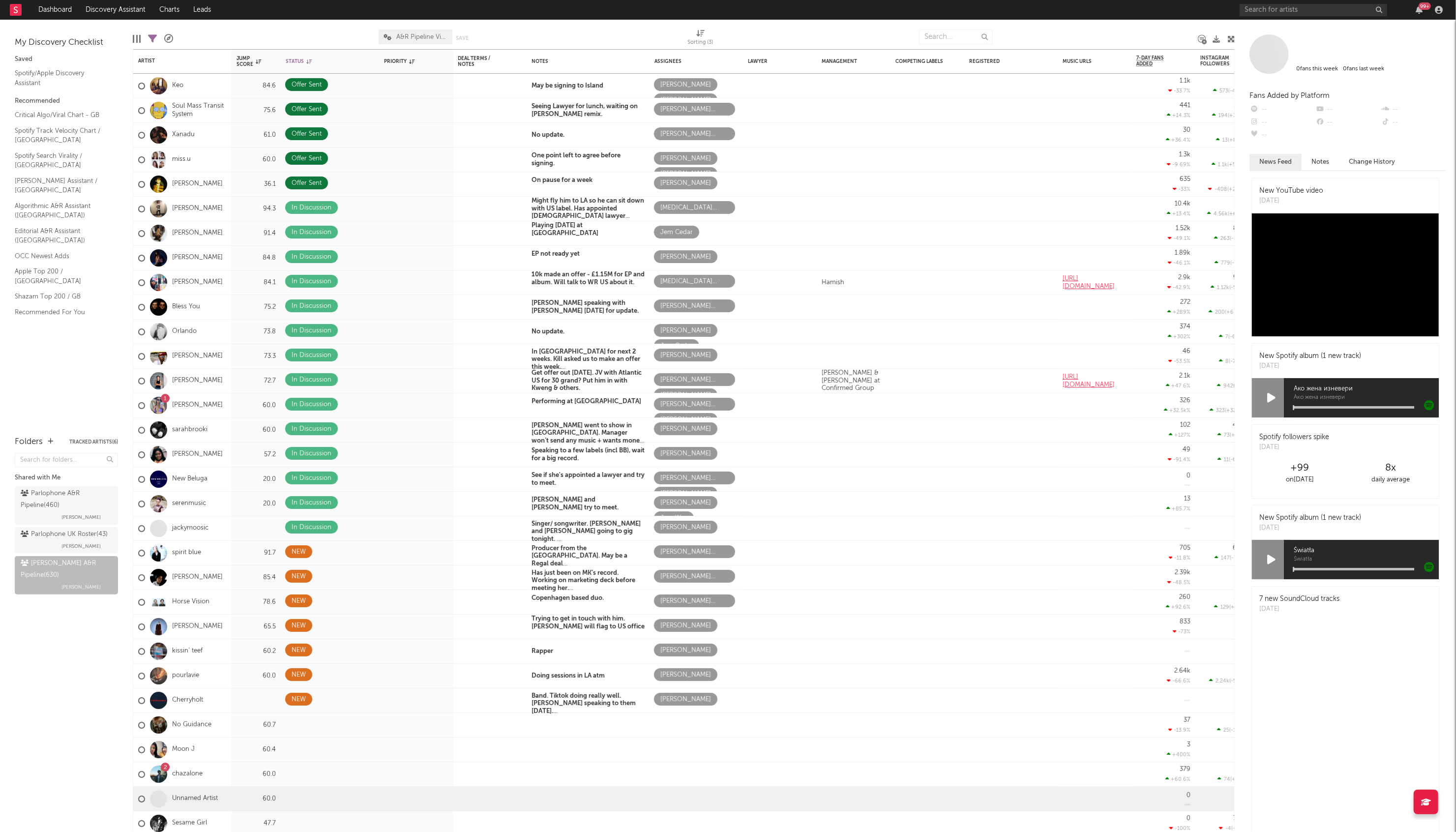
click at [688, 33] on div at bounding box center [1096, 37] width 191 height 24
click at [108, 361] on icon at bounding box center [108, 587] width 9 height 9
click at [55, 361] on div "Folders Tracked Artists ( 6 ) Shared with Me Parlophone A&R Pipeline ( 460 ) So…" at bounding box center [66, 628] width 133 height 406
click at [38, 361] on div "WRUK A&R Pipeline ( 630 )" at bounding box center [64, 569] width 89 height 24
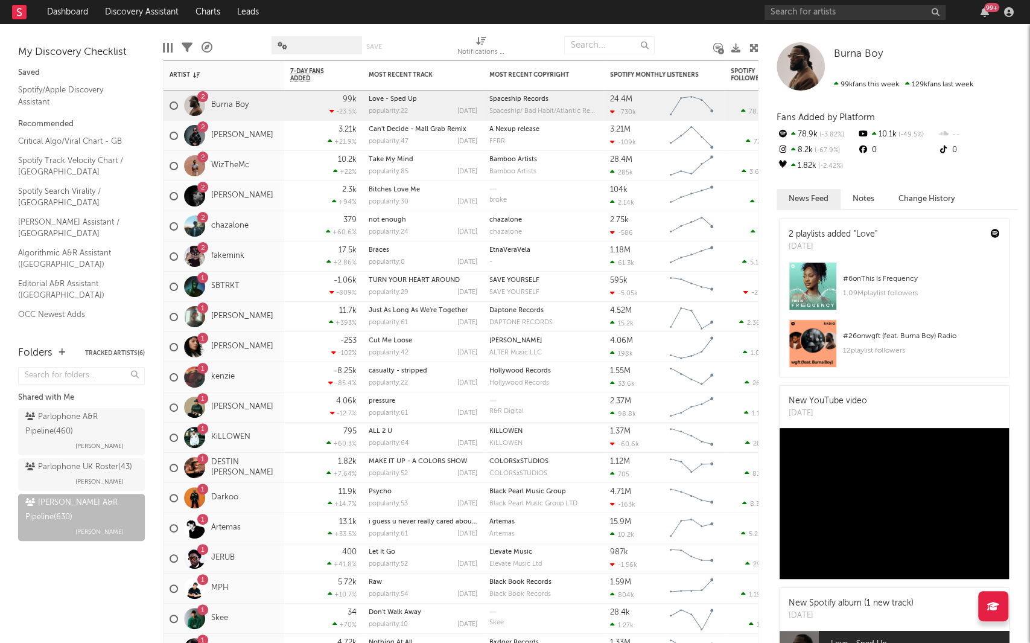
click at [187, 45] on icon at bounding box center [187, 47] width 11 height 11
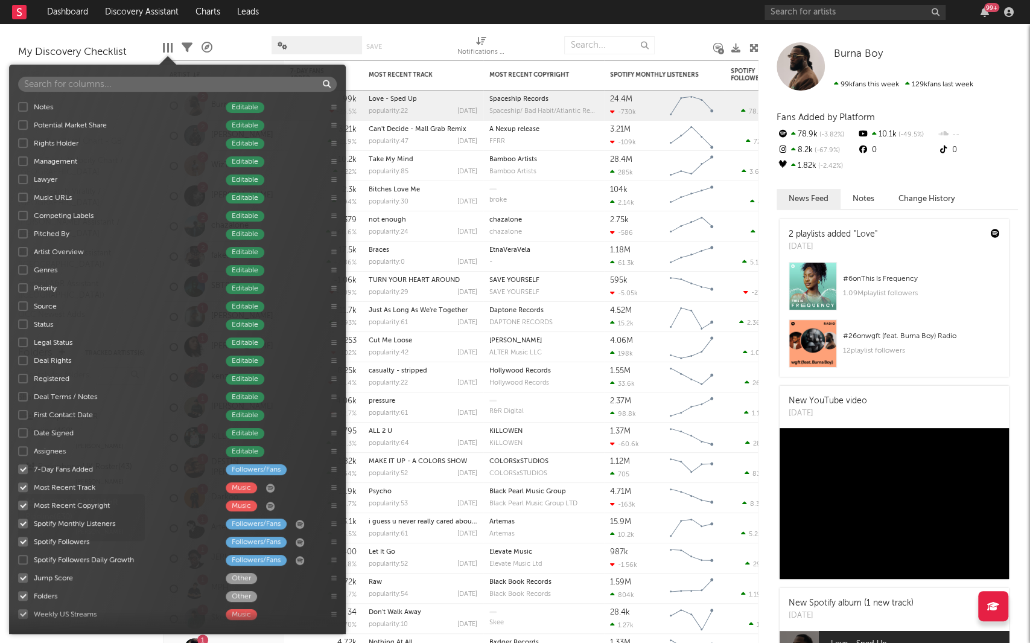
click at [168, 51] on div at bounding box center [168, 48] width 2 height 10
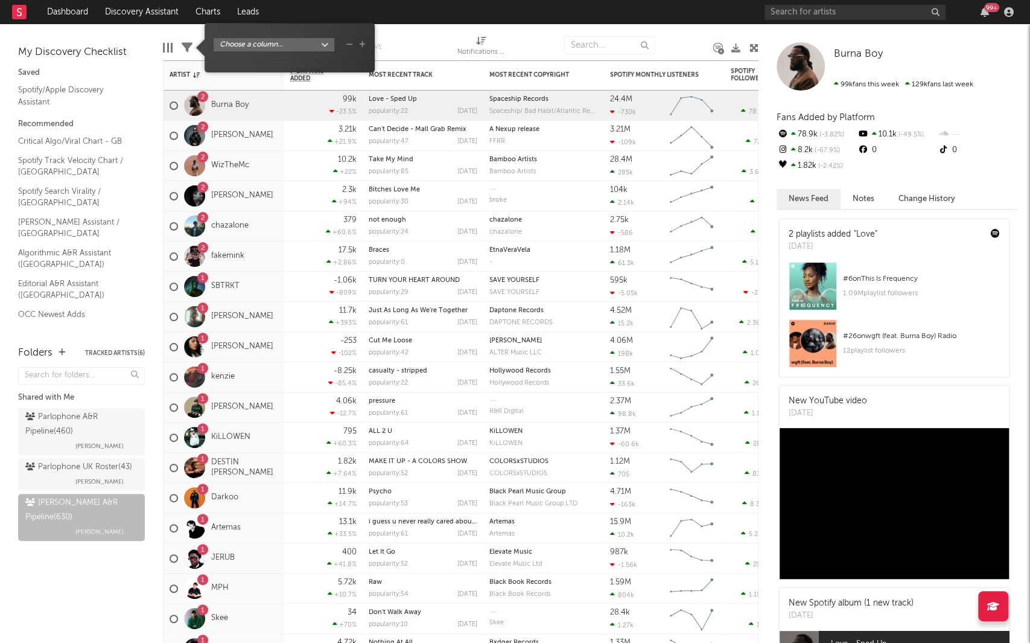
click at [187, 45] on icon at bounding box center [187, 47] width 11 height 11
click at [255, 45] on body "Dashboard Discovery Assistant Charts Leads 99 + Notifications Settings Mark all…" at bounding box center [515, 321] width 1030 height 643
click at [369, 14] on div "Artist Artist Notifications Notes Potential Market Share Rights Holder Manageme…" at bounding box center [515, 321] width 1030 height 643
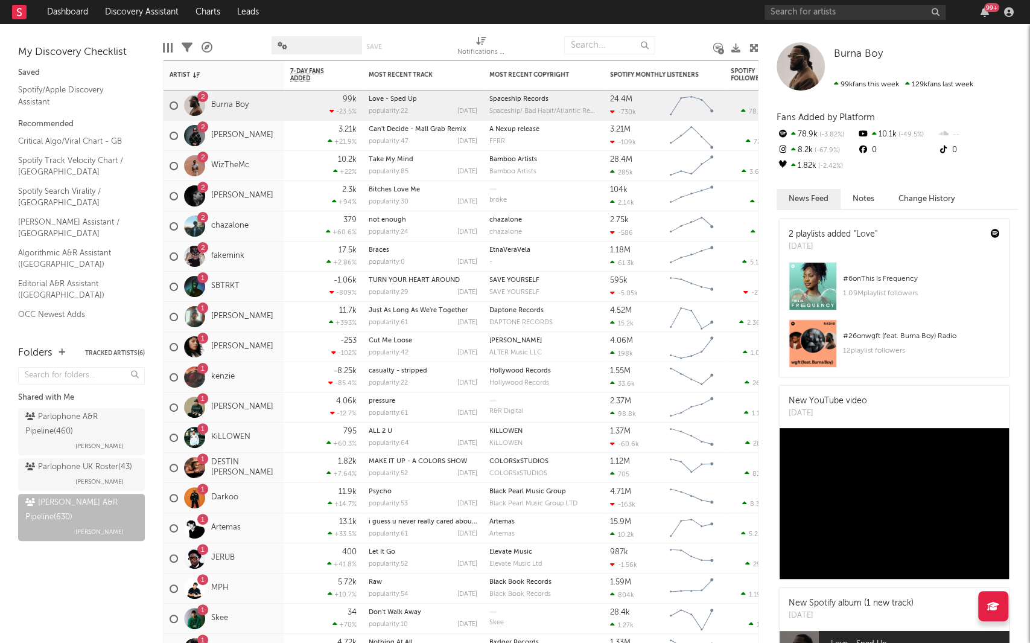
click at [404, 32] on div "Edit Columns Filters A&R Pipeline Save Save as Notifications (Artist)" at bounding box center [460, 42] width 595 height 36
click at [755, 132] on div at bounding box center [753, 351] width 7 height 582
drag, startPoint x: 753, startPoint y: 78, endPoint x: 732, endPoint y: -16, distance: 97.0
click at [732, 0] on html "Dashboard Discovery Assistant Charts Leads 99 + Notifications Settings Mark all…" at bounding box center [515, 321] width 1030 height 643
